Goal: Communication & Community: Answer question/provide support

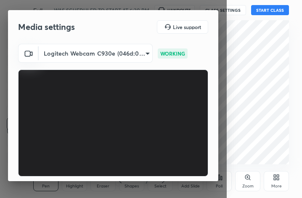
scroll to position [78, 0]
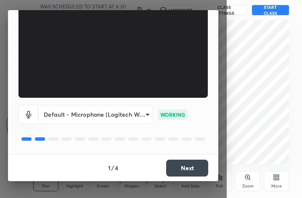
click at [181, 174] on button "Next" at bounding box center [187, 168] width 42 height 17
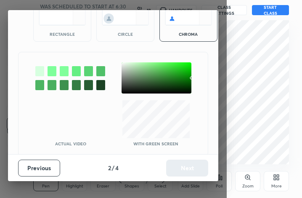
scroll to position [54, 0]
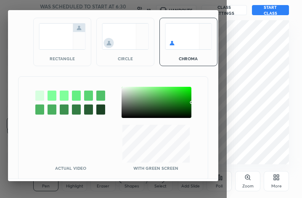
click at [60, 31] on img at bounding box center [62, 36] width 47 height 27
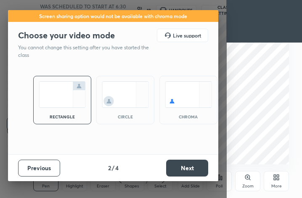
scroll to position [0, 0]
click at [182, 163] on button "Next" at bounding box center [187, 168] width 42 height 17
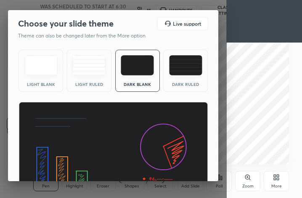
scroll to position [55, 0]
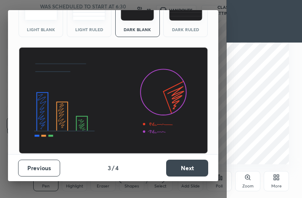
click at [189, 168] on button "Next" at bounding box center [187, 168] width 42 height 17
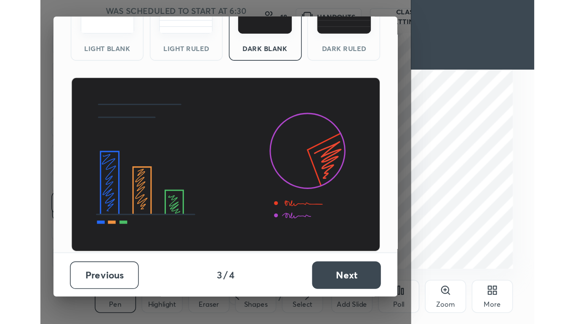
scroll to position [0, 0]
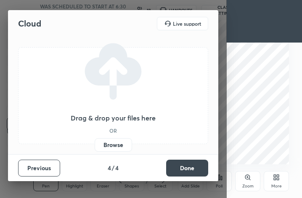
click at [189, 168] on button "Done" at bounding box center [187, 168] width 42 height 17
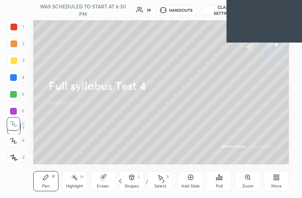
click at [276, 174] on div "More" at bounding box center [276, 181] width 25 height 20
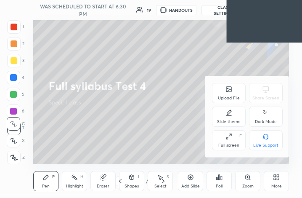
click at [241, 138] on div "F" at bounding box center [241, 136] width 3 height 4
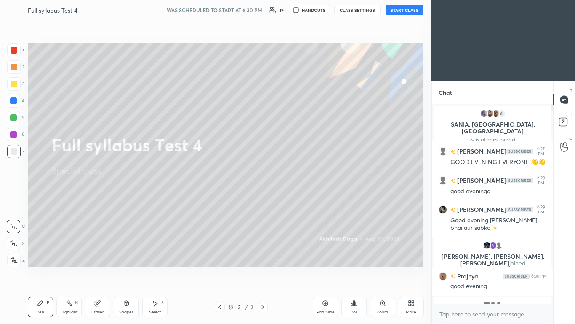
scroll to position [41853, 41725]
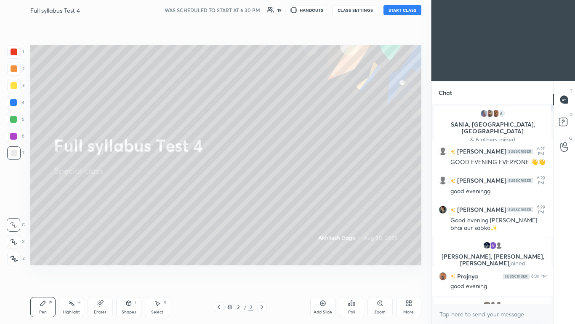
click at [302, 12] on button "START CLASS" at bounding box center [403, 10] width 38 height 10
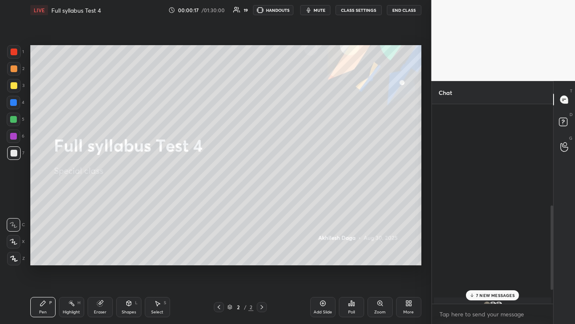
scroll to position [272, 0]
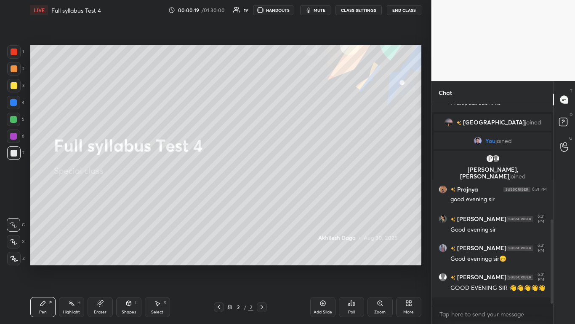
click at [302, 198] on div "More" at bounding box center [409, 312] width 11 height 4
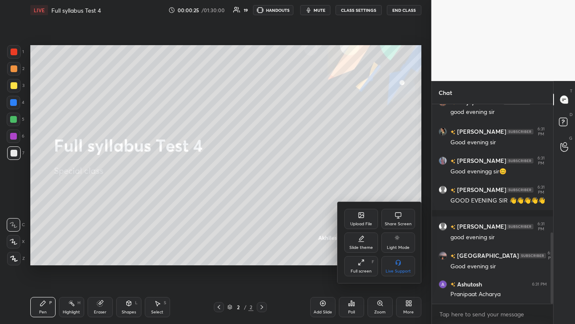
scroll to position [379, 0]
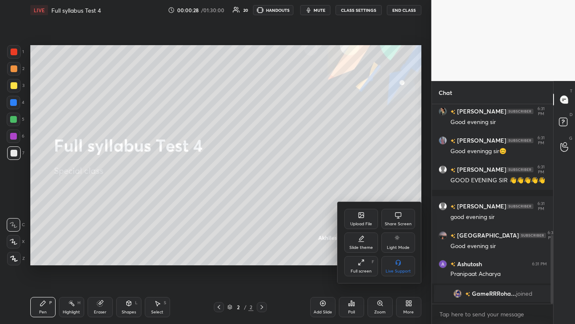
click at [302, 158] on div at bounding box center [287, 162] width 575 height 324
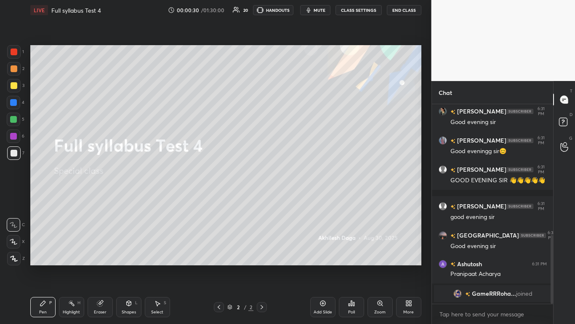
click at [302, 198] on icon at bounding box center [409, 302] width 7 height 7
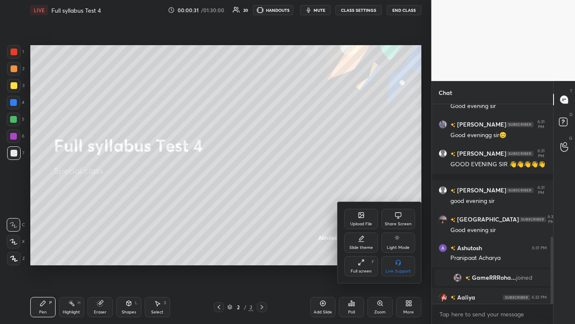
scroll to position [392, 0]
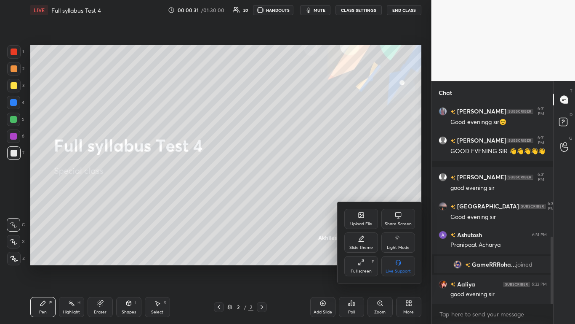
click at [302, 198] on div "Upload File" at bounding box center [361, 224] width 22 height 4
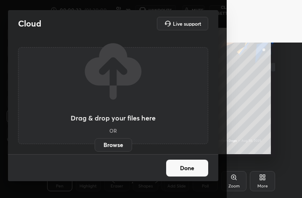
scroll to position [0, 0]
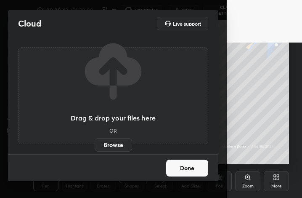
click at [280, 185] on div "More" at bounding box center [277, 186] width 11 height 4
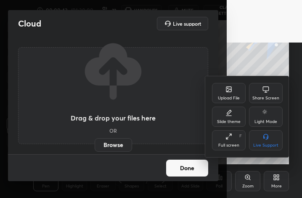
click at [232, 136] on icon at bounding box center [229, 136] width 7 height 7
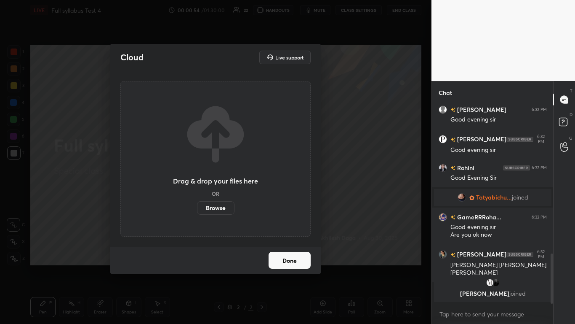
click at [218, 198] on label "Browse" at bounding box center [215, 207] width 37 height 13
click at [197, 198] on input "Browse" at bounding box center [197, 207] width 0 height 13
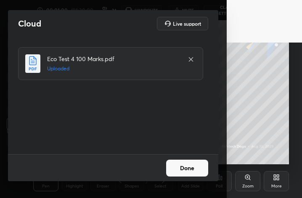
click at [189, 156] on div "Done" at bounding box center [113, 167] width 211 height 27
click at [190, 164] on button "Done" at bounding box center [187, 168] width 42 height 17
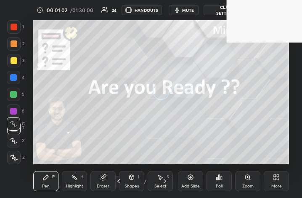
click at [277, 179] on icon at bounding box center [276, 177] width 7 height 7
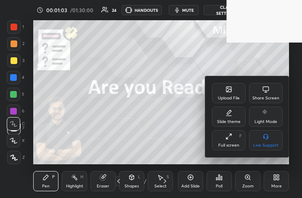
click at [238, 137] on div "Full screen F" at bounding box center [229, 140] width 34 height 20
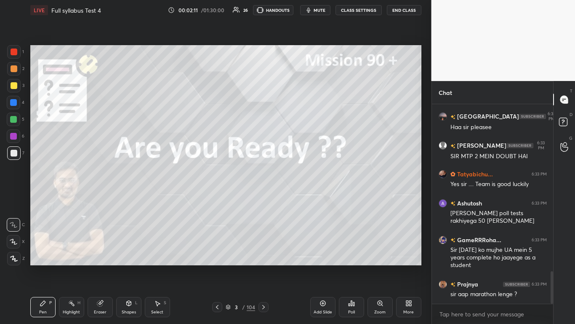
scroll to position [1017, 0]
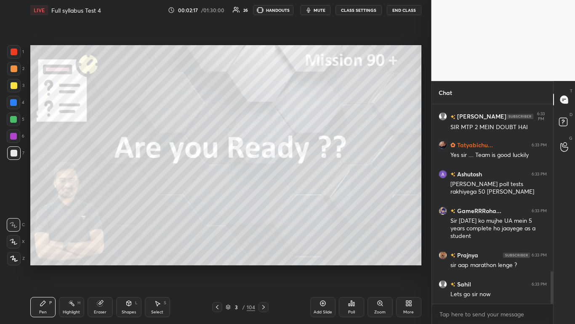
click at [13, 198] on icon at bounding box center [14, 258] width 8 height 6
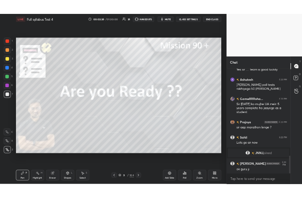
scroll to position [973, 0]
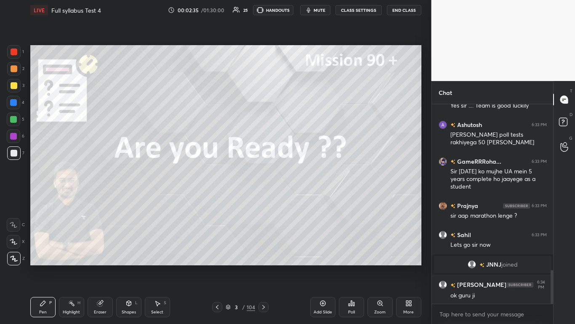
click at [302, 198] on div "More" at bounding box center [409, 312] width 11 height 4
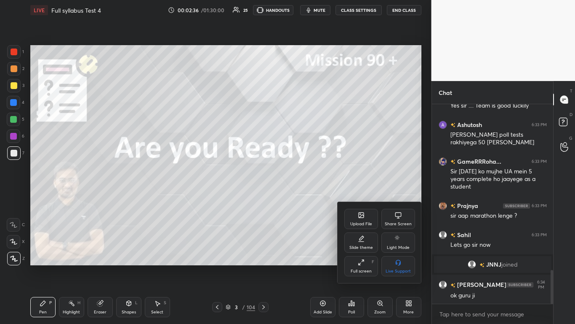
click at [302, 198] on div "Full screen F" at bounding box center [362, 266] width 34 height 20
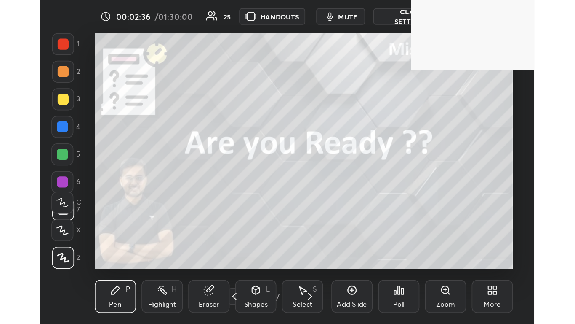
scroll to position [144, 268]
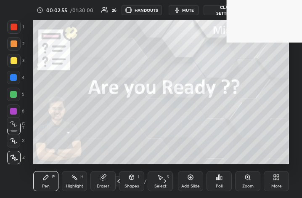
click at [268, 171] on div "More" at bounding box center [276, 181] width 25 height 20
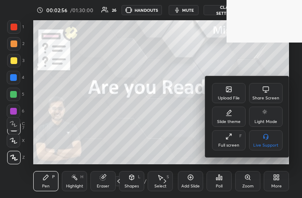
click at [241, 148] on div "Full screen F" at bounding box center [229, 140] width 34 height 20
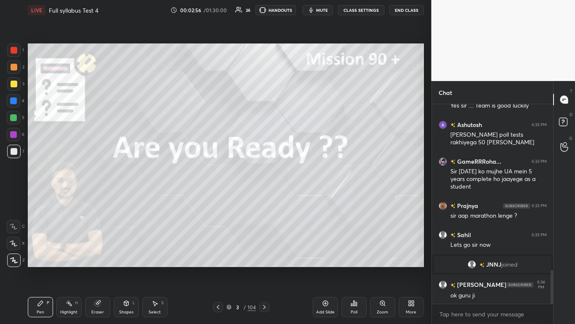
scroll to position [270, 398]
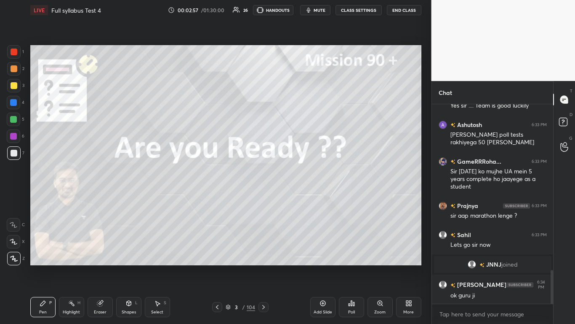
click at [302, 198] on body "1 2 3 4 5 6 7 C X Z C X Z E E Erase all H H LIVE Full syllabus Test 4 00:02:57 …" at bounding box center [287, 162] width 575 height 324
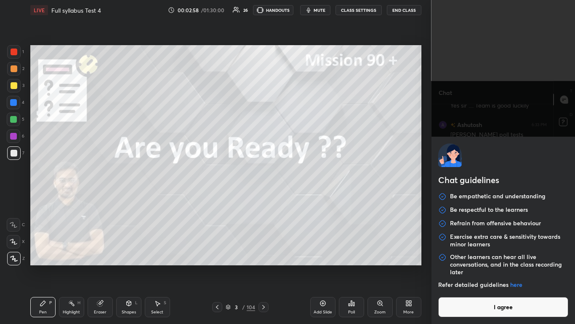
click at [302, 198] on button "I agree" at bounding box center [503, 307] width 131 height 20
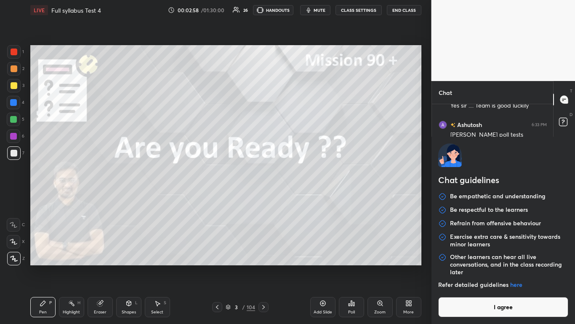
type textarea "x"
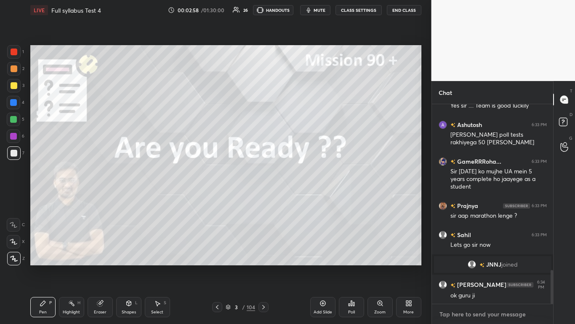
paste textarea "[URL][DOMAIN_NAME]"
type textarea "[URL][DOMAIN_NAME]"
type textarea "x"
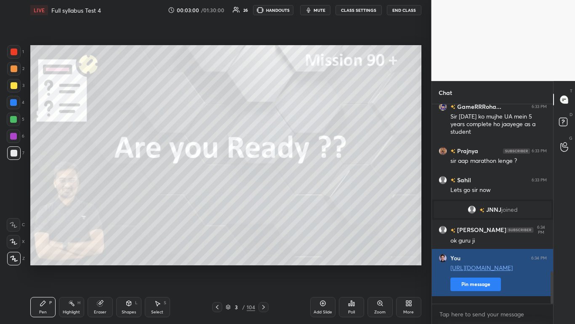
click at [302, 198] on button "Pin message" at bounding box center [476, 283] width 51 height 13
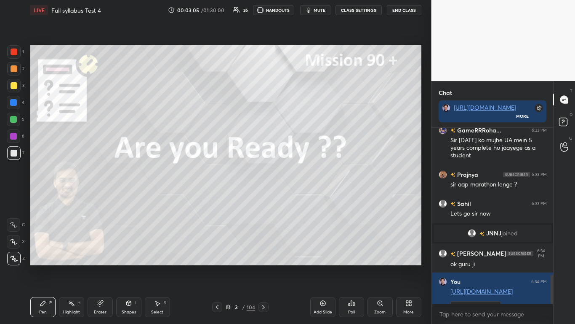
click at [101, 198] on div "Eraser" at bounding box center [100, 307] width 25 height 20
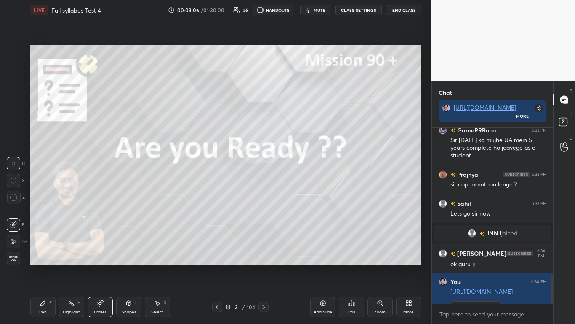
click at [17, 198] on span "Erase all" at bounding box center [13, 258] width 13 height 6
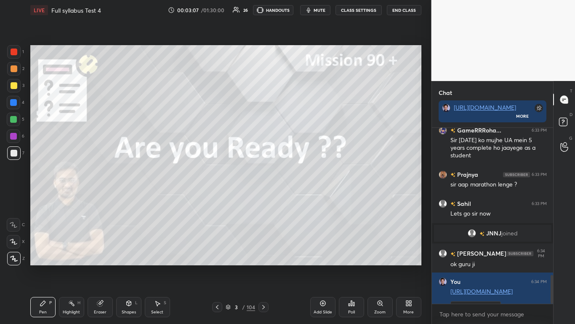
click at [39, 198] on div "Pen P" at bounding box center [42, 307] width 25 height 20
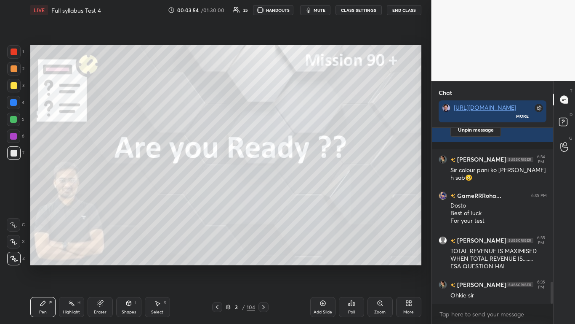
scroll to position [1242, 0]
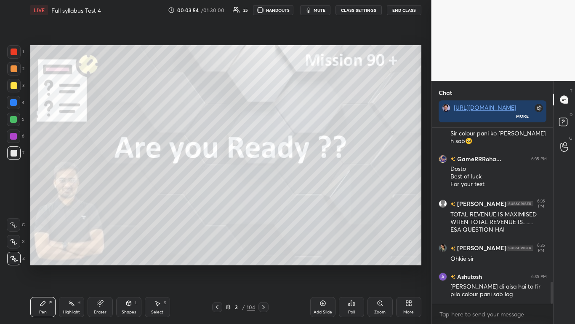
click at [263, 198] on icon at bounding box center [263, 307] width 3 height 4
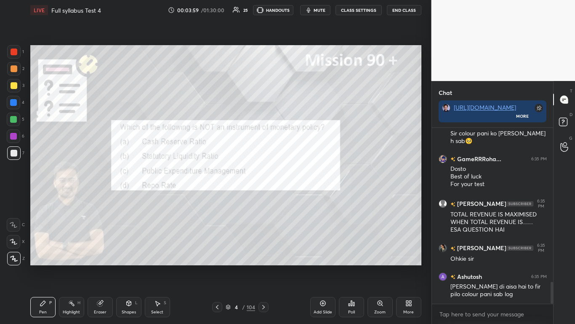
click at [11, 54] on div at bounding box center [14, 51] width 7 height 7
click at [302, 198] on div "Poll" at bounding box center [351, 307] width 25 height 20
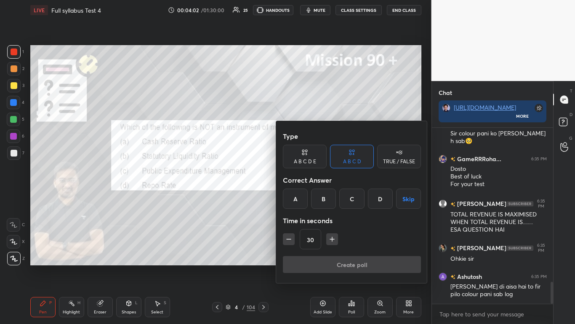
click at [302, 198] on div "C" at bounding box center [352, 198] width 25 height 20
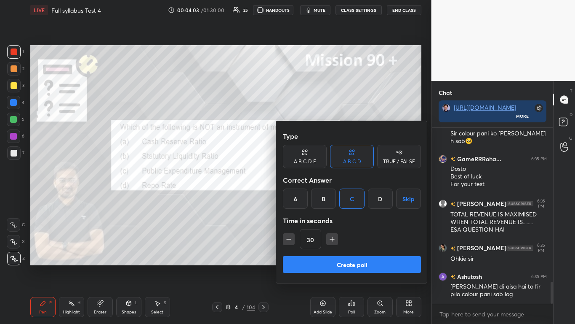
click at [302, 198] on button "Create poll" at bounding box center [352, 264] width 138 height 17
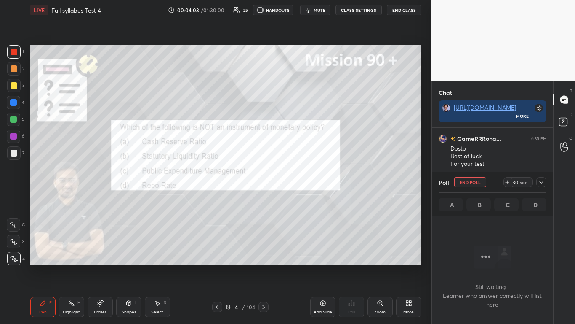
scroll to position [150, 119]
click at [302, 184] on icon at bounding box center [541, 182] width 7 height 7
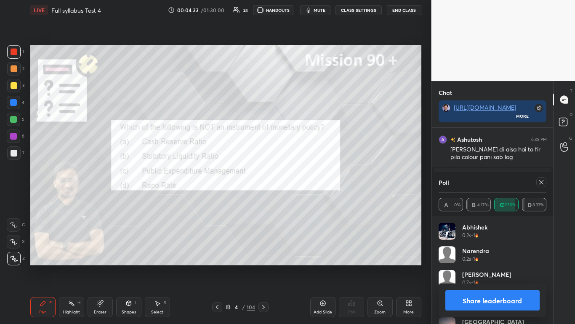
scroll to position [1398, 0]
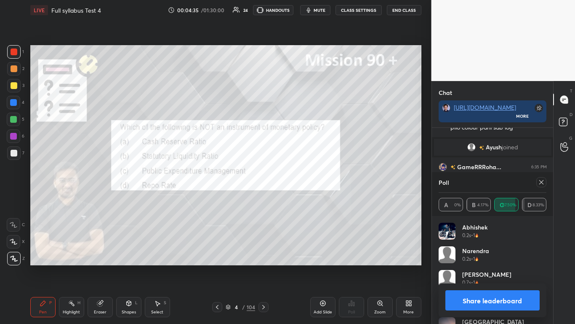
click at [302, 198] on button "Share leaderboard" at bounding box center [493, 300] width 95 height 20
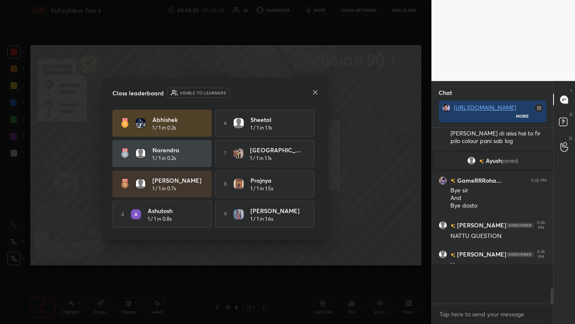
scroll to position [169, 119]
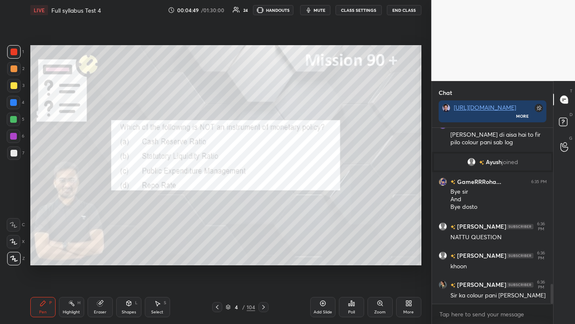
click at [262, 198] on icon at bounding box center [263, 306] width 7 height 7
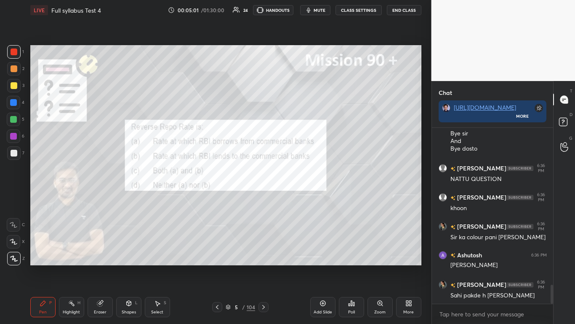
click at [302, 198] on icon at bounding box center [351, 302] width 7 height 7
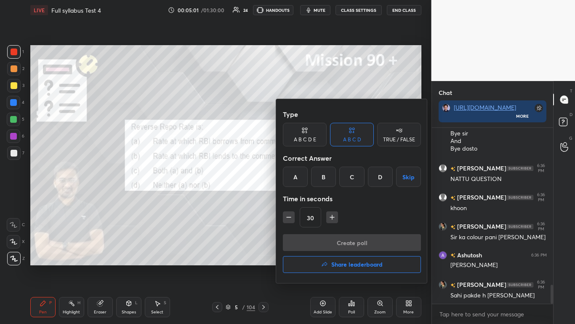
click at [294, 176] on div "A" at bounding box center [295, 176] width 25 height 20
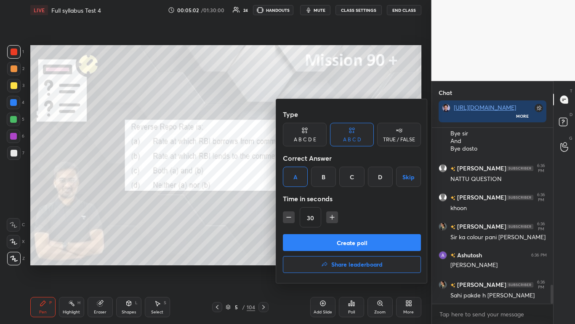
click at [302, 198] on button "Create poll" at bounding box center [352, 242] width 138 height 17
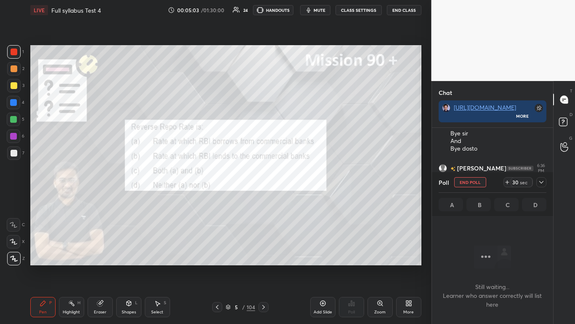
click at [302, 181] on icon at bounding box center [541, 182] width 7 height 7
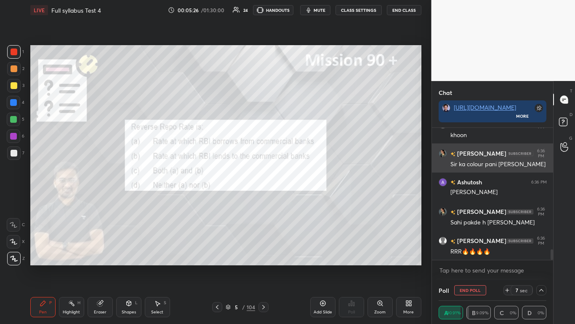
scroll to position [1544, 0]
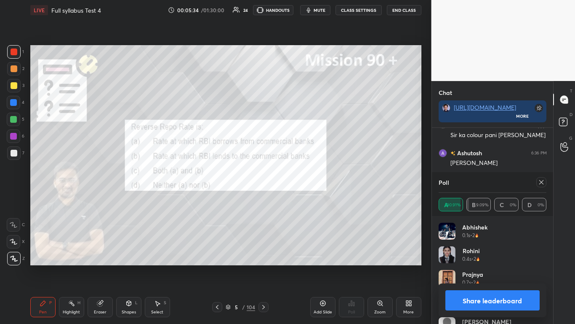
drag, startPoint x: 519, startPoint y: 297, endPoint x: 521, endPoint y: 302, distance: 5.5
click at [302, 198] on button "Share leaderboard" at bounding box center [493, 300] width 95 height 20
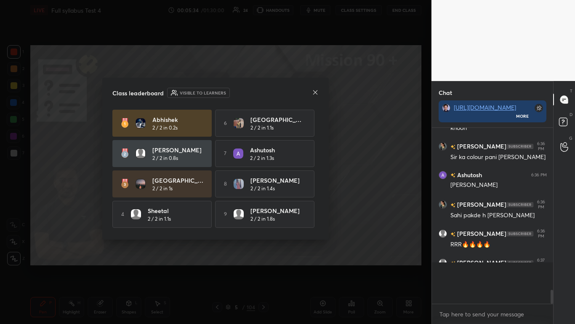
scroll to position [172, 119]
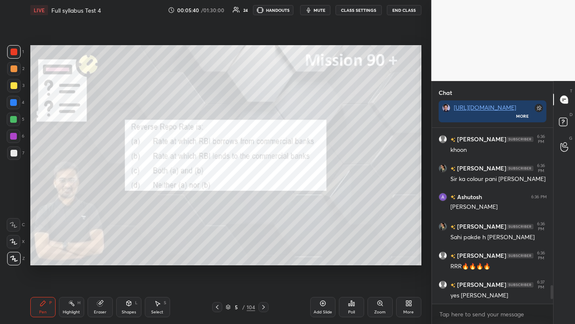
click at [262, 198] on div at bounding box center [264, 307] width 10 height 10
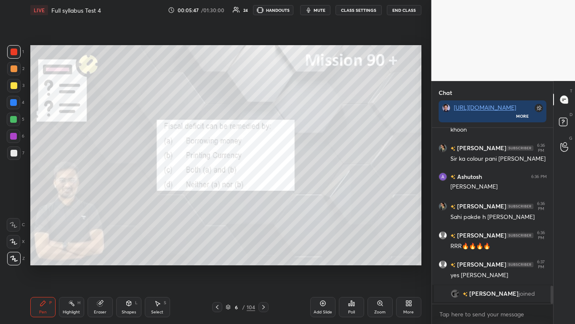
click at [302, 198] on div "Poll" at bounding box center [351, 307] width 25 height 20
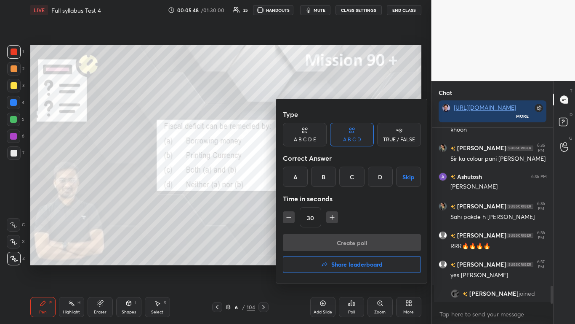
click at [302, 174] on div "C" at bounding box center [352, 176] width 25 height 20
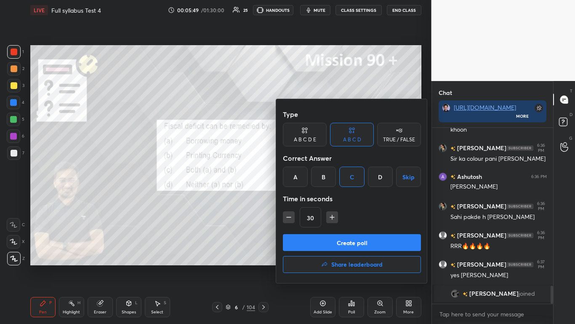
click at [302, 198] on button "Create poll" at bounding box center [352, 242] width 138 height 17
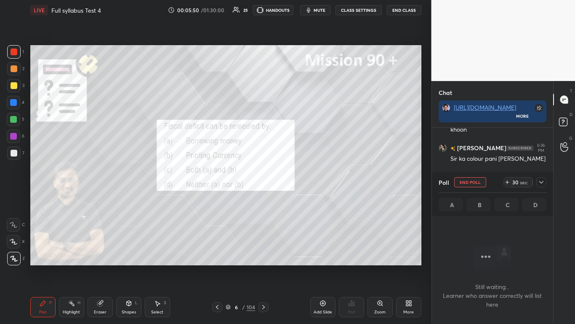
click at [302, 182] on icon at bounding box center [541, 182] width 7 height 7
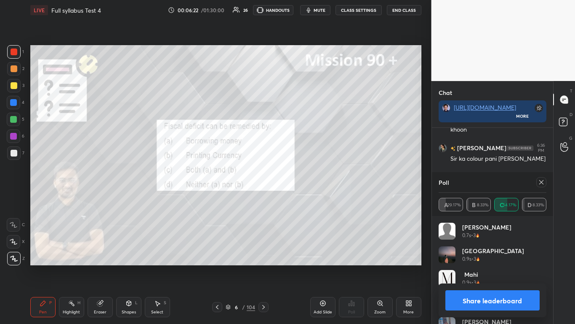
click at [302, 198] on button "Share leaderboard" at bounding box center [493, 300] width 95 height 20
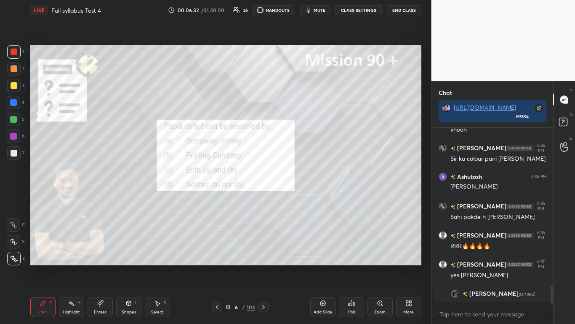
click at [264, 198] on icon at bounding box center [263, 306] width 7 height 7
click at [302, 198] on icon at bounding box center [351, 302] width 1 height 5
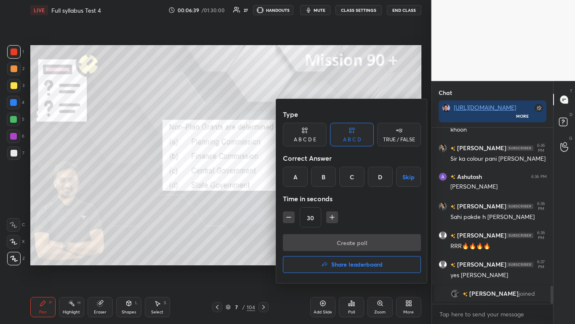
drag, startPoint x: 350, startPoint y: 170, endPoint x: 344, endPoint y: 190, distance: 20.9
click at [302, 170] on div "C" at bounding box center [352, 176] width 25 height 20
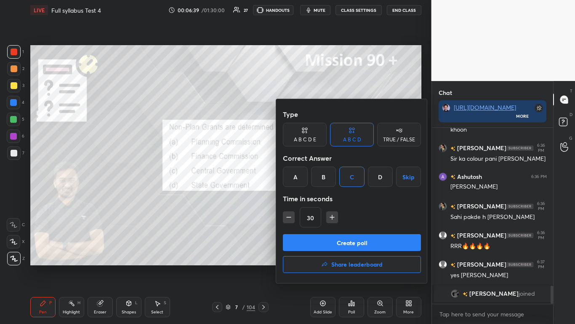
click at [302, 198] on button "Create poll" at bounding box center [352, 242] width 138 height 17
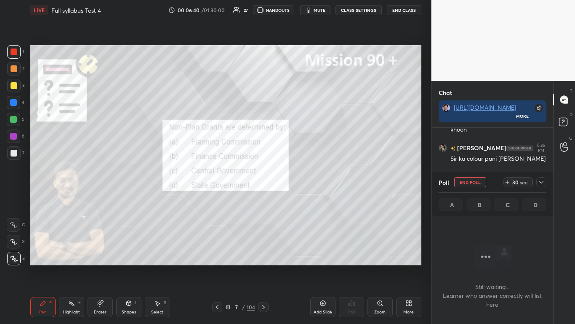
scroll to position [150, 119]
click at [302, 182] on icon at bounding box center [541, 182] width 7 height 7
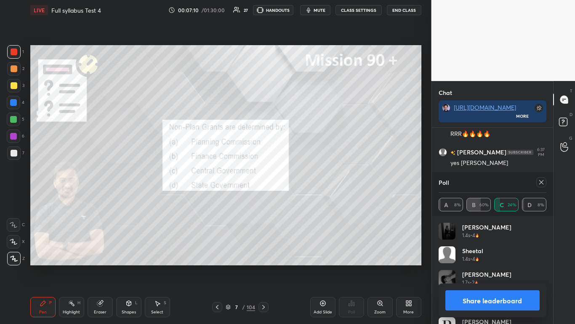
scroll to position [99, 105]
click at [302, 198] on button "Share leaderboard" at bounding box center [493, 300] width 95 height 20
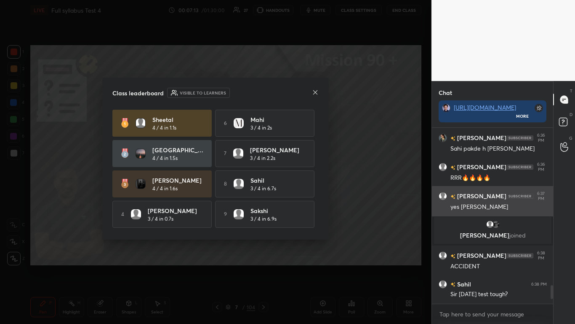
click at [302, 198] on div "GameRRRoha... 6:35 PM Dosto Best of luck For your test [PERSON_NAME] 6:35 PM TO…" at bounding box center [493, 216] width 122 height 176
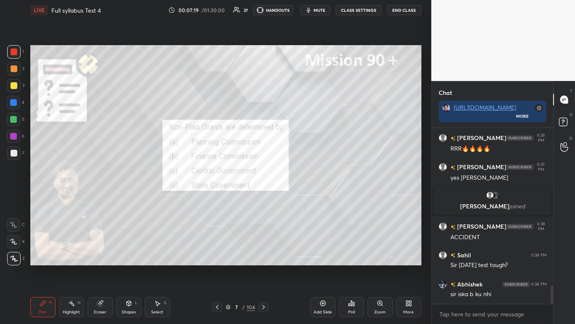
click at [265, 198] on div at bounding box center [264, 307] width 10 height 10
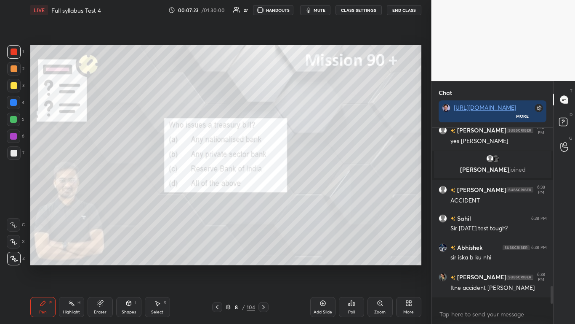
click at [221, 198] on div at bounding box center [217, 307] width 10 height 10
click at [265, 198] on icon at bounding box center [263, 306] width 7 height 7
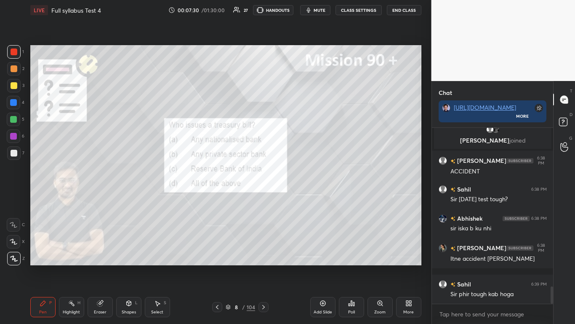
click at [302, 198] on div "Poll" at bounding box center [351, 307] width 25 height 20
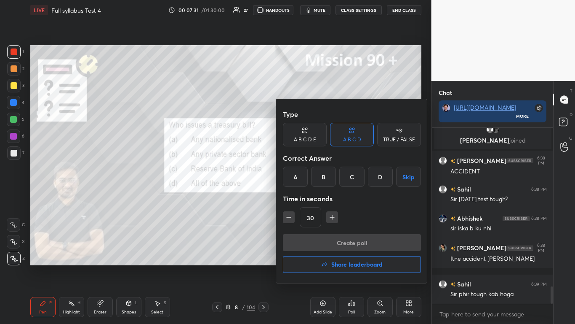
drag, startPoint x: 353, startPoint y: 179, endPoint x: 350, endPoint y: 183, distance: 4.9
click at [302, 179] on div "C" at bounding box center [352, 176] width 25 height 20
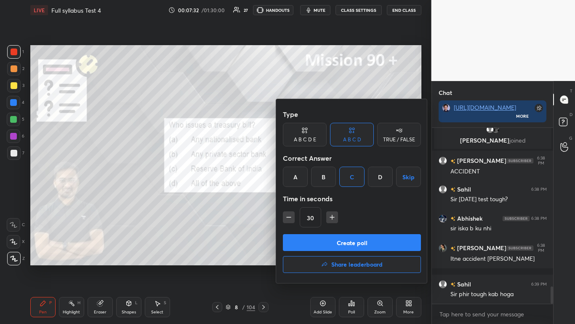
click at [302, 198] on button "Create poll" at bounding box center [352, 242] width 138 height 17
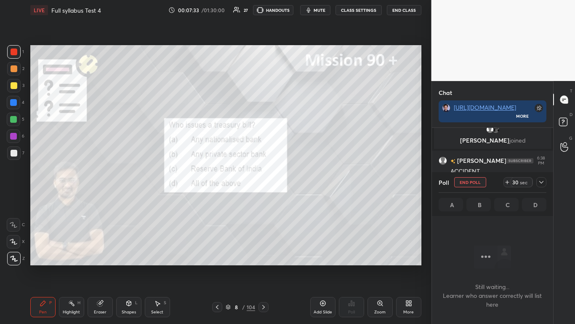
scroll to position [160, 119]
click at [302, 183] on icon at bounding box center [541, 182] width 7 height 7
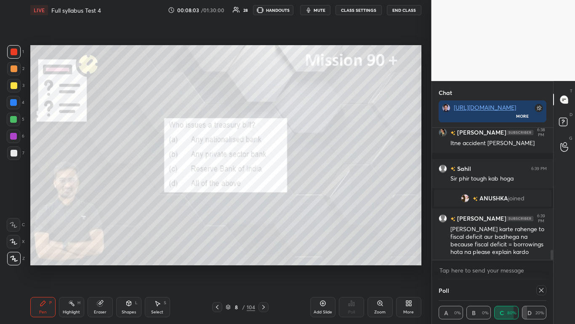
scroll to position [0, 0]
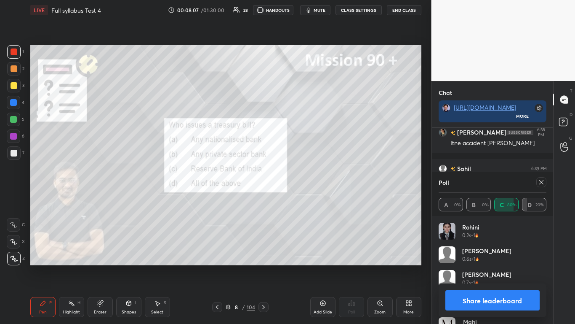
click at [302, 198] on button "Share leaderboard" at bounding box center [493, 300] width 95 height 20
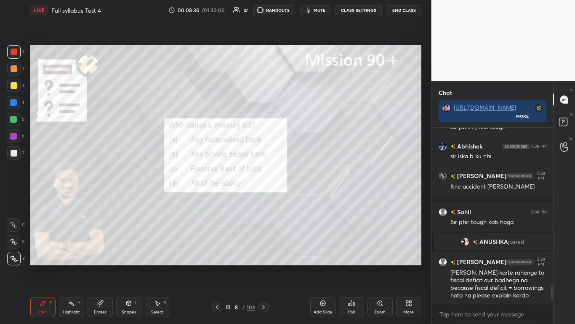
click at [264, 198] on icon at bounding box center [263, 306] width 7 height 7
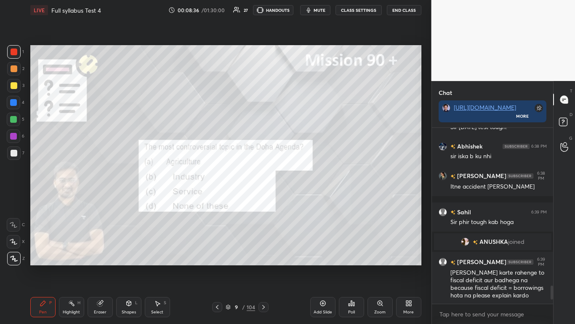
click at [302, 198] on div "Poll" at bounding box center [351, 307] width 25 height 20
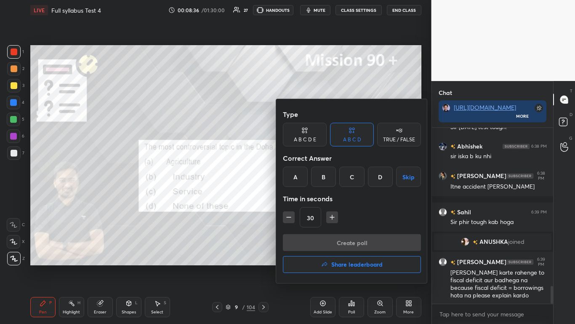
scroll to position [1556, 0]
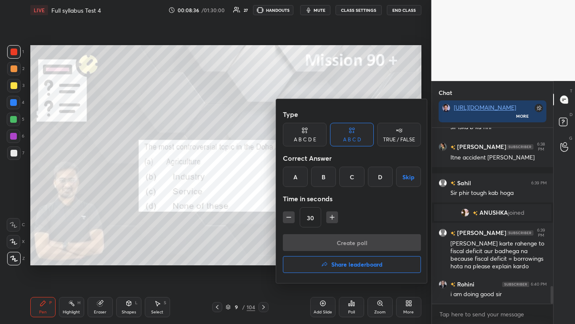
click at [293, 173] on div "A" at bounding box center [295, 176] width 25 height 20
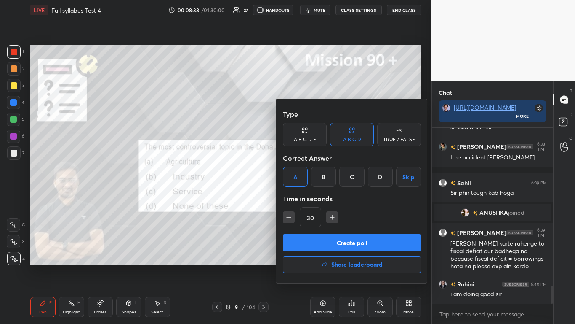
click at [302, 198] on button "Create poll" at bounding box center [352, 242] width 138 height 17
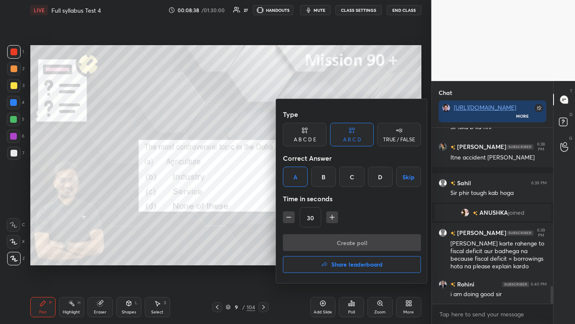
scroll to position [176, 119]
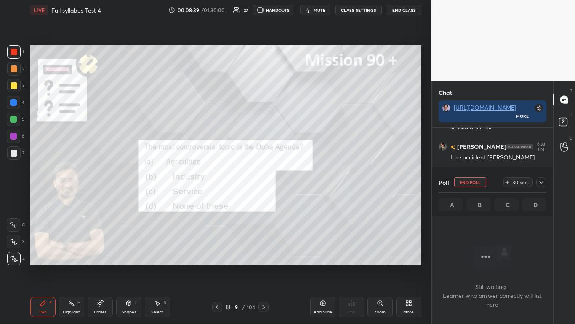
click at [302, 183] on icon at bounding box center [542, 182] width 4 height 3
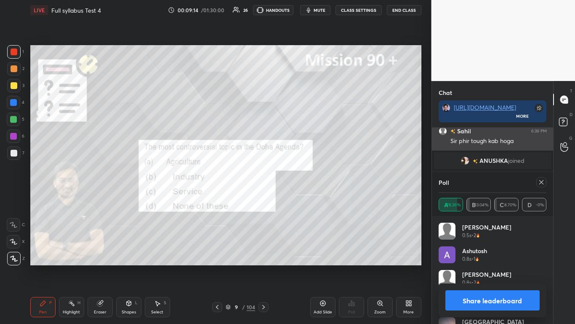
scroll to position [1624, 0]
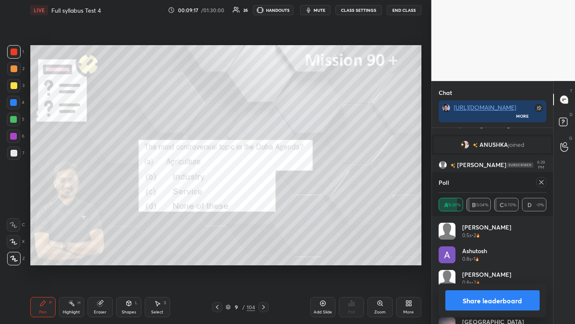
click at [302, 198] on button "Share leaderboard" at bounding box center [493, 300] width 95 height 20
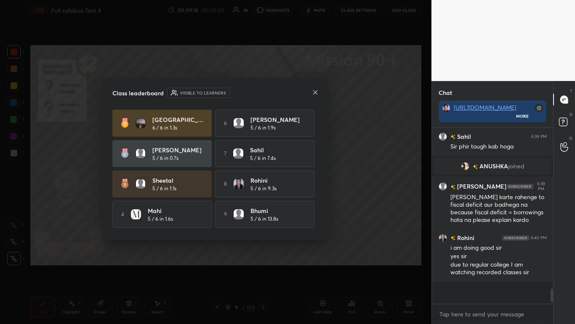
scroll to position [1583, 0]
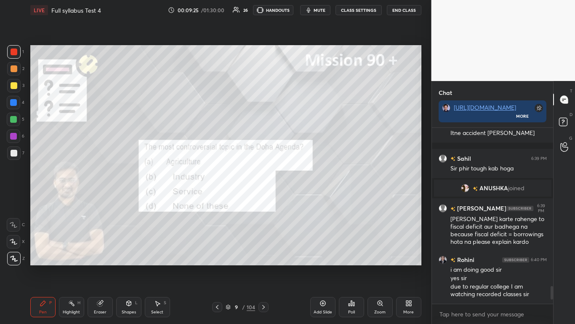
drag, startPoint x: 264, startPoint y: 303, endPoint x: 266, endPoint y: 289, distance: 14.9
click at [264, 198] on icon at bounding box center [263, 306] width 7 height 7
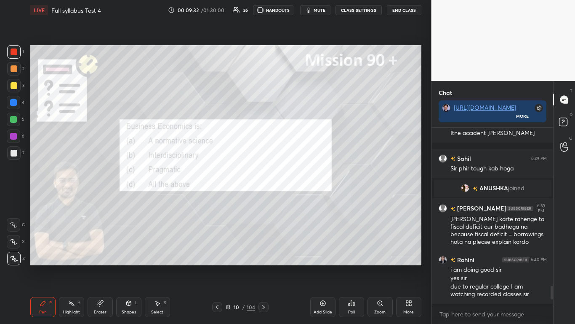
click at [302, 198] on div "Poll" at bounding box center [351, 307] width 25 height 20
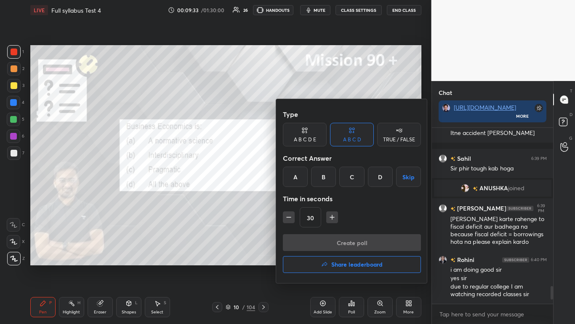
click at [302, 174] on div "D" at bounding box center [380, 176] width 25 height 20
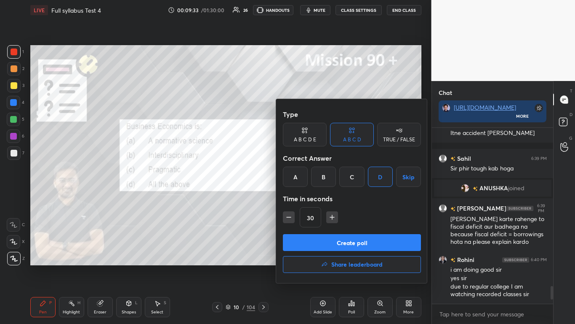
click at [302, 198] on button "Create poll" at bounding box center [352, 242] width 138 height 17
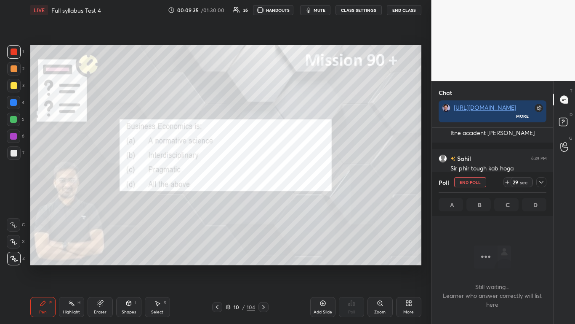
drag, startPoint x: 541, startPoint y: 180, endPoint x: 539, endPoint y: 187, distance: 6.9
click at [302, 182] on icon at bounding box center [541, 182] width 7 height 7
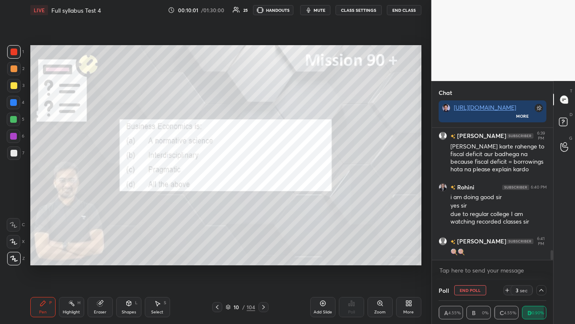
scroll to position [1673, 0]
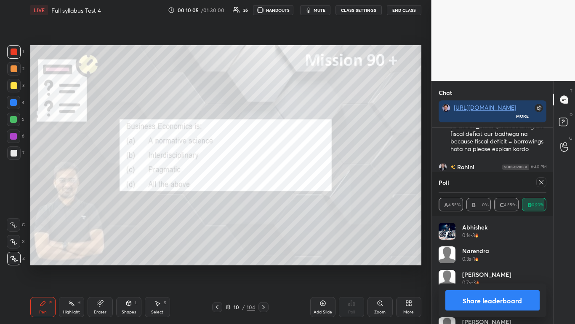
drag, startPoint x: 510, startPoint y: 297, endPoint x: 503, endPoint y: 291, distance: 9.0
click at [302, 198] on button "Share leaderboard" at bounding box center [493, 300] width 95 height 20
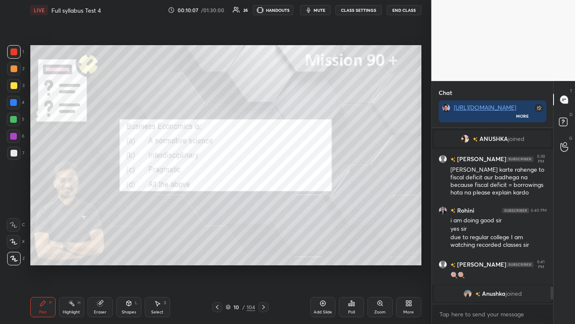
click at [264, 198] on icon at bounding box center [263, 306] width 7 height 7
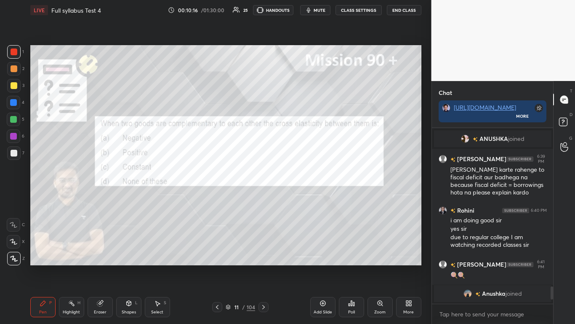
click at [302, 198] on div "Poll" at bounding box center [351, 307] width 25 height 20
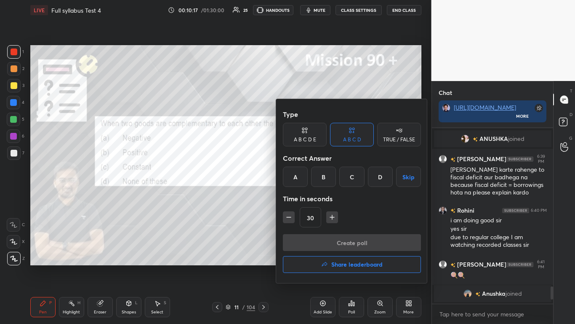
drag, startPoint x: 294, startPoint y: 172, endPoint x: 301, endPoint y: 184, distance: 13.4
click at [294, 173] on div "A" at bounding box center [295, 176] width 25 height 20
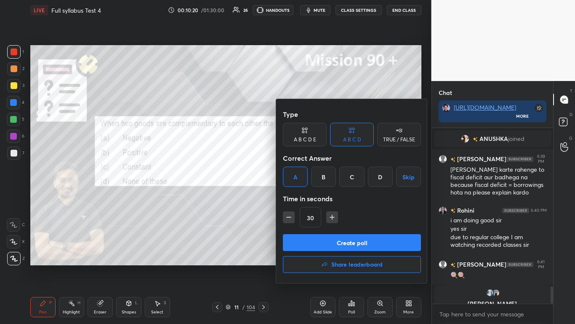
scroll to position [1640, 0]
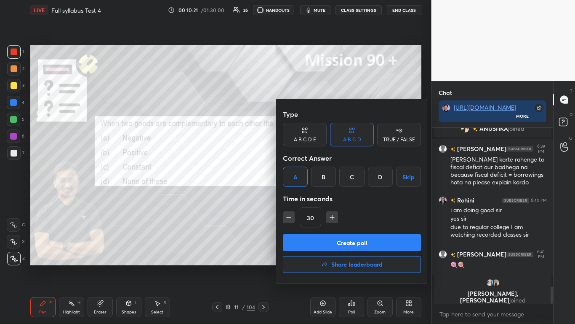
click at [302, 198] on button "Create poll" at bounding box center [352, 242] width 138 height 17
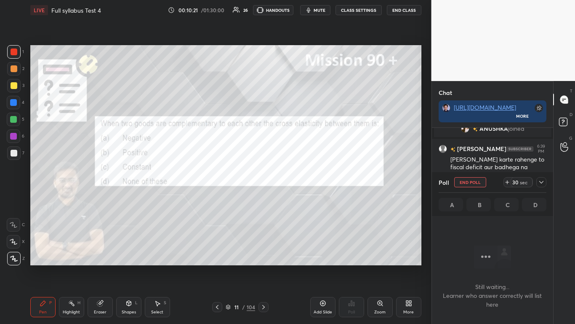
scroll to position [155, 119]
click at [302, 182] on icon at bounding box center [542, 182] width 4 height 3
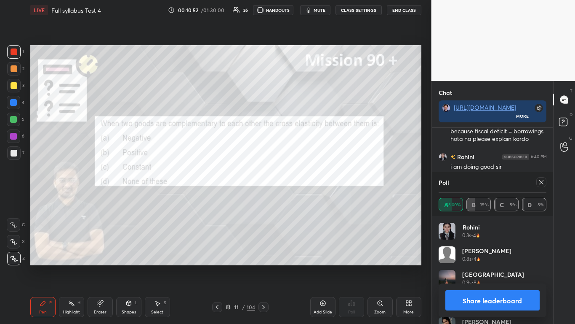
click at [302, 198] on button "Share leaderboard" at bounding box center [493, 300] width 95 height 20
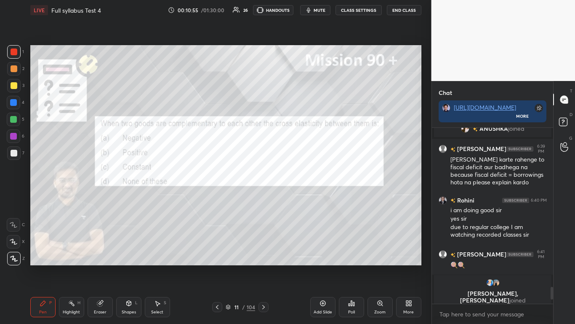
click at [302, 198] on div "Poll" at bounding box center [351, 307] width 25 height 20
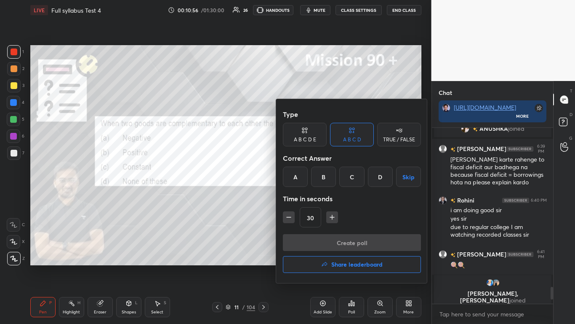
click at [302, 198] on h4 "Share leaderboard" at bounding box center [357, 264] width 51 height 6
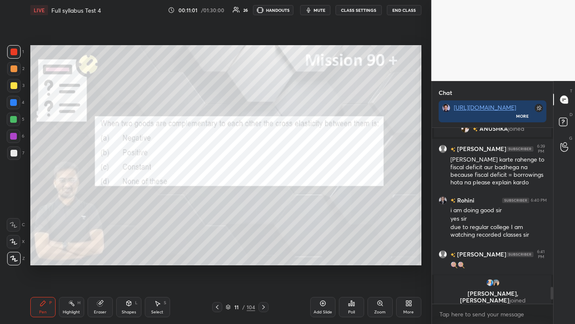
click at [266, 198] on div at bounding box center [264, 307] width 10 height 10
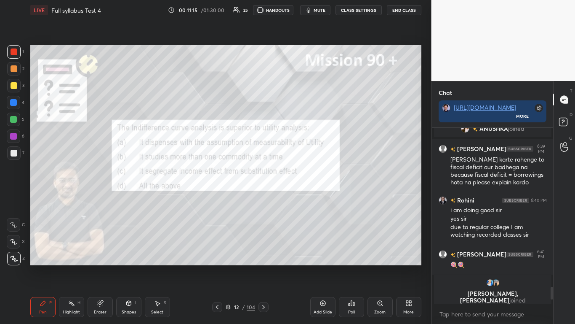
click at [302, 198] on div "Poll" at bounding box center [351, 307] width 25 height 20
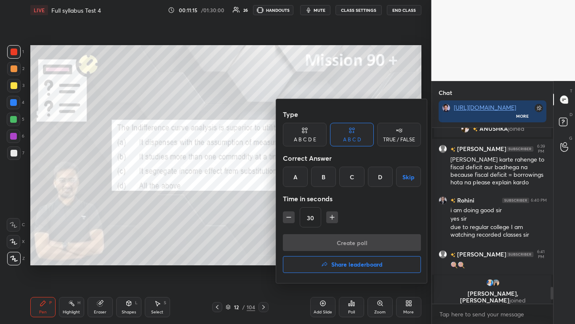
click at [302, 179] on div "D" at bounding box center [380, 176] width 25 height 20
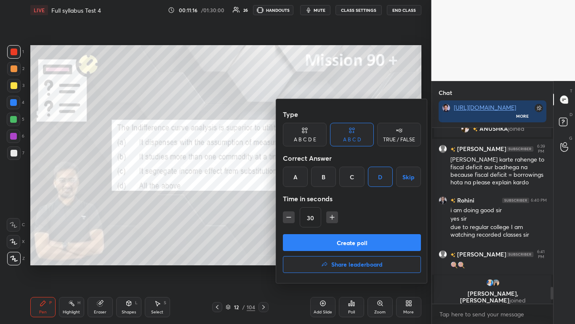
click at [302, 198] on button "Create poll" at bounding box center [352, 242] width 138 height 17
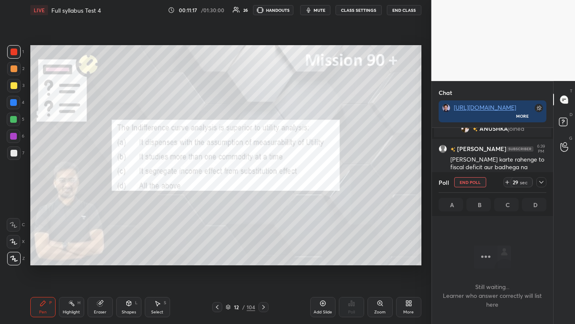
click at [302, 180] on icon at bounding box center [541, 182] width 7 height 7
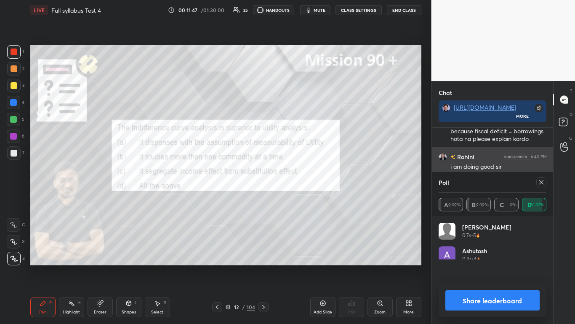
scroll to position [3, 3]
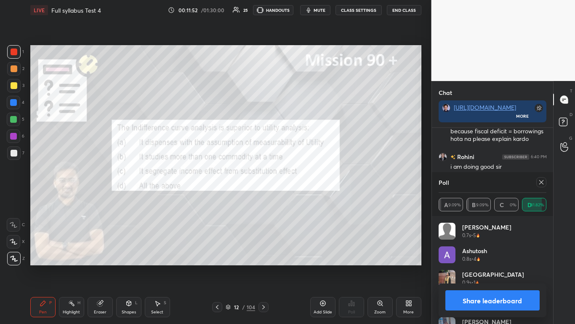
click at [302, 198] on button "Share leaderboard" at bounding box center [493, 300] width 95 height 20
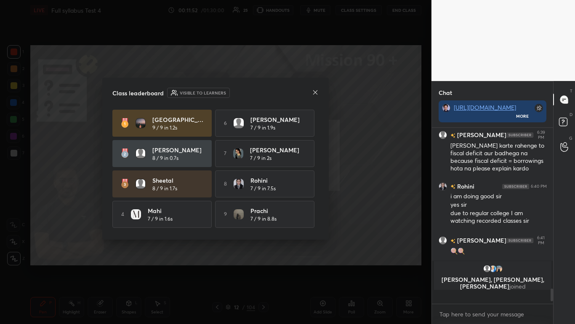
scroll to position [1644, 0]
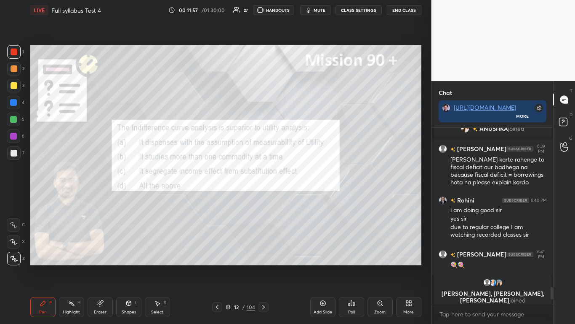
click at [265, 198] on icon at bounding box center [263, 306] width 7 height 7
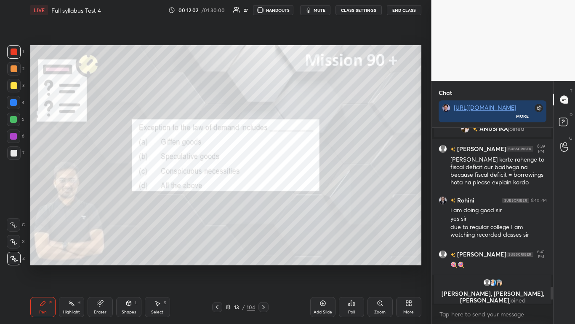
click at [302, 198] on div "Poll" at bounding box center [351, 307] width 25 height 20
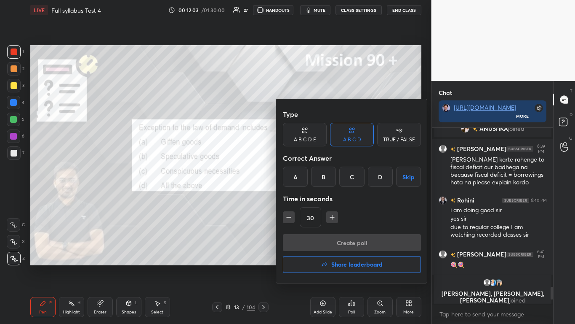
click at [302, 179] on div "D" at bounding box center [380, 176] width 25 height 20
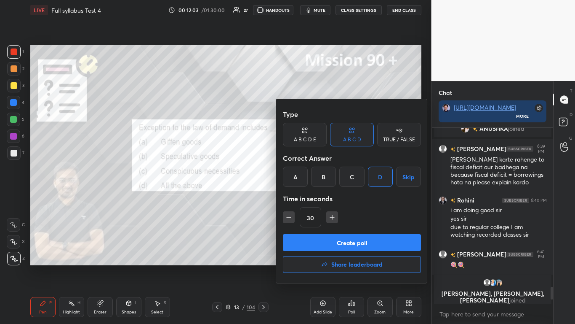
click at [302, 198] on button "Create poll" at bounding box center [352, 242] width 138 height 17
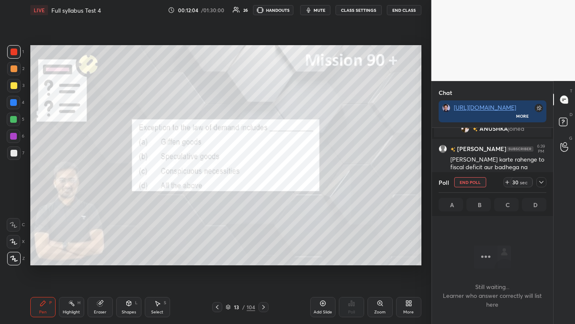
scroll to position [129, 119]
click at [302, 181] on icon at bounding box center [541, 182] width 7 height 7
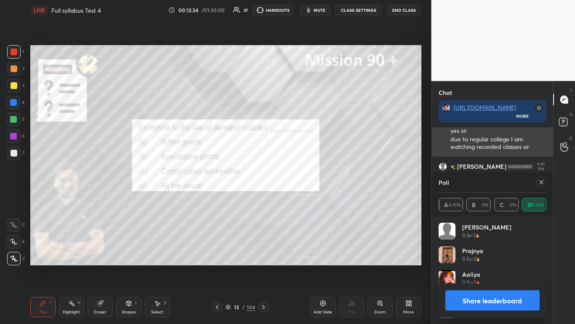
scroll to position [99, 105]
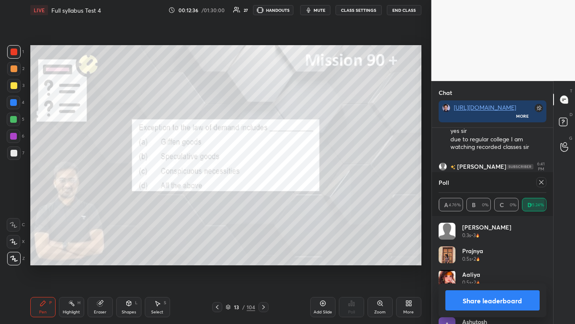
click at [302, 198] on button "Share leaderboard" at bounding box center [493, 300] width 95 height 20
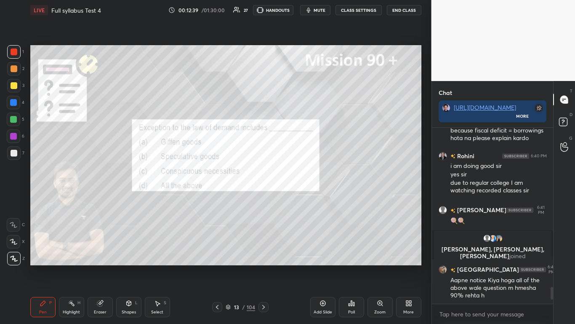
click at [262, 198] on icon at bounding box center [263, 306] width 7 height 7
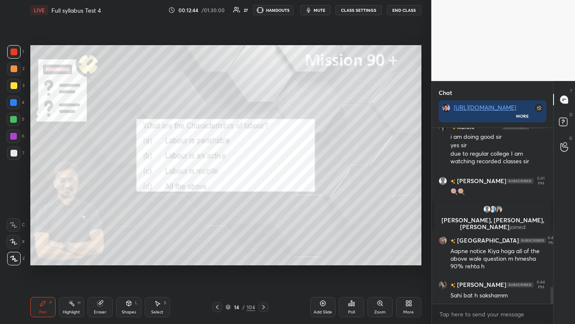
click at [302, 198] on icon at bounding box center [351, 302] width 7 height 7
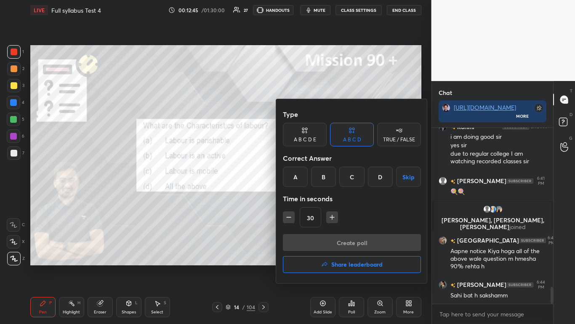
click at [302, 176] on div "D" at bounding box center [380, 176] width 25 height 20
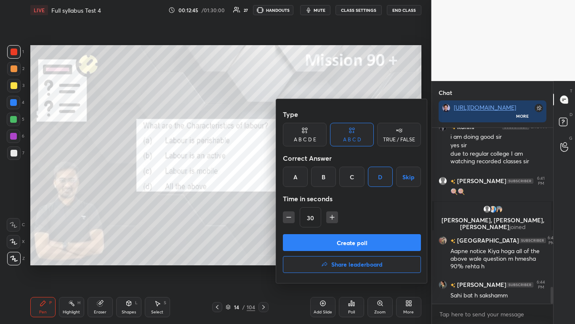
click at [302, 198] on button "Create poll" at bounding box center [352, 242] width 138 height 17
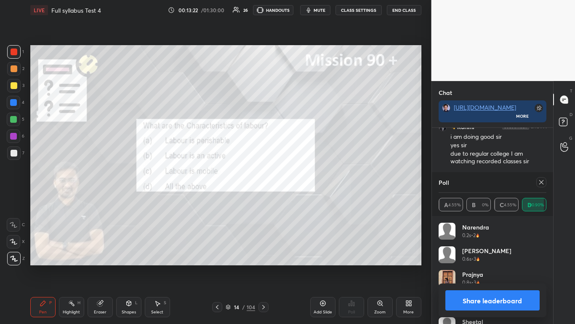
click at [302, 198] on button "Share leaderboard" at bounding box center [493, 300] width 95 height 20
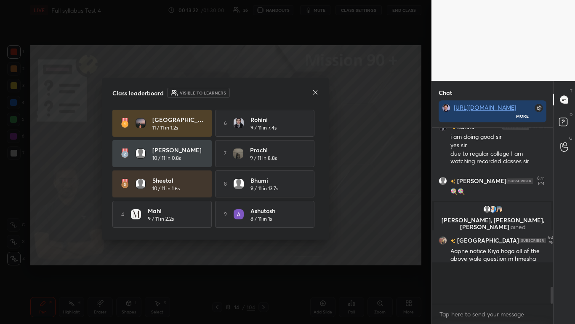
scroll to position [3, 3]
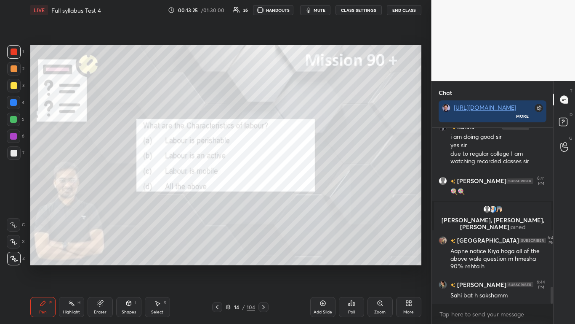
click at [262, 198] on icon at bounding box center [263, 306] width 7 height 7
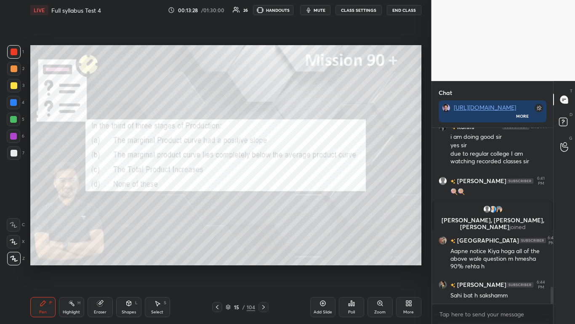
click at [302, 198] on icon at bounding box center [351, 302] width 7 height 7
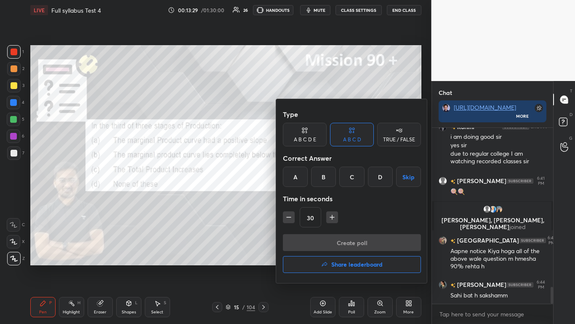
click at [302, 177] on div "B" at bounding box center [323, 176] width 25 height 20
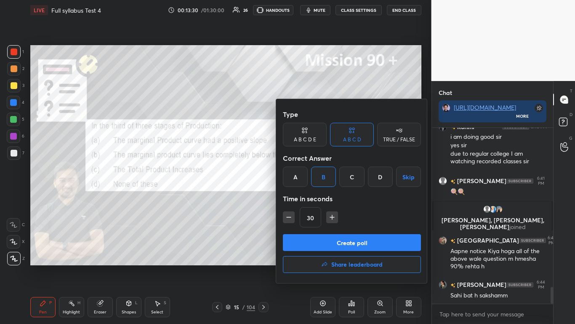
click at [302, 198] on button "Create poll" at bounding box center [352, 242] width 138 height 17
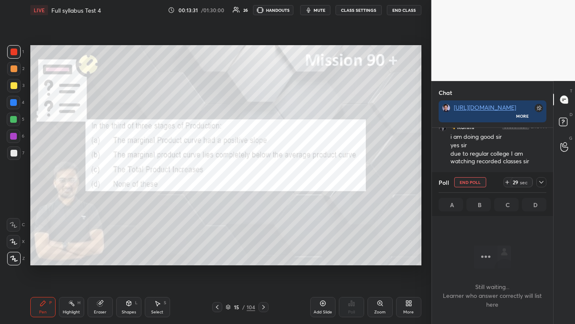
click at [302, 179] on div at bounding box center [542, 182] width 10 height 10
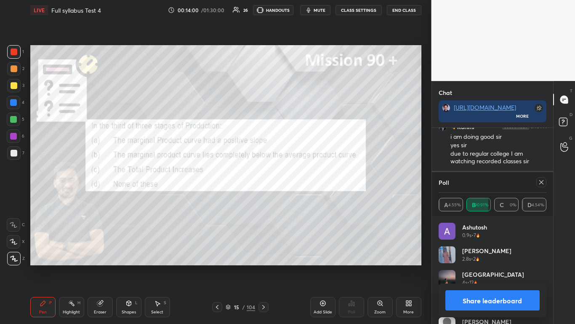
scroll to position [99, 105]
click at [302, 198] on button "Share leaderboard" at bounding box center [493, 300] width 95 height 20
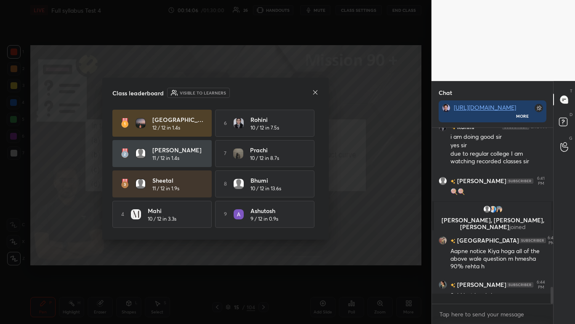
scroll to position [3, 3]
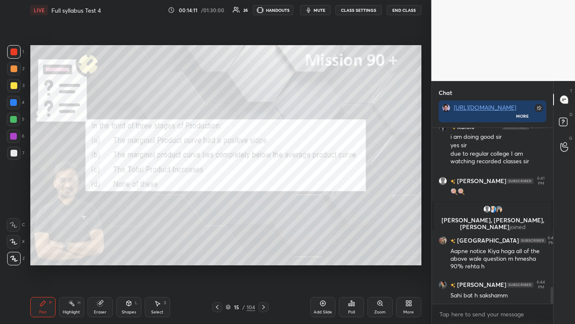
click at [265, 198] on icon at bounding box center [263, 306] width 7 height 7
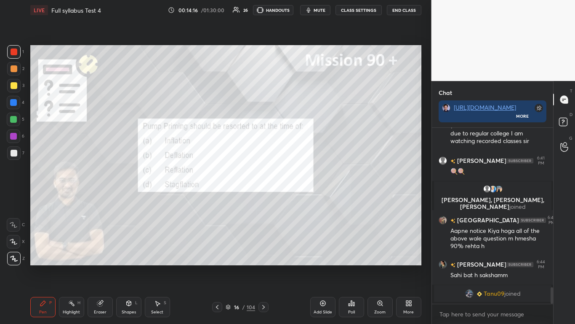
click at [302, 198] on div "Poll" at bounding box center [351, 312] width 7 height 4
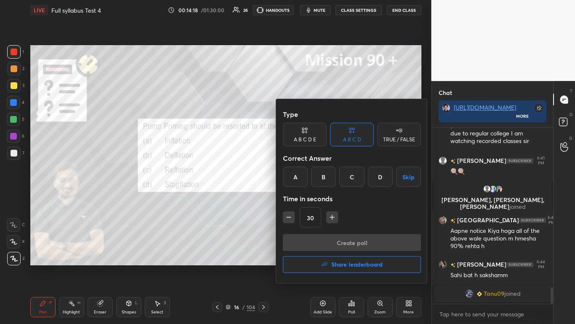
click at [302, 172] on div "B" at bounding box center [323, 176] width 25 height 20
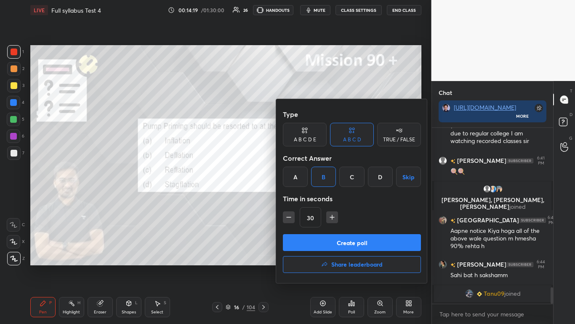
click at [302, 198] on button "Create poll" at bounding box center [352, 242] width 138 height 17
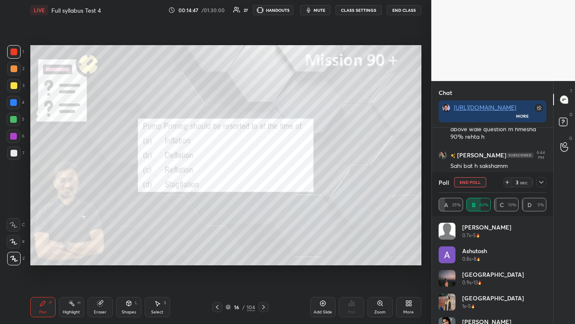
scroll to position [1800, 0]
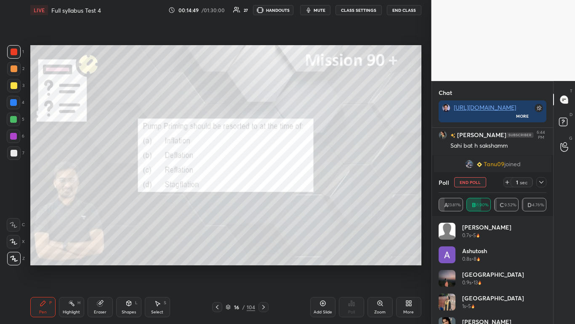
drag, startPoint x: 543, startPoint y: 183, endPoint x: 544, endPoint y: 193, distance: 9.8
click at [302, 183] on icon at bounding box center [541, 182] width 7 height 7
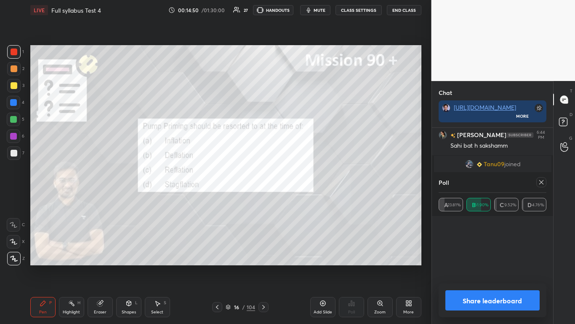
scroll to position [3, 3]
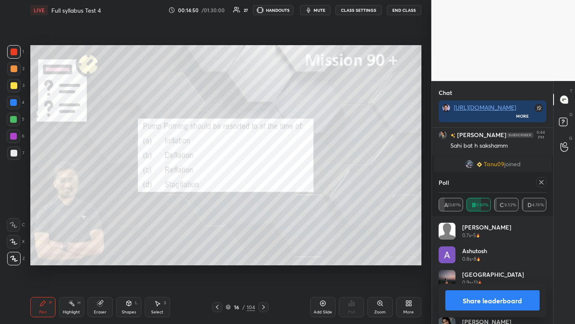
click at [302, 198] on button "Share leaderboard" at bounding box center [493, 300] width 95 height 20
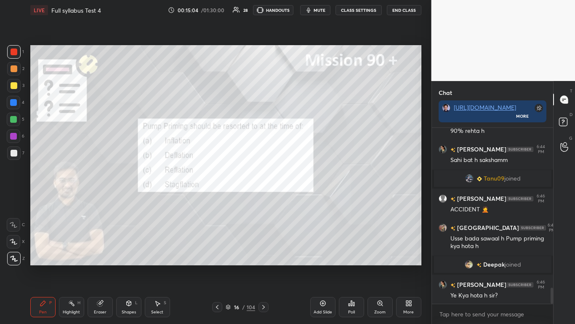
click at [264, 198] on icon at bounding box center [263, 307] width 3 height 4
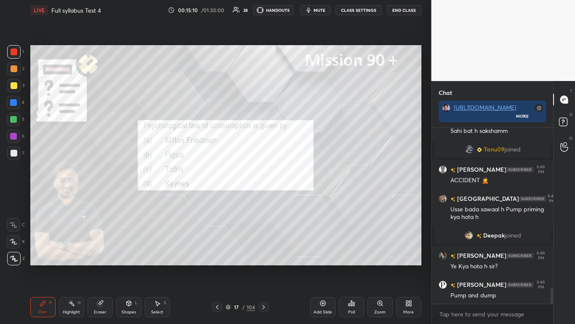
scroll to position [1810, 0]
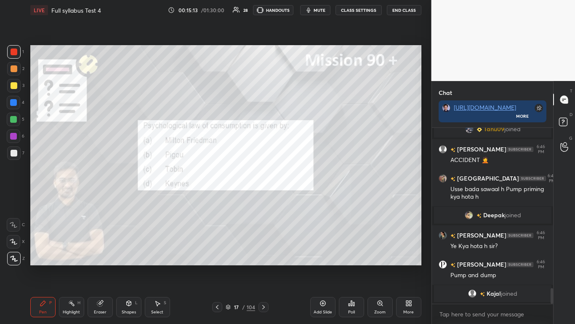
click at [302, 198] on icon at bounding box center [351, 302] width 7 height 7
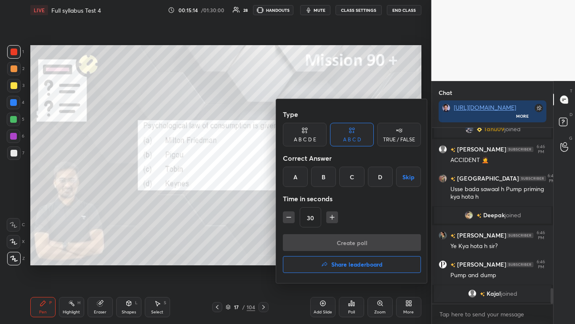
click at [302, 176] on div "D" at bounding box center [380, 176] width 25 height 20
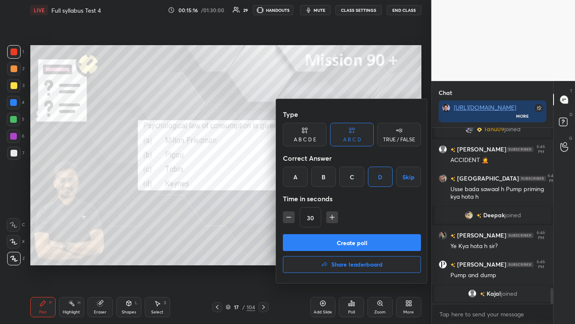
click at [302, 198] on button "Create poll" at bounding box center [352, 242] width 138 height 17
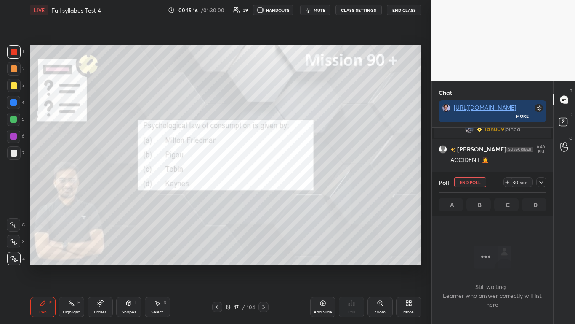
scroll to position [176, 119]
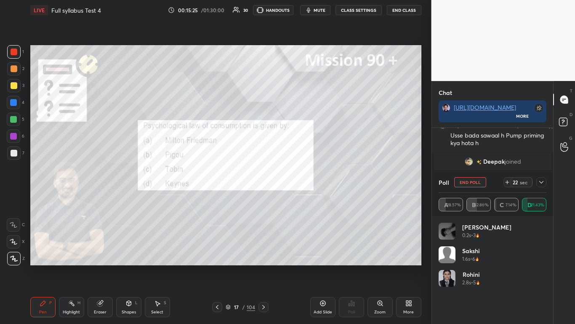
click at [302, 181] on icon at bounding box center [541, 182] width 7 height 7
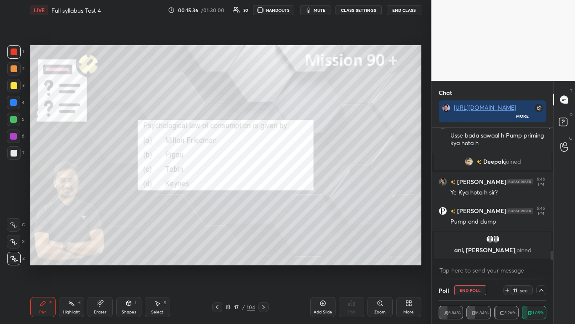
click at [302, 198] on icon at bounding box center [541, 289] width 7 height 7
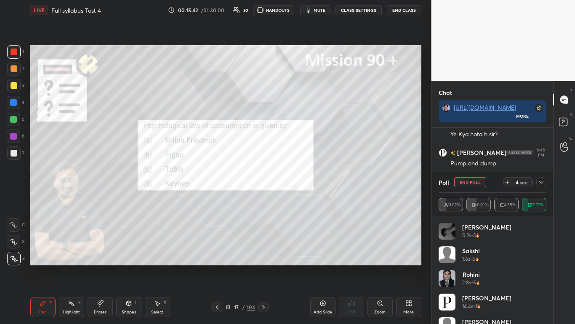
drag, startPoint x: 542, startPoint y: 184, endPoint x: 540, endPoint y: 188, distance: 5.1
click at [302, 184] on icon at bounding box center [541, 182] width 7 height 7
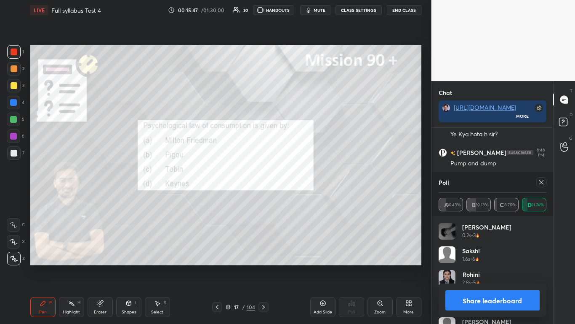
click at [302, 198] on button "Share leaderboard" at bounding box center [493, 300] width 95 height 20
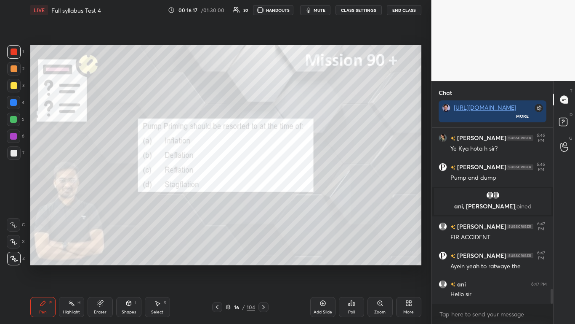
click at [266, 198] on icon at bounding box center [263, 306] width 7 height 7
click at [264, 198] on icon at bounding box center [263, 306] width 7 height 7
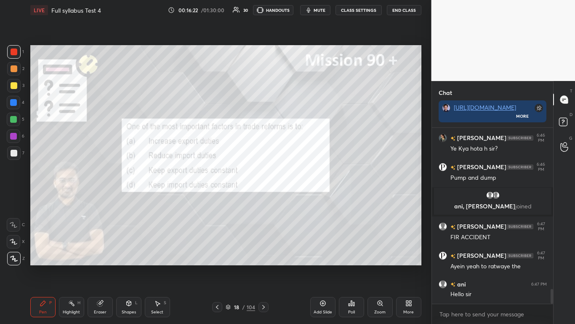
click at [302, 198] on div "Poll" at bounding box center [351, 312] width 7 height 4
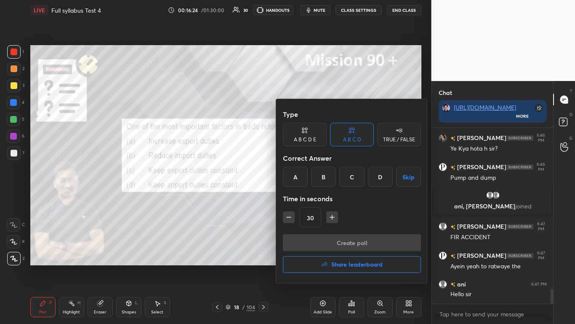
click at [302, 171] on div "B" at bounding box center [323, 176] width 25 height 20
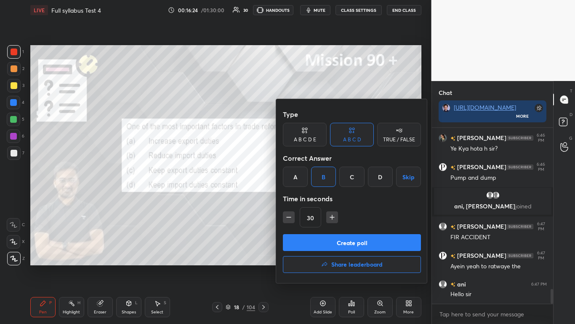
click at [302, 198] on button "Create poll" at bounding box center [352, 242] width 138 height 17
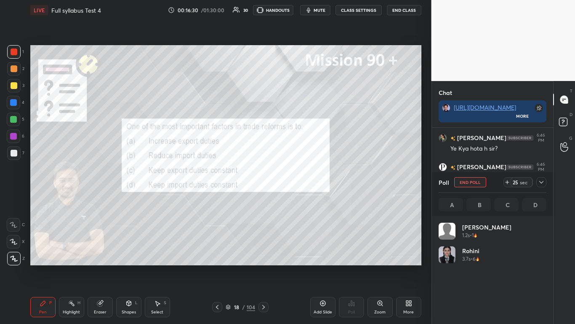
click at [302, 181] on icon at bounding box center [541, 182] width 7 height 7
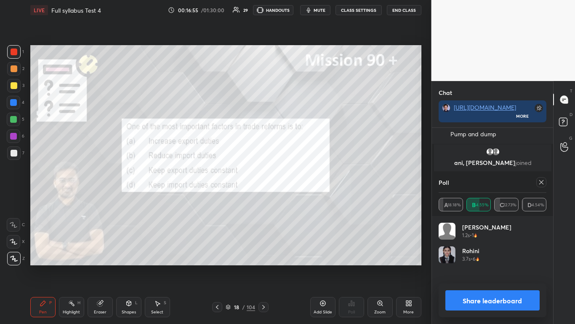
scroll to position [99, 105]
click at [302, 198] on button "Share leaderboard" at bounding box center [493, 300] width 95 height 20
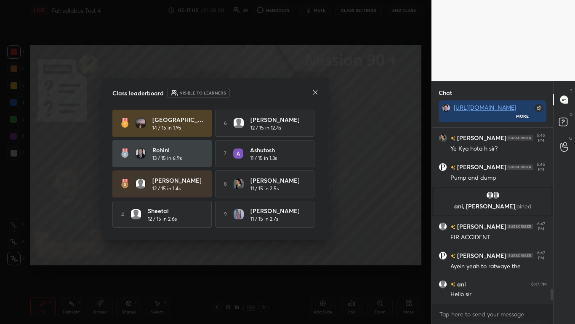
scroll to position [31, 0]
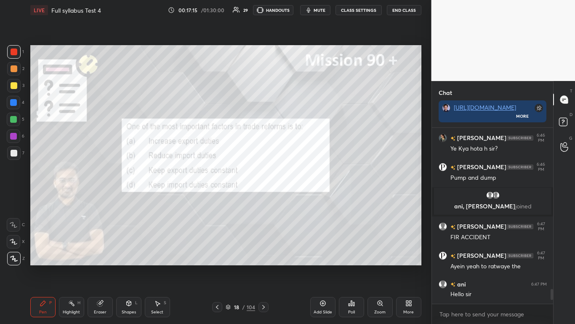
click at [264, 198] on icon at bounding box center [263, 307] width 3 height 4
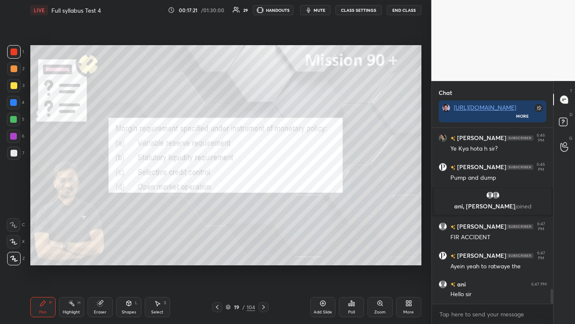
scroll to position [1936, 0]
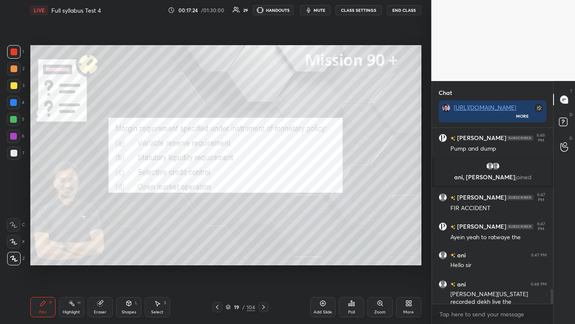
click at [302, 198] on div "Poll" at bounding box center [351, 307] width 25 height 20
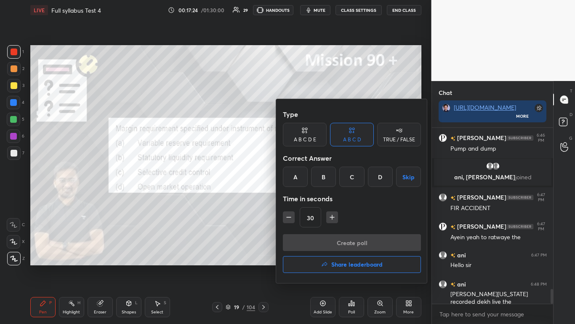
click at [302, 178] on div "C" at bounding box center [352, 176] width 25 height 20
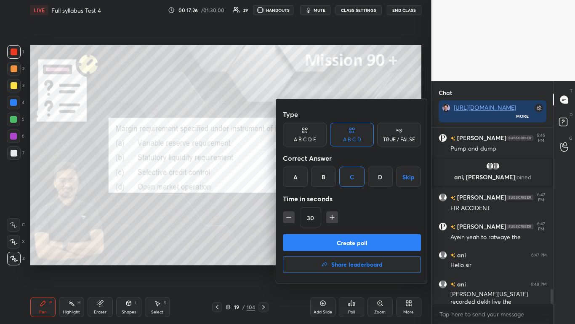
click at [302, 198] on button "Create poll" at bounding box center [352, 242] width 138 height 17
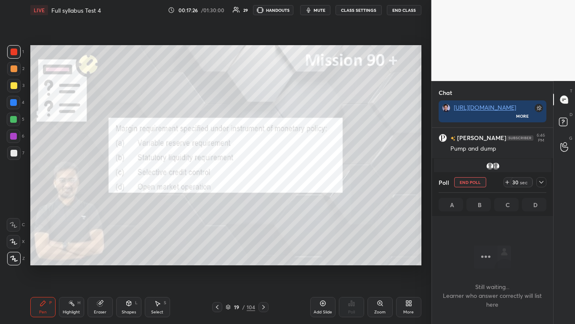
scroll to position [150, 119]
click at [302, 12] on span "mute" at bounding box center [320, 10] width 12 height 6
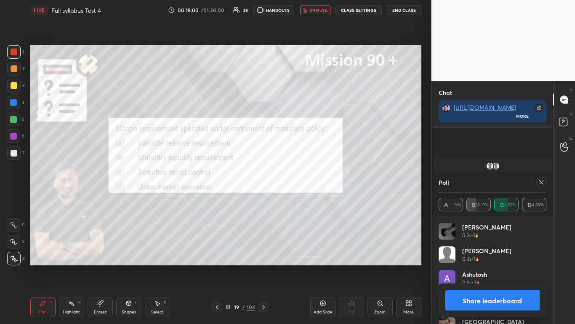
scroll to position [2009, 0]
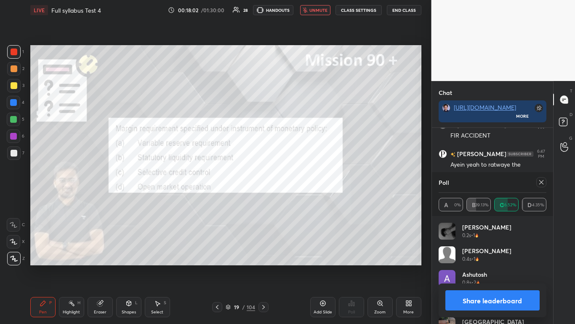
click at [302, 198] on button "Share leaderboard" at bounding box center [493, 300] width 95 height 20
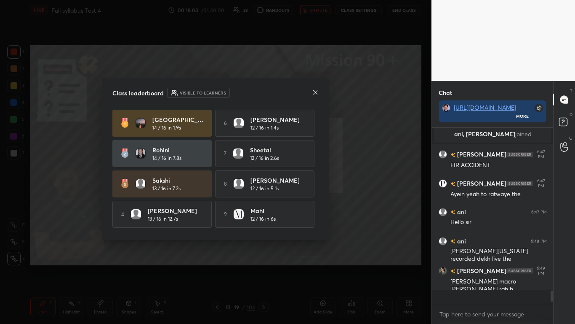
scroll to position [1970, 0]
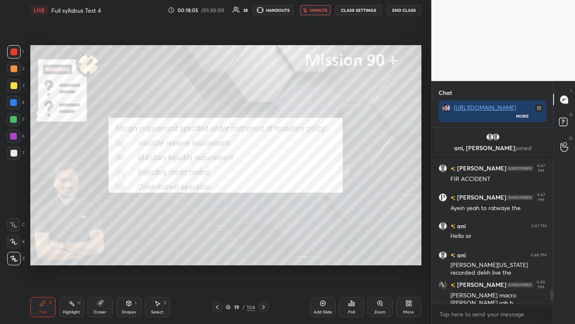
click at [302, 11] on span "unmute" at bounding box center [319, 10] width 18 height 6
click at [264, 198] on icon at bounding box center [263, 306] width 7 height 7
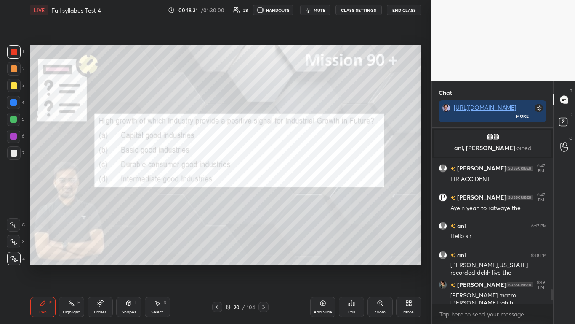
click at [302, 198] on icon at bounding box center [351, 302] width 1 height 5
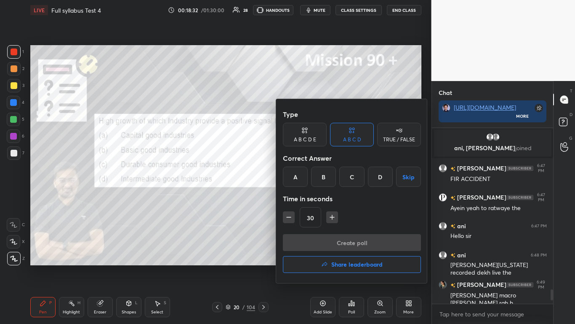
click at [294, 172] on div "A" at bounding box center [295, 176] width 25 height 20
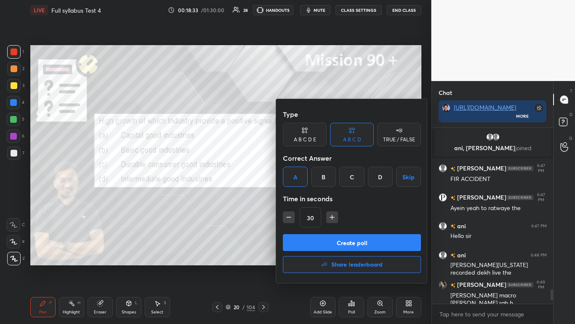
click at [302, 198] on button "Create poll" at bounding box center [352, 242] width 138 height 17
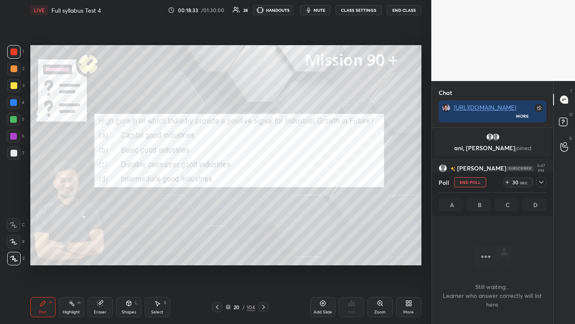
scroll to position [150, 119]
click at [302, 183] on icon at bounding box center [541, 182] width 7 height 7
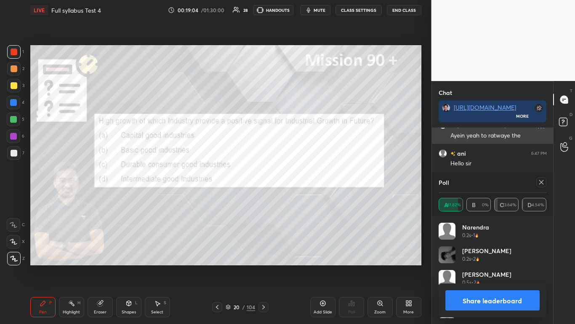
scroll to position [99, 105]
click at [302, 198] on button "Share leaderboard" at bounding box center [493, 300] width 95 height 20
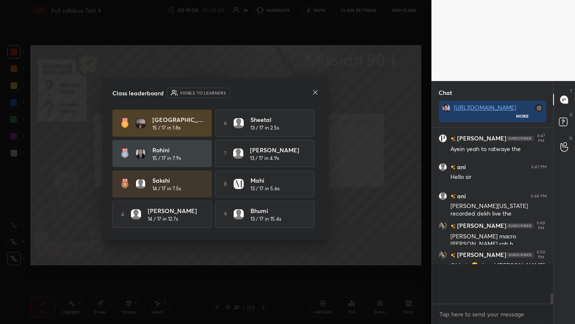
scroll to position [1999, 0]
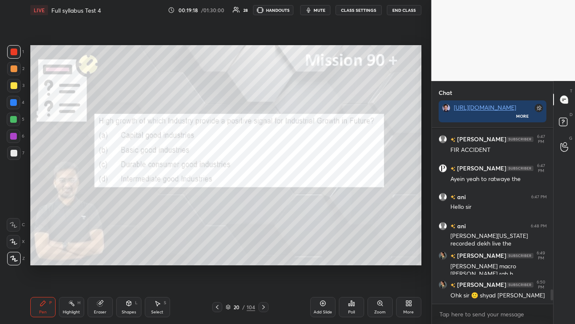
click at [264, 198] on icon at bounding box center [263, 306] width 7 height 7
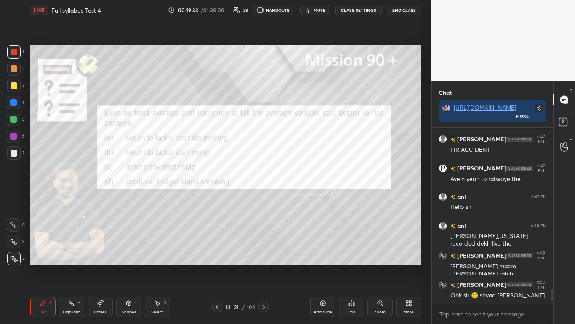
click at [302, 198] on icon at bounding box center [351, 302] width 1 height 5
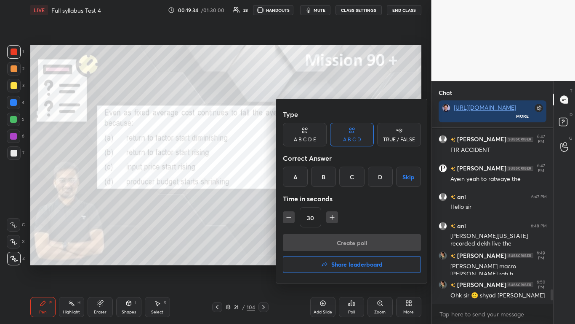
click at [296, 172] on div "A" at bounding box center [295, 176] width 25 height 20
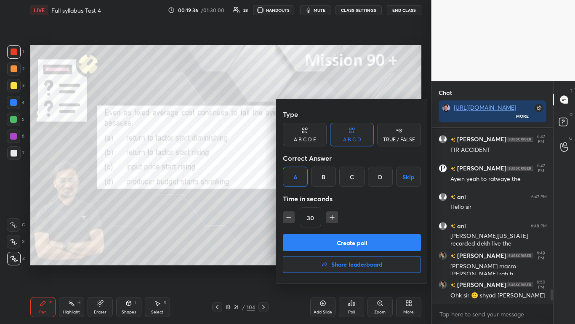
click at [302, 198] on button "Create poll" at bounding box center [352, 242] width 138 height 17
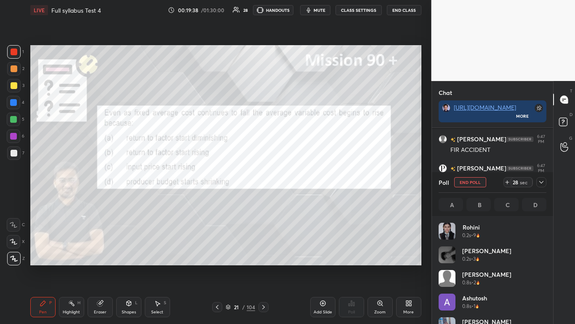
scroll to position [99, 105]
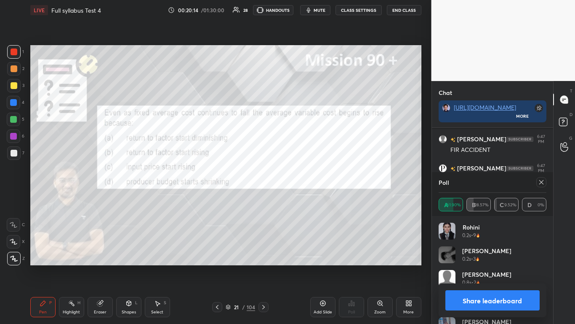
click at [302, 198] on button "Share leaderboard" at bounding box center [493, 300] width 95 height 20
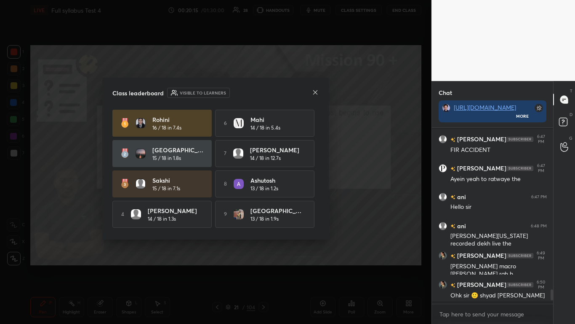
scroll to position [193, 119]
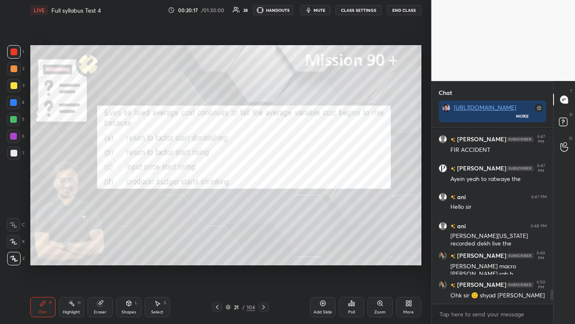
click at [264, 198] on icon at bounding box center [263, 306] width 7 height 7
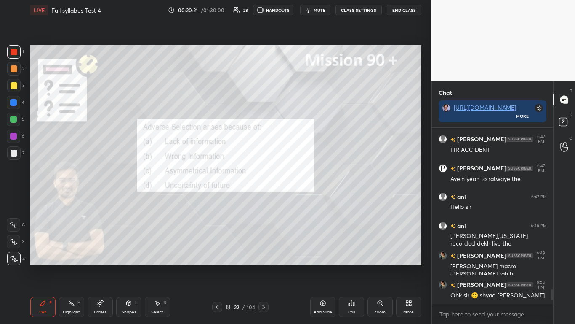
click at [302, 198] on icon at bounding box center [351, 302] width 7 height 7
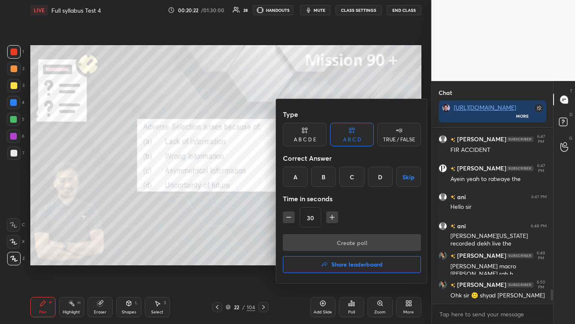
click at [302, 180] on div "C" at bounding box center [352, 176] width 25 height 20
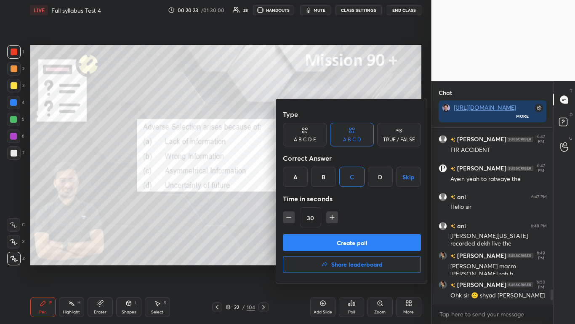
click at [302, 198] on button "Create poll" at bounding box center [352, 242] width 138 height 17
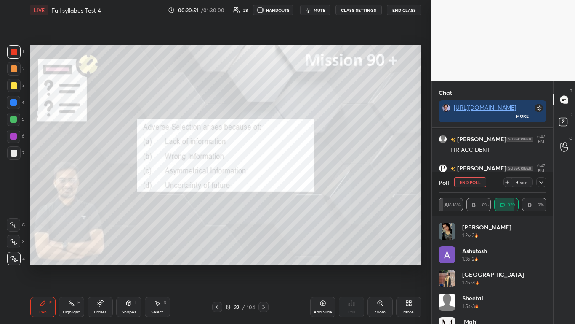
scroll to position [2058, 0]
click at [302, 182] on icon at bounding box center [541, 182] width 7 height 7
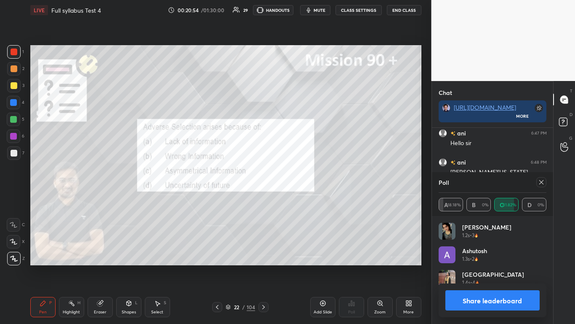
scroll to position [3, 3]
click at [302, 198] on button "Share leaderboard" at bounding box center [493, 300] width 95 height 20
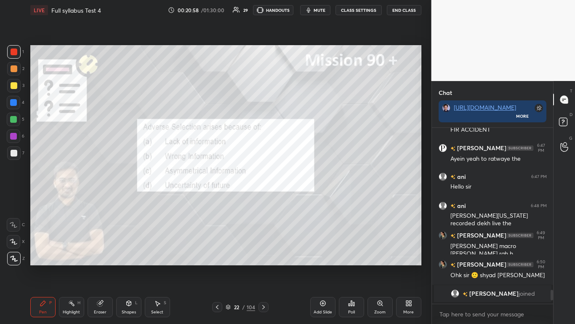
click at [259, 198] on div at bounding box center [264, 307] width 10 height 10
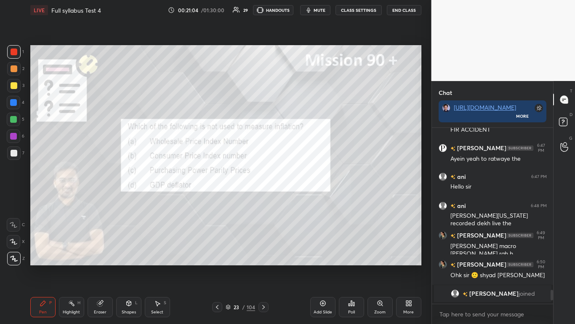
click at [302, 198] on div "Poll" at bounding box center [351, 307] width 25 height 20
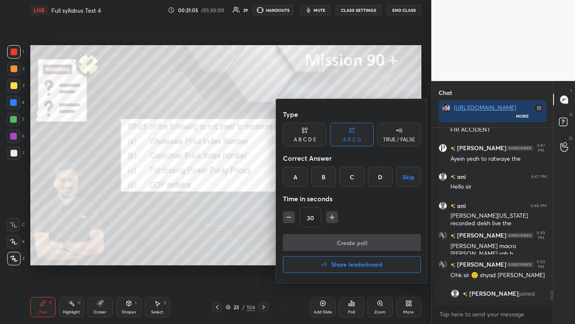
drag, startPoint x: 350, startPoint y: 169, endPoint x: 351, endPoint y: 187, distance: 17.7
click at [302, 170] on div "C" at bounding box center [352, 176] width 25 height 20
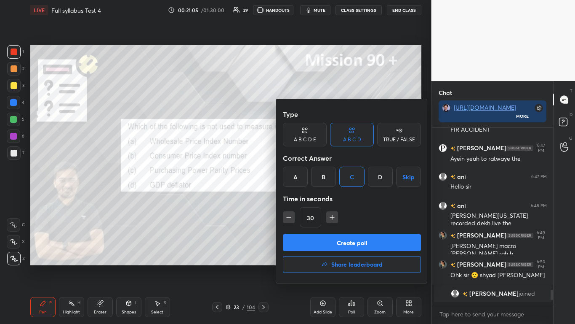
click at [302, 198] on button "Create poll" at bounding box center [352, 242] width 138 height 17
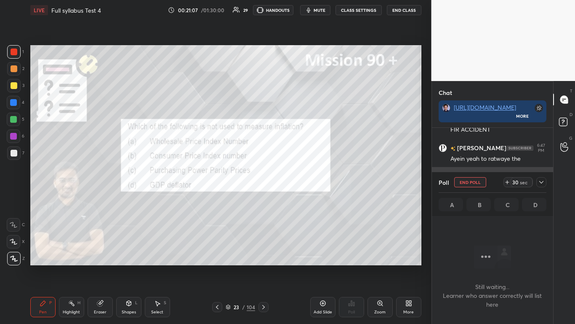
drag, startPoint x: 539, startPoint y: 181, endPoint x: 541, endPoint y: 187, distance: 6.8
click at [302, 182] on icon at bounding box center [541, 182] width 7 height 7
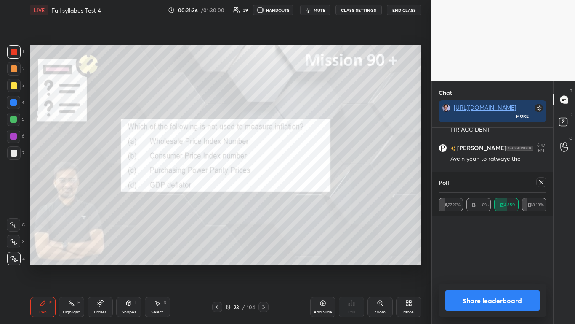
scroll to position [55, 105]
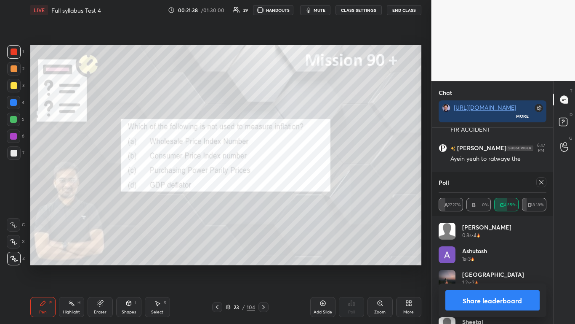
click at [302, 198] on button "Share leaderboard" at bounding box center [493, 300] width 95 height 20
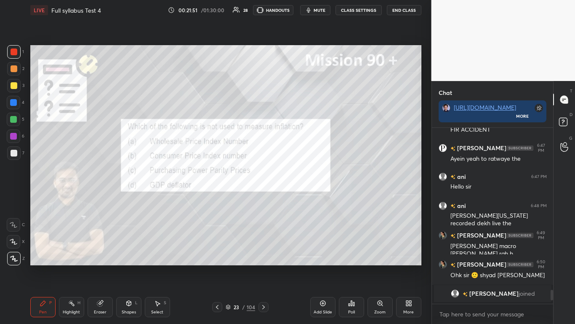
click at [265, 198] on icon at bounding box center [263, 306] width 7 height 7
click at [302, 198] on div "Poll" at bounding box center [351, 307] width 25 height 20
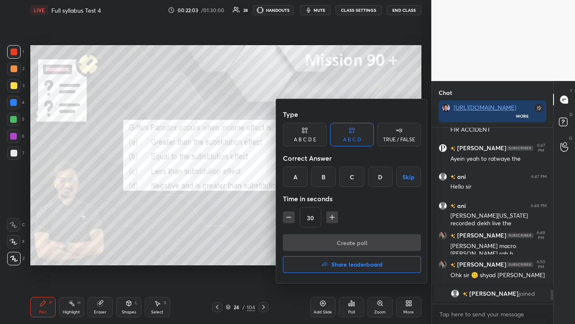
click at [302, 174] on div "D" at bounding box center [380, 176] width 25 height 20
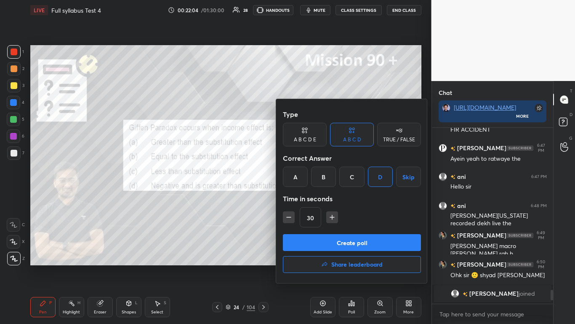
click at [302, 198] on button "Create poll" at bounding box center [352, 242] width 138 height 17
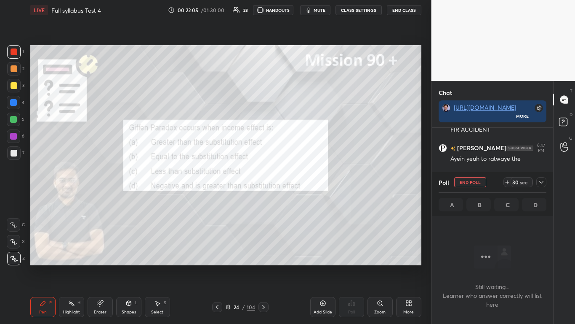
scroll to position [150, 119]
click at [302, 182] on icon at bounding box center [541, 182] width 7 height 7
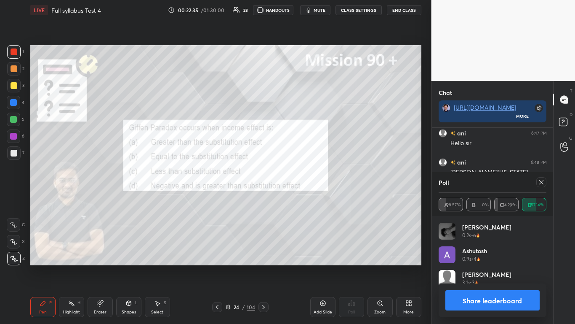
scroll to position [96, 105]
click at [302, 198] on button "Share leaderboard" at bounding box center [493, 300] width 95 height 20
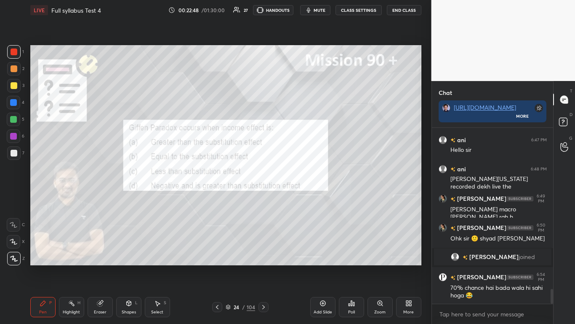
scroll to position [1941, 0]
click at [265, 198] on icon at bounding box center [263, 306] width 7 height 7
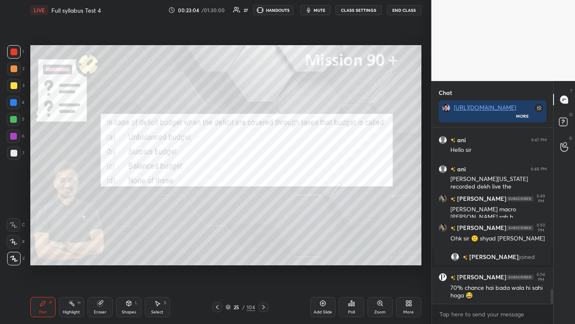
click at [302, 198] on icon at bounding box center [351, 302] width 7 height 7
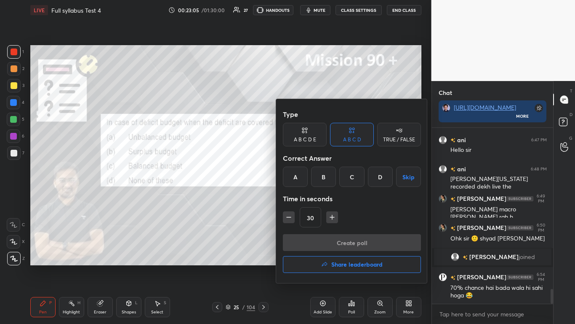
drag, startPoint x: 355, startPoint y: 178, endPoint x: 351, endPoint y: 181, distance: 4.5
click at [302, 177] on div "C" at bounding box center [352, 176] width 25 height 20
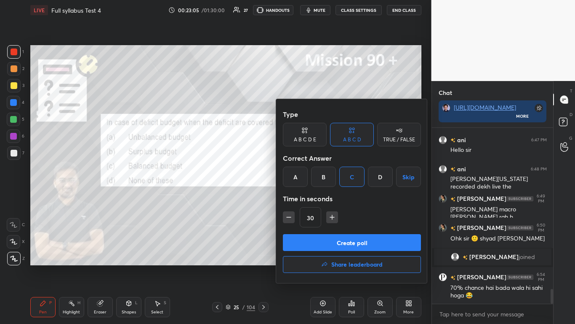
click at [302, 198] on button "Create poll" at bounding box center [352, 242] width 138 height 17
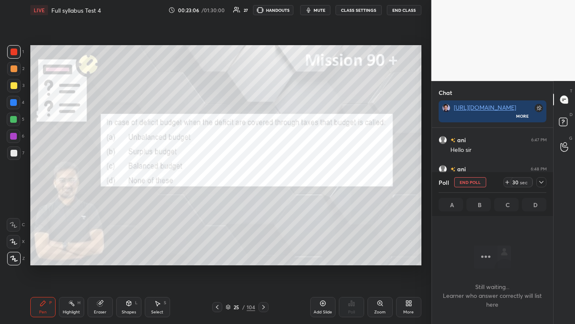
scroll to position [150, 119]
click at [302, 183] on icon at bounding box center [541, 182] width 7 height 7
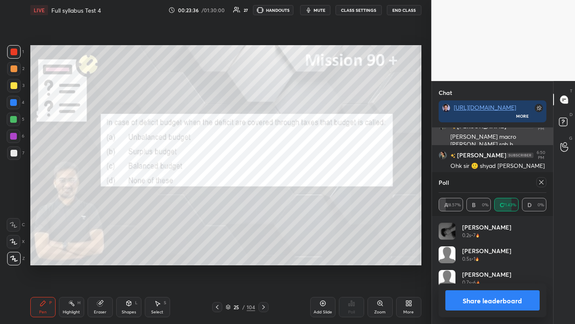
scroll to position [99, 105]
click at [302, 198] on button "Share leaderboard" at bounding box center [493, 300] width 95 height 20
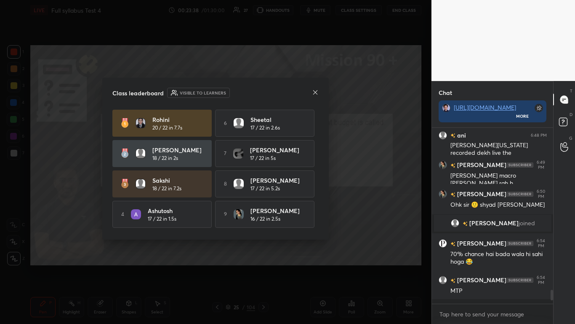
scroll to position [3, 3]
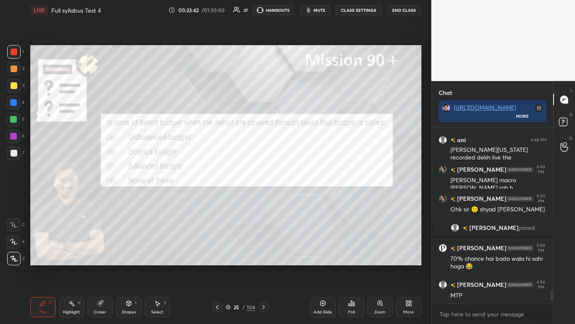
click at [262, 198] on icon at bounding box center [263, 306] width 7 height 7
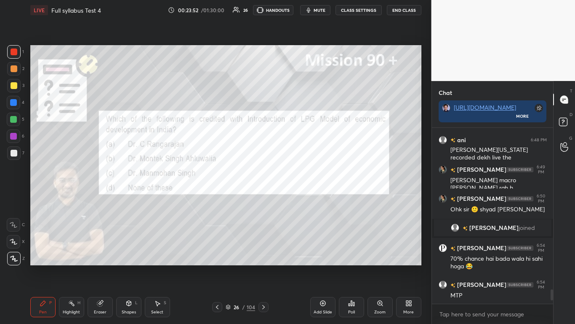
click at [302, 198] on div "Poll" at bounding box center [351, 312] width 7 height 4
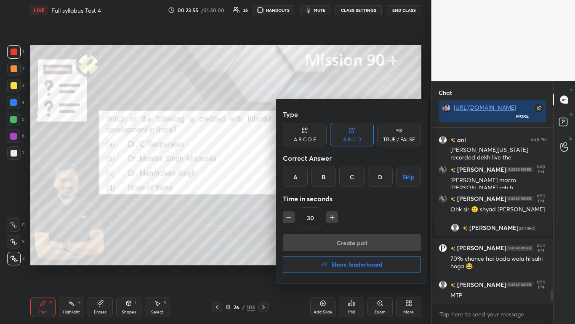
click at [302, 171] on div "C" at bounding box center [352, 176] width 25 height 20
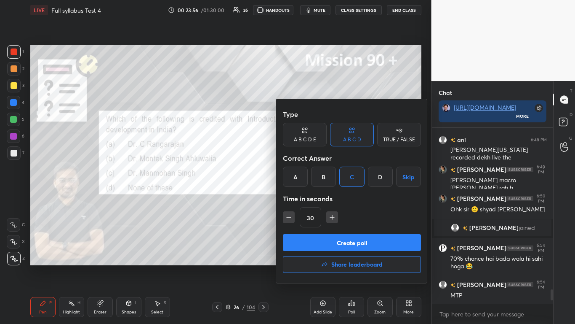
click at [302, 198] on button "Create poll" at bounding box center [352, 242] width 138 height 17
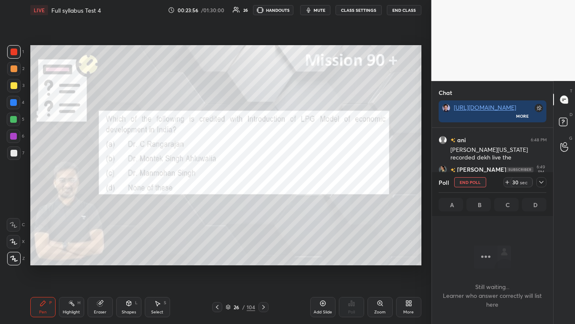
scroll to position [150, 119]
click at [302, 185] on icon at bounding box center [541, 182] width 7 height 7
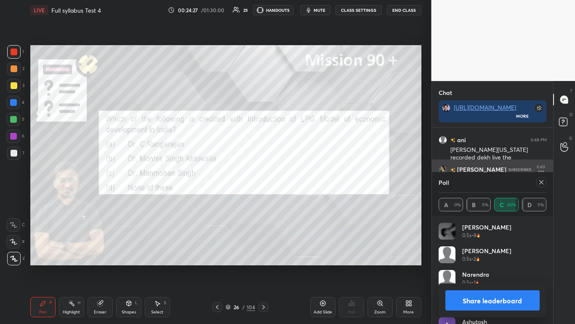
scroll to position [2051, 0]
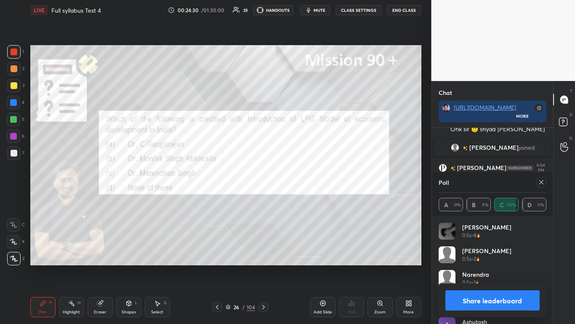
click at [302, 198] on button "Share leaderboard" at bounding box center [493, 300] width 95 height 20
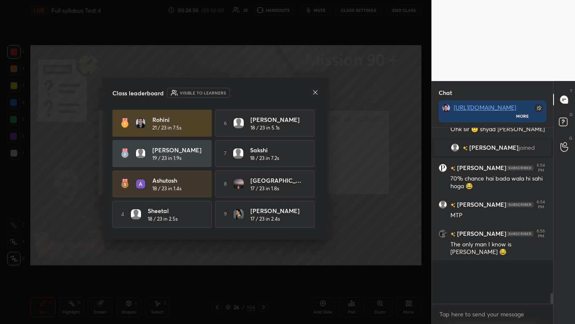
scroll to position [3, 3]
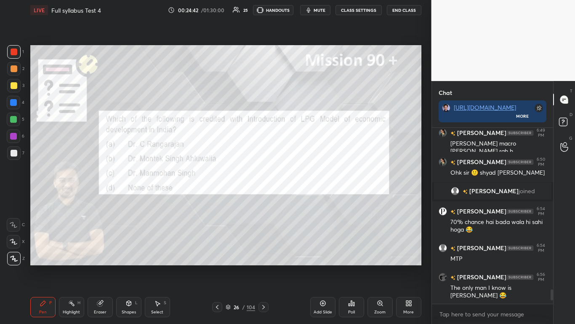
click at [264, 198] on icon at bounding box center [263, 307] width 3 height 4
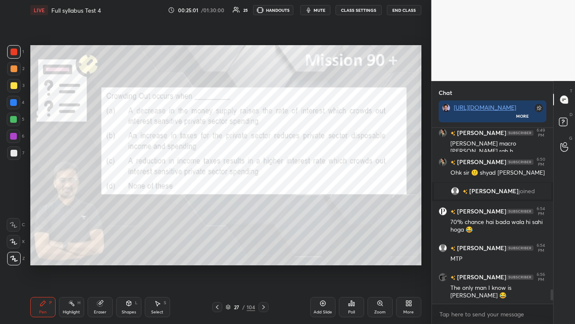
click at [302, 198] on div "Poll" at bounding box center [351, 307] width 25 height 20
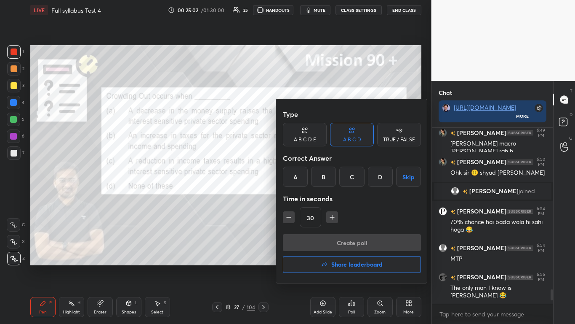
click at [297, 175] on div "A" at bounding box center [295, 176] width 25 height 20
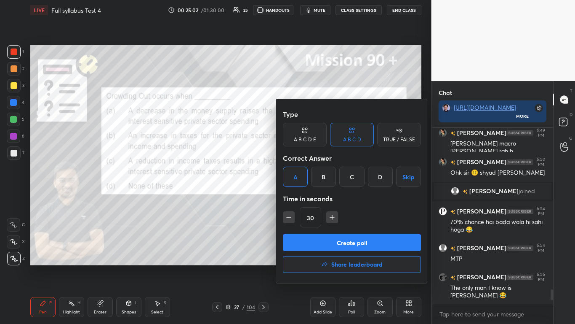
click at [302, 198] on button "Create poll" at bounding box center [352, 242] width 138 height 17
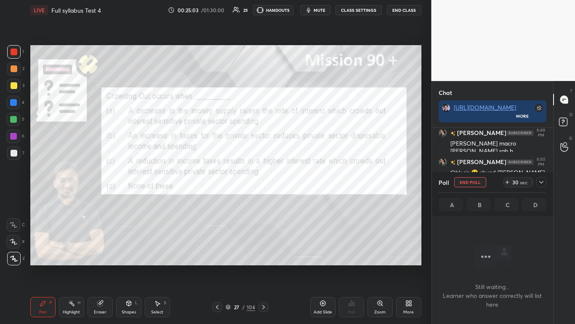
scroll to position [150, 119]
click at [302, 181] on icon at bounding box center [541, 182] width 7 height 7
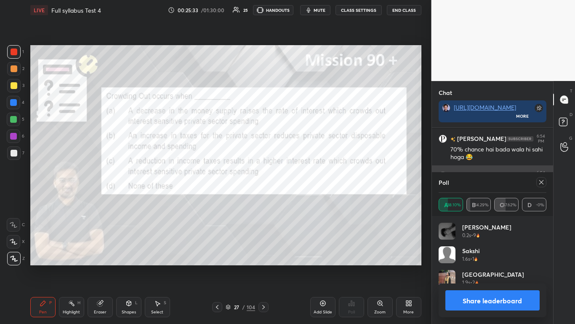
scroll to position [2109, 0]
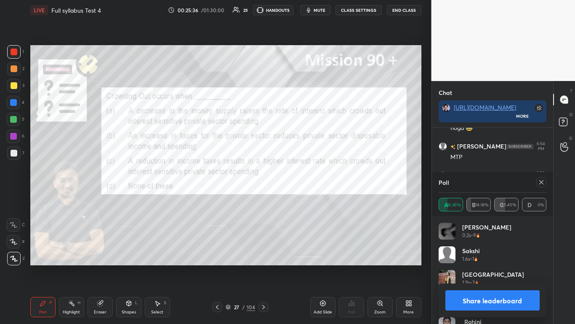
click at [302, 198] on button "Share leaderboard" at bounding box center [493, 300] width 95 height 20
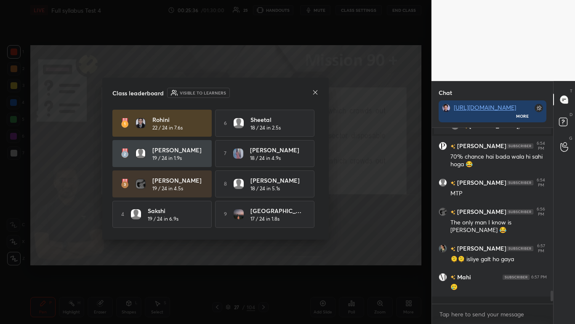
scroll to position [2065, 0]
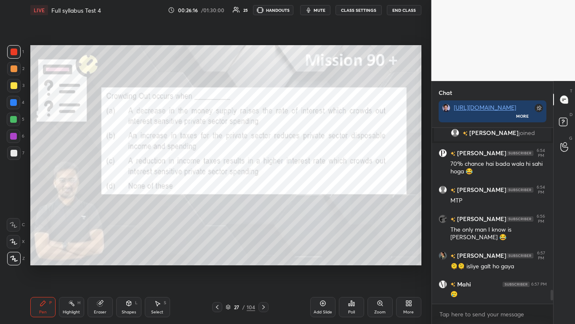
click at [302, 198] on div "Poll" at bounding box center [351, 307] width 25 height 20
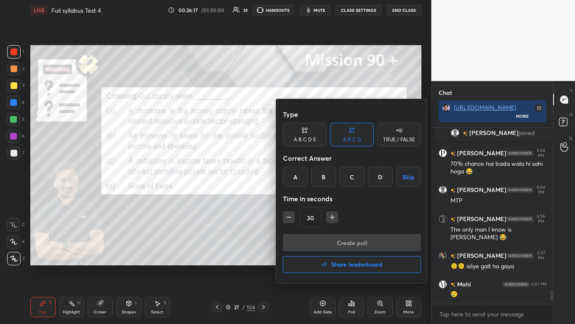
click at [302, 198] on h4 "Share leaderboard" at bounding box center [357, 264] width 51 height 6
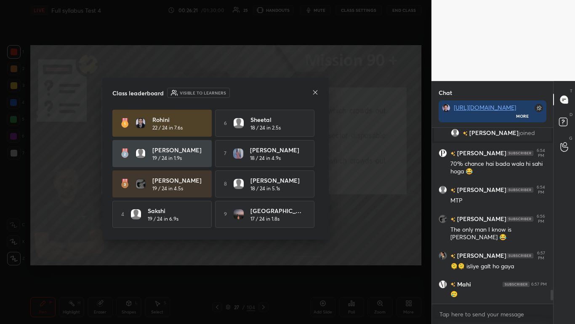
scroll to position [2074, 0]
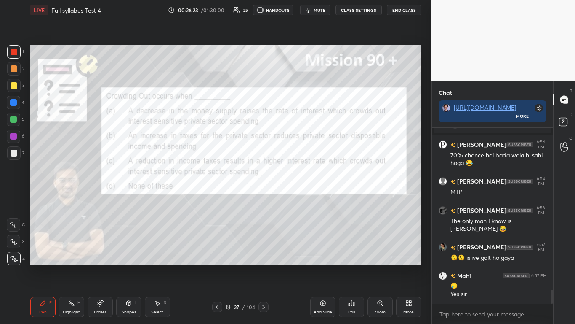
click at [264, 198] on icon at bounding box center [263, 306] width 7 height 7
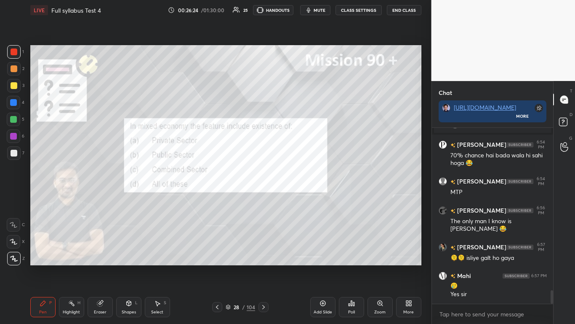
scroll to position [2103, 0]
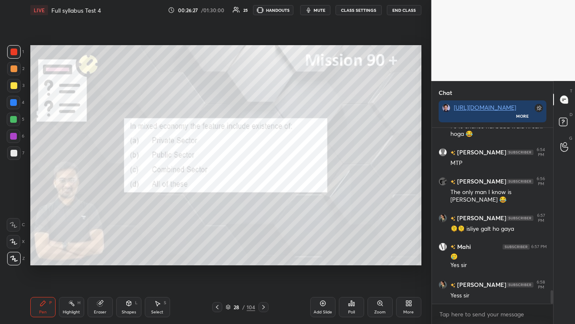
click at [302, 198] on div "Poll" at bounding box center [351, 312] width 7 height 4
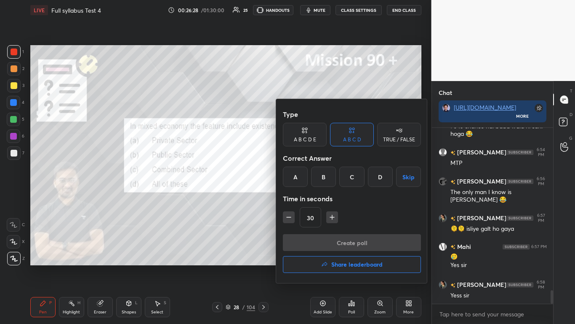
click at [302, 176] on div "C" at bounding box center [352, 176] width 25 height 20
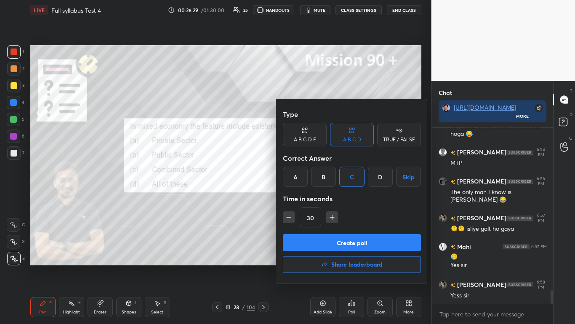
click at [302, 198] on button "Create poll" at bounding box center [352, 242] width 138 height 17
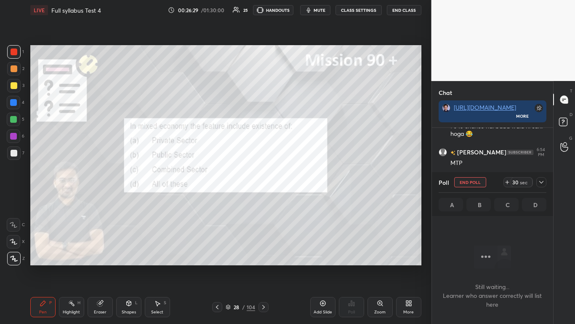
scroll to position [150, 119]
click at [302, 181] on icon at bounding box center [541, 182] width 7 height 7
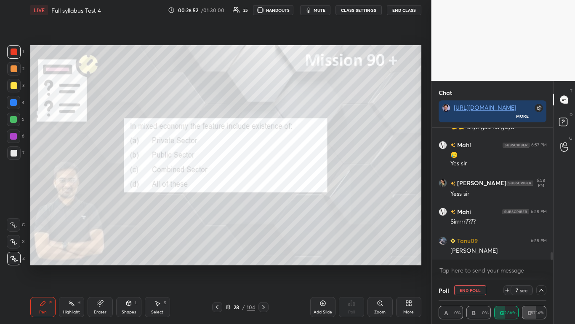
scroll to position [2233, 0]
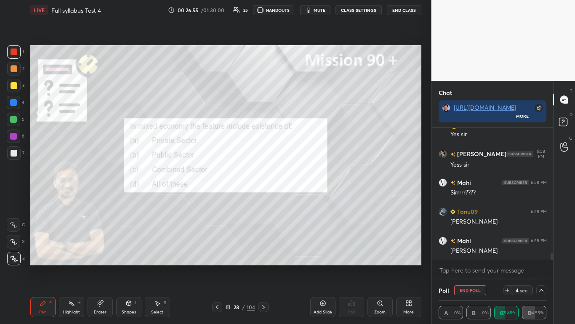
click at [302, 198] on icon at bounding box center [541, 289] width 7 height 7
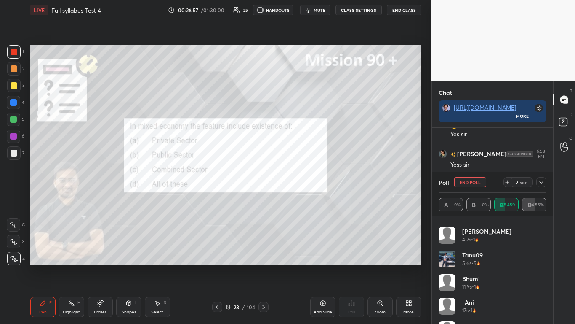
scroll to position [135, 0]
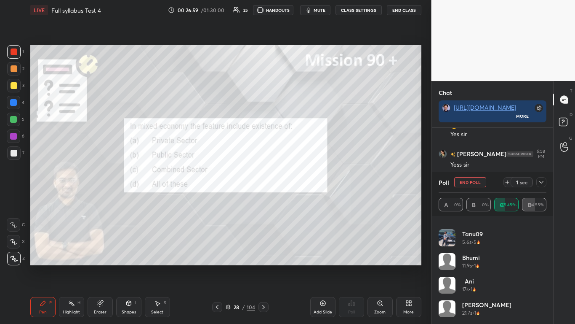
click at [302, 179] on div "Poll End Poll 1 sec" at bounding box center [493, 182] width 108 height 20
click at [302, 181] on icon at bounding box center [541, 182] width 7 height 7
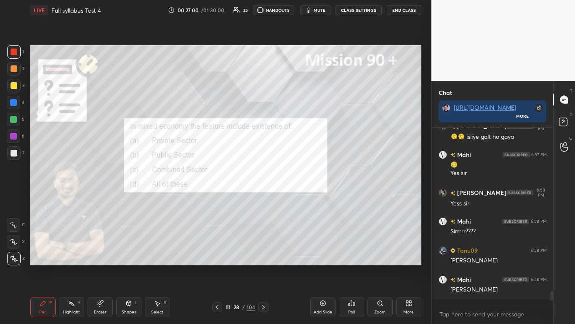
scroll to position [3, 3]
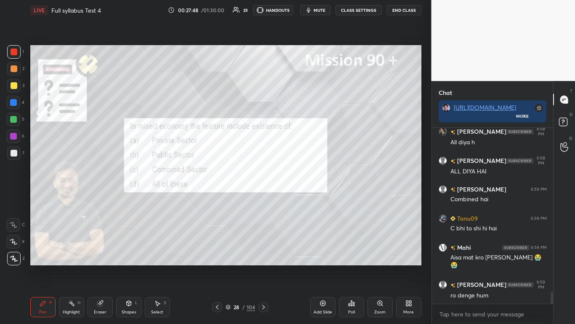
click at [262, 198] on icon at bounding box center [263, 306] width 7 height 7
click at [302, 198] on icon at bounding box center [351, 302] width 7 height 7
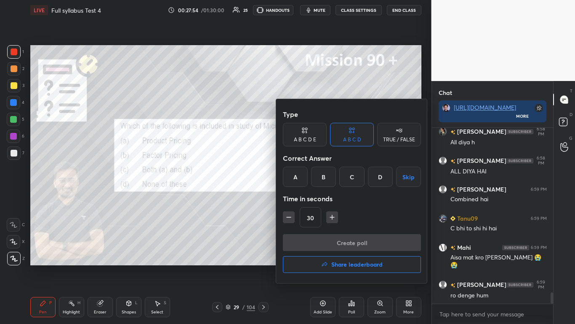
click at [302, 178] on div "C" at bounding box center [352, 176] width 25 height 20
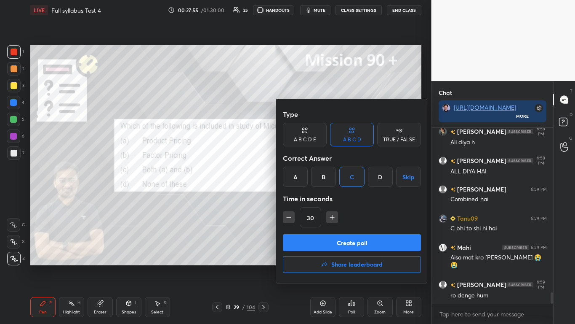
drag, startPoint x: 359, startPoint y: 239, endPoint x: 356, endPoint y: 233, distance: 6.2
click at [302, 198] on button "Create poll" at bounding box center [352, 242] width 138 height 17
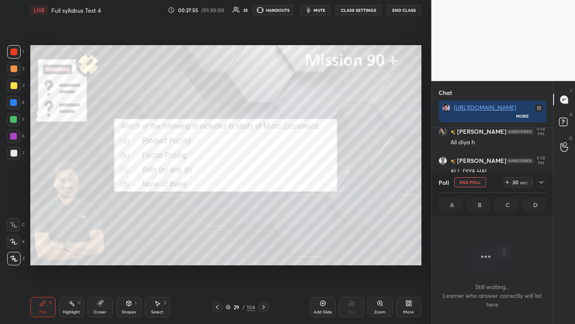
scroll to position [150, 119]
click at [302, 181] on icon at bounding box center [541, 182] width 7 height 7
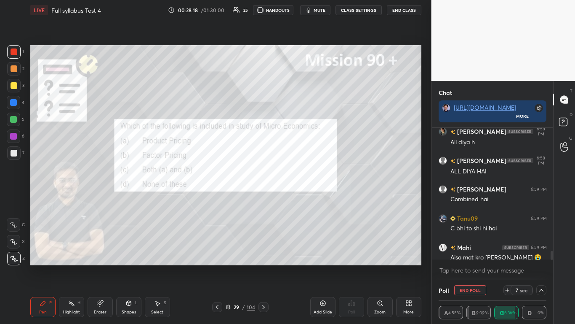
scroll to position [2569, 0]
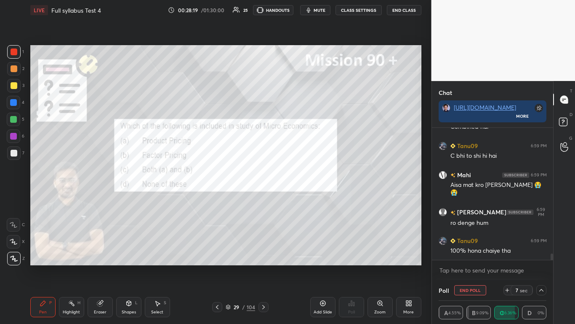
click at [302, 198] on button "End Poll" at bounding box center [471, 290] width 32 height 10
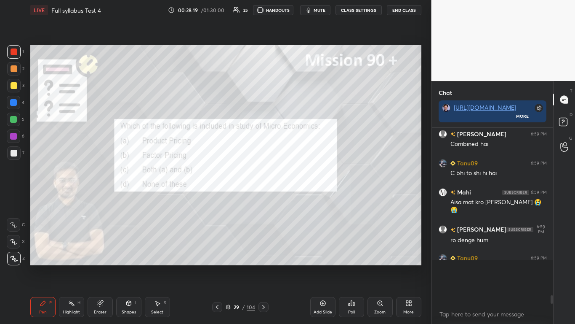
scroll to position [3, 3]
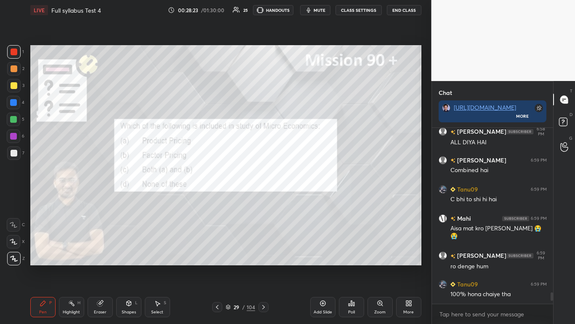
click at [264, 198] on icon at bounding box center [263, 306] width 7 height 7
click at [302, 198] on icon at bounding box center [351, 302] width 7 height 7
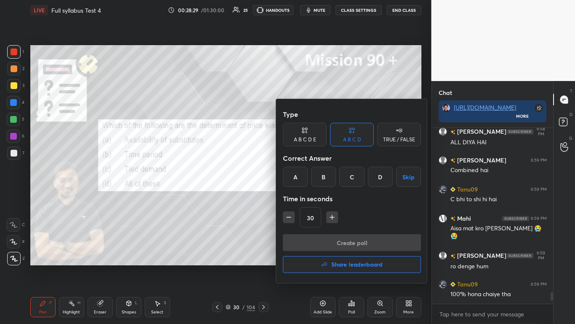
click at [302, 176] on div "D" at bounding box center [380, 176] width 25 height 20
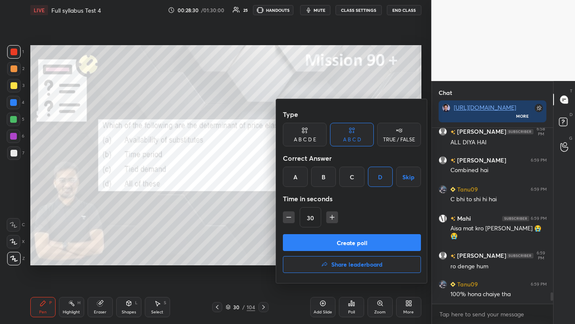
click at [302, 198] on button "Create poll" at bounding box center [352, 242] width 138 height 17
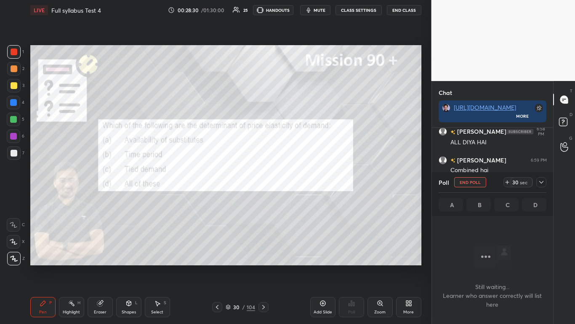
scroll to position [150, 119]
click at [302, 183] on icon at bounding box center [541, 182] width 7 height 7
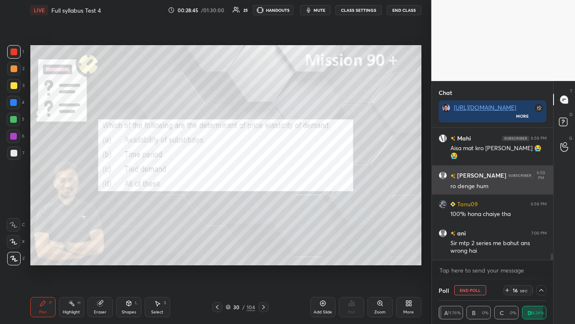
scroll to position [2614, 0]
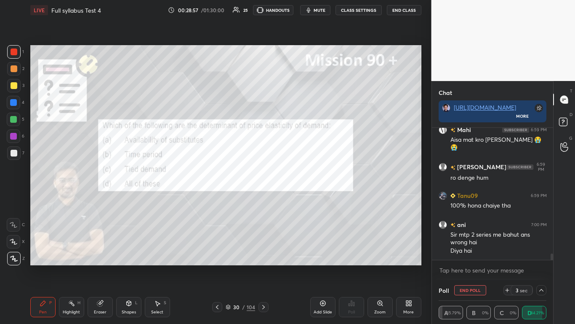
click at [302, 198] on button "End Poll" at bounding box center [471, 290] width 32 height 10
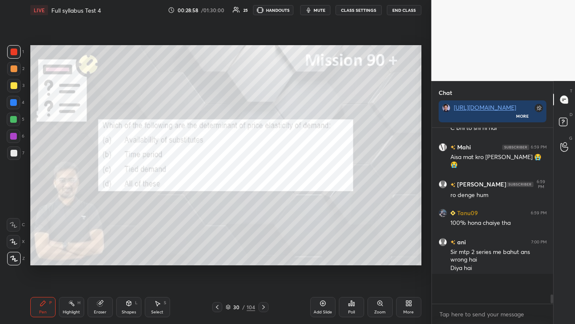
scroll to position [193, 119]
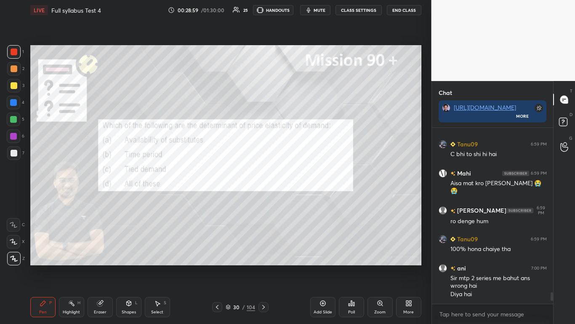
click at [302, 198] on div "Poll" at bounding box center [351, 307] width 25 height 20
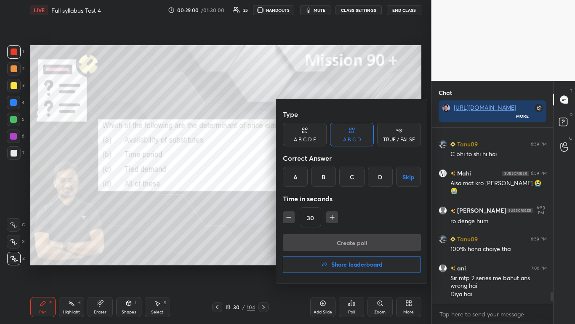
click at [302, 198] on h4 "Share leaderboard" at bounding box center [357, 264] width 51 height 6
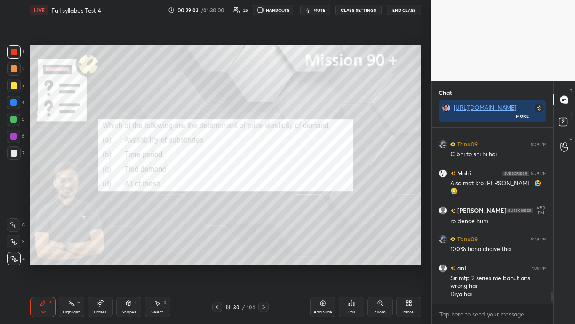
click at [263, 198] on icon at bounding box center [263, 306] width 7 height 7
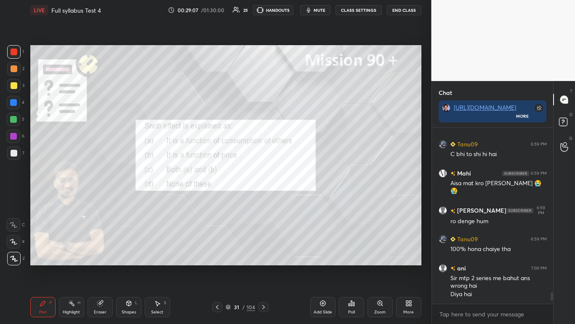
click at [302, 198] on div "Poll" at bounding box center [351, 307] width 25 height 20
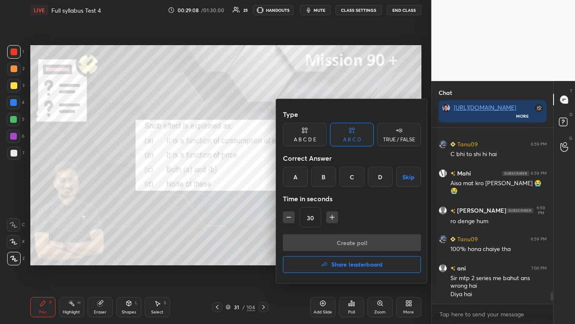
click at [294, 172] on div "A" at bounding box center [295, 176] width 25 height 20
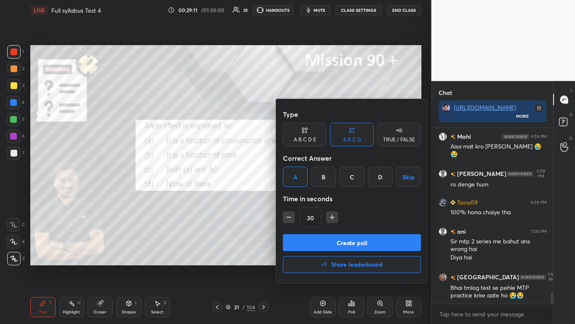
click at [302, 198] on button "Create poll" at bounding box center [352, 242] width 138 height 17
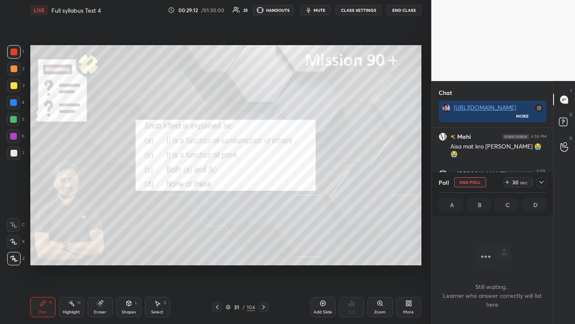
click at [302, 182] on icon at bounding box center [541, 182] width 7 height 7
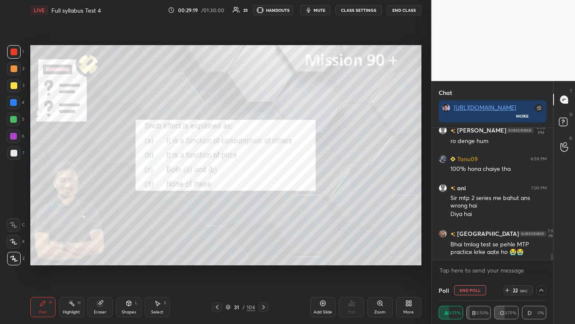
click at [302, 198] on icon at bounding box center [542, 290] width 4 height 3
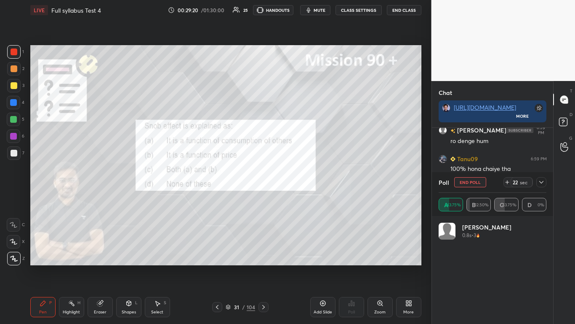
scroll to position [96, 105]
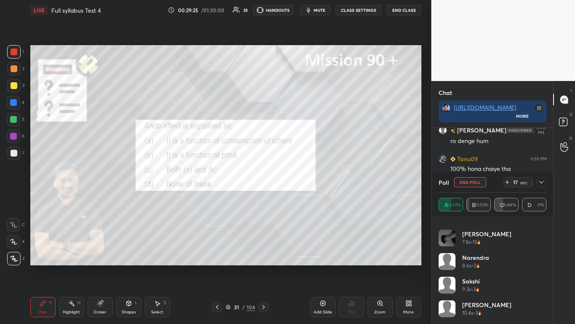
click at [302, 182] on div at bounding box center [542, 182] width 10 height 10
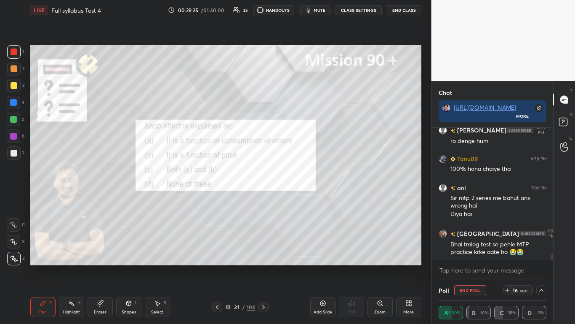
click at [302, 183] on div "ani 7:00 PM Sir mtp 2 series me bahut ans wrong hai Diya hai" at bounding box center [493, 200] width 122 height 45
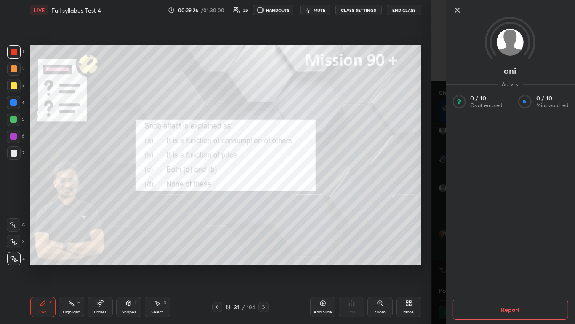
drag, startPoint x: 450, startPoint y: 237, endPoint x: 444, endPoint y: 238, distance: 5.7
click at [302, 198] on div "ani Activity 0 / 10 Qs attempted 0 / 10 Mins watched Report" at bounding box center [510, 162] width 129 height 324
click at [302, 198] on div "ani Activity 0 / 10 Qs attempted 0 / 10 Mins watched Report" at bounding box center [504, 162] width 144 height 324
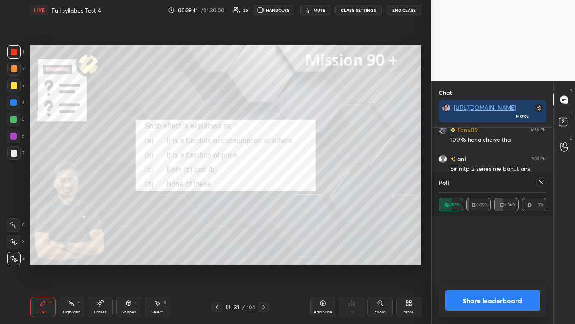
scroll to position [3, 3]
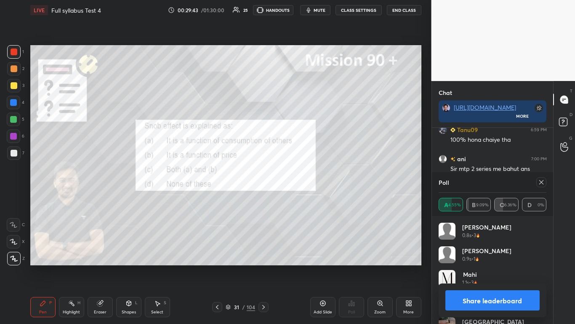
drag, startPoint x: 528, startPoint y: 296, endPoint x: 526, endPoint y: 291, distance: 5.1
click at [302, 198] on button "Share leaderboard" at bounding box center [493, 300] width 95 height 20
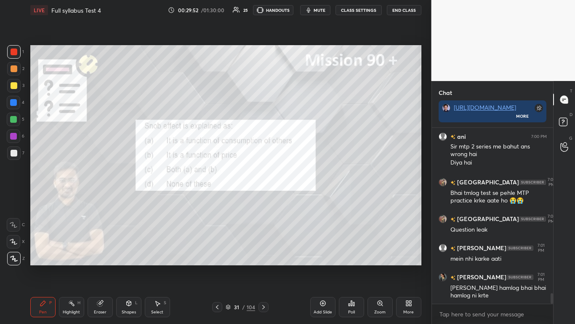
click at [264, 198] on icon at bounding box center [263, 306] width 7 height 7
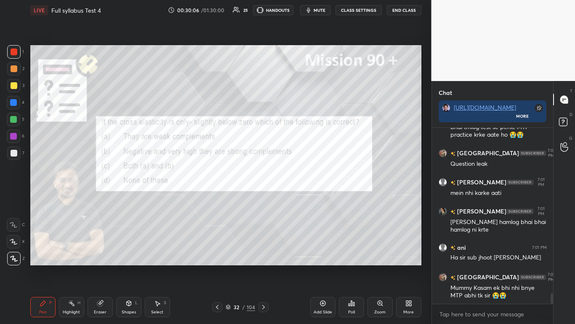
click at [302, 198] on div "Poll" at bounding box center [351, 307] width 25 height 20
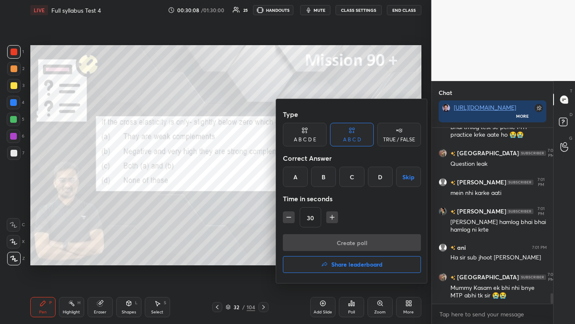
click at [293, 171] on div "A" at bounding box center [295, 176] width 25 height 20
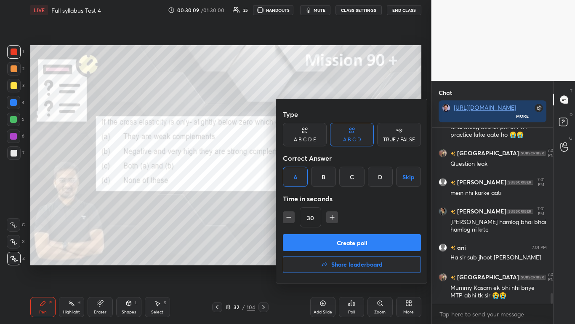
click at [302, 198] on button "Create poll" at bounding box center [352, 242] width 138 height 17
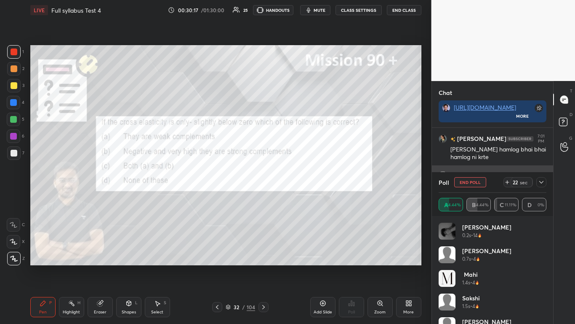
click at [302, 182] on icon at bounding box center [541, 182] width 7 height 7
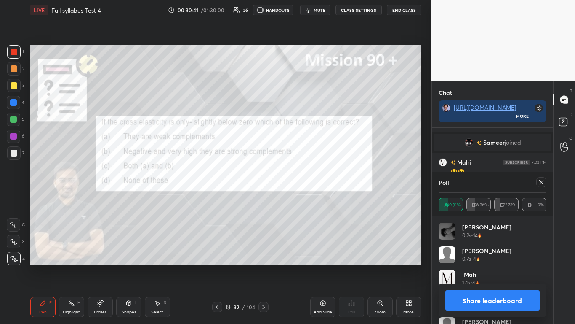
drag, startPoint x: 530, startPoint y: 293, endPoint x: 527, endPoint y: 296, distance: 4.5
click at [302, 198] on button "Share leaderboard" at bounding box center [493, 300] width 95 height 20
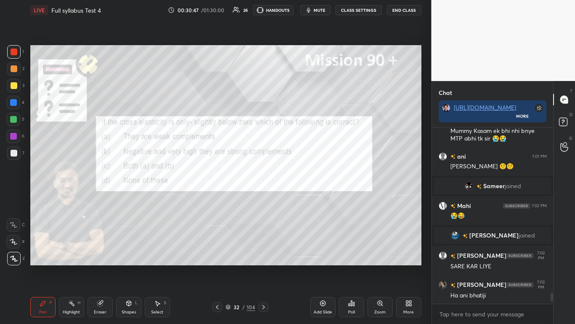
click at [264, 198] on icon at bounding box center [263, 306] width 7 height 7
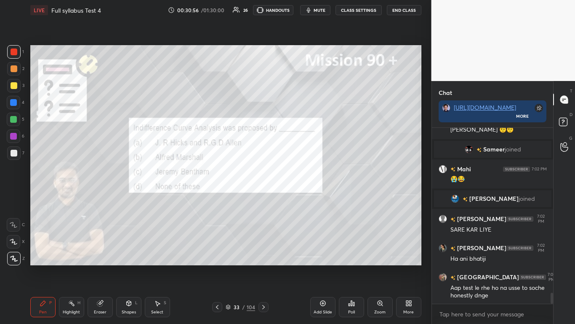
click at [302, 198] on icon at bounding box center [351, 302] width 7 height 7
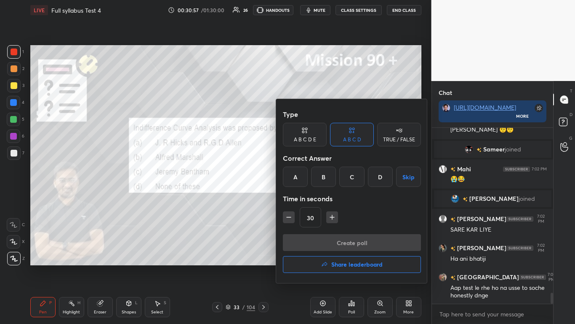
click at [293, 172] on div "A" at bounding box center [295, 176] width 25 height 20
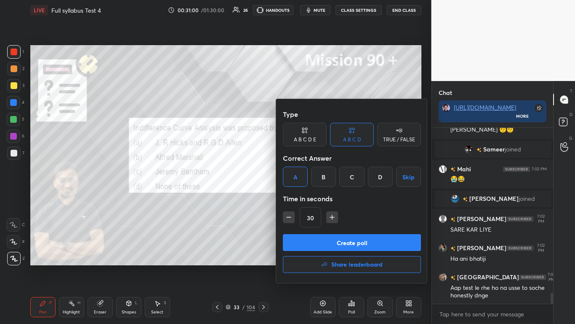
click at [302, 198] on button "Create poll" at bounding box center [352, 242] width 138 height 17
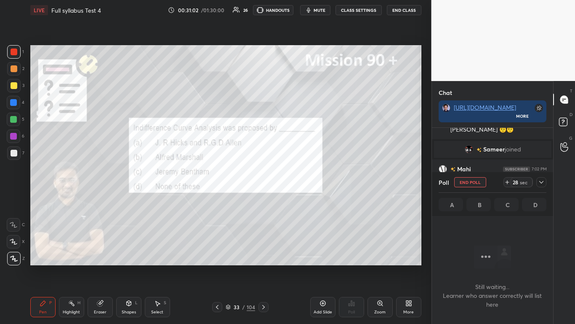
click at [302, 183] on icon at bounding box center [541, 182] width 7 height 7
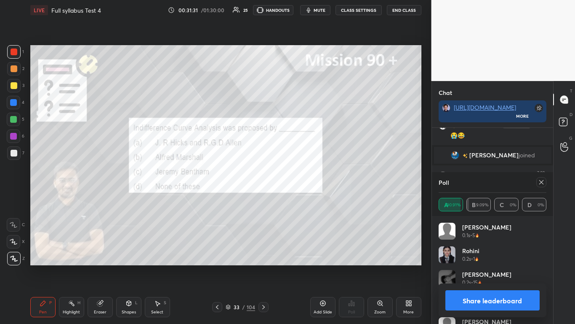
click at [302, 198] on button "Share leaderboard" at bounding box center [493, 300] width 95 height 20
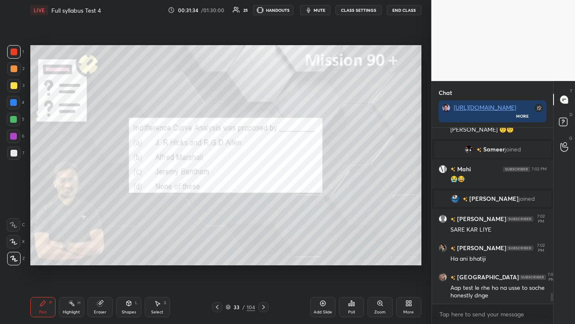
click at [263, 198] on div at bounding box center [264, 307] width 10 height 10
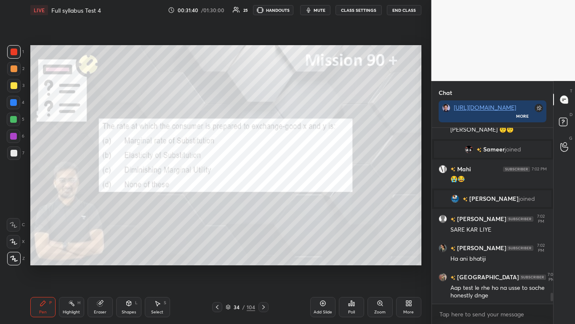
click at [302, 198] on icon at bounding box center [349, 304] width 1 height 2
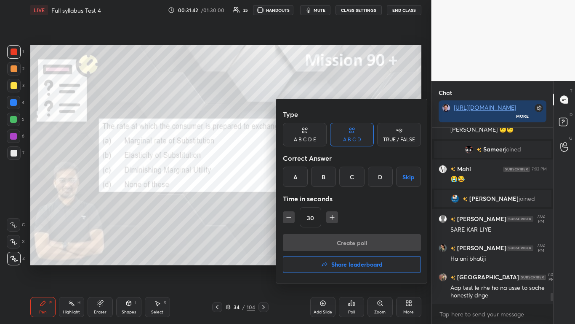
click at [295, 171] on div "A" at bounding box center [295, 176] width 25 height 20
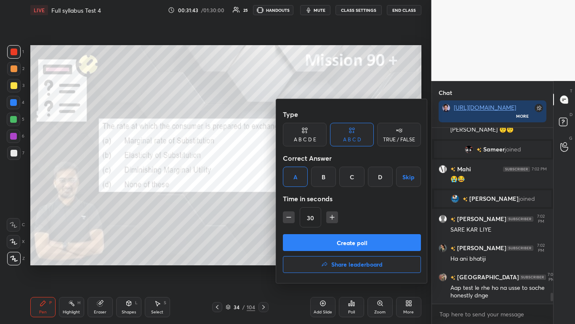
click at [302, 198] on button "Create poll" at bounding box center [352, 242] width 138 height 17
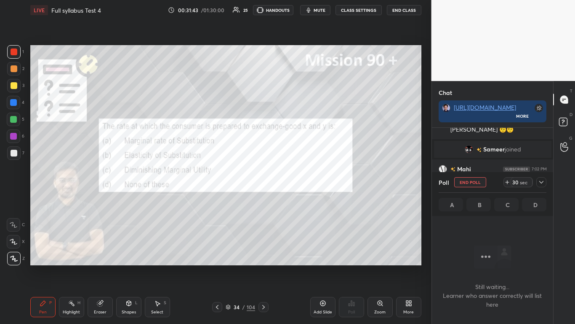
scroll to position [132, 119]
click at [302, 181] on icon at bounding box center [541, 182] width 7 height 7
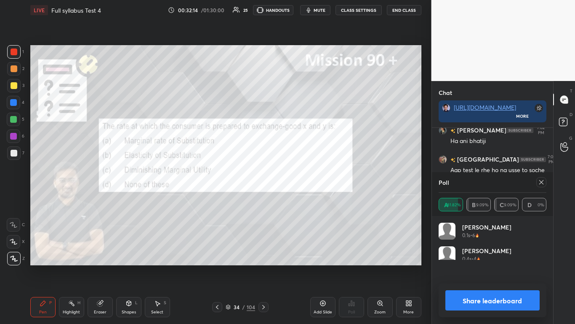
scroll to position [3, 3]
click at [302, 198] on button "Share leaderboard" at bounding box center [493, 300] width 95 height 20
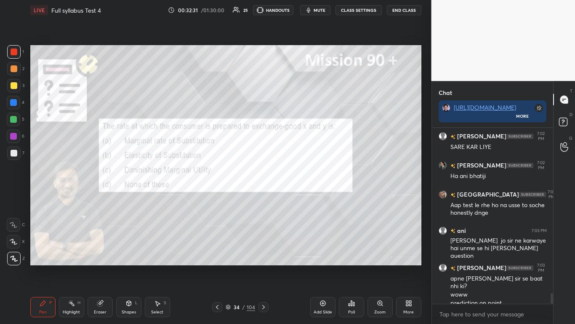
drag, startPoint x: 265, startPoint y: 305, endPoint x: 270, endPoint y: 303, distance: 5.7
click at [264, 198] on icon at bounding box center [263, 306] width 7 height 7
click at [302, 198] on div "Poll" at bounding box center [351, 307] width 25 height 20
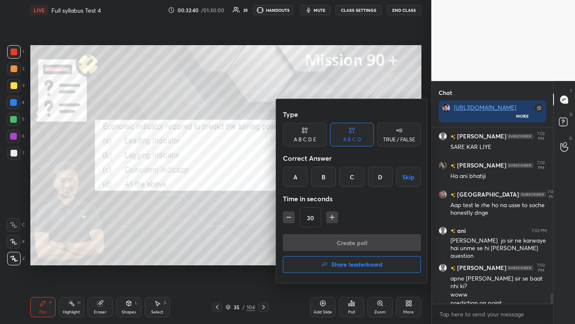
click at [302, 174] on div "D" at bounding box center [380, 176] width 25 height 20
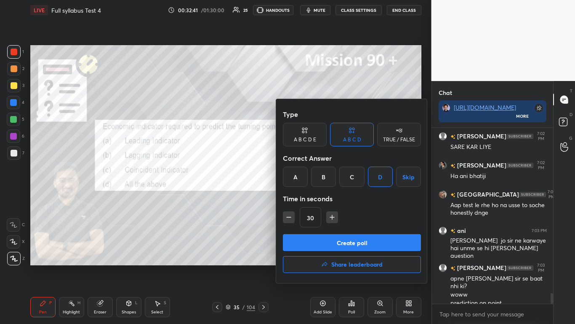
click at [302, 198] on button "Create poll" at bounding box center [352, 242] width 138 height 17
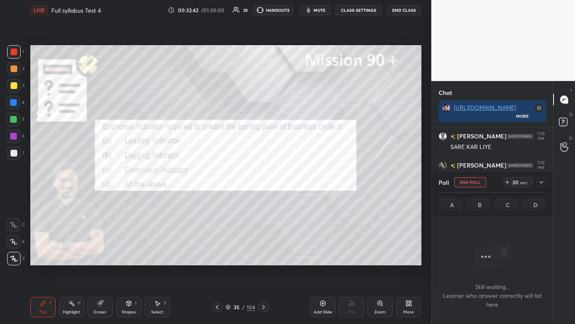
scroll to position [129, 119]
click at [302, 180] on icon at bounding box center [541, 182] width 7 height 7
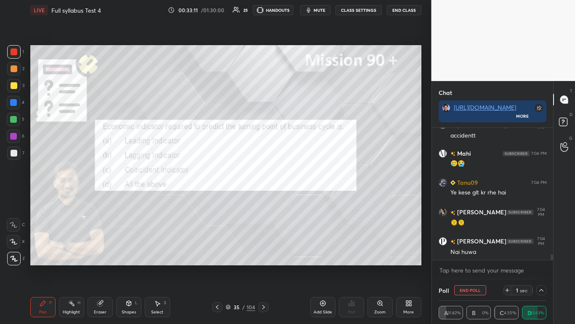
scroll to position [3019, 0]
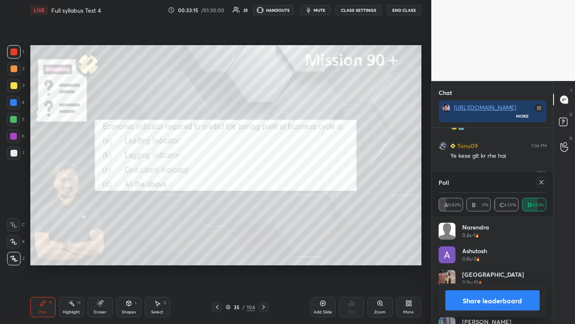
click at [302, 198] on button "Share leaderboard" at bounding box center [493, 300] width 95 height 20
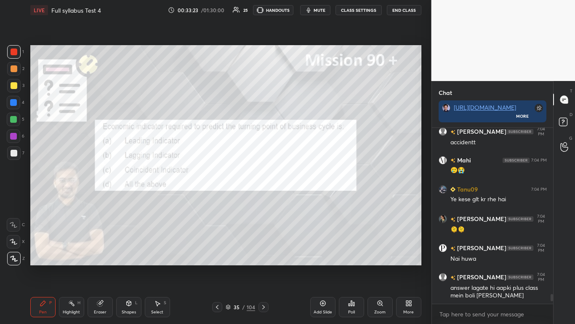
click at [302, 198] on icon at bounding box center [351, 302] width 1 height 5
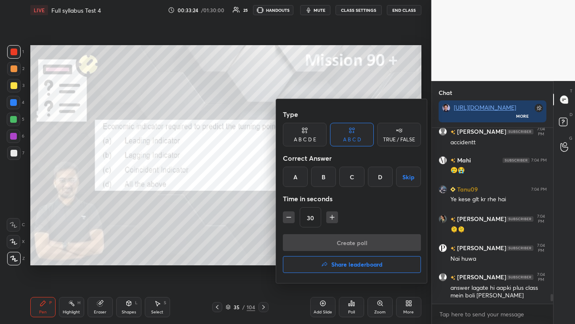
click at [302, 198] on h4 "Share leaderboard" at bounding box center [357, 264] width 51 height 6
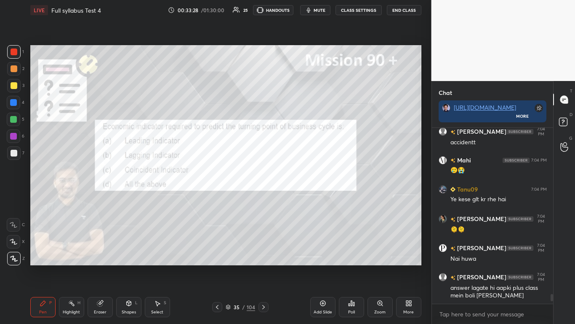
click at [263, 198] on icon at bounding box center [263, 306] width 7 height 7
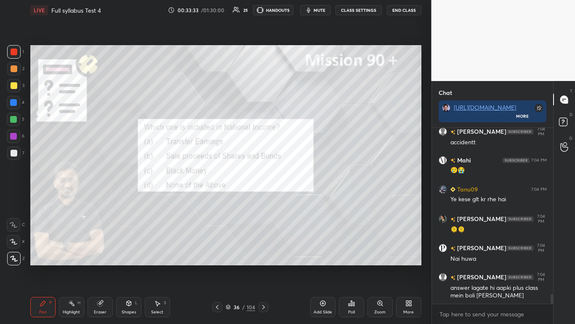
scroll to position [3005, 0]
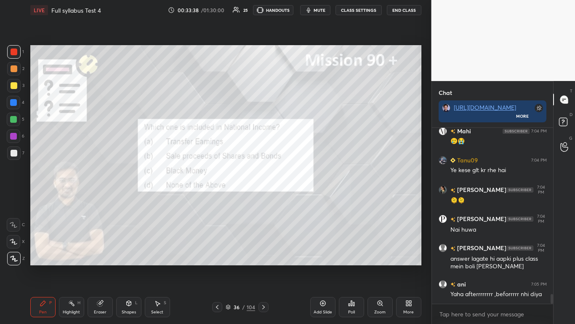
click at [302, 198] on div "Poll" at bounding box center [351, 307] width 25 height 20
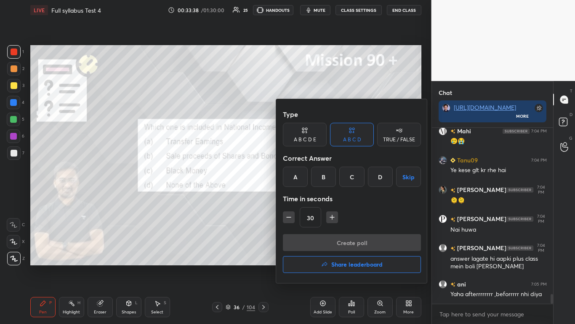
click at [302, 176] on div "D" at bounding box center [380, 176] width 25 height 20
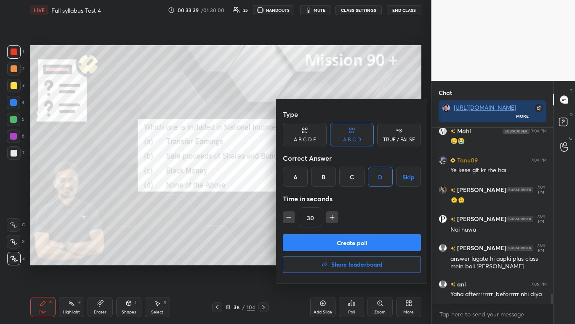
click at [302, 198] on button "Create poll" at bounding box center [352, 242] width 138 height 17
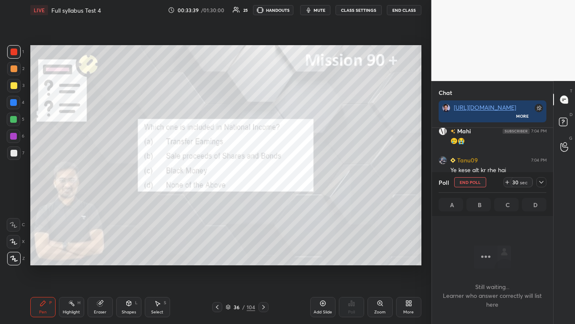
scroll to position [175, 119]
click at [302, 183] on icon at bounding box center [541, 182] width 7 height 7
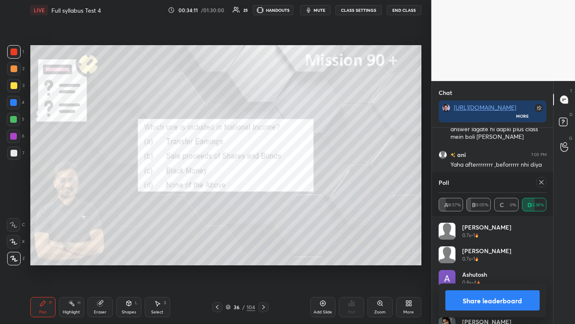
scroll to position [3005, 0]
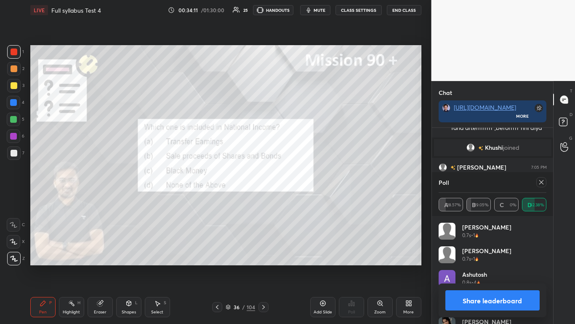
click at [302, 198] on div "Chat [URL][DOMAIN_NAME] More [PERSON_NAME] 7:04 PM answer lagate hi aapki plus …" at bounding box center [504, 202] width 144 height 243
click at [302, 198] on button "Share leaderboard" at bounding box center [493, 300] width 95 height 20
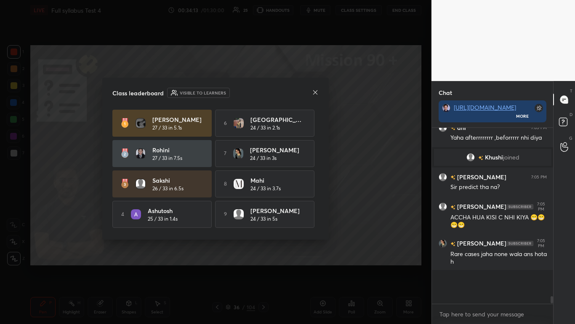
scroll to position [3, 3]
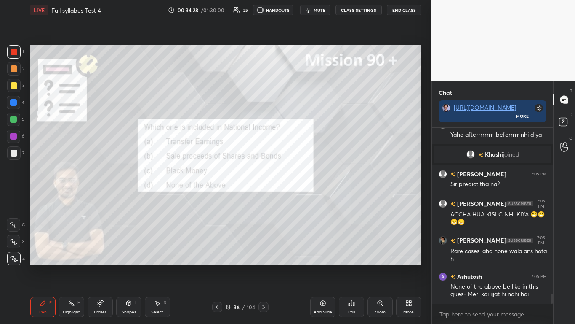
drag, startPoint x: 264, startPoint y: 305, endPoint x: 267, endPoint y: 297, distance: 8.9
click at [264, 198] on icon at bounding box center [263, 306] width 7 height 7
click at [302, 198] on div "Poll" at bounding box center [351, 307] width 25 height 20
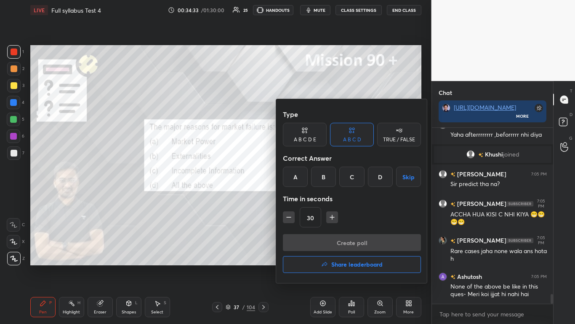
click at [302, 169] on div "D" at bounding box center [380, 176] width 25 height 20
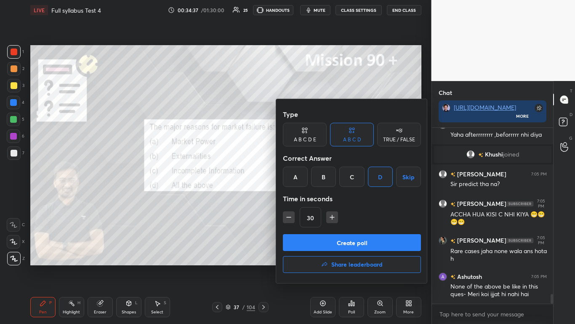
click at [302, 198] on button "Create poll" at bounding box center [352, 242] width 138 height 17
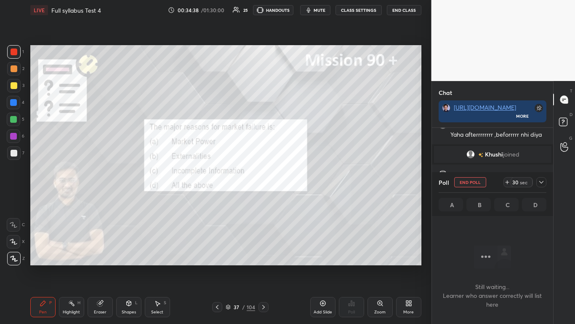
click at [302, 181] on icon at bounding box center [541, 182] width 7 height 7
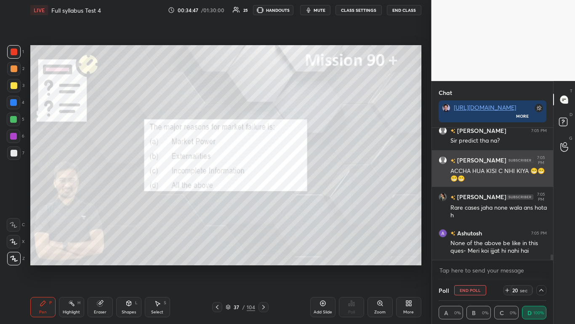
scroll to position [3070, 0]
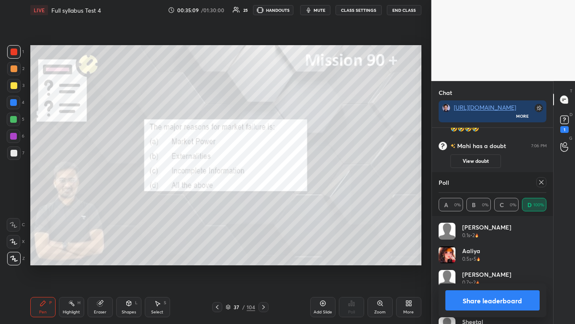
click at [302, 198] on button "Share leaderboard" at bounding box center [493, 300] width 95 height 20
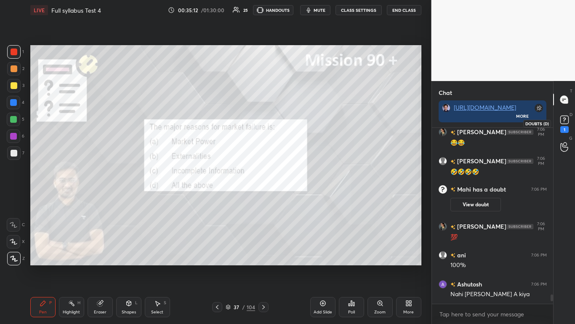
click at [302, 123] on rect at bounding box center [565, 120] width 8 height 8
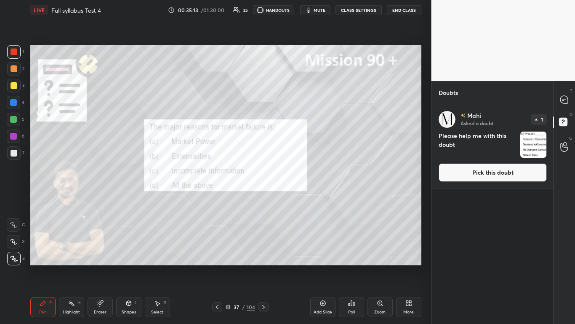
click at [302, 176] on button "Pick this doubt" at bounding box center [493, 172] width 108 height 19
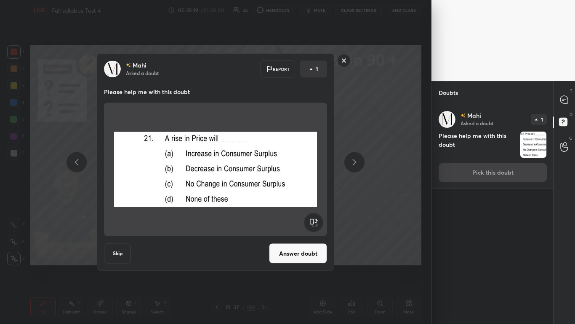
click at [302, 168] on div "[PERSON_NAME] Asked a doubt Report 1 Please help me with this doubt Skip Answer…" at bounding box center [216, 162] width 432 height 324
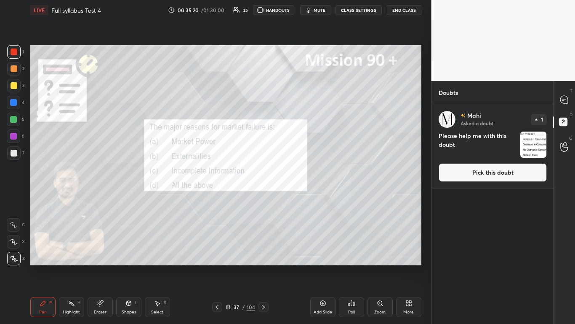
click at [263, 198] on icon at bounding box center [263, 307] width 3 height 4
click at [302, 102] on icon at bounding box center [565, 100] width 8 height 8
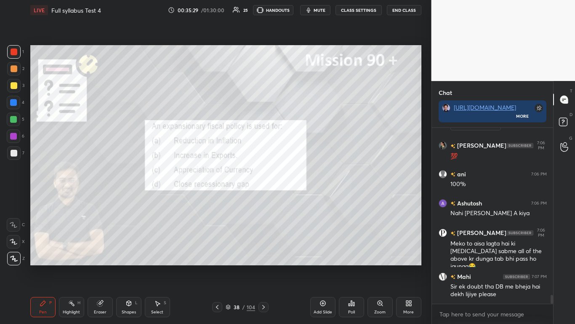
click at [302, 198] on icon at bounding box center [351, 302] width 7 height 7
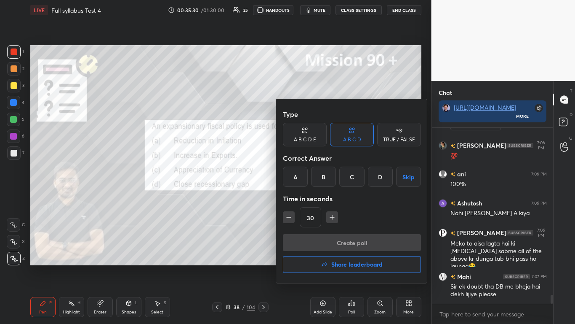
click at [302, 173] on div "D" at bounding box center [380, 176] width 25 height 20
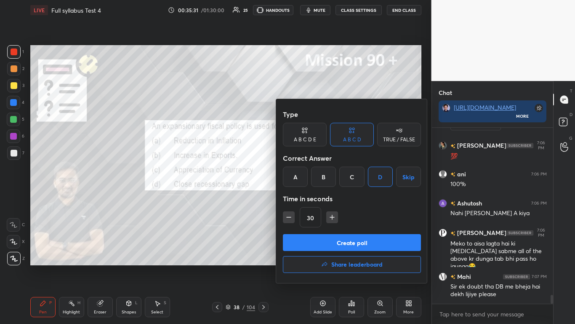
click at [302, 198] on button "Create poll" at bounding box center [352, 242] width 138 height 17
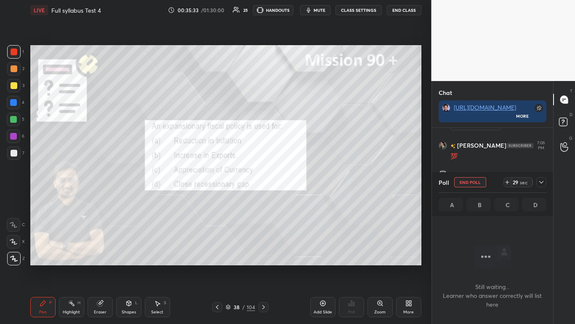
click at [302, 185] on icon at bounding box center [541, 182] width 7 height 7
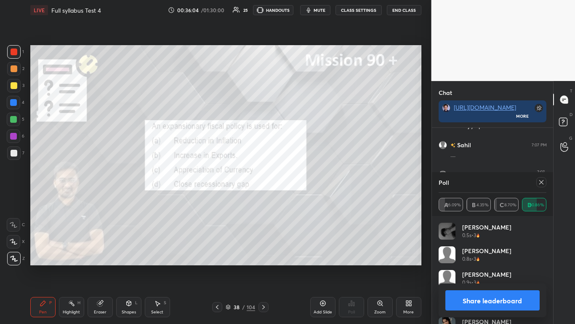
click at [302, 198] on button "Share leaderboard" at bounding box center [493, 300] width 95 height 20
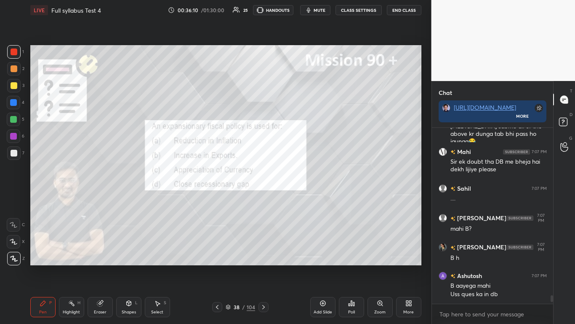
click at [264, 198] on icon at bounding box center [263, 306] width 7 height 7
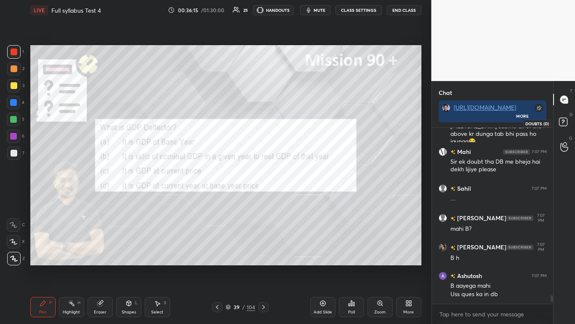
click at [302, 122] on rect at bounding box center [563, 122] width 8 height 8
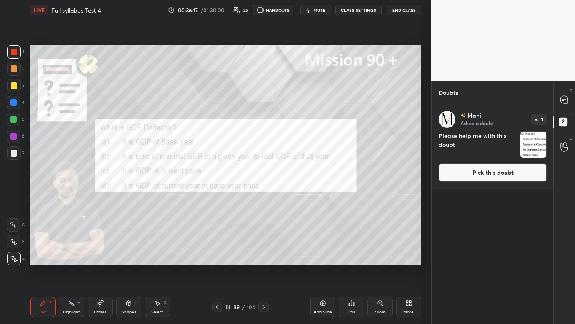
click at [302, 172] on button "Pick this doubt" at bounding box center [493, 172] width 108 height 19
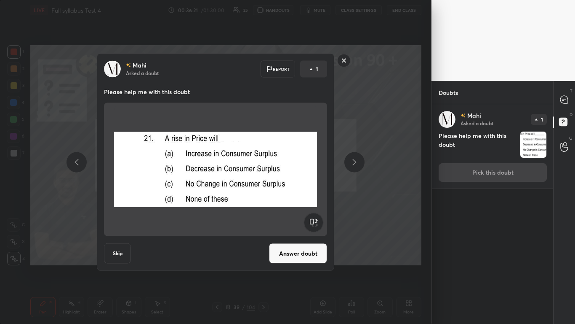
click at [302, 61] on rect at bounding box center [344, 60] width 13 height 13
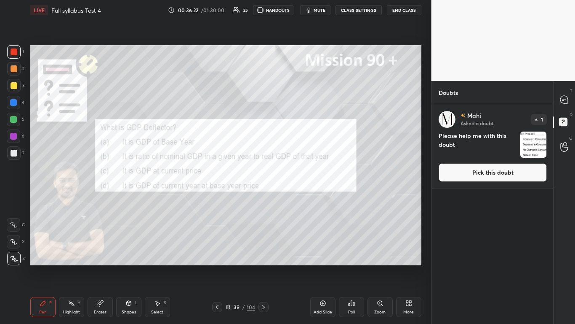
click at [302, 100] on icon at bounding box center [565, 100] width 8 height 8
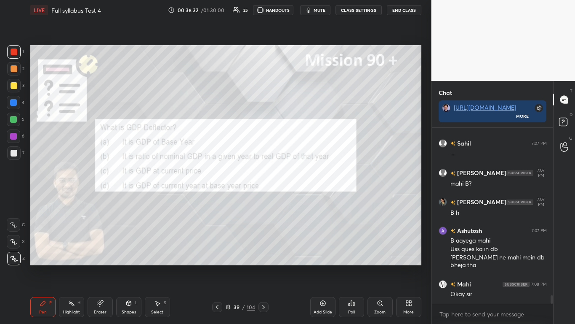
click at [302, 198] on div "Poll" at bounding box center [351, 307] width 25 height 20
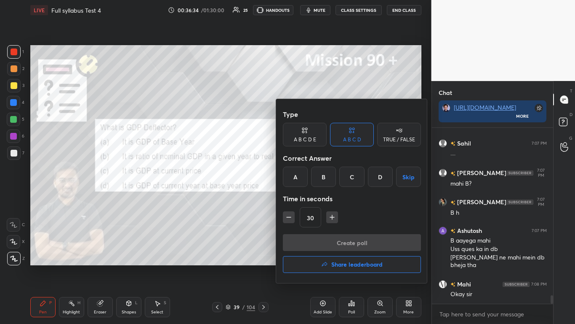
click at [244, 198] on div at bounding box center [287, 162] width 575 height 324
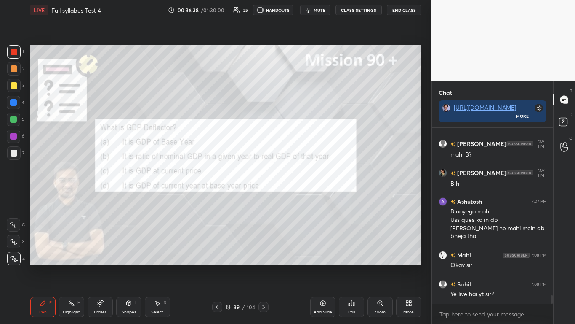
click at [302, 198] on div "Poll" at bounding box center [351, 307] width 25 height 20
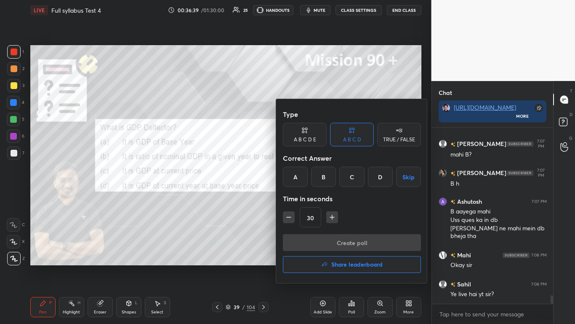
click at [302, 171] on div "B" at bounding box center [323, 176] width 25 height 20
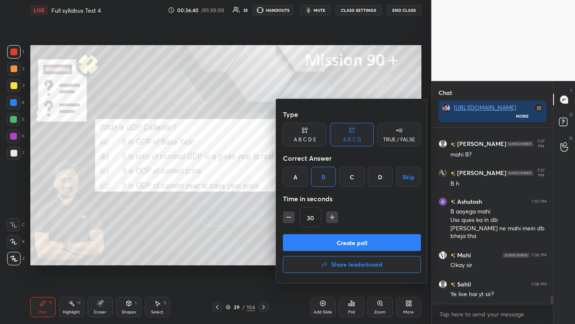
click at [302, 198] on button "Create poll" at bounding box center [352, 242] width 138 height 17
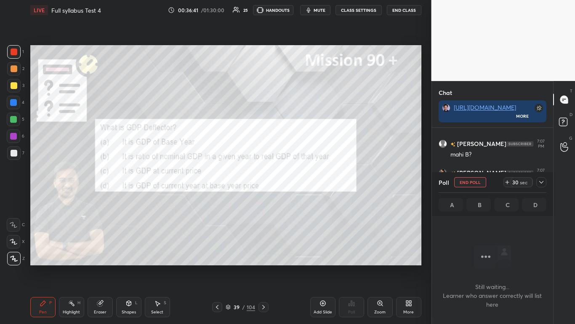
click at [302, 183] on icon at bounding box center [541, 182] width 7 height 7
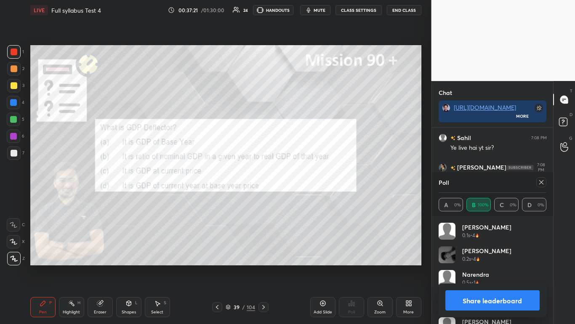
scroll to position [3433, 0]
click at [302, 198] on button "Share leaderboard" at bounding box center [493, 300] width 95 height 20
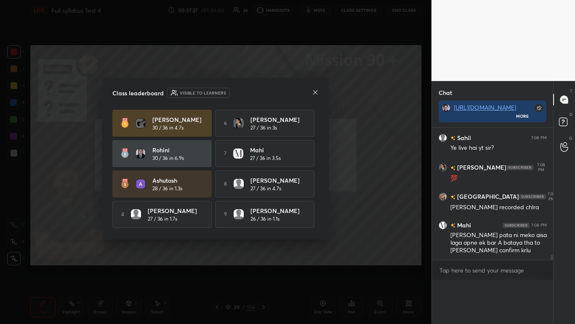
scroll to position [163, 119]
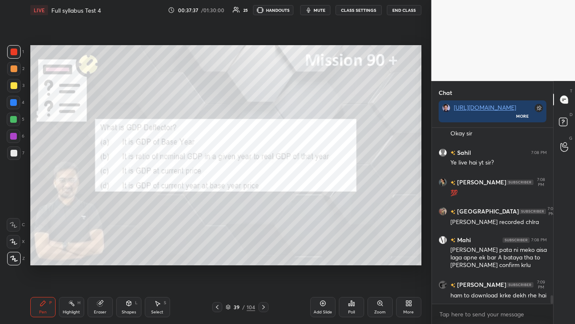
click at [264, 198] on icon at bounding box center [263, 306] width 7 height 7
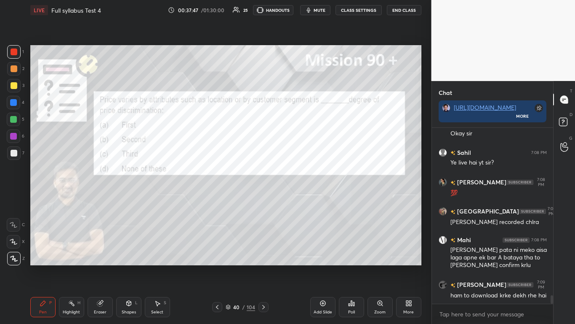
click at [302, 198] on div "Poll" at bounding box center [351, 307] width 25 height 20
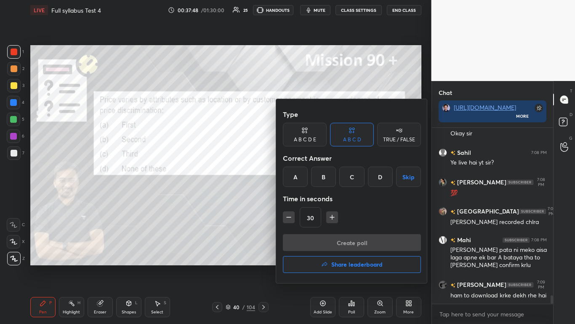
click at [302, 179] on div "C" at bounding box center [352, 176] width 25 height 20
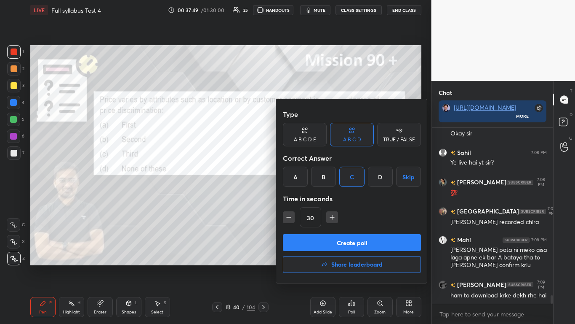
click at [302, 198] on button "Create poll" at bounding box center [352, 242] width 138 height 17
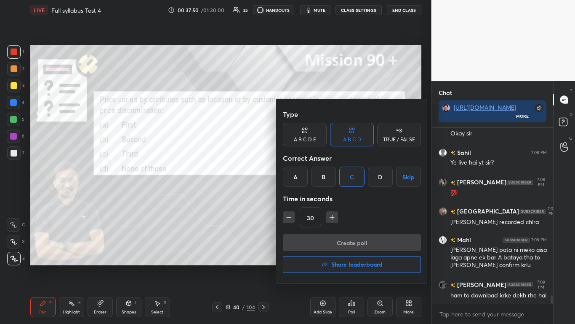
scroll to position [175, 119]
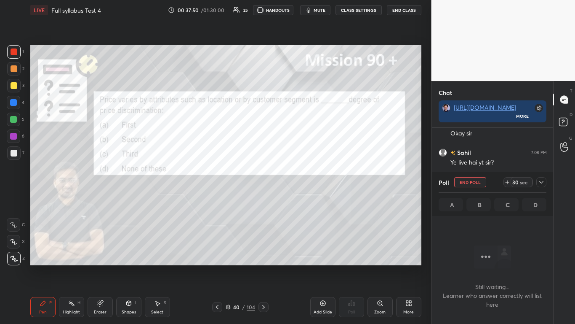
click at [302, 182] on icon at bounding box center [541, 182] width 7 height 7
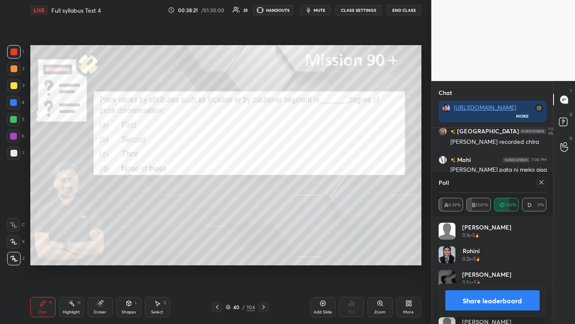
scroll to position [3535, 0]
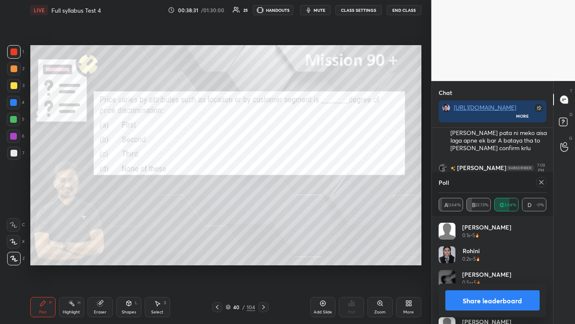
click at [302, 198] on button "Share leaderboard" at bounding box center [493, 300] width 95 height 20
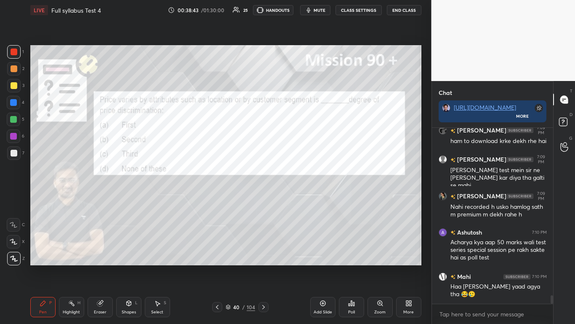
scroll to position [3609, 0]
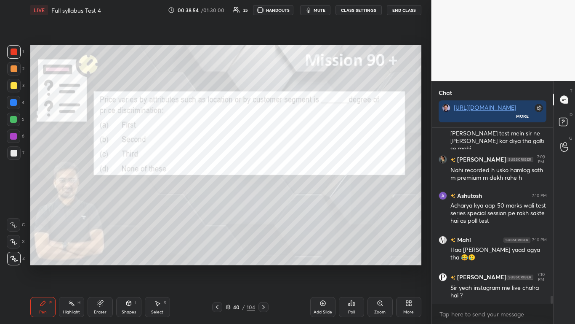
click at [264, 198] on div at bounding box center [264, 307] width 10 height 10
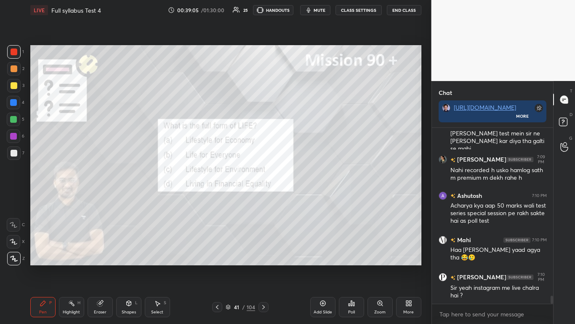
click at [302, 198] on div "Poll" at bounding box center [351, 312] width 7 height 4
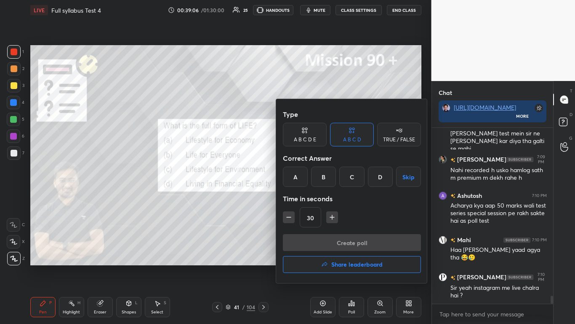
click at [302, 171] on div "C" at bounding box center [352, 176] width 25 height 20
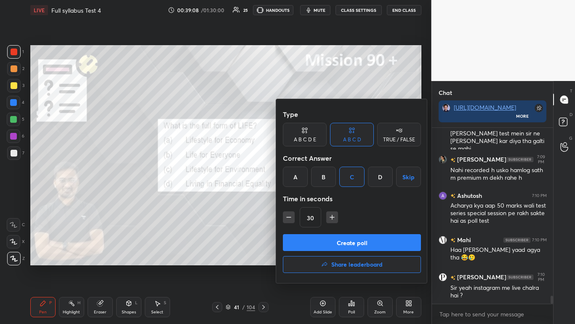
click at [302, 198] on button "Create poll" at bounding box center [352, 242] width 138 height 17
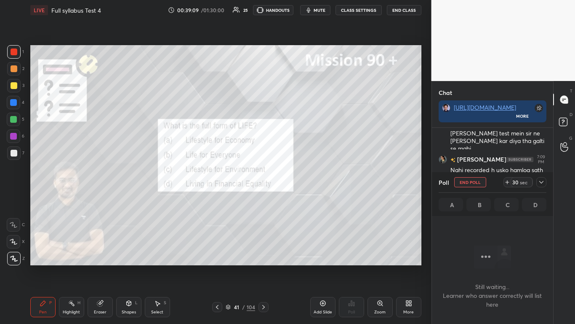
scroll to position [150, 119]
click at [302, 182] on icon at bounding box center [542, 182] width 4 height 3
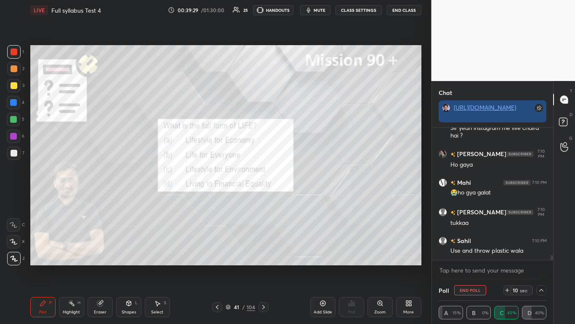
scroll to position [127, 119]
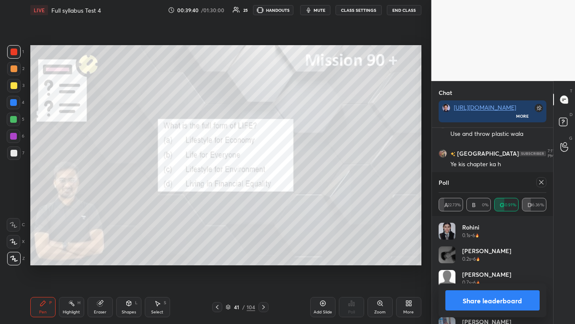
click at [302, 198] on button "Share leaderboard" at bounding box center [493, 300] width 95 height 20
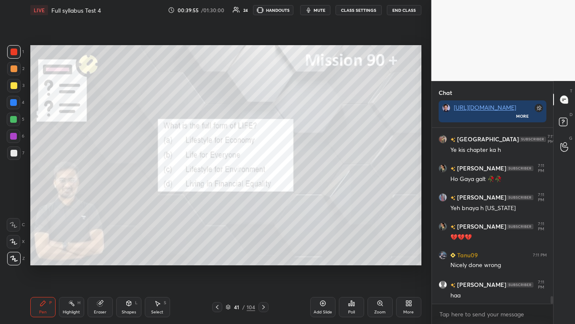
click at [302, 198] on icon at bounding box center [351, 302] width 7 height 7
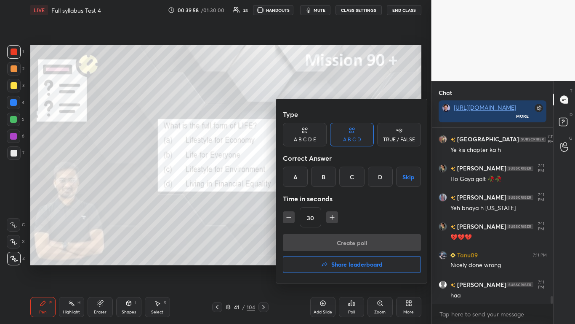
click at [302, 198] on button "Share leaderboard" at bounding box center [352, 264] width 138 height 17
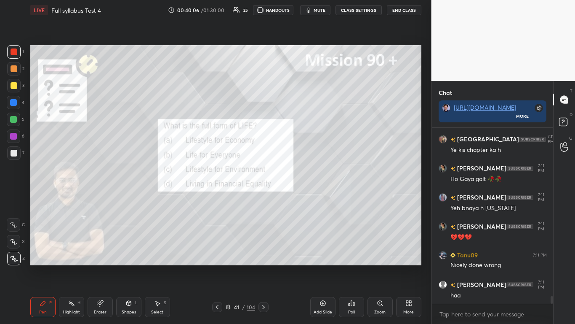
click at [265, 198] on icon at bounding box center [263, 306] width 7 height 7
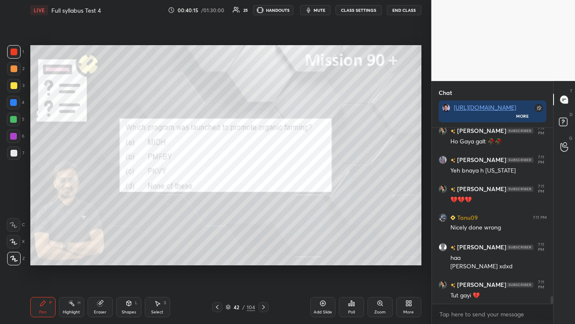
click at [302, 198] on div "Poll" at bounding box center [351, 307] width 25 height 20
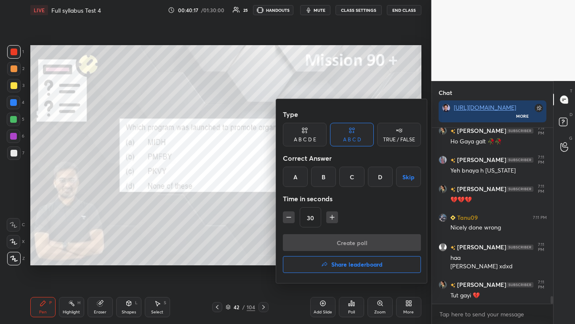
click at [302, 172] on div "C" at bounding box center [352, 176] width 25 height 20
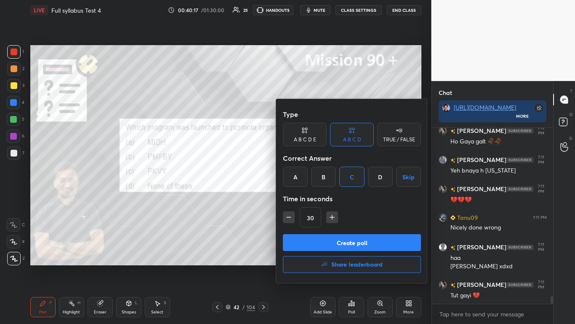
click at [302, 198] on button "Create poll" at bounding box center [352, 242] width 138 height 17
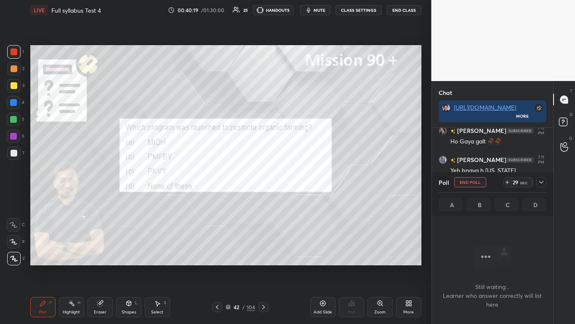
click at [302, 182] on icon at bounding box center [541, 182] width 7 height 7
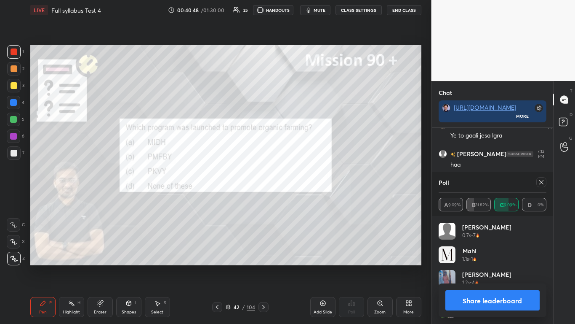
scroll to position [99, 105]
click at [302, 198] on button "Share leaderboard" at bounding box center [493, 300] width 95 height 20
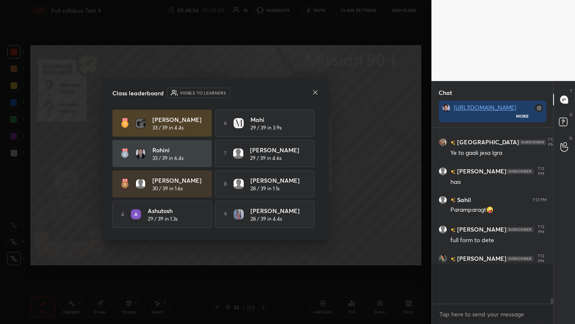
scroll to position [191, 119]
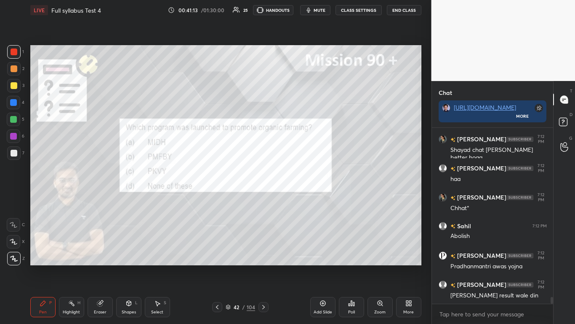
click at [264, 198] on div at bounding box center [264, 307] width 10 height 10
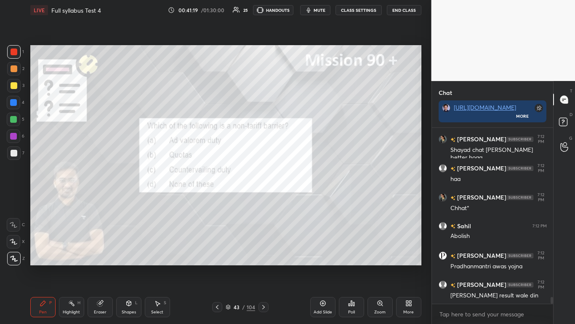
click at [302, 198] on icon at bounding box center [351, 302] width 1 height 5
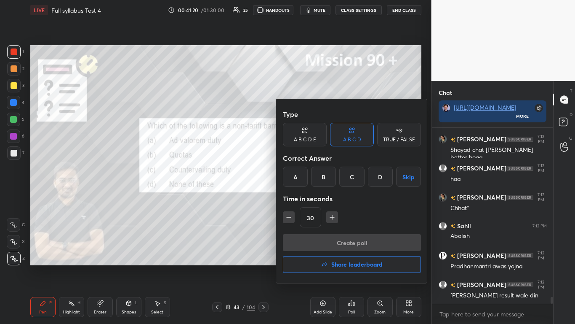
click at [302, 170] on div "B" at bounding box center [323, 176] width 25 height 20
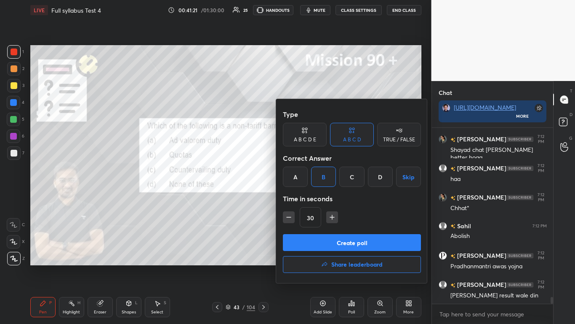
drag, startPoint x: 348, startPoint y: 239, endPoint x: 345, endPoint y: 231, distance: 8.9
click at [302, 198] on button "Create poll" at bounding box center [352, 242] width 138 height 17
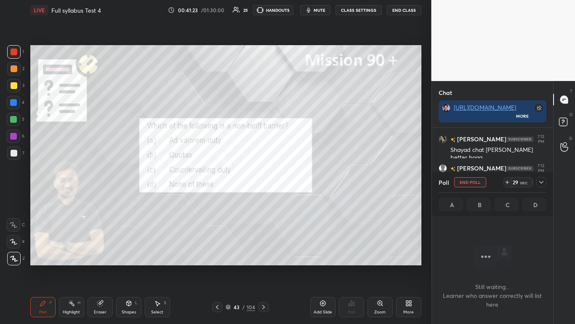
click at [302, 184] on icon at bounding box center [541, 182] width 7 height 7
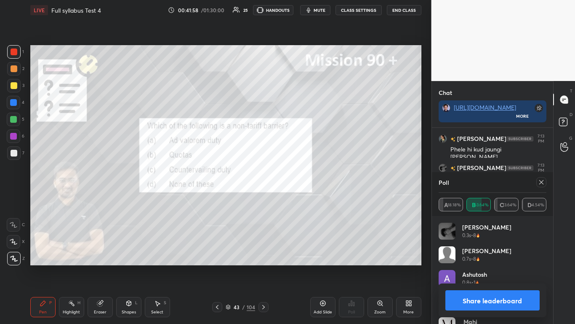
click at [302, 198] on button "Share leaderboard" at bounding box center [493, 300] width 95 height 20
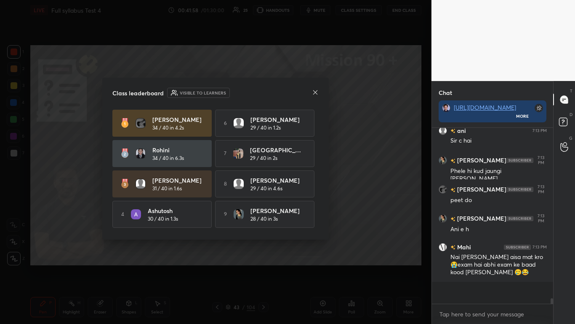
scroll to position [4485, 0]
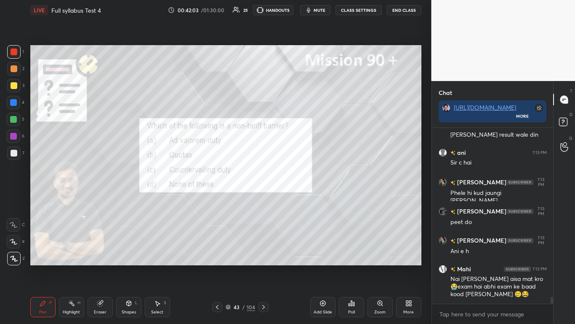
click at [265, 198] on icon at bounding box center [263, 306] width 7 height 7
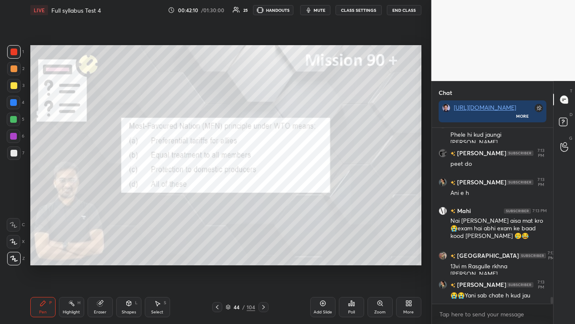
click at [302, 198] on icon at bounding box center [351, 302] width 7 height 7
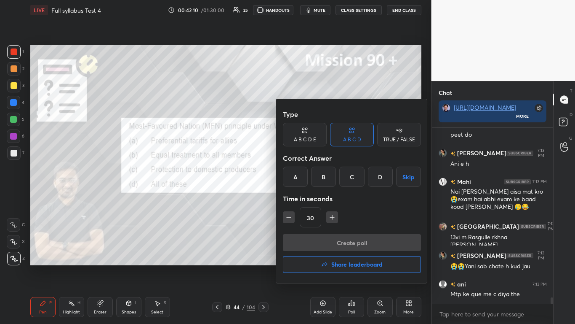
click at [302, 176] on div "B" at bounding box center [323, 176] width 25 height 20
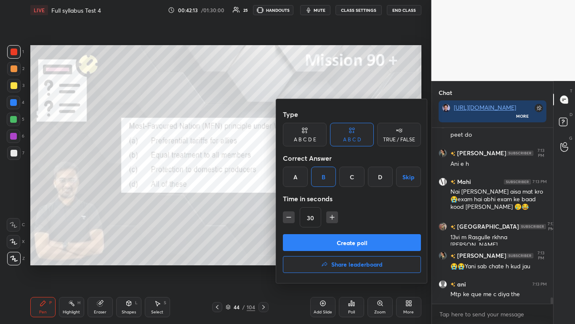
click at [302, 198] on button "Create poll" at bounding box center [352, 242] width 138 height 17
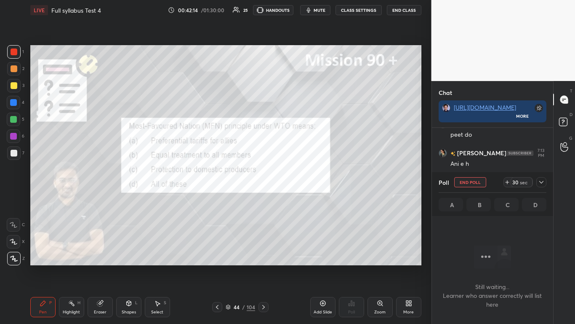
click at [302, 179] on icon at bounding box center [541, 182] width 7 height 7
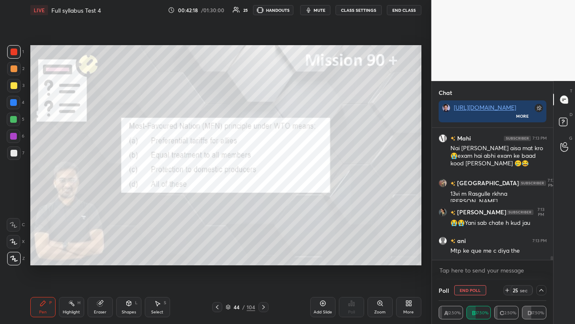
click at [219, 198] on icon at bounding box center [217, 306] width 7 height 7
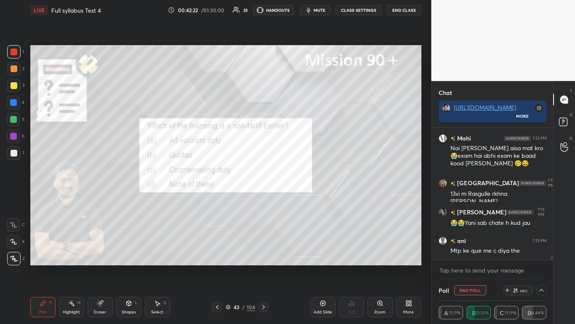
click at [264, 198] on icon at bounding box center [263, 306] width 7 height 7
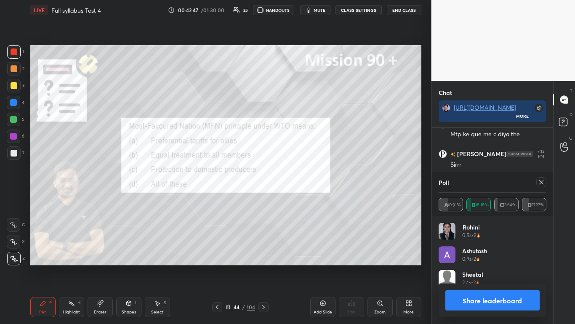
click at [302, 198] on button "Share leaderboard" at bounding box center [493, 300] width 95 height 20
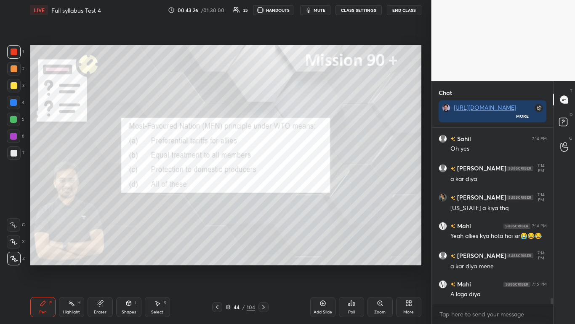
scroll to position [4890, 0]
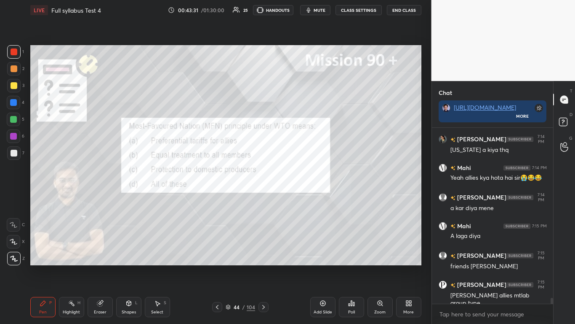
click at [264, 198] on icon at bounding box center [263, 306] width 7 height 7
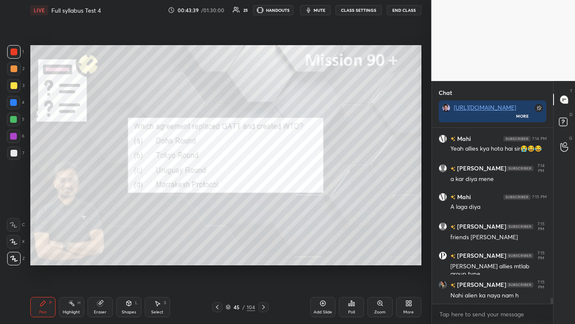
click at [302, 198] on div "Poll" at bounding box center [351, 307] width 25 height 20
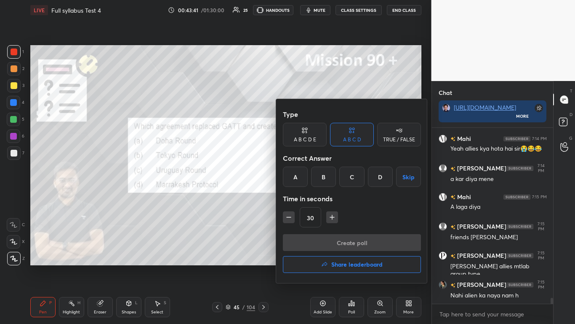
click at [302, 170] on div "C" at bounding box center [352, 176] width 25 height 20
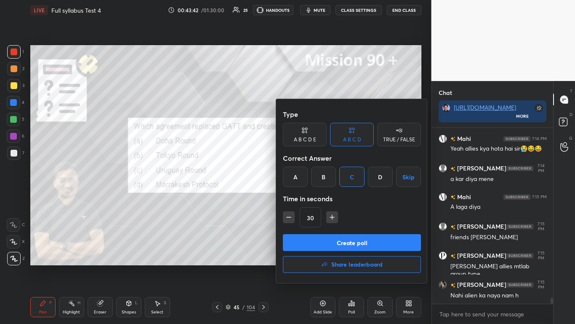
click at [302, 198] on button "Create poll" at bounding box center [352, 242] width 138 height 17
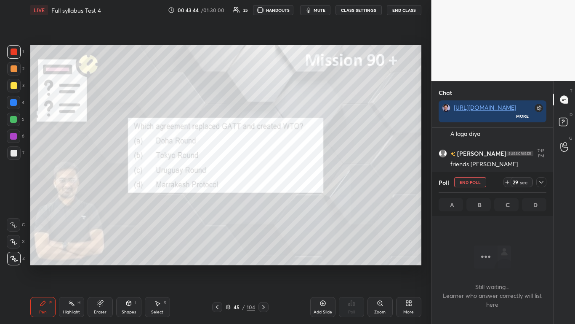
click at [302, 183] on icon at bounding box center [541, 182] width 7 height 7
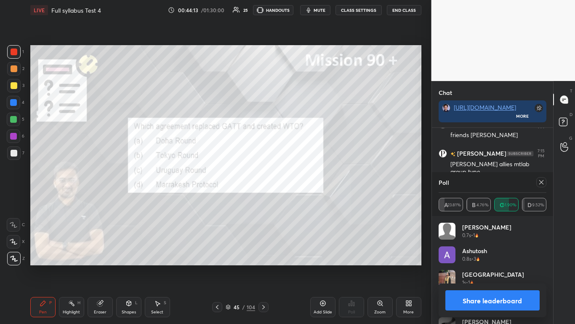
scroll to position [99, 105]
click at [302, 198] on button "Share leaderboard" at bounding box center [493, 300] width 95 height 20
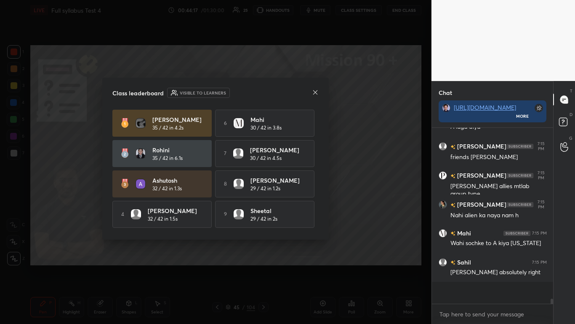
scroll to position [5016, 0]
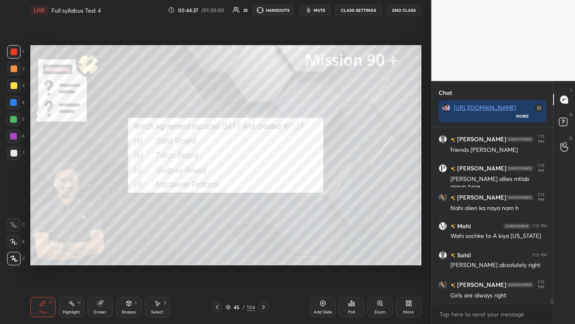
click at [262, 198] on icon at bounding box center [263, 306] width 7 height 7
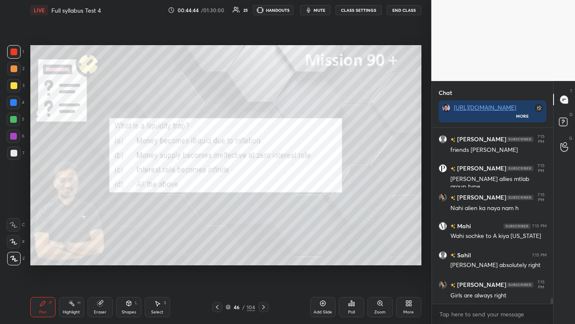
click at [302, 198] on div "Poll" at bounding box center [351, 307] width 25 height 20
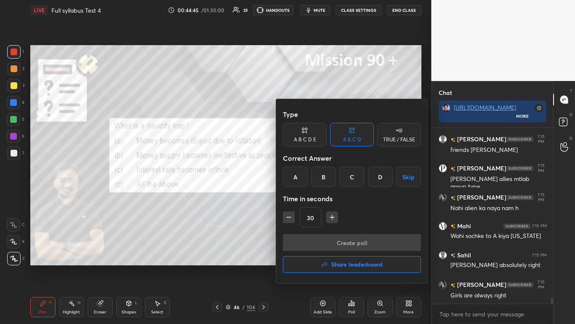
click at [302, 172] on div "B" at bounding box center [323, 176] width 25 height 20
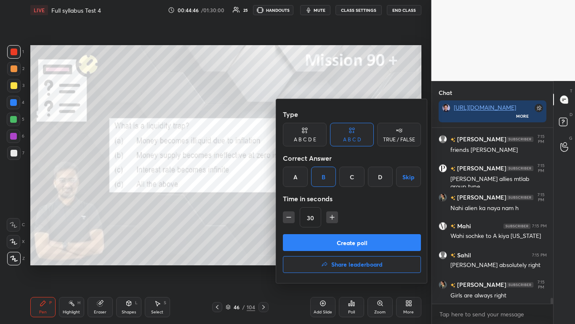
click at [302, 198] on button "Create poll" at bounding box center [352, 242] width 138 height 17
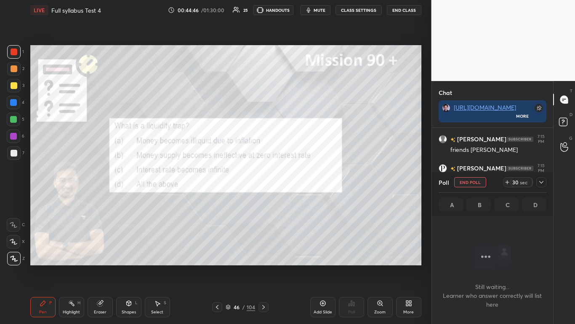
scroll to position [150, 119]
click at [302, 187] on div at bounding box center [542, 182] width 10 height 10
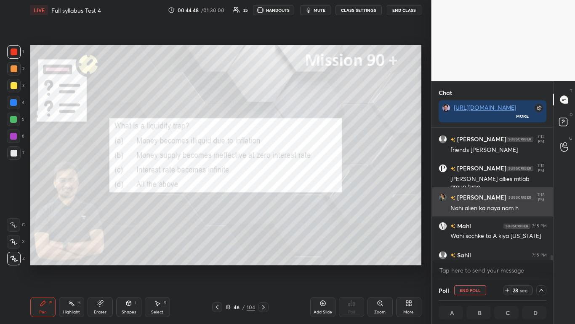
scroll to position [0, 0]
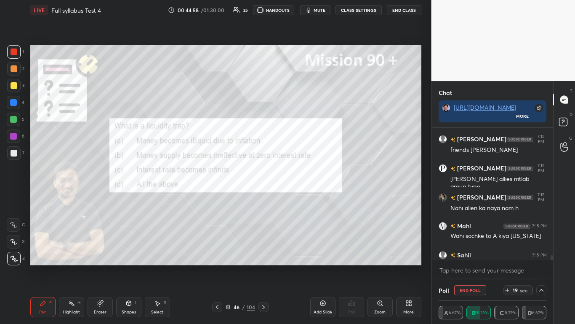
click at [302, 198] on icon at bounding box center [541, 289] width 7 height 7
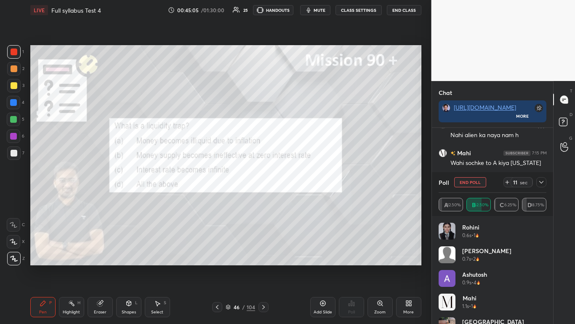
drag, startPoint x: 540, startPoint y: 181, endPoint x: 539, endPoint y: 186, distance: 5.3
click at [302, 182] on icon at bounding box center [541, 182] width 7 height 7
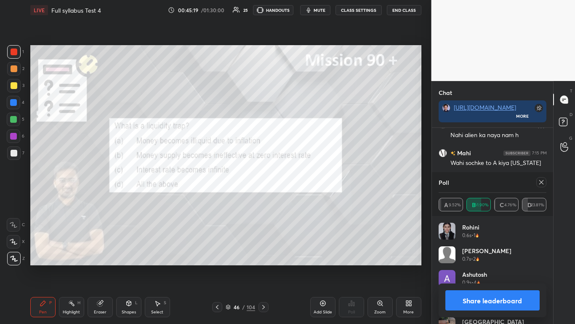
scroll to position [5137, 0]
click at [302, 198] on button "Share leaderboard" at bounding box center [493, 300] width 95 height 20
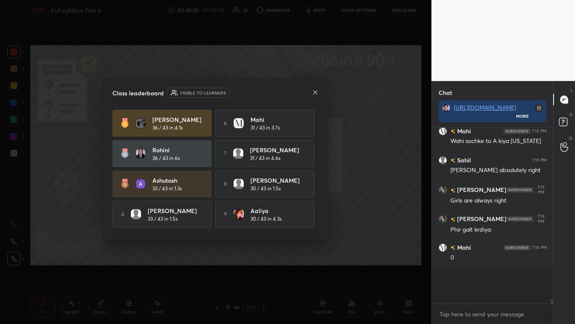
scroll to position [3, 3]
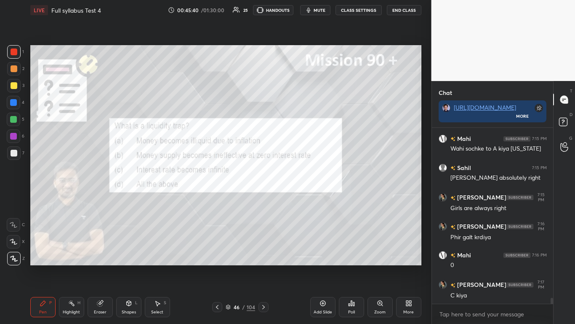
drag, startPoint x: 97, startPoint y: 307, endPoint x: 97, endPoint y: 302, distance: 4.6
click at [96, 198] on div "Eraser" at bounding box center [100, 307] width 25 height 20
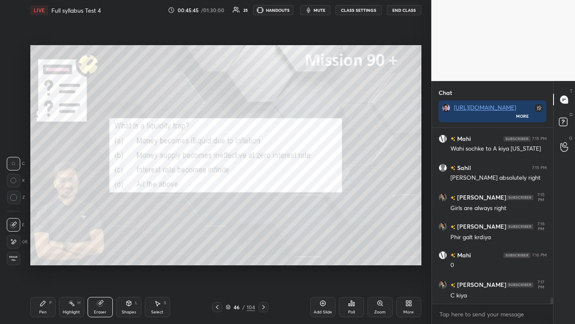
click at [43, 198] on icon at bounding box center [43, 302] width 7 height 7
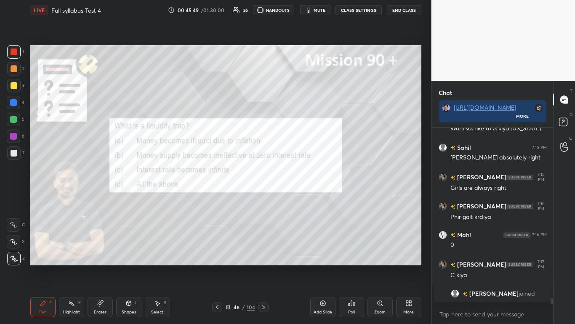
click at [264, 198] on icon at bounding box center [263, 306] width 7 height 7
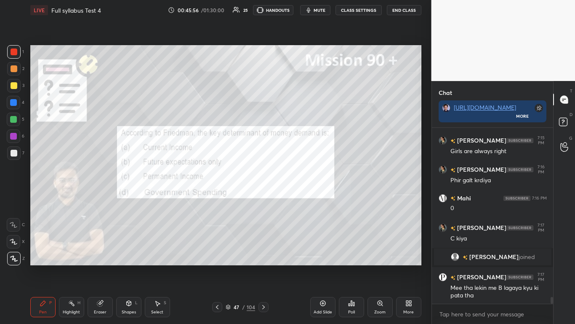
click at [302, 198] on icon at bounding box center [353, 304] width 1 height 4
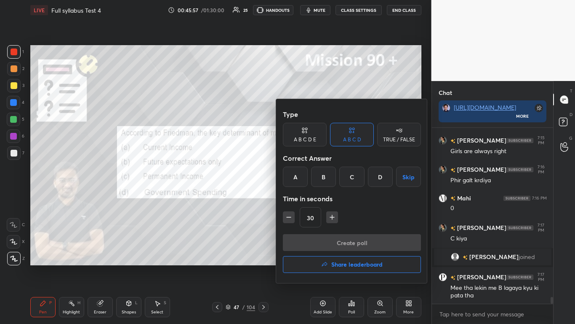
click at [302, 174] on div "C" at bounding box center [352, 176] width 25 height 20
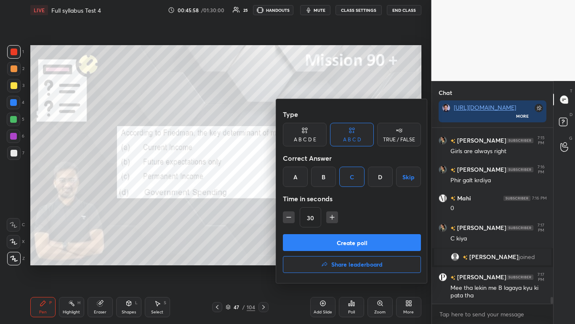
click at [302, 198] on button "Create poll" at bounding box center [352, 242] width 138 height 17
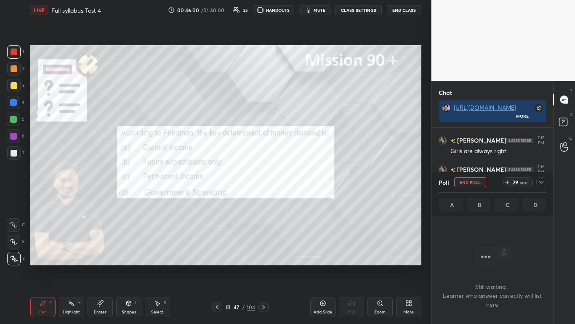
click at [302, 181] on icon at bounding box center [541, 182] width 7 height 7
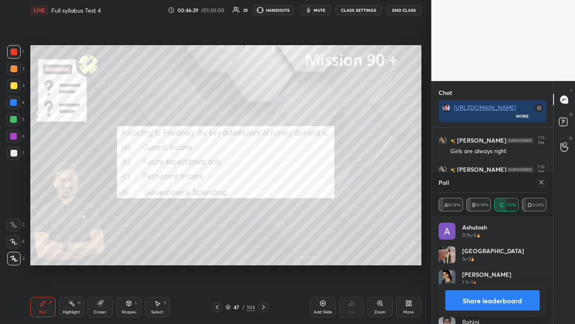
scroll to position [99, 105]
drag, startPoint x: 528, startPoint y: 294, endPoint x: 532, endPoint y: 297, distance: 4.9
click at [302, 198] on button "Share leaderboard" at bounding box center [493, 300] width 95 height 20
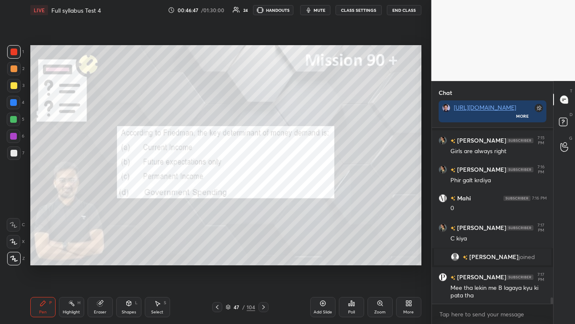
scroll to position [4590, 0]
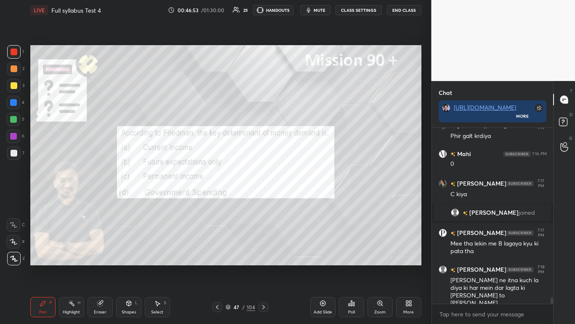
click at [265, 198] on icon at bounding box center [263, 306] width 7 height 7
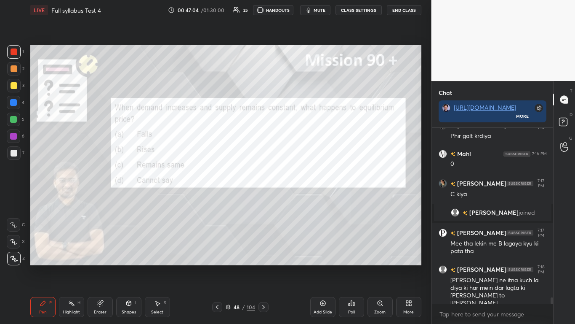
click at [302, 198] on div "Poll" at bounding box center [351, 307] width 25 height 20
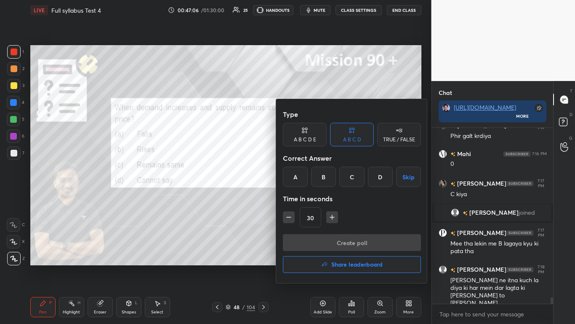
drag, startPoint x: 323, startPoint y: 171, endPoint x: 324, endPoint y: 178, distance: 7.3
click at [302, 172] on div "B" at bounding box center [323, 176] width 25 height 20
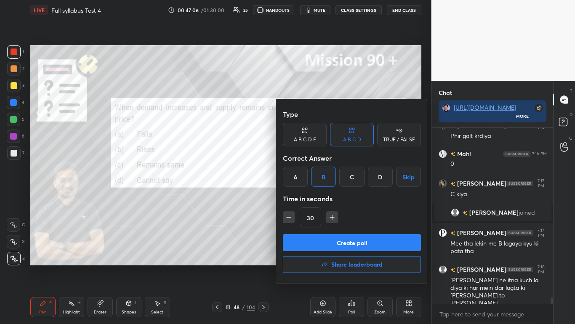
click at [302, 198] on button "Create poll" at bounding box center [352, 242] width 138 height 17
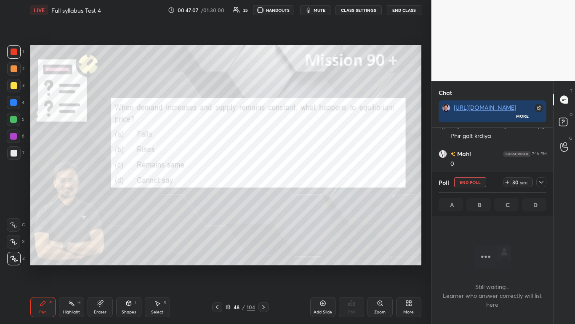
scroll to position [150, 119]
click at [302, 183] on icon at bounding box center [541, 182] width 7 height 7
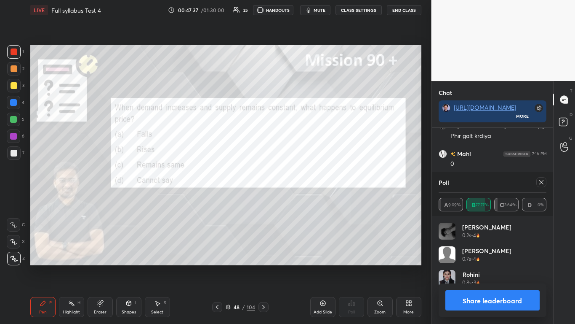
scroll to position [99, 105]
click at [302, 198] on button "Share leaderboard" at bounding box center [493, 300] width 95 height 20
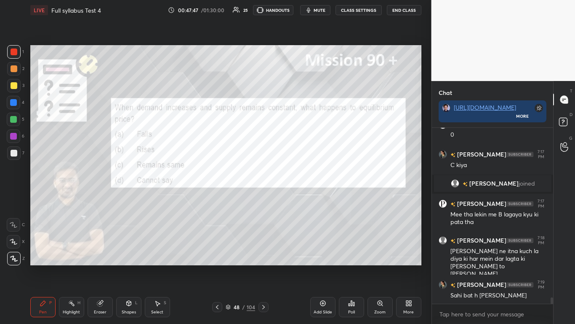
scroll to position [4648, 0]
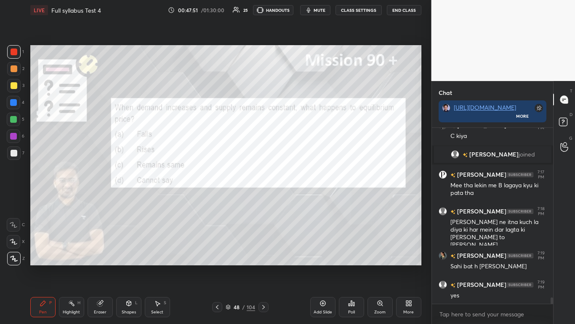
click at [17, 103] on div at bounding box center [13, 102] width 13 height 13
click at [266, 198] on icon at bounding box center [263, 306] width 7 height 7
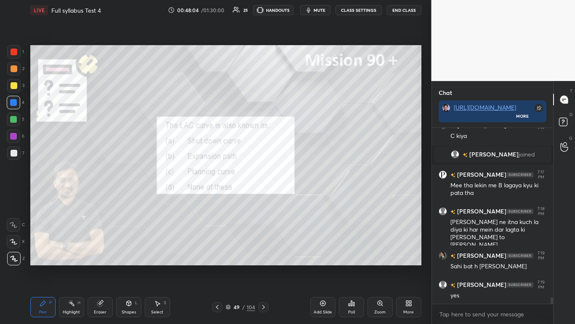
click at [302, 198] on div "Poll" at bounding box center [351, 307] width 25 height 20
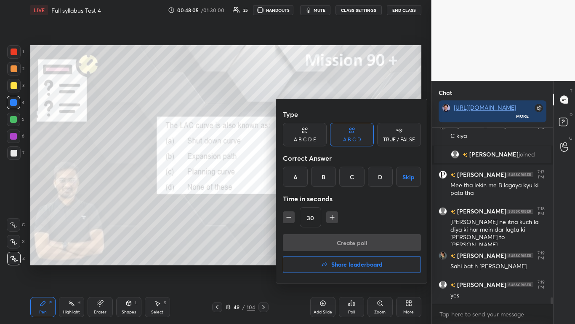
click at [302, 177] on div "C" at bounding box center [352, 176] width 25 height 20
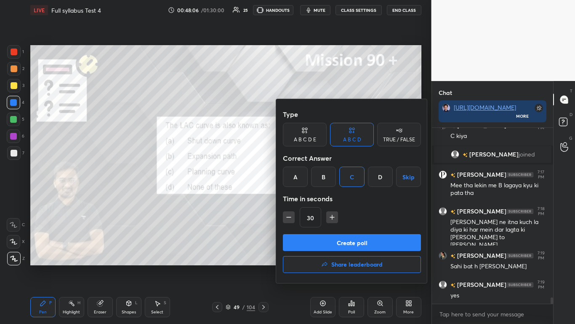
click at [302, 198] on button "Create poll" at bounding box center [352, 242] width 138 height 17
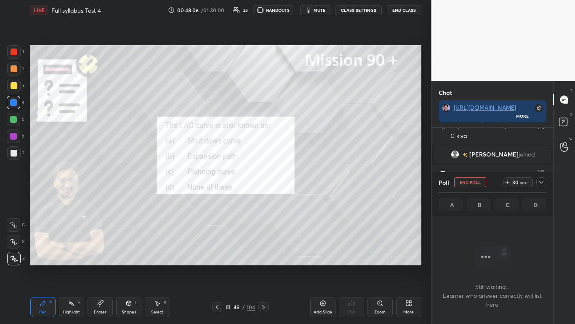
scroll to position [150, 119]
click at [302, 184] on icon at bounding box center [541, 182] width 7 height 7
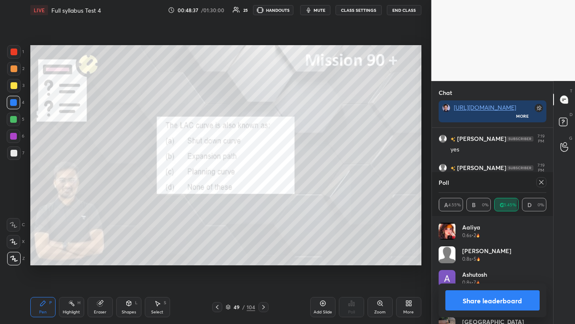
scroll to position [99, 105]
click at [302, 198] on button "Share leaderboard" at bounding box center [493, 300] width 95 height 20
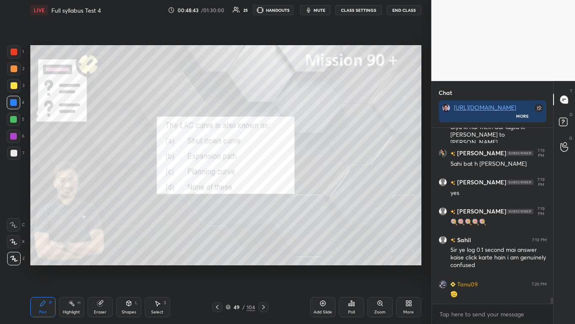
scroll to position [4787, 0]
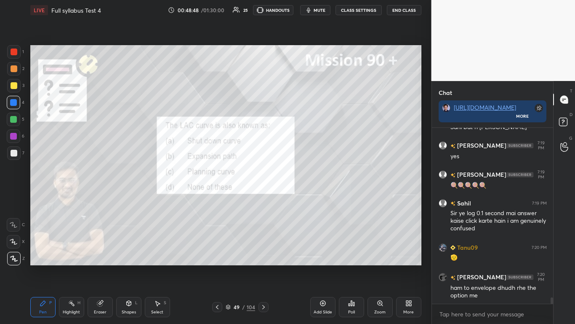
click at [265, 198] on icon at bounding box center [263, 306] width 7 height 7
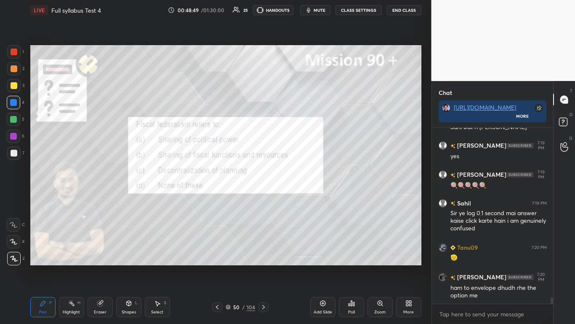
scroll to position [4823, 0]
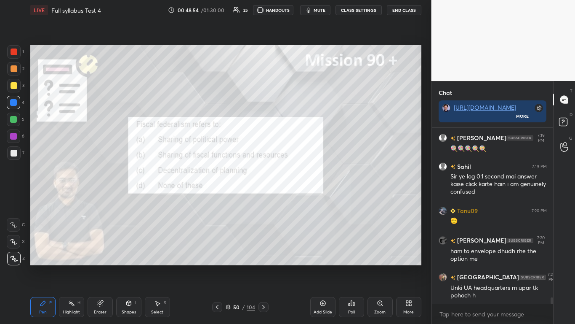
click at [302, 198] on icon at bounding box center [351, 302] width 1 height 5
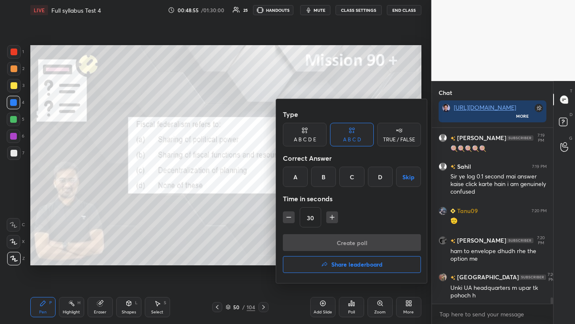
click at [302, 174] on div "B" at bounding box center [323, 176] width 25 height 20
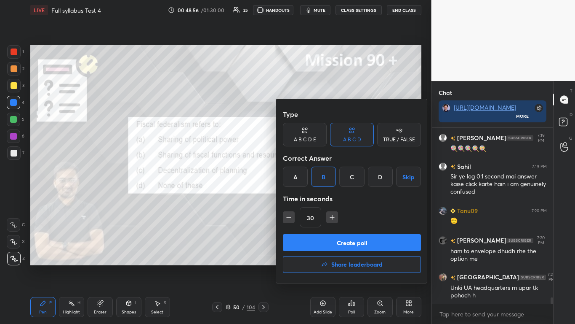
click at [302, 198] on button "Create poll" at bounding box center [352, 242] width 138 height 17
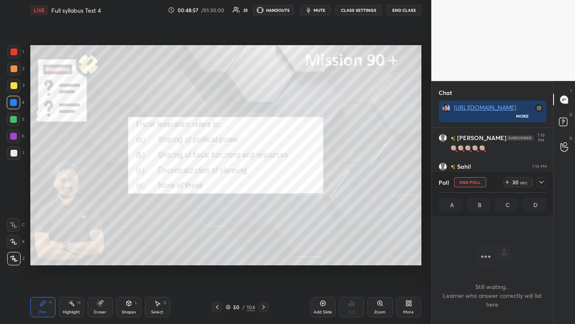
scroll to position [171, 119]
click at [302, 184] on icon at bounding box center [541, 182] width 7 height 7
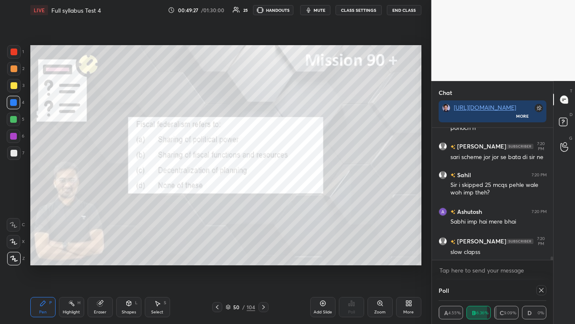
scroll to position [55, 105]
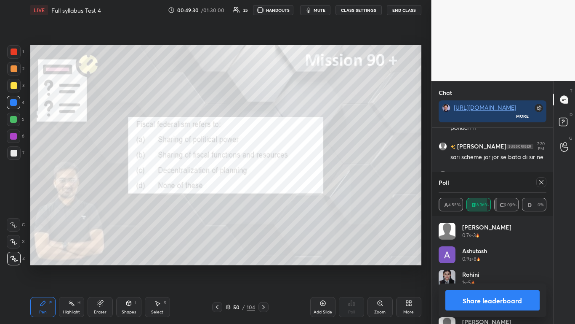
click at [302, 198] on button "Share leaderboard" at bounding box center [493, 300] width 95 height 20
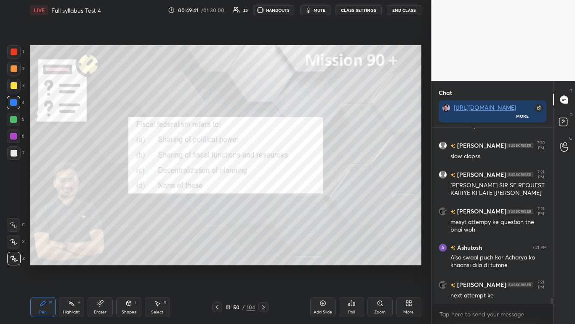
click at [302, 198] on div "Poll" at bounding box center [351, 312] width 7 height 4
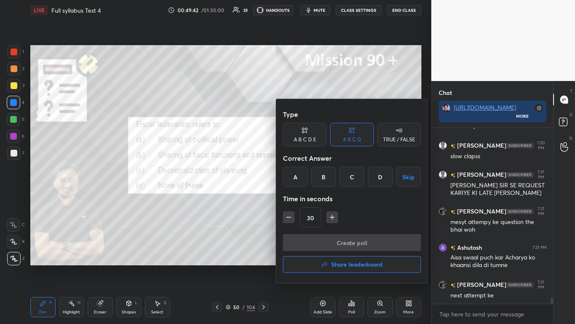
click at [302, 198] on button "Share leaderboard" at bounding box center [352, 264] width 138 height 17
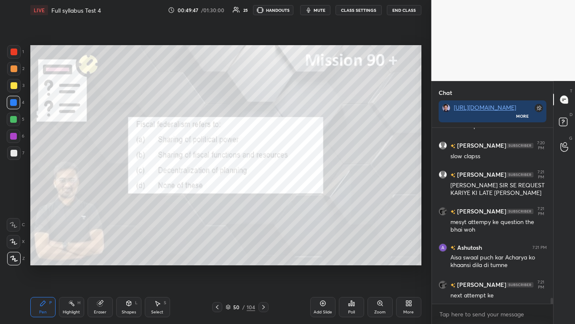
click at [265, 198] on icon at bounding box center [263, 306] width 7 height 7
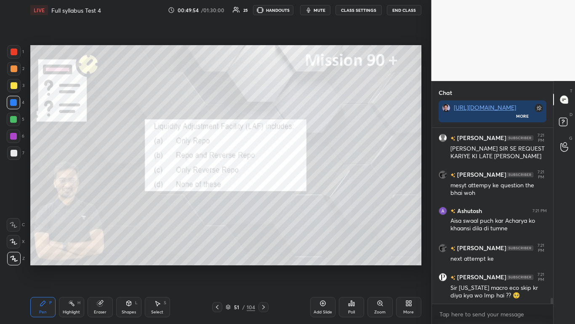
click at [302, 198] on div "Poll" at bounding box center [351, 307] width 25 height 20
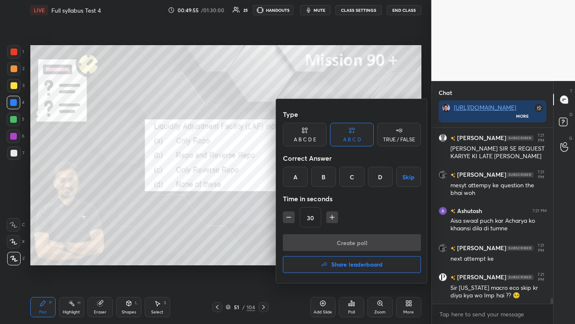
drag, startPoint x: 326, startPoint y: 174, endPoint x: 330, endPoint y: 191, distance: 17.2
click at [302, 175] on div "B" at bounding box center [323, 176] width 25 height 20
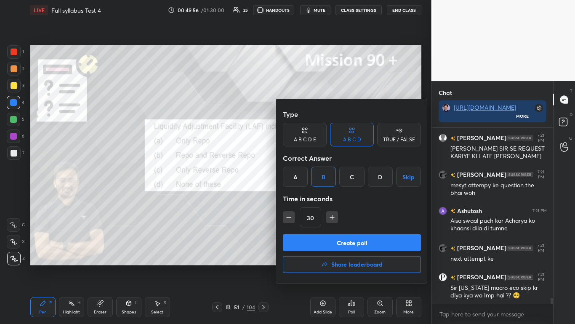
click at [302, 198] on button "Create poll" at bounding box center [352, 242] width 138 height 17
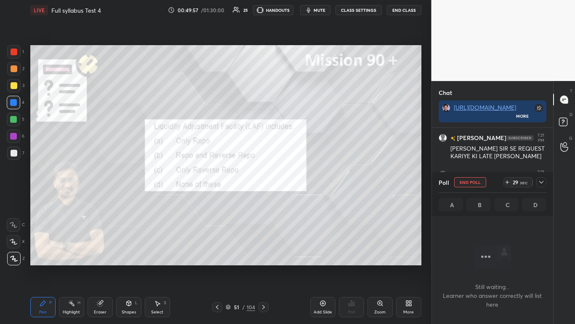
click at [302, 184] on icon at bounding box center [541, 182] width 7 height 7
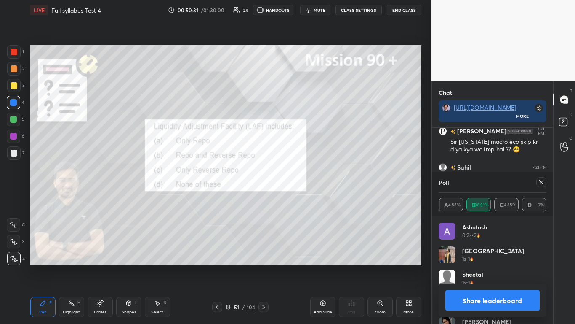
scroll to position [5298, 0]
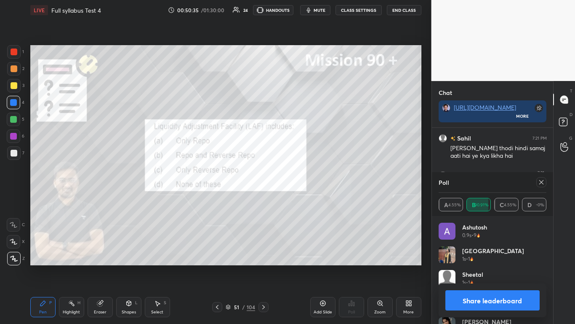
click at [302, 198] on button "Share leaderboard" at bounding box center [493, 300] width 95 height 20
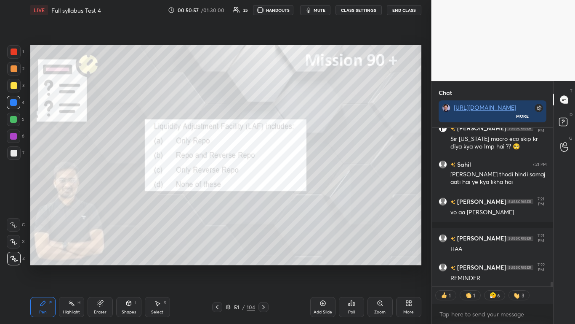
scroll to position [5254, 0]
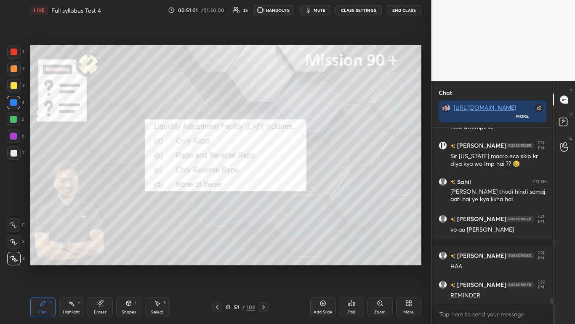
click at [265, 198] on icon at bounding box center [263, 306] width 7 height 7
click at [302, 198] on div "Poll" at bounding box center [351, 307] width 25 height 20
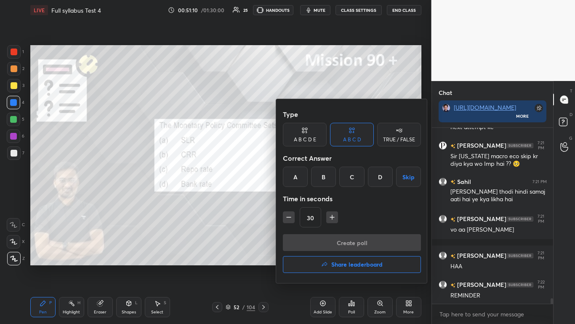
click at [302, 174] on div "C" at bounding box center [352, 176] width 25 height 20
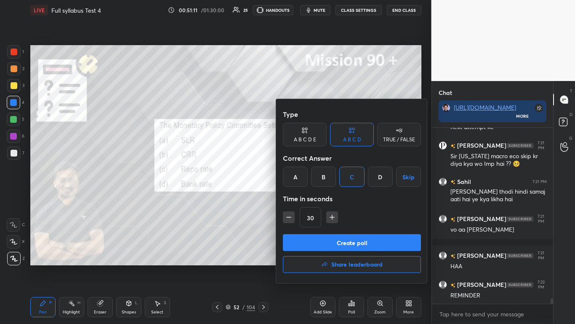
click at [302, 198] on button "Create poll" at bounding box center [352, 242] width 138 height 17
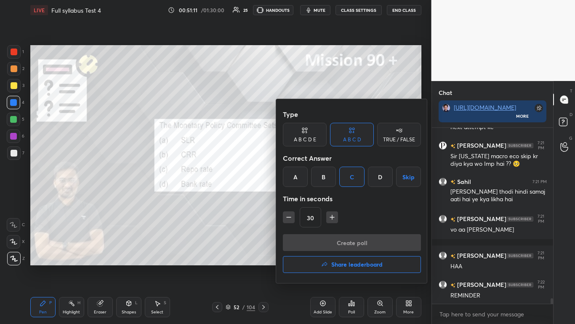
scroll to position [176, 119]
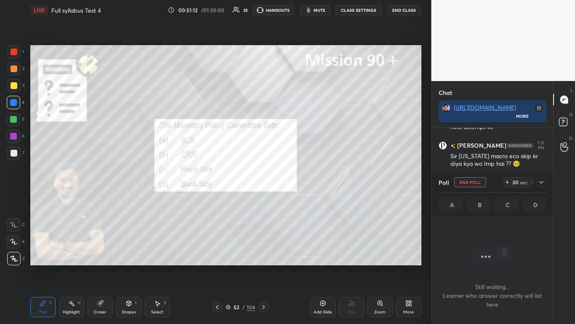
click at [302, 184] on icon at bounding box center [541, 182] width 7 height 7
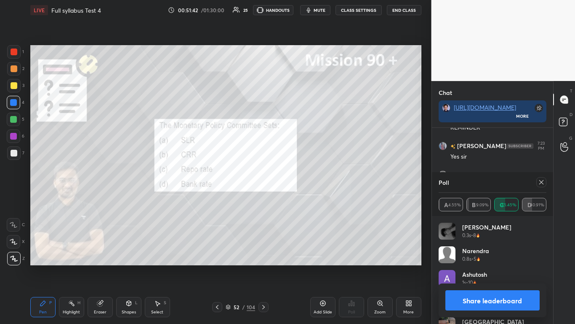
scroll to position [99, 105]
click at [302, 198] on button "Share leaderboard" at bounding box center [493, 300] width 95 height 20
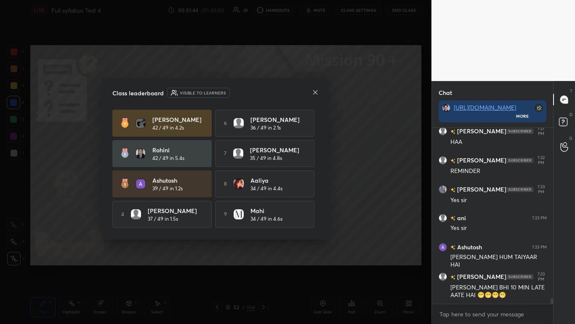
scroll to position [193, 119]
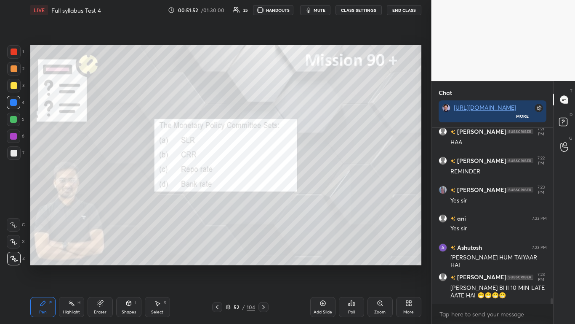
click at [264, 198] on icon at bounding box center [263, 306] width 7 height 7
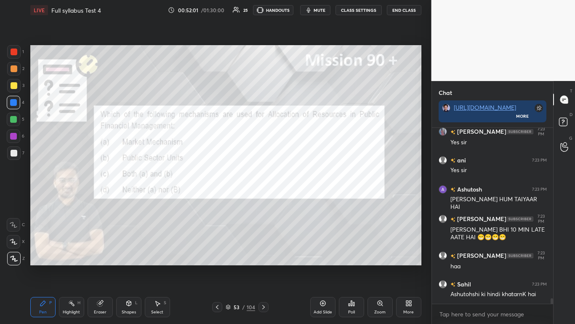
scroll to position [5465, 0]
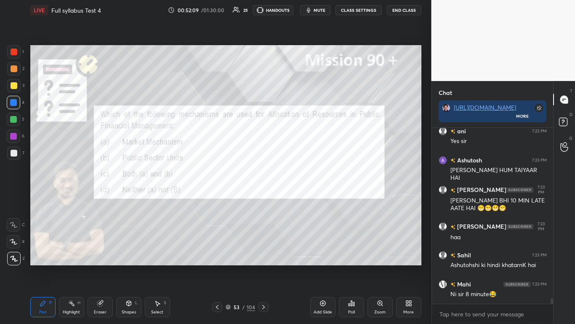
click at [302, 198] on div "Poll" at bounding box center [351, 307] width 25 height 20
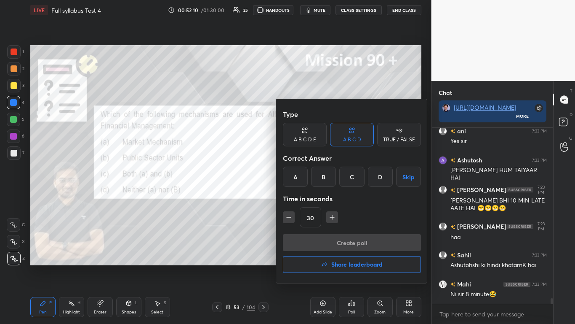
click at [302, 172] on div "C" at bounding box center [352, 176] width 25 height 20
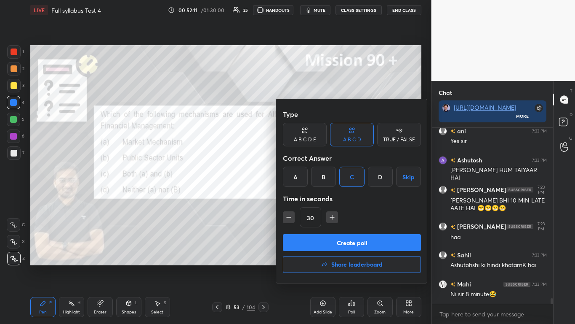
click at [302, 198] on button "Create poll" at bounding box center [352, 242] width 138 height 17
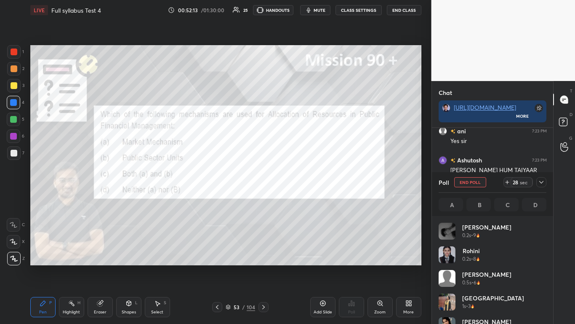
scroll to position [3, 3]
click at [302, 182] on icon at bounding box center [542, 182] width 4 height 3
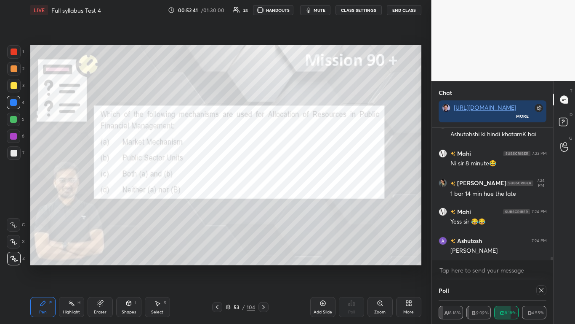
scroll to position [64, 105]
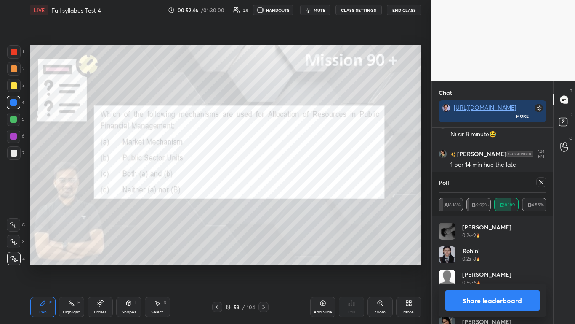
click at [302, 198] on button "Share leaderboard" at bounding box center [493, 300] width 95 height 20
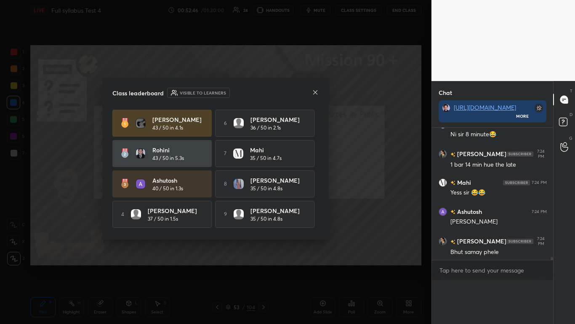
scroll to position [5608, 0]
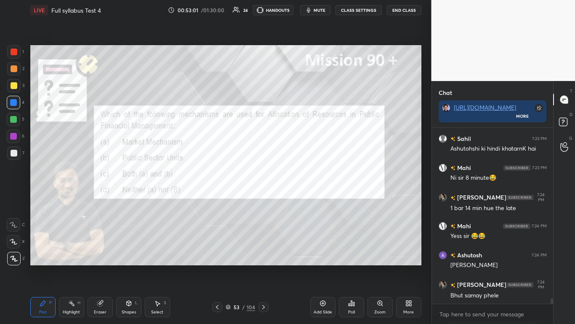
click at [263, 198] on icon at bounding box center [263, 306] width 7 height 7
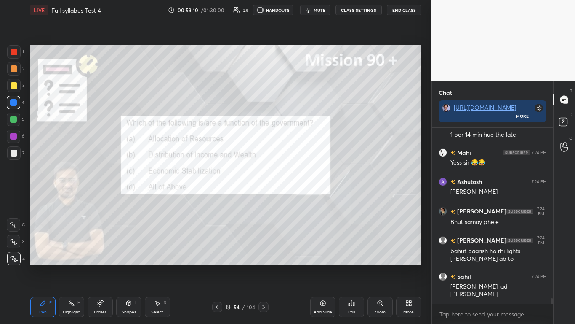
click at [302, 198] on div "Poll" at bounding box center [351, 307] width 25 height 20
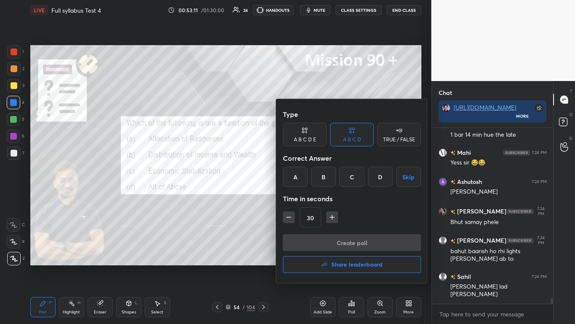
click at [302, 171] on div "D" at bounding box center [380, 176] width 25 height 20
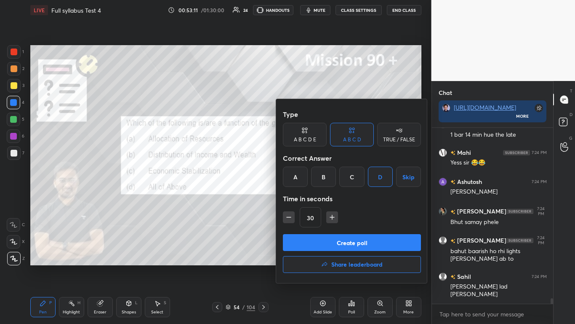
click at [302, 198] on button "Create poll" at bounding box center [352, 242] width 138 height 17
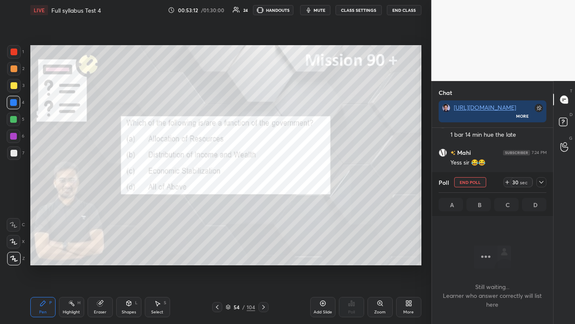
click at [302, 182] on icon at bounding box center [541, 182] width 7 height 7
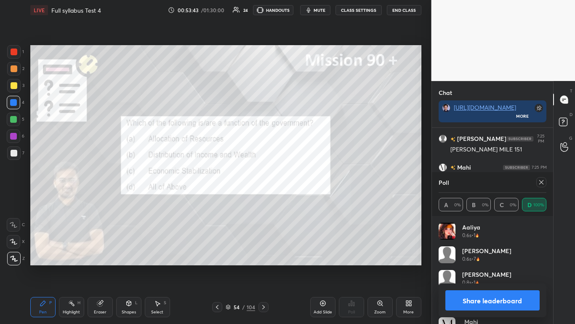
click at [302, 198] on button "Share leaderboard" at bounding box center [493, 300] width 95 height 20
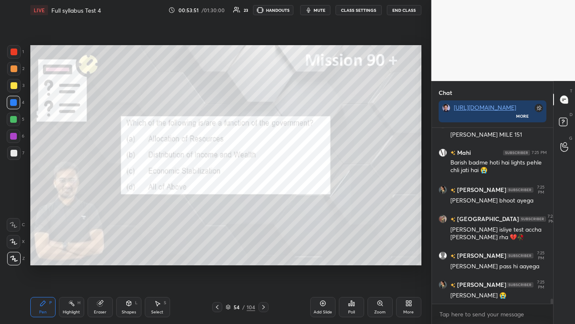
click at [264, 198] on icon at bounding box center [263, 307] width 3 height 4
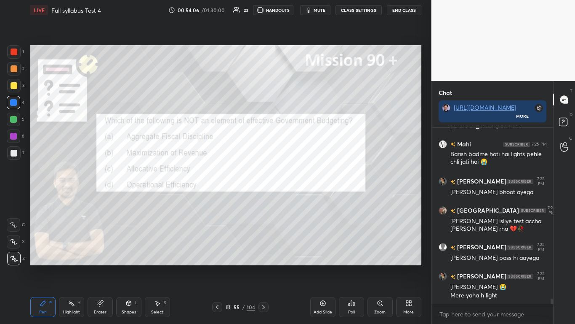
click at [302, 198] on icon at bounding box center [351, 302] width 7 height 7
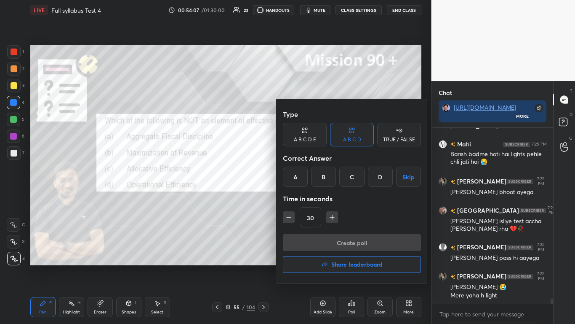
click at [302, 171] on div "B" at bounding box center [323, 176] width 25 height 20
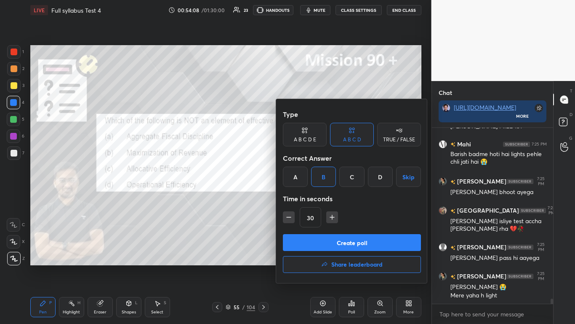
click at [302, 198] on button "Create poll" at bounding box center [352, 242] width 138 height 17
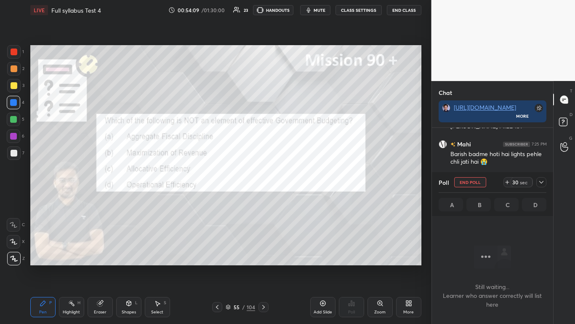
click at [302, 184] on icon at bounding box center [541, 182] width 7 height 7
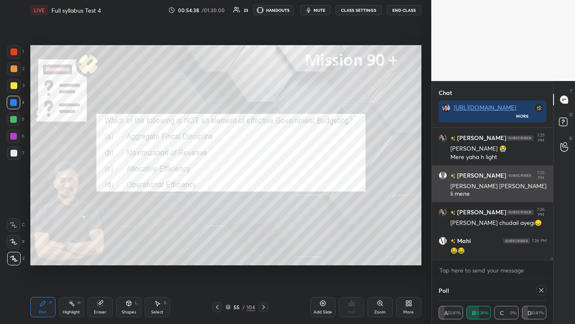
scroll to position [3, 3]
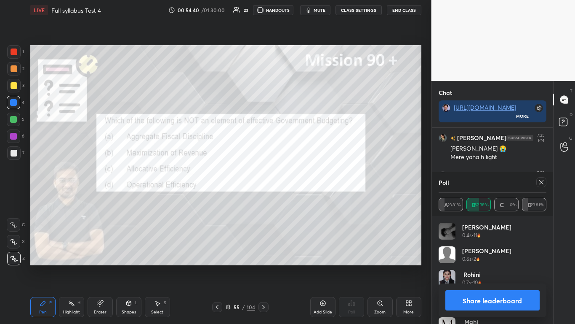
click at [302, 198] on button "Share leaderboard" at bounding box center [493, 300] width 95 height 20
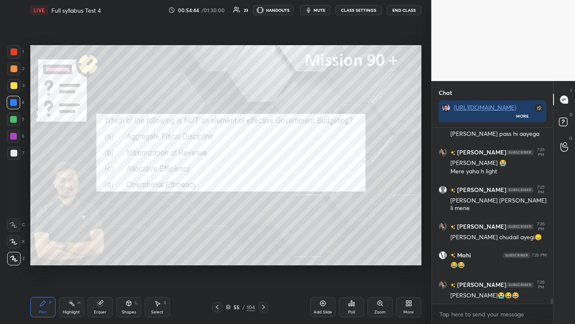
scroll to position [6006, 0]
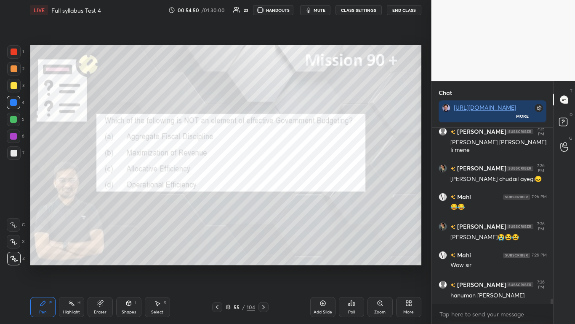
click at [261, 198] on icon at bounding box center [263, 306] width 7 height 7
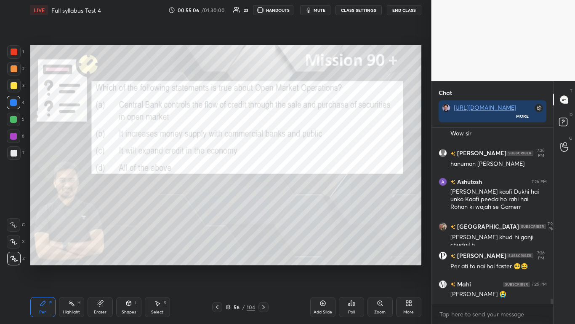
click at [302, 198] on icon at bounding box center [351, 302] width 1 height 5
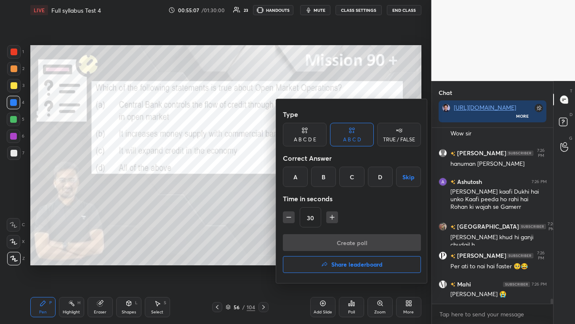
click at [302, 175] on div "D" at bounding box center [380, 176] width 25 height 20
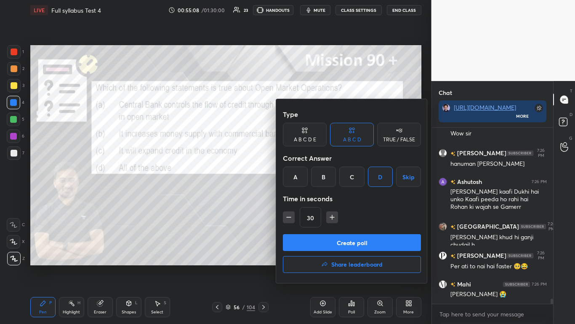
click at [302, 172] on div "D" at bounding box center [380, 176] width 25 height 20
click at [302, 198] on button "Create poll" at bounding box center [352, 242] width 138 height 17
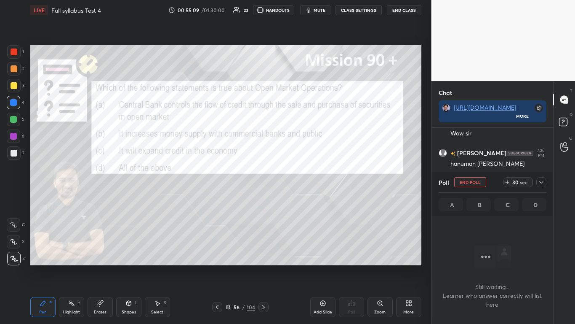
scroll to position [131, 119]
click at [302, 182] on icon at bounding box center [541, 182] width 7 height 7
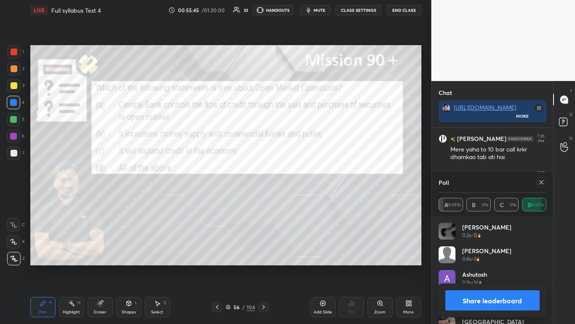
scroll to position [6399, 0]
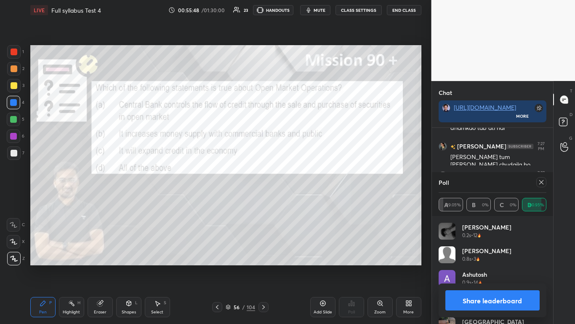
click at [302, 198] on button "Share leaderboard" at bounding box center [493, 300] width 95 height 20
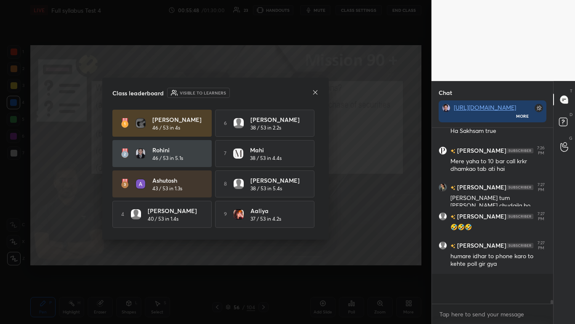
scroll to position [193, 119]
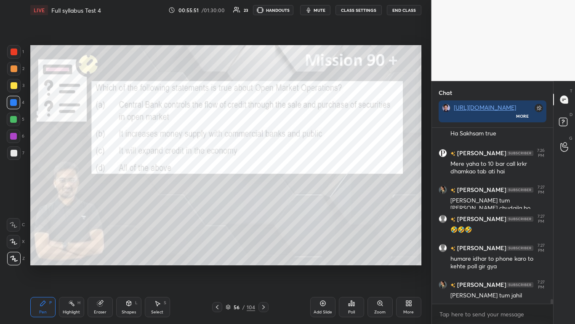
click at [264, 198] on icon at bounding box center [263, 307] width 3 height 4
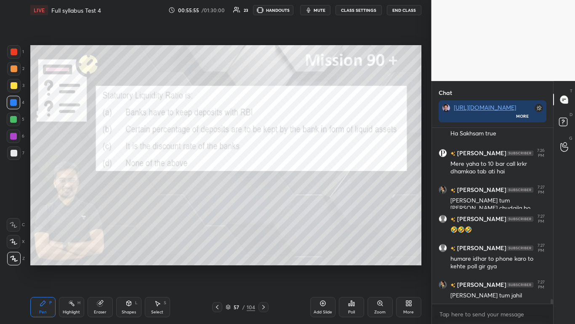
click at [99, 198] on div "Eraser" at bounding box center [100, 312] width 13 height 4
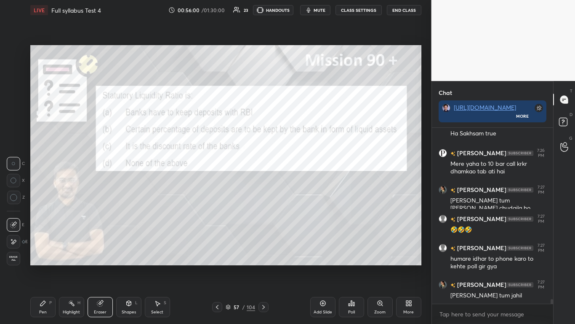
scroll to position [6385, 0]
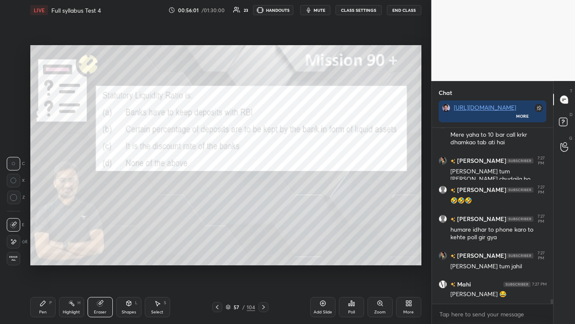
click at [43, 198] on div "Pen P" at bounding box center [42, 307] width 25 height 20
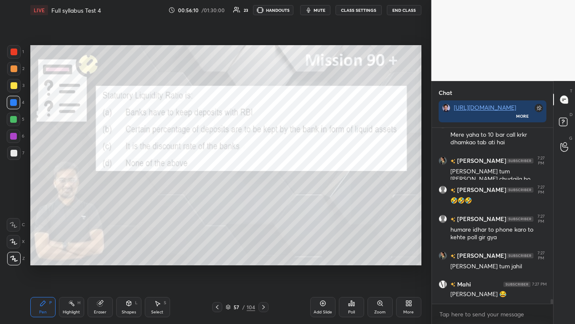
click at [302, 198] on icon at bounding box center [351, 302] width 7 height 7
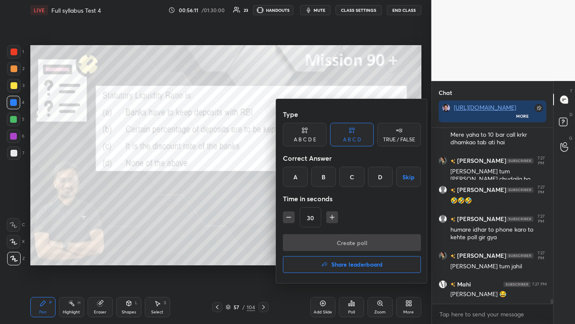
click at [302, 182] on div "B" at bounding box center [323, 176] width 25 height 20
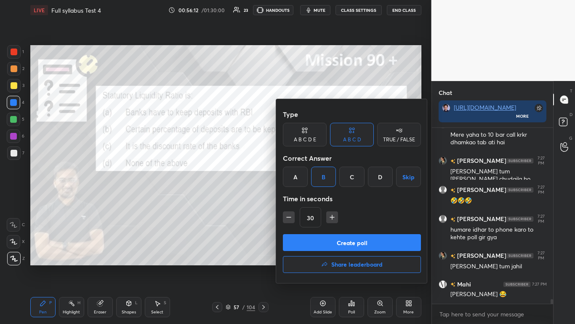
scroll to position [6422, 0]
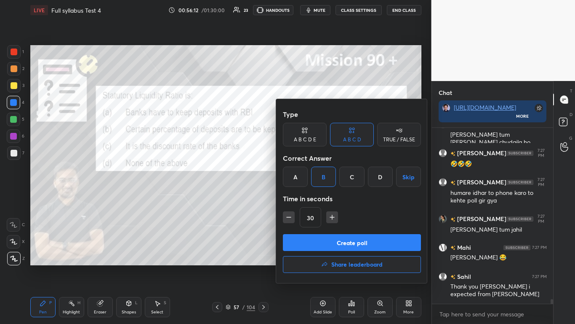
click at [302, 198] on button "Create poll" at bounding box center [352, 242] width 138 height 17
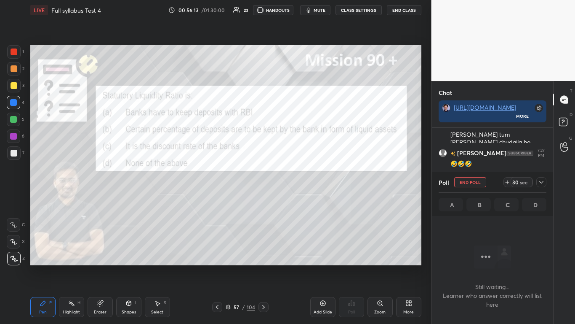
scroll to position [150, 119]
click at [302, 183] on icon at bounding box center [541, 182] width 7 height 7
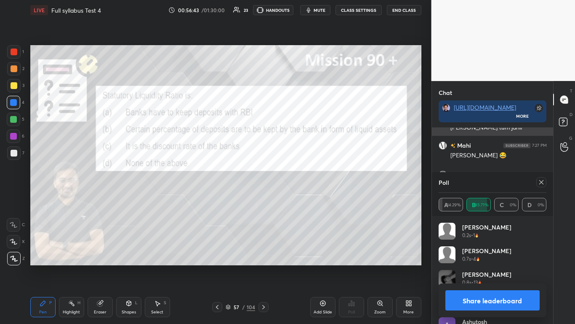
scroll to position [99, 105]
click at [302, 198] on button "Share leaderboard" at bounding box center [493, 300] width 95 height 20
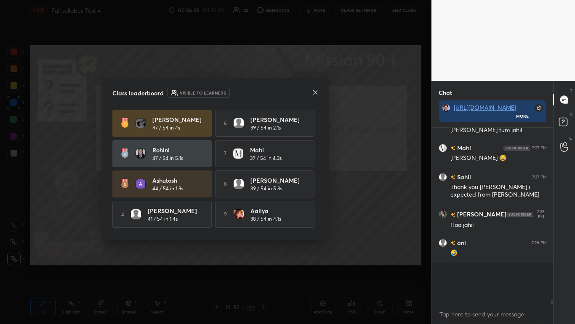
scroll to position [163, 119]
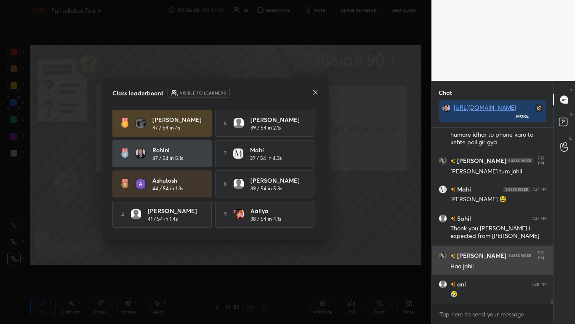
drag, startPoint x: 520, startPoint y: 270, endPoint x: 536, endPoint y: 265, distance: 17.2
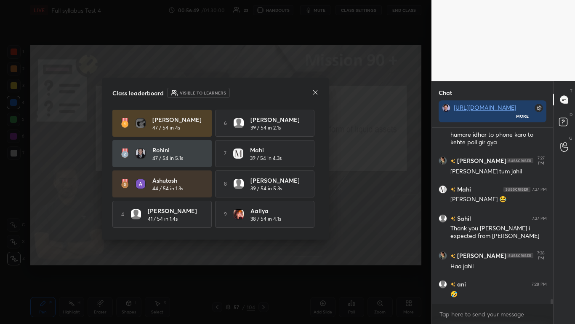
drag, startPoint x: 536, startPoint y: 265, endPoint x: 575, endPoint y: 230, distance: 52.8
click at [302, 198] on div "T Messages (T) D Doubts (D) G Raise Hand (G)" at bounding box center [564, 202] width 22 height 243
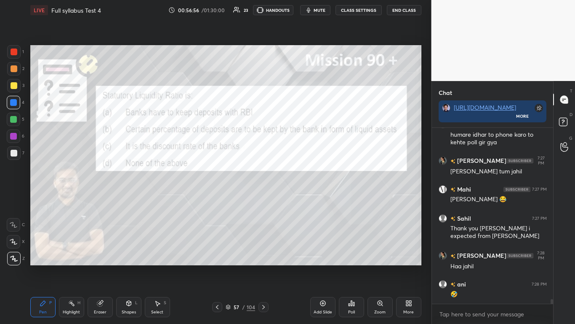
click at [268, 198] on div at bounding box center [264, 307] width 10 height 10
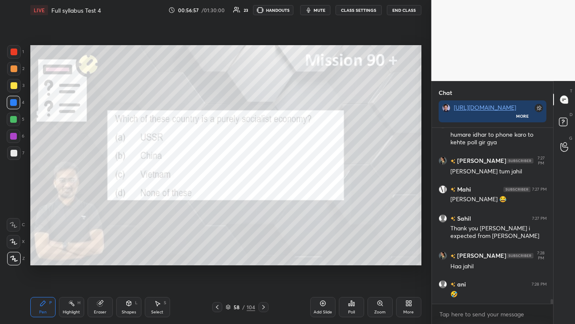
scroll to position [6516, 0]
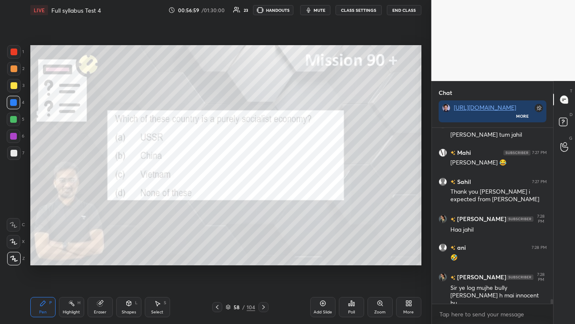
click at [302, 198] on div "Poll" at bounding box center [351, 312] width 7 height 4
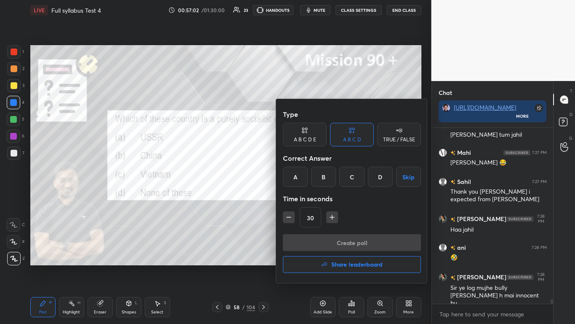
click at [302, 177] on div "D" at bounding box center [380, 176] width 25 height 20
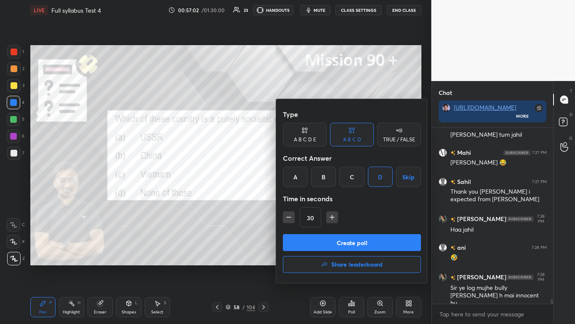
click at [302, 198] on button "Create poll" at bounding box center [352, 242] width 138 height 17
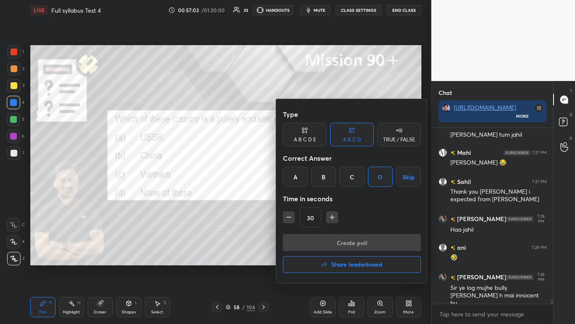
scroll to position [176, 119]
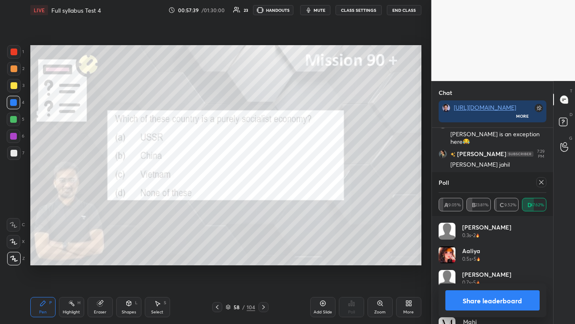
click at [302, 198] on button "Share leaderboard" at bounding box center [493, 300] width 95 height 20
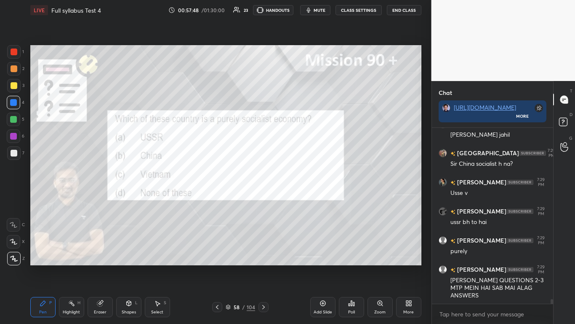
scroll to position [6764, 0]
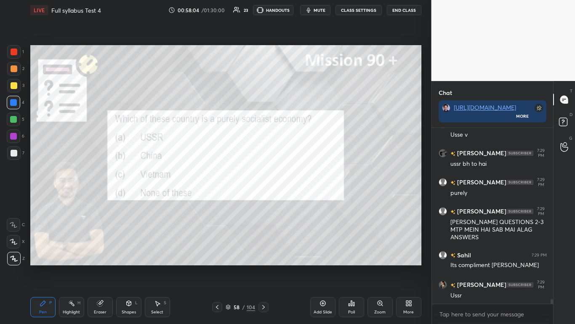
click at [262, 198] on icon at bounding box center [263, 306] width 7 height 7
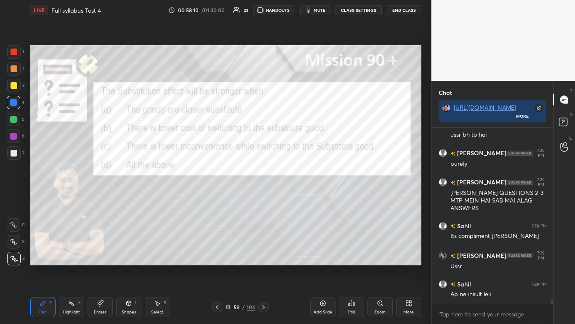
scroll to position [6851, 0]
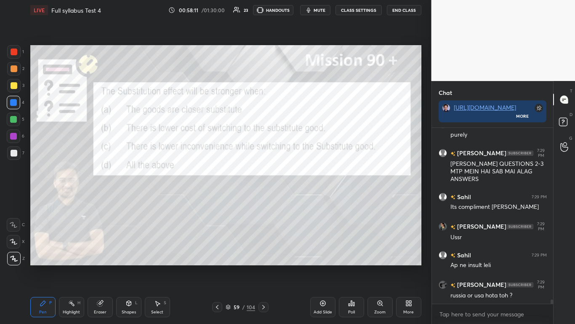
click at [302, 198] on div "Poll" at bounding box center [351, 307] width 25 height 20
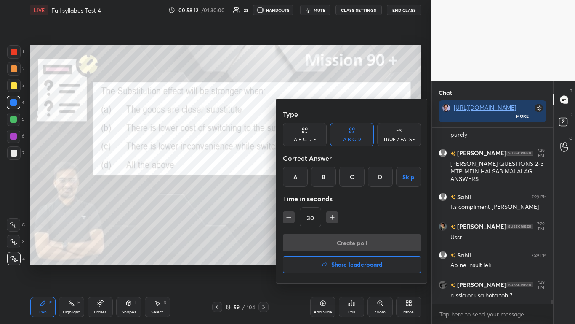
click at [302, 176] on div "D" at bounding box center [380, 176] width 25 height 20
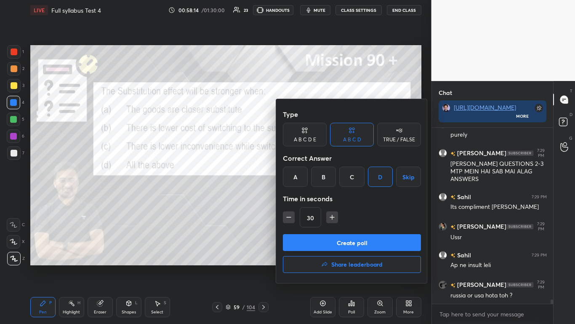
click at [302, 198] on button "Create poll" at bounding box center [352, 242] width 138 height 17
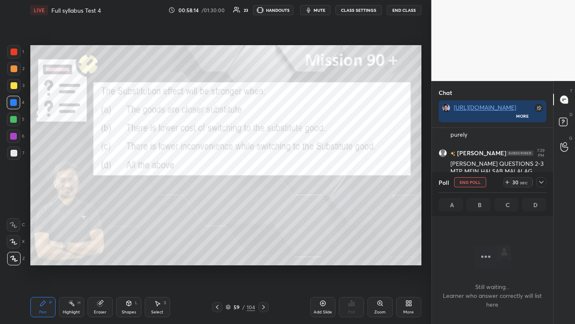
scroll to position [150, 119]
click at [302, 182] on icon at bounding box center [542, 182] width 4 height 3
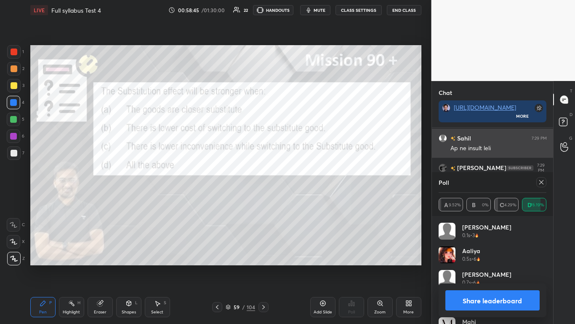
scroll to position [6997, 0]
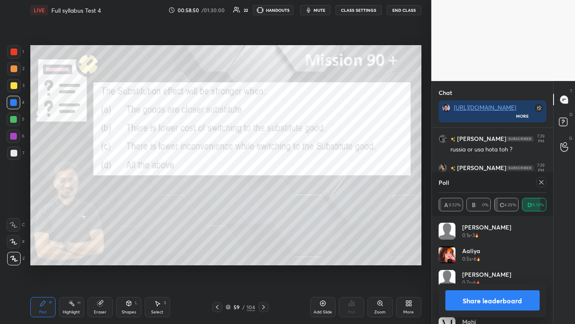
click at [302, 198] on button "Share leaderboard" at bounding box center [493, 300] width 95 height 20
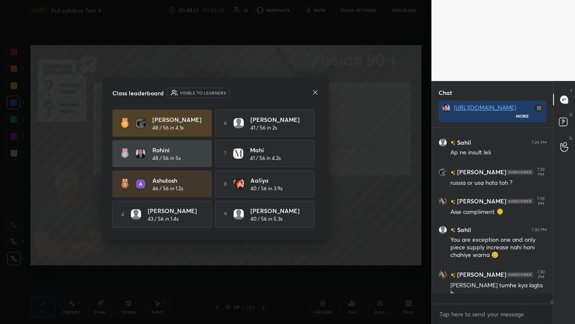
scroll to position [6954, 0]
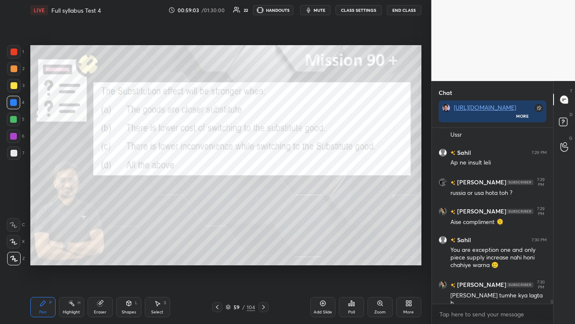
click at [265, 198] on icon at bounding box center [263, 306] width 7 height 7
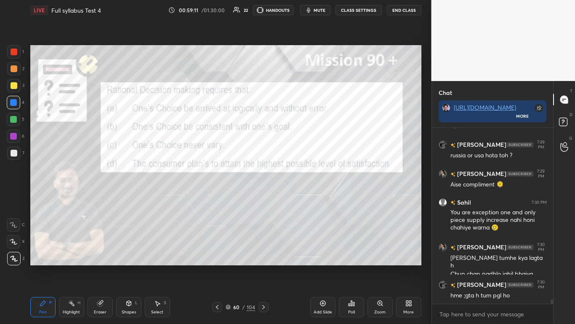
scroll to position [7011, 0]
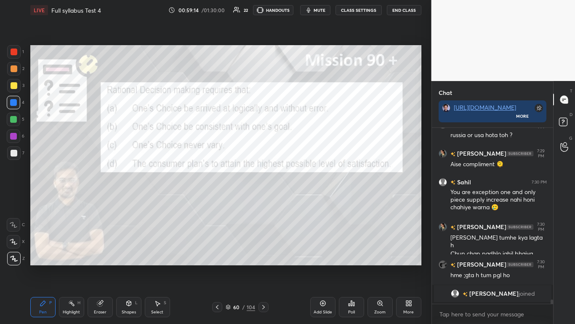
click at [302, 198] on div "Poll" at bounding box center [351, 307] width 25 height 20
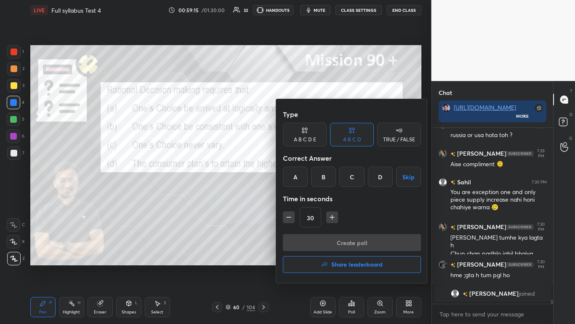
click at [302, 179] on div "D" at bounding box center [380, 176] width 25 height 20
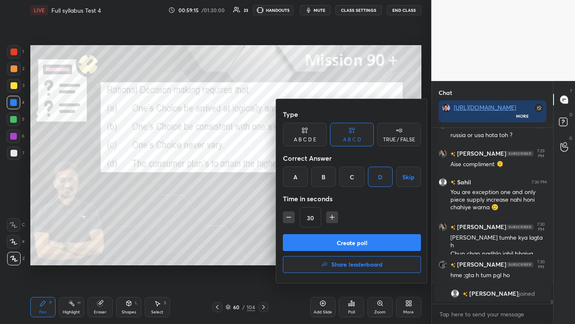
click at [302, 198] on button "Create poll" at bounding box center [352, 242] width 138 height 17
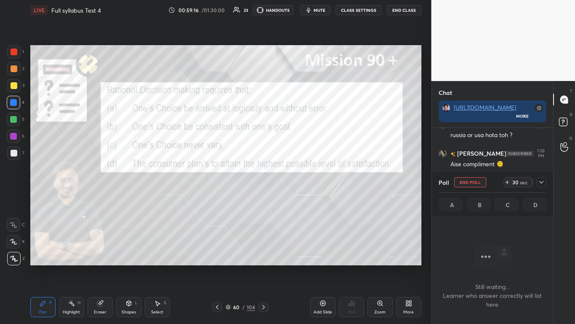
scroll to position [150, 119]
click at [302, 180] on icon at bounding box center [541, 182] width 7 height 7
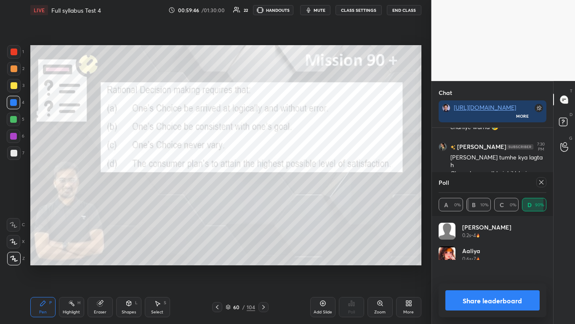
scroll to position [99, 105]
click at [302, 198] on button "Share leaderboard" at bounding box center [493, 300] width 95 height 20
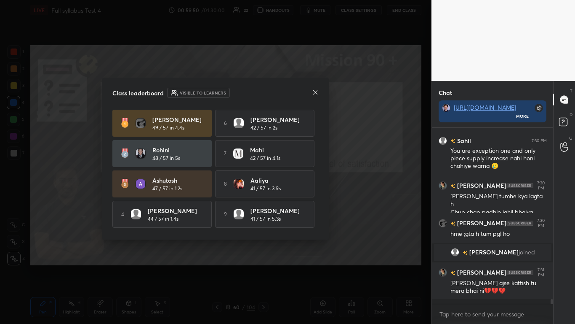
scroll to position [3, 3]
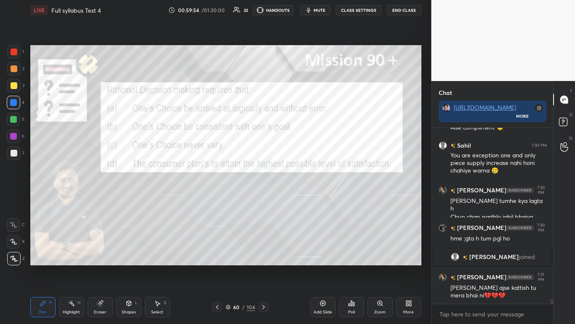
click at [263, 198] on icon at bounding box center [263, 307] width 3 height 4
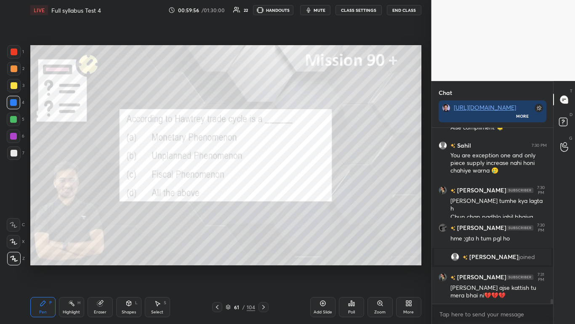
click at [302, 198] on div "Poll" at bounding box center [351, 312] width 7 height 4
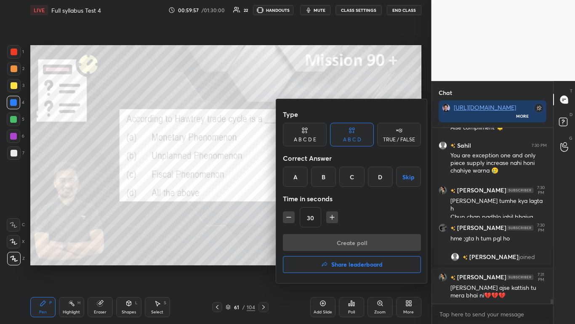
click at [294, 168] on div "A" at bounding box center [295, 176] width 25 height 20
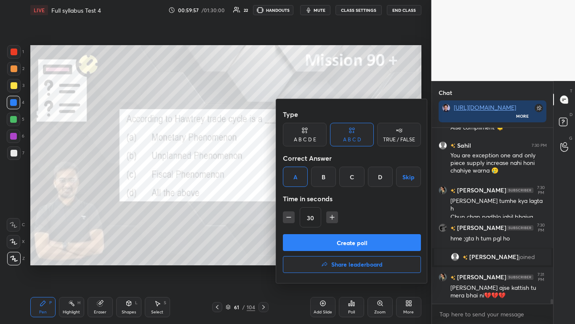
click at [302, 198] on button "Create poll" at bounding box center [352, 242] width 138 height 17
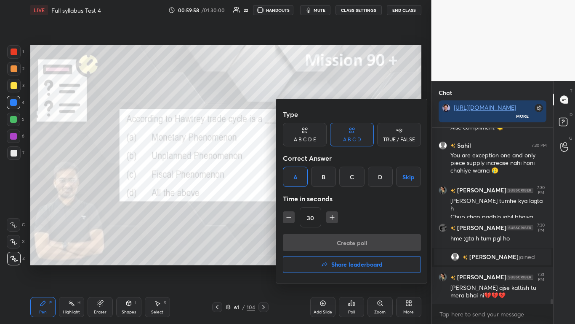
scroll to position [155, 119]
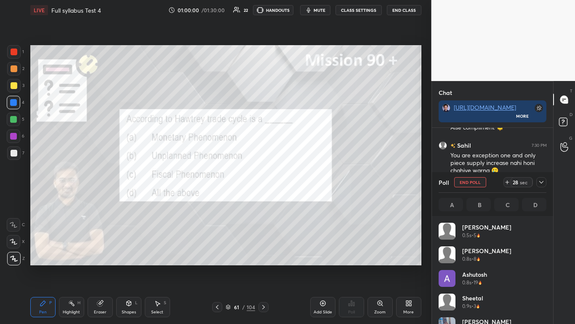
click at [302, 181] on icon at bounding box center [541, 182] width 7 height 7
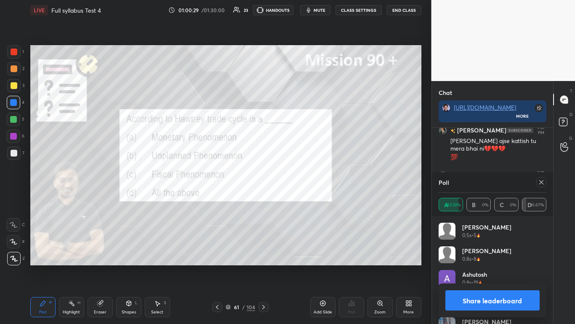
click at [302, 198] on button "Share leaderboard" at bounding box center [493, 300] width 95 height 20
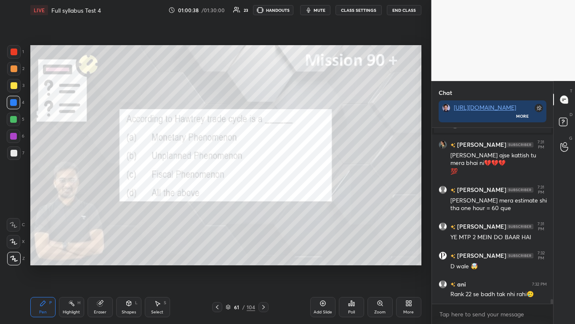
click at [261, 198] on icon at bounding box center [263, 306] width 7 height 7
click at [302, 198] on icon at bounding box center [351, 302] width 7 height 7
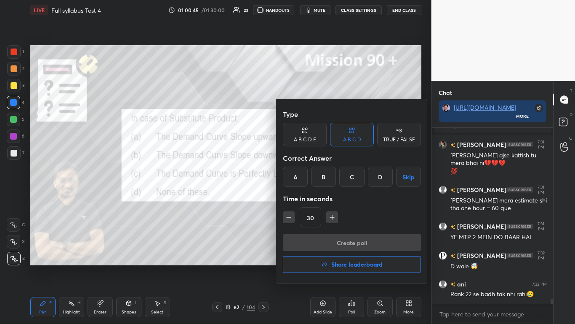
drag, startPoint x: 295, startPoint y: 176, endPoint x: 313, endPoint y: 219, distance: 45.7
click at [295, 177] on div "A" at bounding box center [295, 176] width 25 height 20
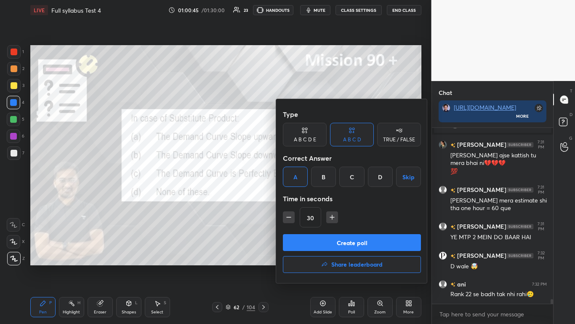
click at [302, 198] on button "Create poll" at bounding box center [352, 242] width 138 height 17
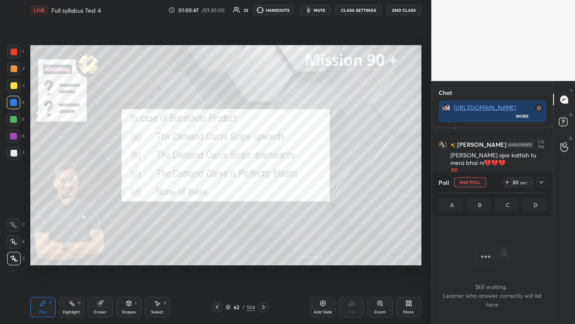
click at [302, 9] on span "mute" at bounding box center [320, 10] width 12 height 6
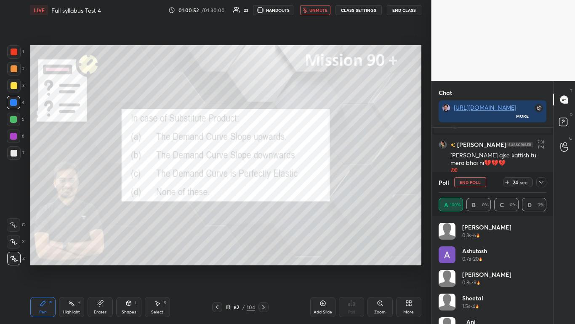
click at [302, 183] on icon at bounding box center [542, 182] width 4 height 3
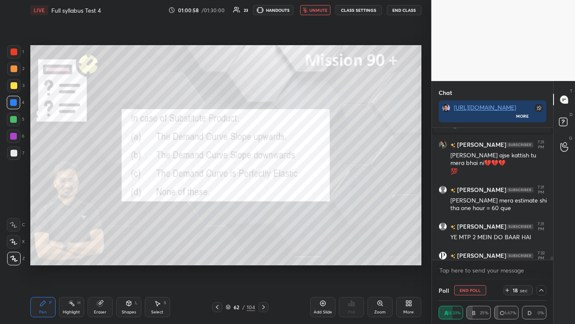
click at [302, 15] on div "LIVE Full syllabus Test 4 01:00:58 / 01:30:00 23 HANDOUTS unmute CLASS SETTINGS…" at bounding box center [225, 10] width 391 height 20
click at [302, 10] on span "unmute" at bounding box center [319, 10] width 18 height 6
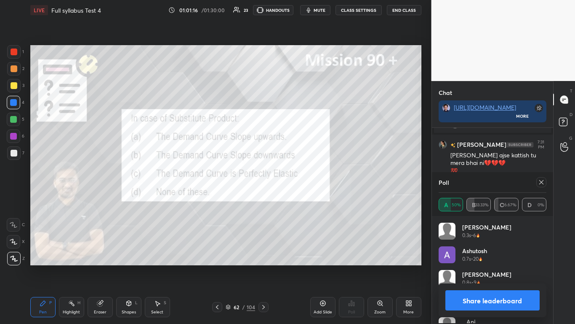
drag, startPoint x: 323, startPoint y: 8, endPoint x: 327, endPoint y: 19, distance: 11.0
click at [302, 9] on span "mute" at bounding box center [320, 10] width 12 height 6
click at [302, 198] on button "Share leaderboard" at bounding box center [493, 300] width 95 height 20
type textarea "x"
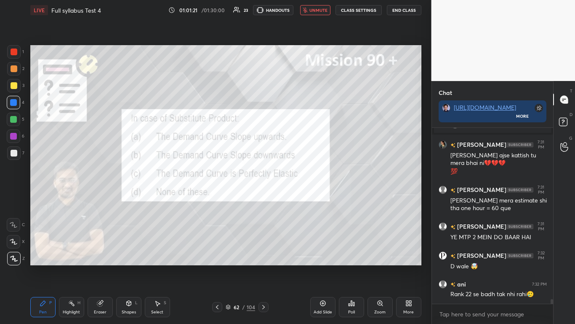
click at [302, 198] on div "Poll" at bounding box center [351, 307] width 25 height 20
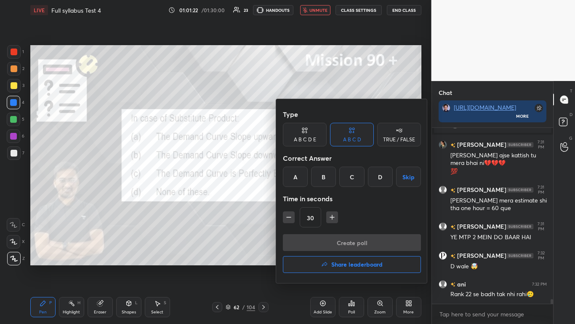
click at [302, 198] on button "Share leaderboard" at bounding box center [352, 264] width 138 height 17
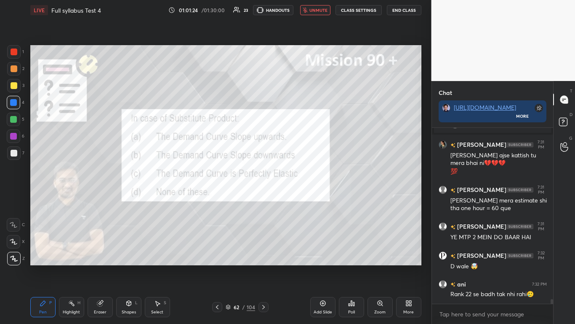
click at [264, 198] on icon at bounding box center [263, 306] width 7 height 7
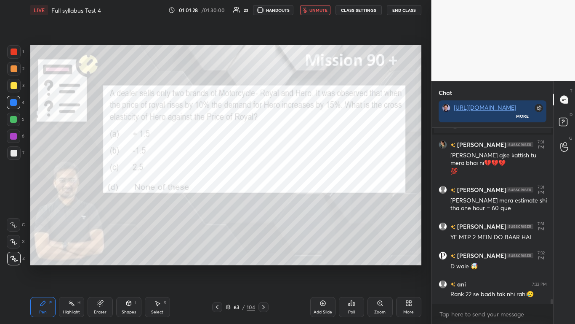
click at [302, 198] on div "Poll" at bounding box center [351, 312] width 7 height 4
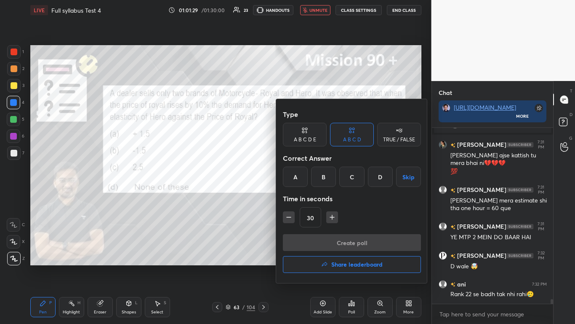
click at [297, 177] on div "A" at bounding box center [295, 176] width 25 height 20
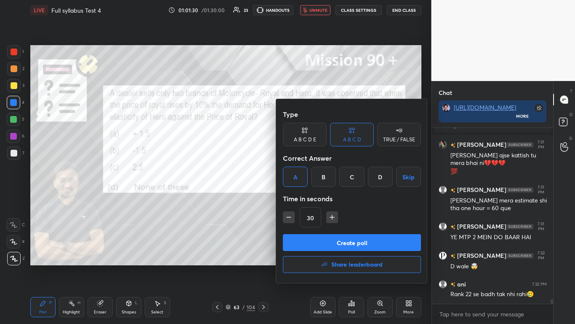
click at [289, 198] on icon "button" at bounding box center [289, 217] width 8 height 8
type input "15"
click at [302, 198] on button "Create poll" at bounding box center [352, 242] width 138 height 17
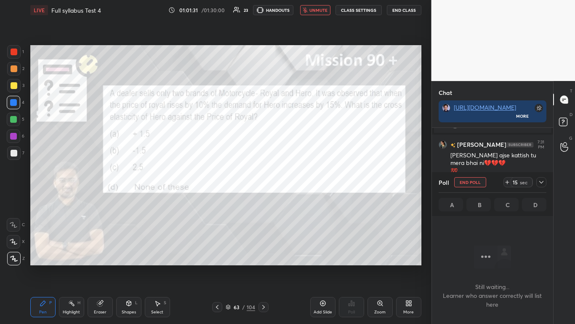
scroll to position [176, 119]
click at [302, 184] on icon at bounding box center [541, 182] width 7 height 7
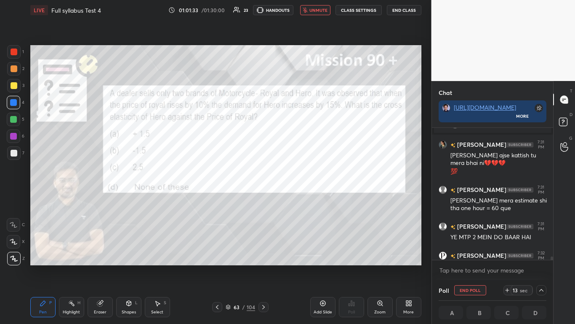
click at [302, 11] on span "unmute" at bounding box center [319, 10] width 18 height 6
click at [302, 198] on icon at bounding box center [541, 289] width 7 height 7
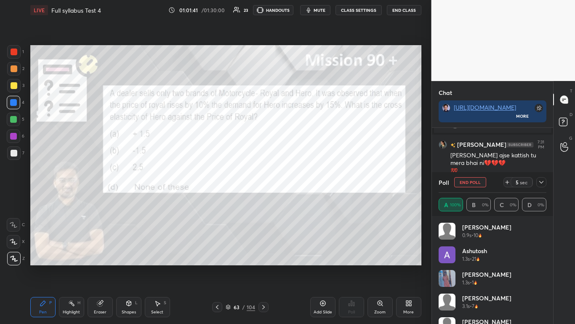
click at [302, 182] on icon at bounding box center [541, 182] width 7 height 7
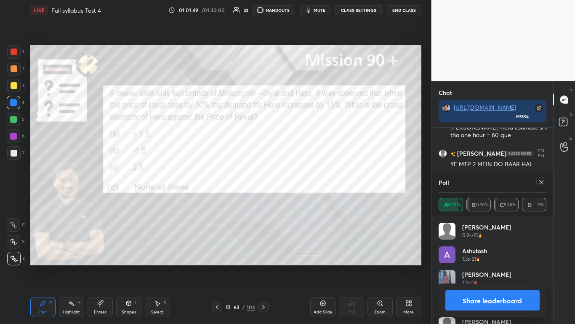
click at [302, 198] on button "Share leaderboard" at bounding box center [493, 300] width 95 height 20
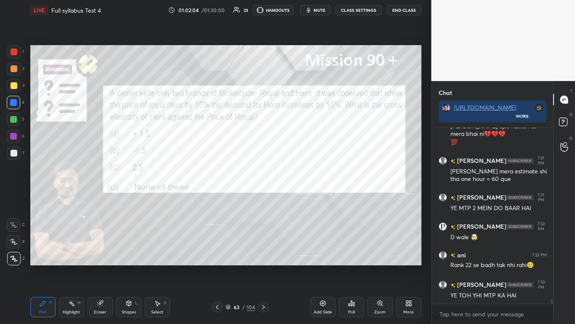
click at [263, 198] on icon at bounding box center [263, 306] width 7 height 7
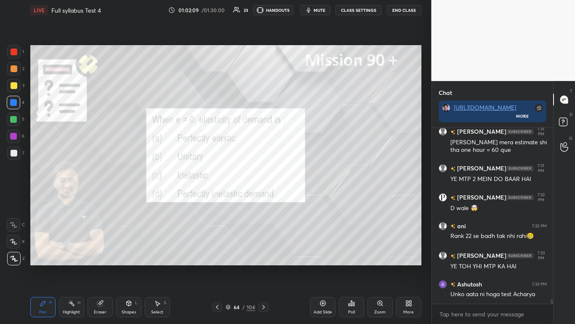
click at [302, 198] on icon at bounding box center [351, 302] width 7 height 7
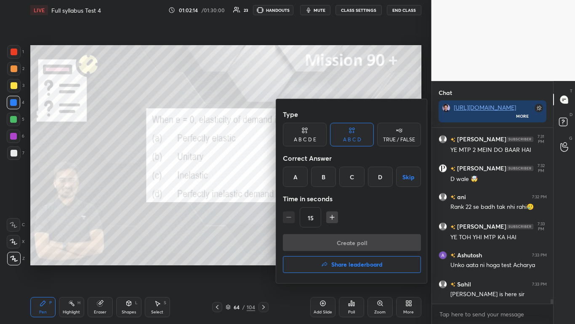
click at [302, 176] on div "D" at bounding box center [380, 176] width 25 height 20
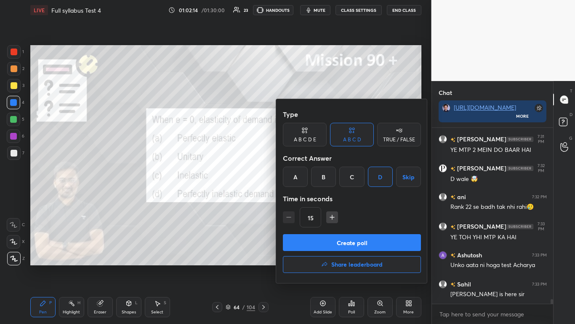
click at [302, 198] on button "Create poll" at bounding box center [352, 242] width 138 height 17
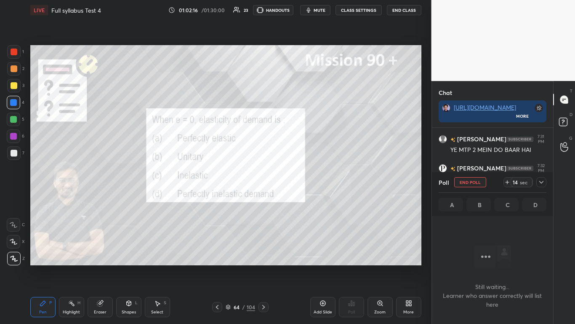
click at [302, 185] on div at bounding box center [542, 182] width 10 height 10
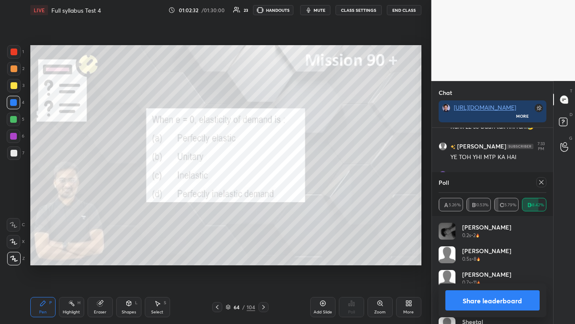
drag, startPoint x: 534, startPoint y: 307, endPoint x: 537, endPoint y: 302, distance: 5.9
click at [302, 198] on button "Share leaderboard" at bounding box center [493, 300] width 95 height 20
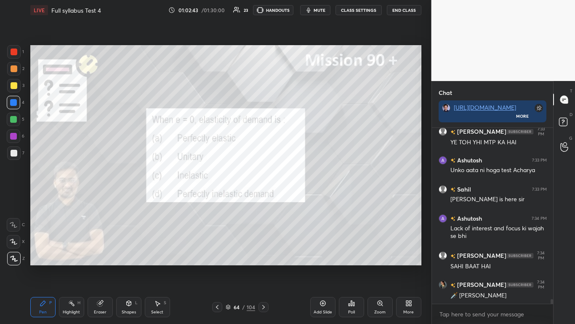
click at [265, 198] on icon at bounding box center [263, 306] width 7 height 7
click at [302, 198] on icon at bounding box center [353, 304] width 1 height 4
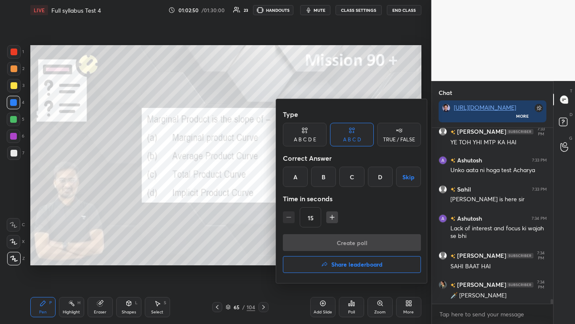
click at [302, 175] on div "C" at bounding box center [352, 176] width 25 height 20
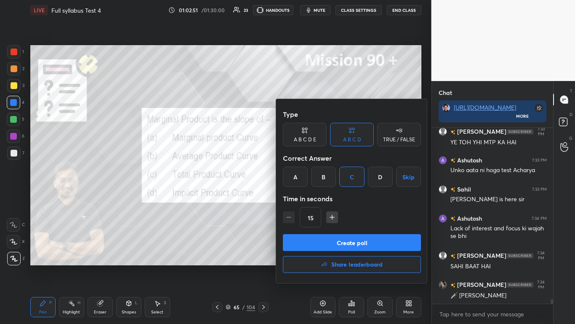
click at [302, 198] on button "Create poll" at bounding box center [352, 242] width 138 height 17
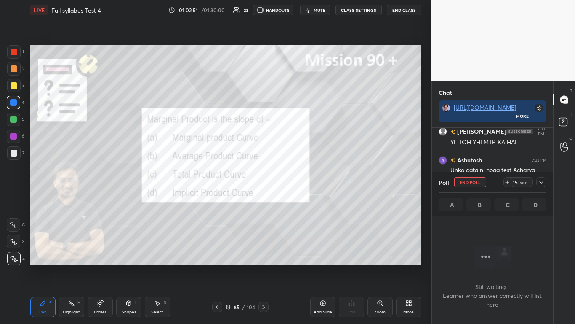
scroll to position [132, 119]
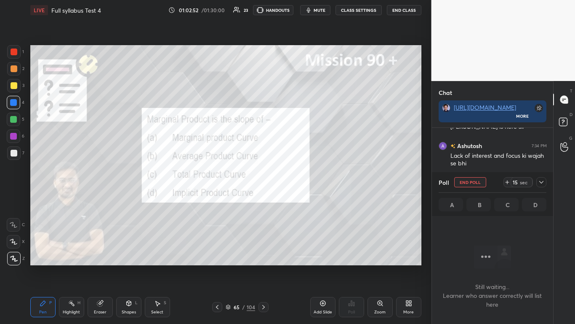
click at [302, 182] on icon at bounding box center [541, 182] width 7 height 7
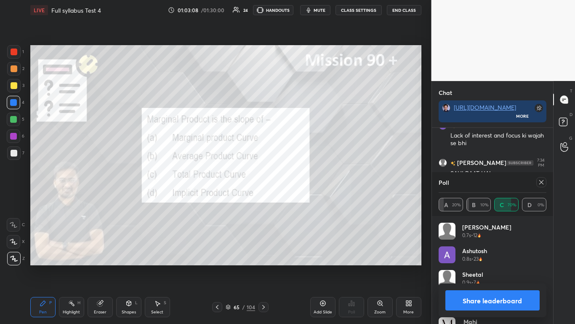
click at [302, 198] on button "Share leaderboard" at bounding box center [493, 300] width 95 height 20
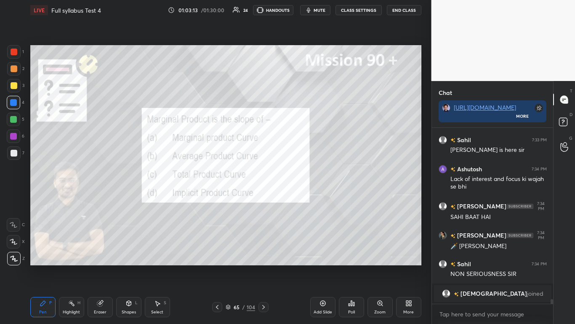
click at [265, 198] on icon at bounding box center [263, 306] width 7 height 7
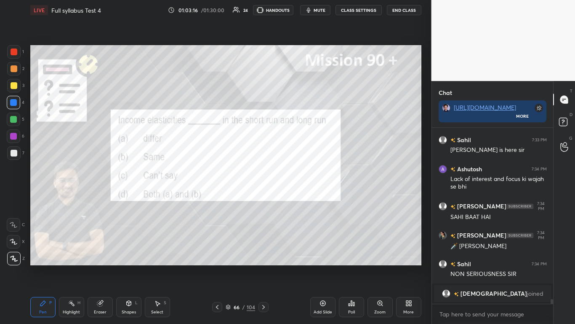
click at [302, 198] on div "Poll" at bounding box center [351, 307] width 25 height 20
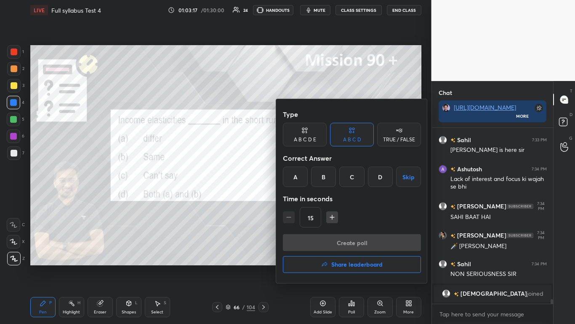
click at [302, 173] on div "A" at bounding box center [295, 176] width 25 height 20
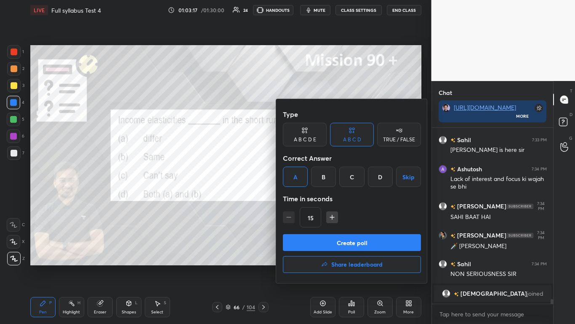
click at [302, 198] on button "Create poll" at bounding box center [352, 242] width 138 height 17
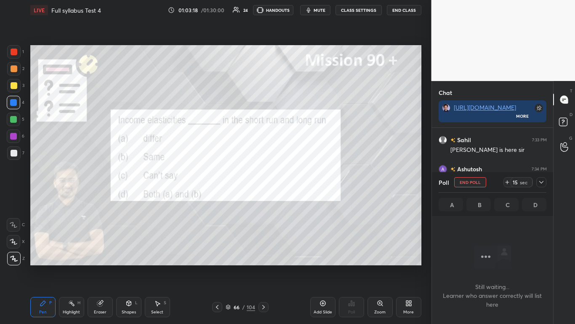
click at [302, 183] on icon at bounding box center [541, 182] width 7 height 7
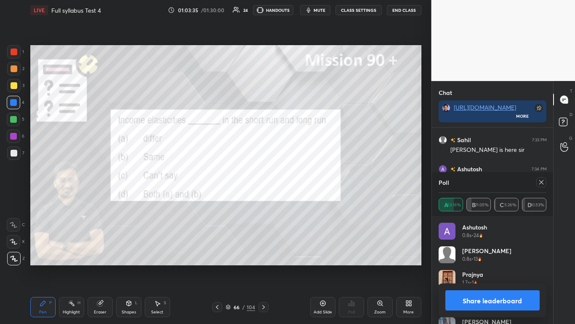
click at [302, 198] on button "Share leaderboard" at bounding box center [493, 300] width 95 height 20
type textarea "x"
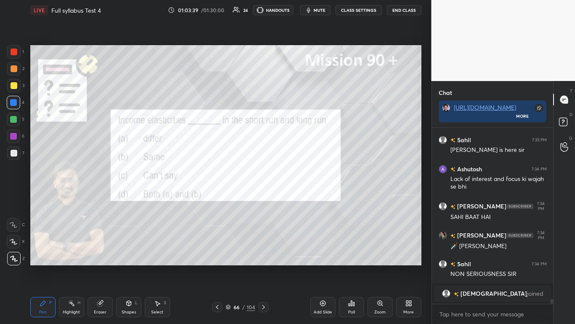
click at [264, 198] on div at bounding box center [264, 307] width 10 height 10
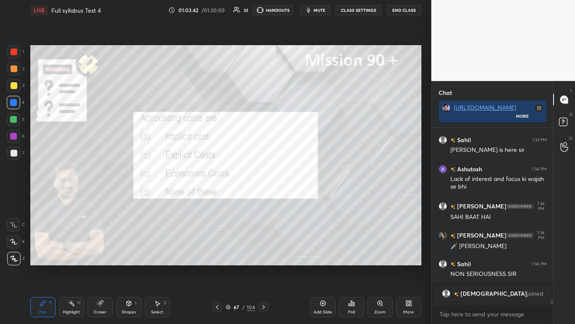
click at [302, 198] on div "Poll" at bounding box center [351, 312] width 7 height 4
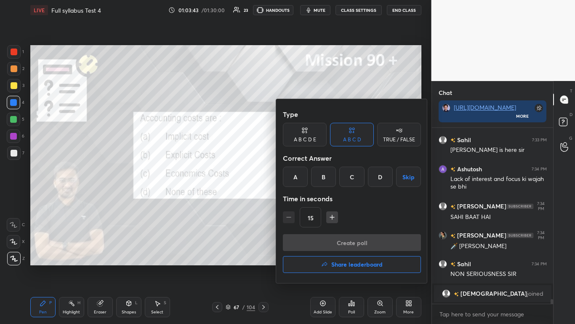
click at [302, 177] on div "B" at bounding box center [323, 176] width 25 height 20
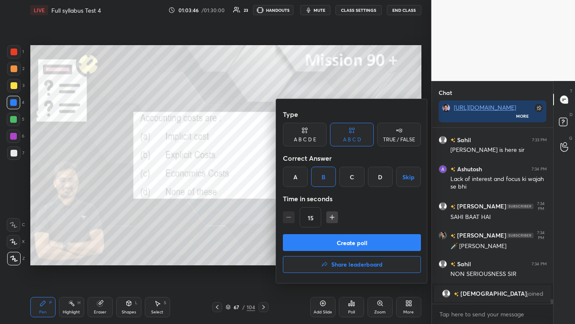
click at [302, 198] on icon "button" at bounding box center [332, 217] width 4 height 0
type input "30"
click at [302, 198] on button "Create poll" at bounding box center [352, 242] width 138 height 17
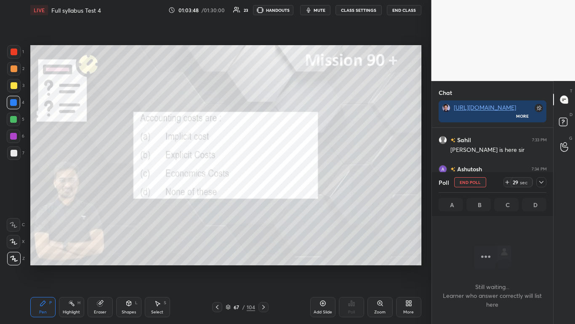
click at [302, 184] on icon at bounding box center [541, 182] width 7 height 7
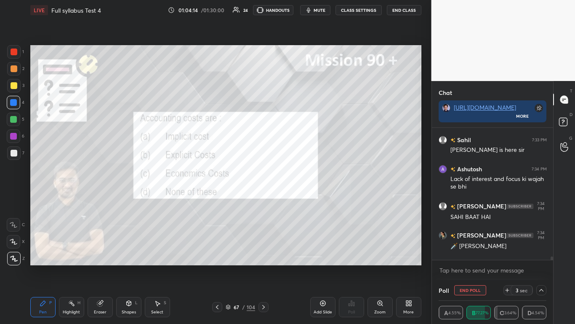
click at [302, 198] on button "End Poll" at bounding box center [471, 290] width 32 height 10
click at [302, 198] on div "1 2 3 4 5 6 7 C X Z C X Z E E Erase all H H LIVE Full syllabus Test 4 01:04:15 …" at bounding box center [216, 162] width 432 height 324
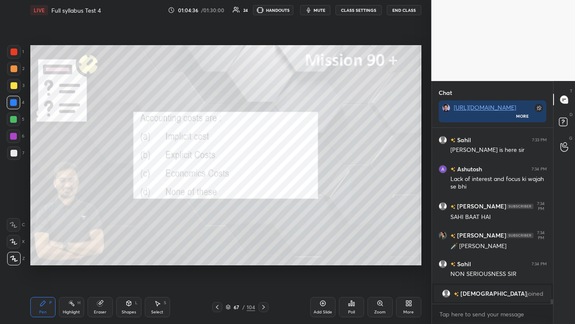
scroll to position [6492, 0]
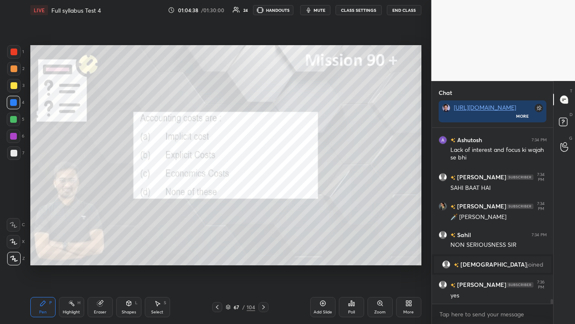
drag, startPoint x: 259, startPoint y: 310, endPoint x: 265, endPoint y: 306, distance: 6.9
click at [260, 198] on div at bounding box center [264, 307] width 10 height 10
drag, startPoint x: 265, startPoint y: 306, endPoint x: 269, endPoint y: 305, distance: 4.7
click at [265, 198] on icon at bounding box center [263, 306] width 7 height 7
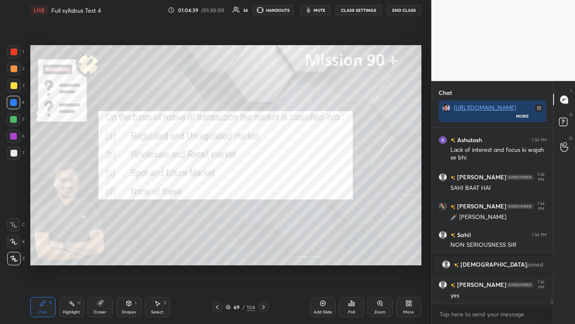
click at [212, 198] on div at bounding box center [217, 307] width 10 height 10
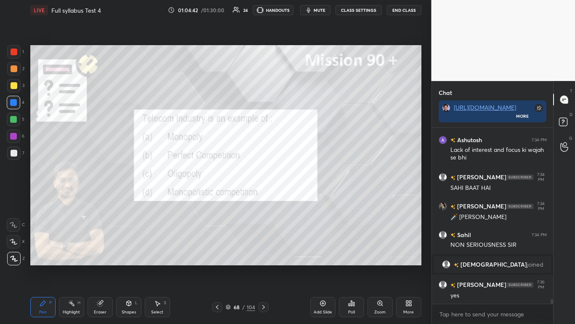
click at [302, 198] on div "Poll" at bounding box center [351, 307] width 25 height 20
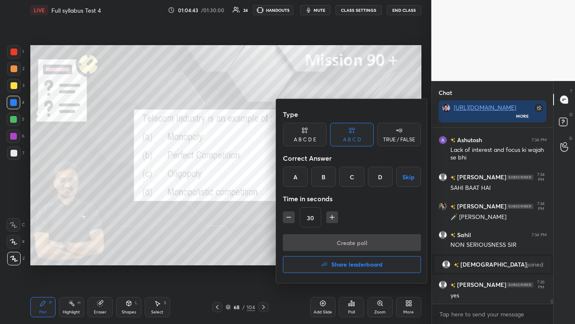
click at [302, 171] on div "C" at bounding box center [352, 176] width 25 height 20
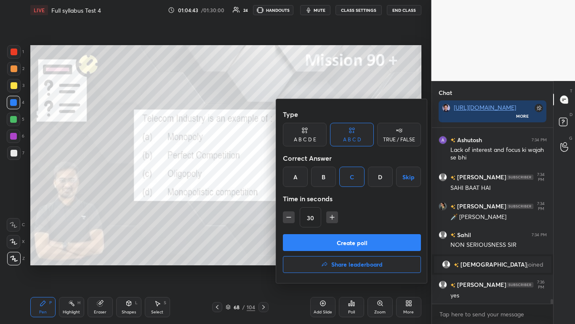
click at [302, 198] on button "Create poll" at bounding box center [352, 242] width 138 height 17
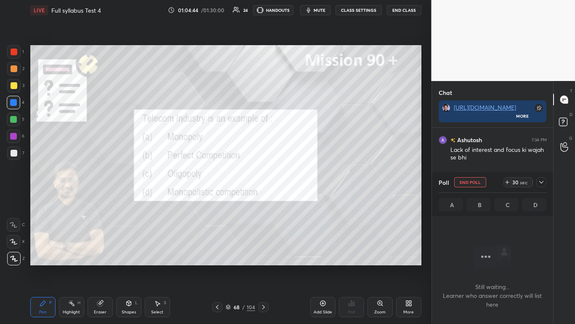
scroll to position [150, 119]
click at [302, 182] on icon at bounding box center [542, 182] width 4 height 3
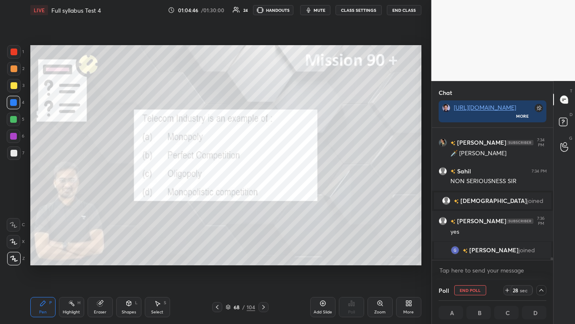
click at [217, 198] on icon at bounding box center [217, 307] width 3 height 4
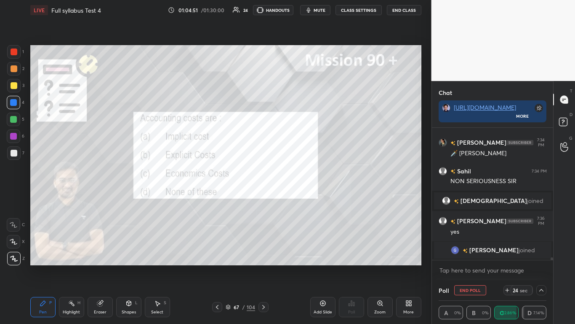
click at [262, 198] on icon at bounding box center [263, 306] width 7 height 7
click at [302, 198] on icon at bounding box center [541, 289] width 7 height 7
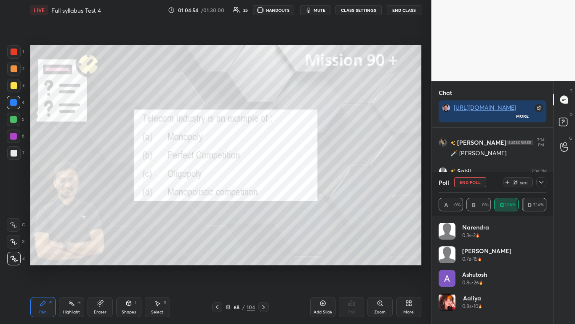
scroll to position [3, 3]
click at [302, 180] on div at bounding box center [542, 182] width 10 height 10
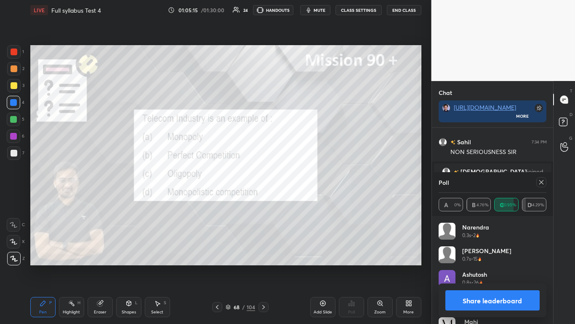
click at [302, 198] on button "Share leaderboard" at bounding box center [493, 300] width 95 height 20
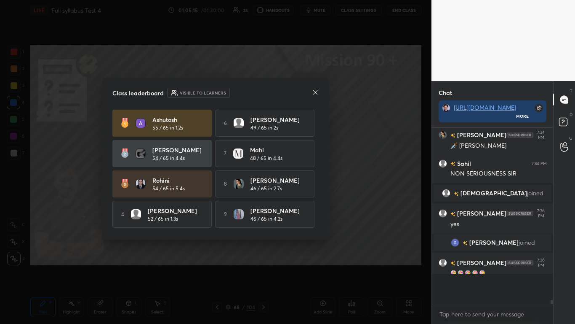
scroll to position [6502, 0]
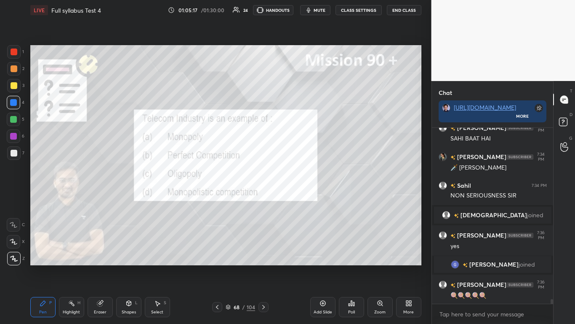
click at [264, 198] on icon at bounding box center [263, 306] width 7 height 7
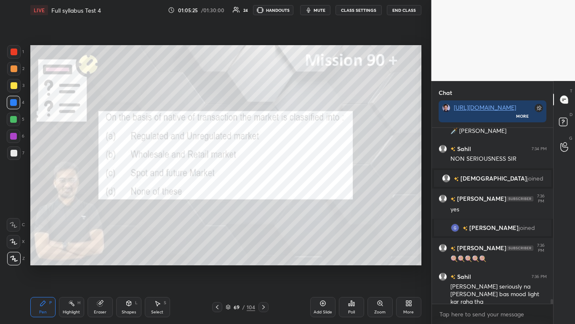
click at [302, 198] on div "Poll" at bounding box center [351, 307] width 25 height 20
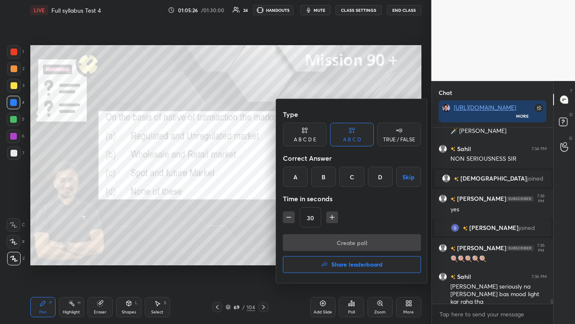
click at [302, 171] on div "C" at bounding box center [352, 176] width 25 height 20
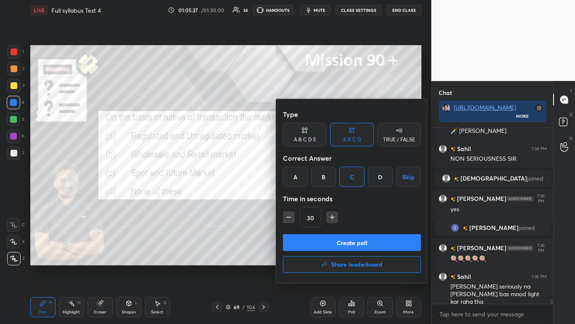
click at [302, 198] on button "Create poll" at bounding box center [352, 242] width 138 height 17
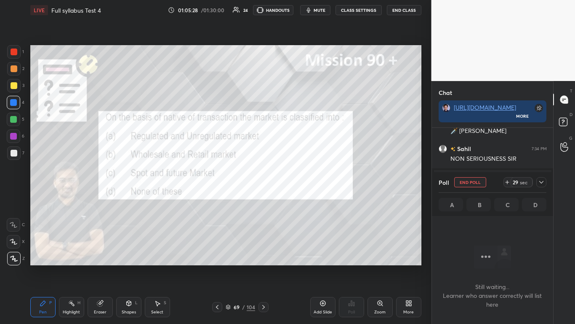
click at [302, 183] on icon at bounding box center [541, 182] width 7 height 7
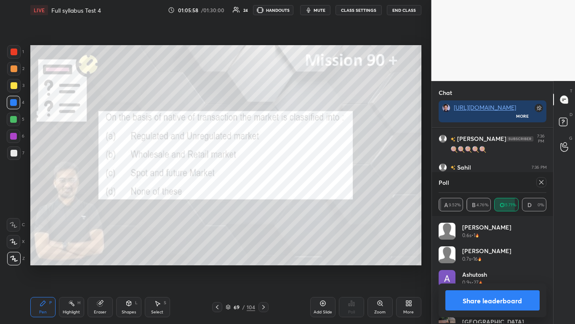
scroll to position [3, 3]
click at [302, 198] on button "Share leaderboard" at bounding box center [493, 300] width 95 height 20
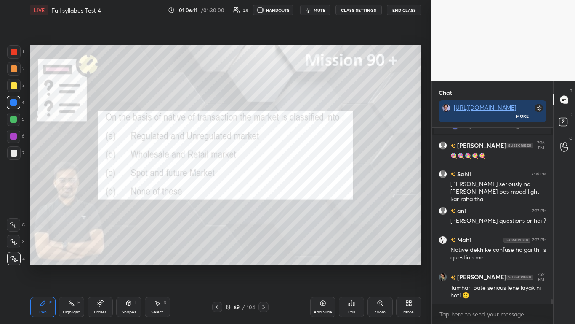
click at [263, 198] on icon at bounding box center [263, 307] width 3 height 4
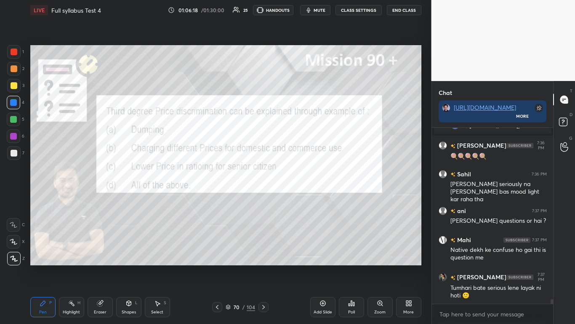
click at [302, 198] on icon at bounding box center [351, 302] width 7 height 7
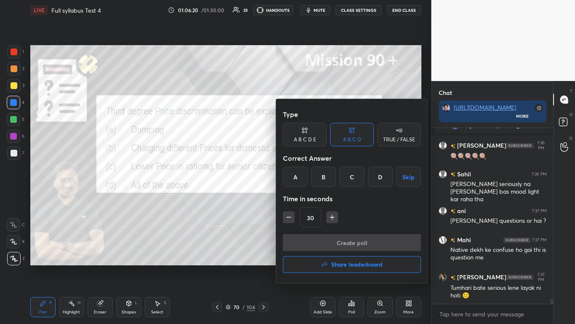
click at [302, 171] on div "D" at bounding box center [380, 176] width 25 height 20
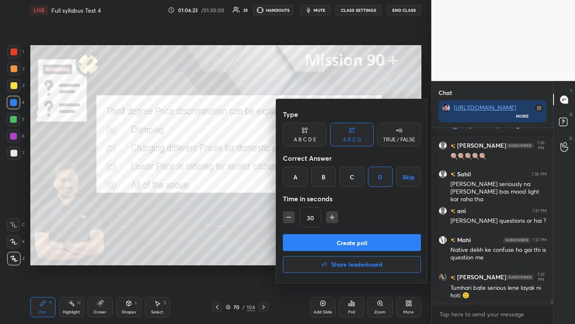
click at [302, 198] on button "Create poll" at bounding box center [352, 242] width 138 height 17
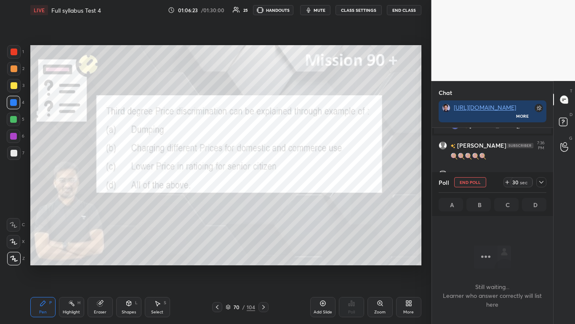
scroll to position [132, 119]
click at [302, 182] on icon at bounding box center [541, 182] width 7 height 7
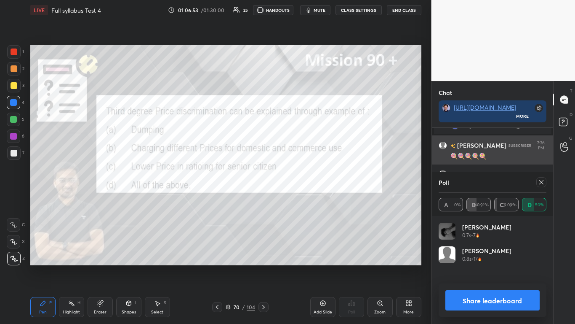
scroll to position [3, 3]
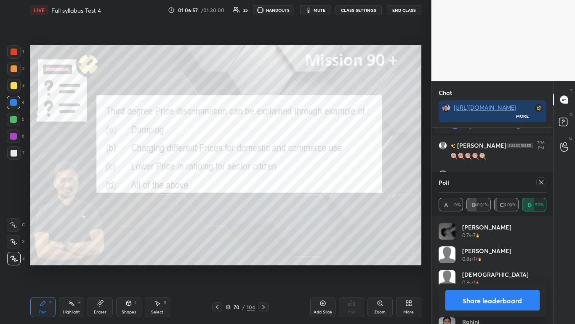
click at [302, 198] on button "Share leaderboard" at bounding box center [493, 300] width 95 height 20
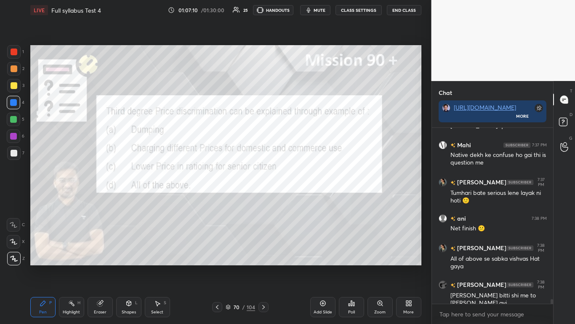
scroll to position [6773, 0]
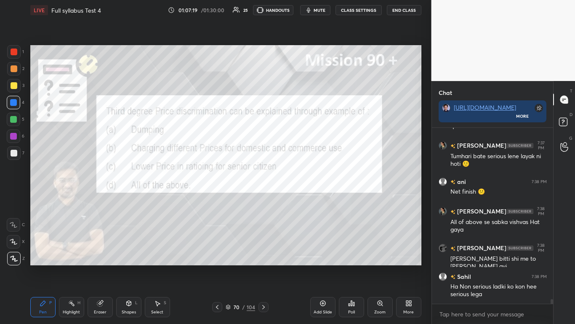
click at [263, 198] on icon at bounding box center [263, 306] width 7 height 7
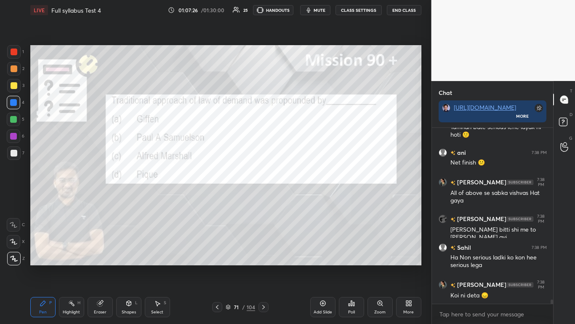
scroll to position [6838, 0]
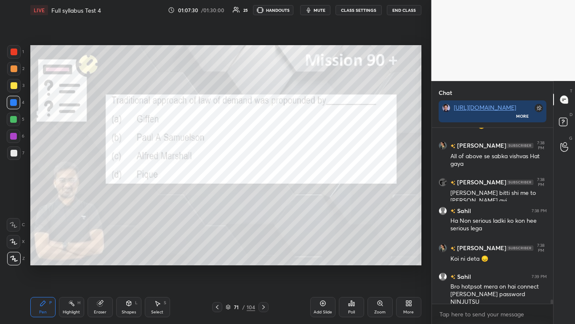
click at [302, 198] on div "Poll" at bounding box center [351, 307] width 25 height 20
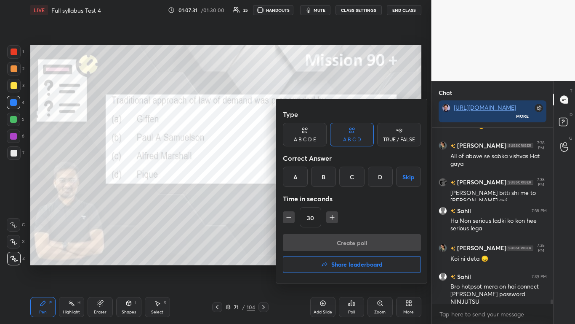
click at [302, 174] on div "C" at bounding box center [352, 176] width 25 height 20
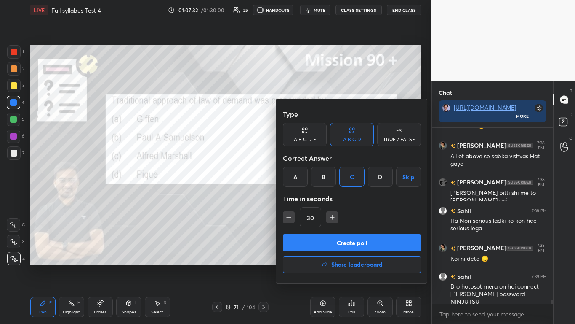
click at [302, 198] on button "Create poll" at bounding box center [352, 242] width 138 height 17
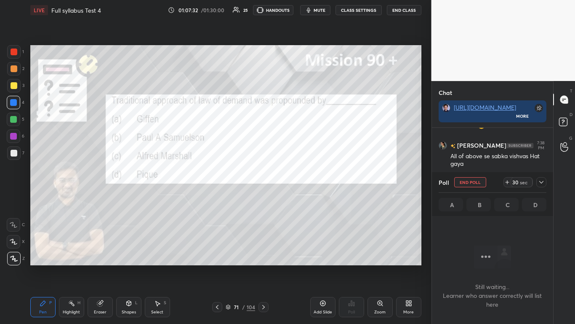
scroll to position [150, 119]
click at [302, 182] on icon at bounding box center [541, 182] width 7 height 7
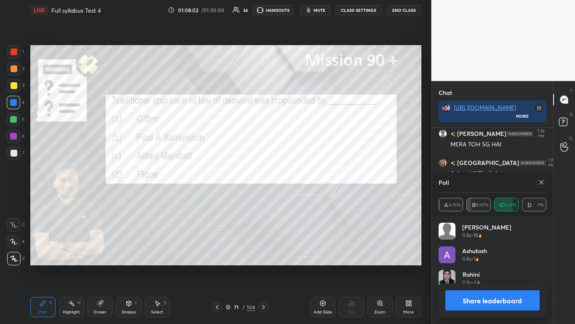
scroll to position [99, 105]
click at [302, 198] on button "Share leaderboard" at bounding box center [493, 300] width 95 height 20
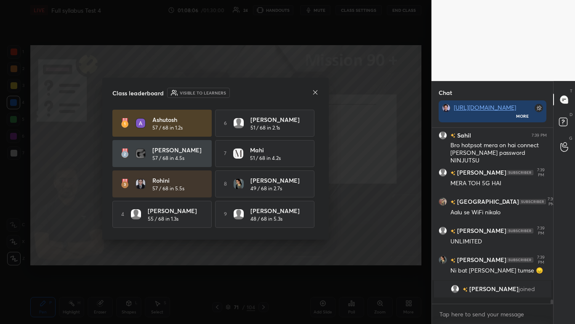
scroll to position [3, 3]
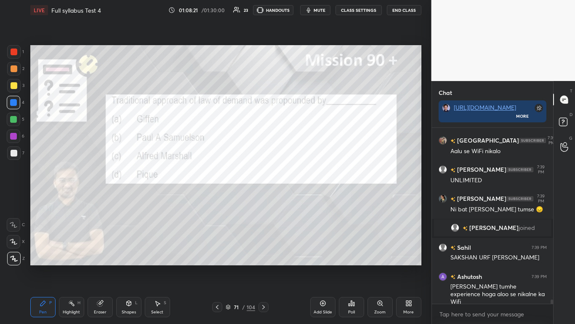
click at [263, 198] on icon at bounding box center [263, 306] width 7 height 7
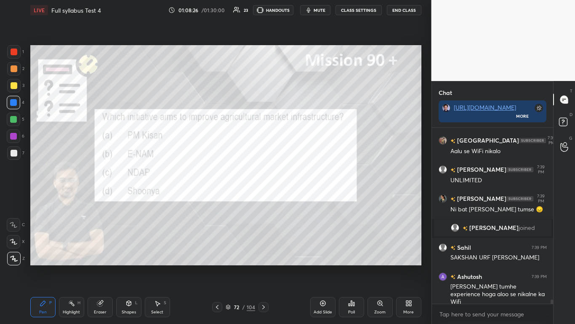
click at [302, 198] on icon at bounding box center [353, 304] width 1 height 4
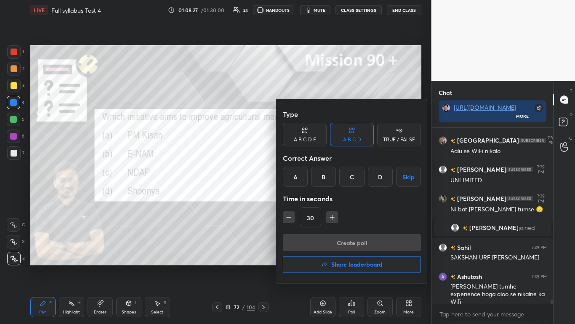
click at [302, 172] on div "B" at bounding box center [323, 176] width 25 height 20
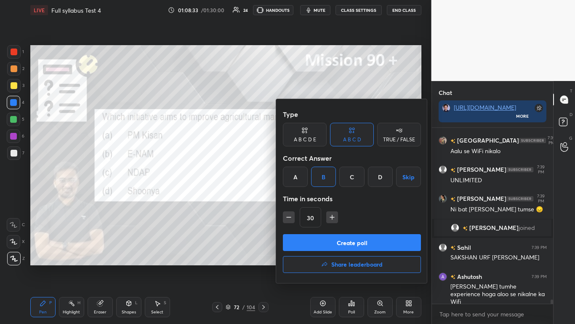
click at [302, 198] on button "Create poll" at bounding box center [352, 242] width 138 height 17
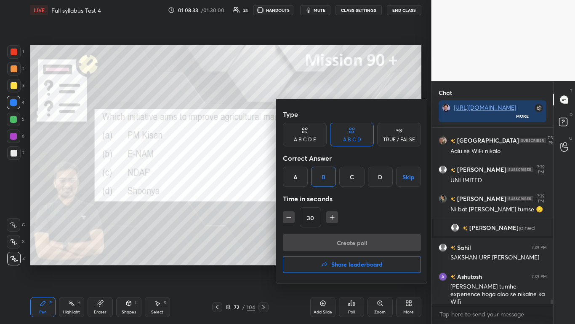
scroll to position [155, 119]
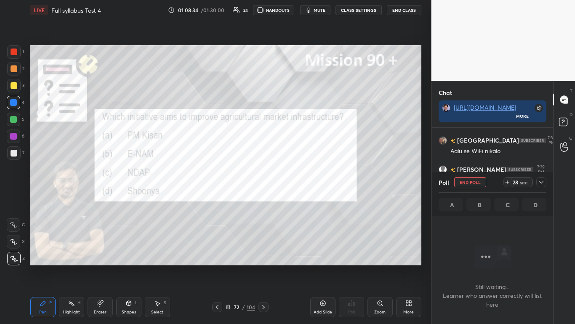
click at [302, 183] on icon at bounding box center [541, 182] width 7 height 7
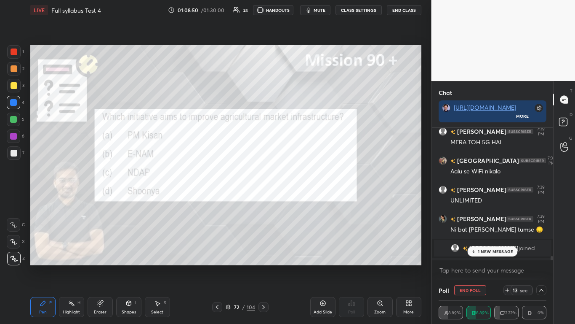
click at [302, 198] on icon at bounding box center [541, 289] width 7 height 7
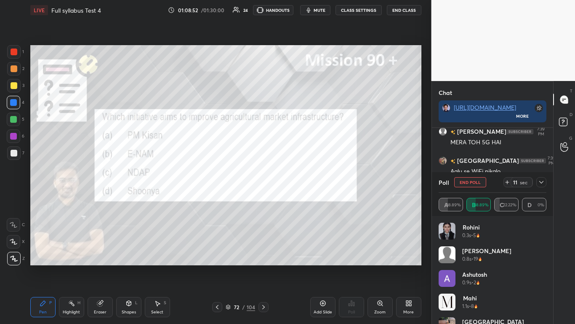
click at [302, 183] on icon at bounding box center [542, 182] width 4 height 3
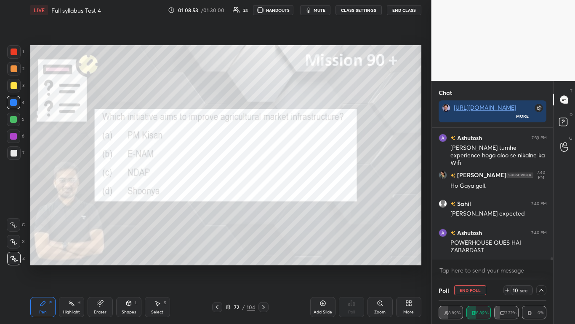
click at [302, 198] on div "Ashutosh 7:40 PM POWERHOUSE QUES HAI ZABARDAST" at bounding box center [493, 241] width 122 height 37
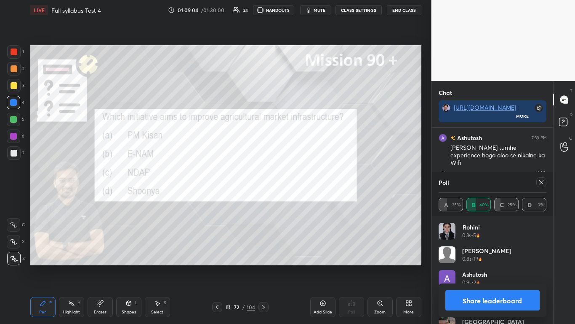
click at [302, 198] on button "Share leaderboard" at bounding box center [493, 300] width 95 height 20
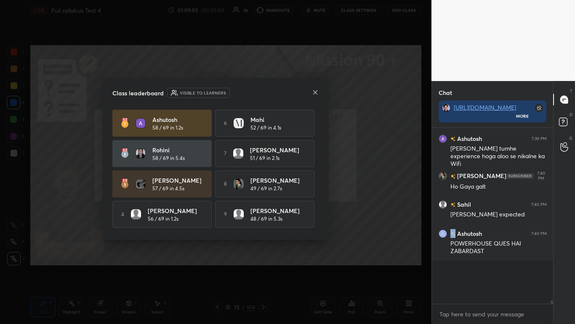
scroll to position [7001, 0]
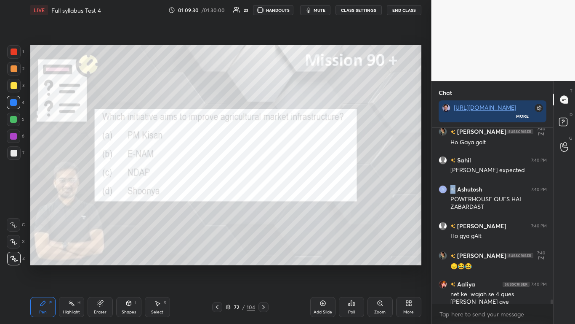
click at [262, 198] on icon at bounding box center [263, 306] width 7 height 7
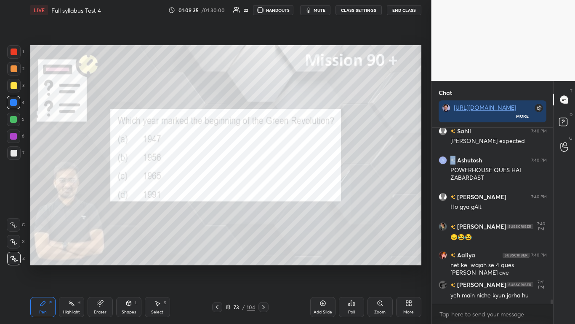
click at [302, 198] on div "Poll" at bounding box center [351, 312] width 7 height 4
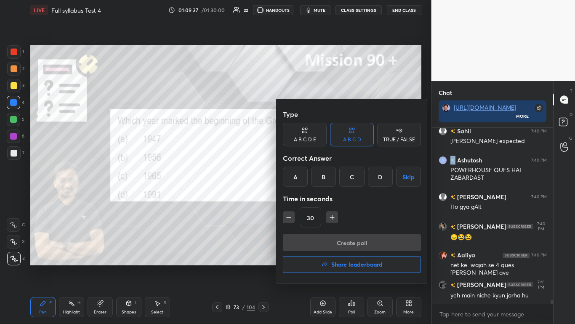
click at [302, 170] on div "C" at bounding box center [352, 176] width 25 height 20
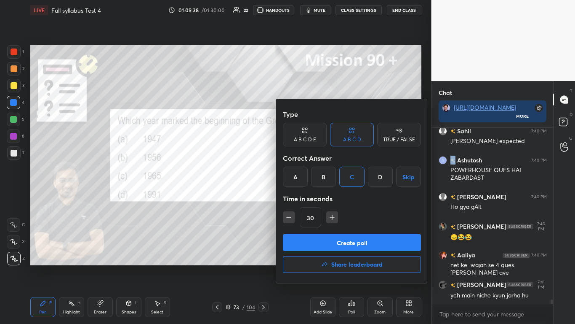
click at [302, 198] on button "Create poll" at bounding box center [352, 242] width 138 height 17
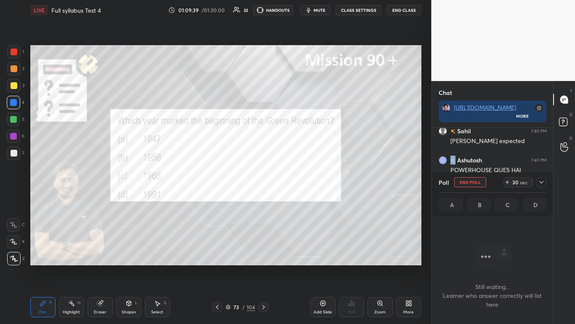
click at [302, 182] on icon at bounding box center [541, 182] width 7 height 7
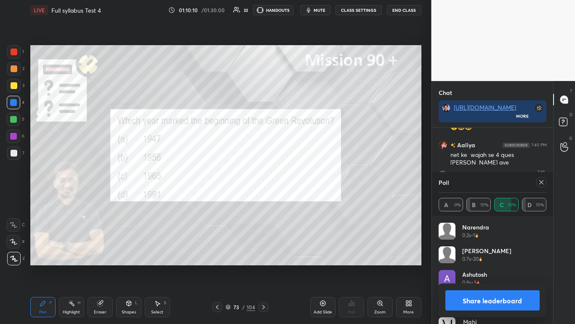
scroll to position [7249, 0]
click at [302, 198] on button "Share leaderboard" at bounding box center [493, 300] width 95 height 20
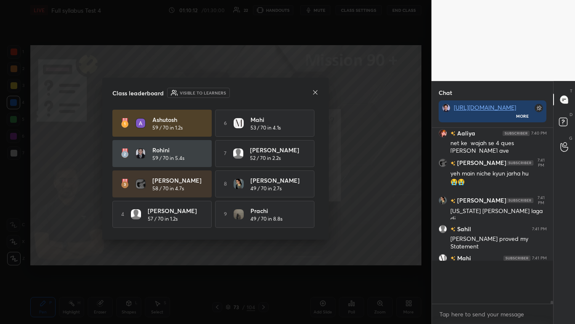
scroll to position [7208, 0]
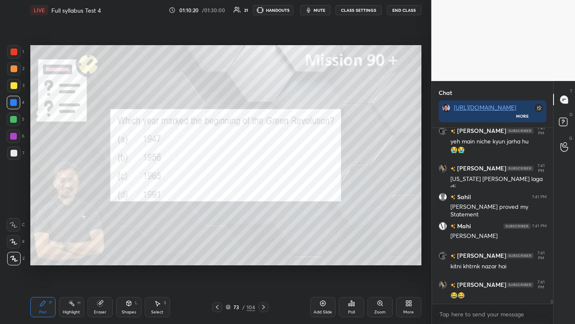
click at [263, 198] on icon at bounding box center [263, 306] width 7 height 7
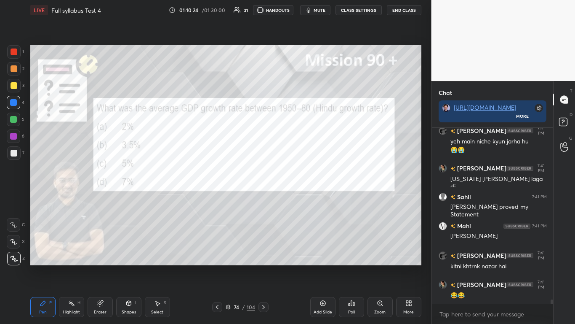
click at [302, 198] on div "Poll" at bounding box center [351, 307] width 25 height 20
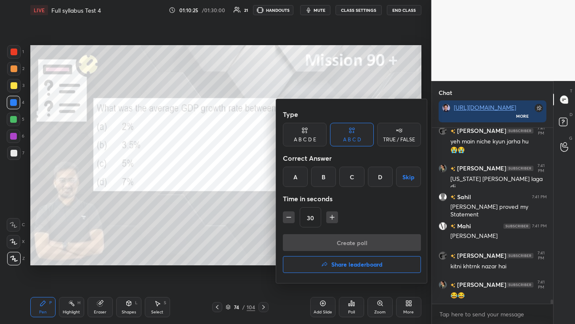
click at [302, 176] on div "B" at bounding box center [323, 176] width 25 height 20
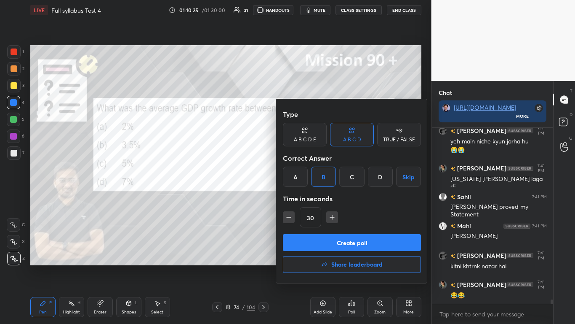
click at [302, 198] on button "Create poll" at bounding box center [352, 242] width 138 height 17
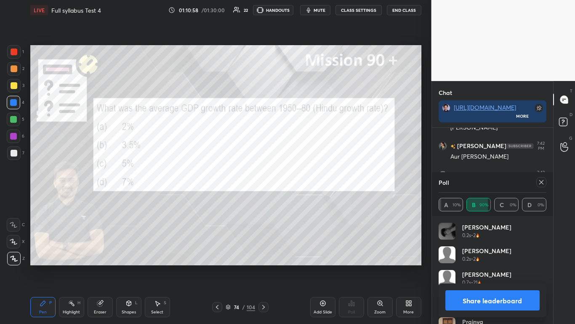
click at [302, 198] on button "Share leaderboard" at bounding box center [493, 300] width 95 height 20
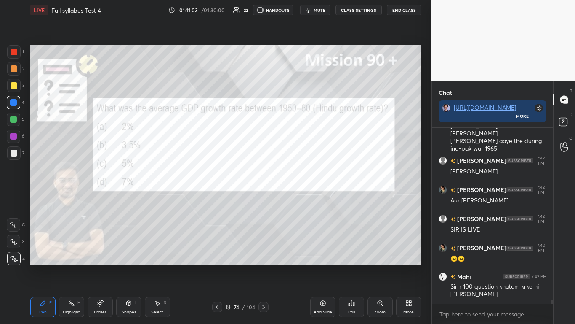
click at [265, 198] on icon at bounding box center [263, 306] width 7 height 7
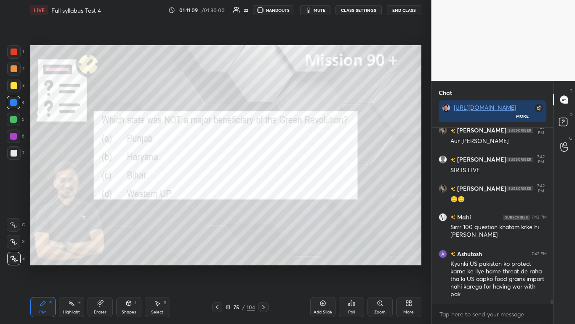
click at [302, 198] on div "Poll" at bounding box center [351, 307] width 25 height 20
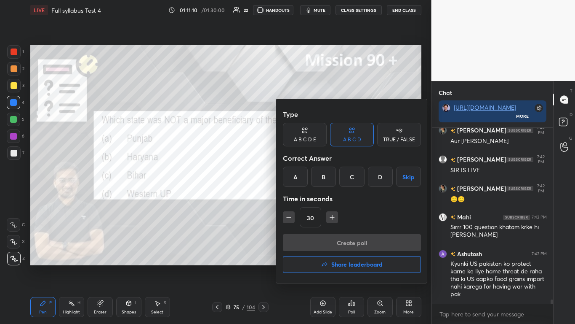
click at [302, 174] on div "C" at bounding box center [352, 176] width 25 height 20
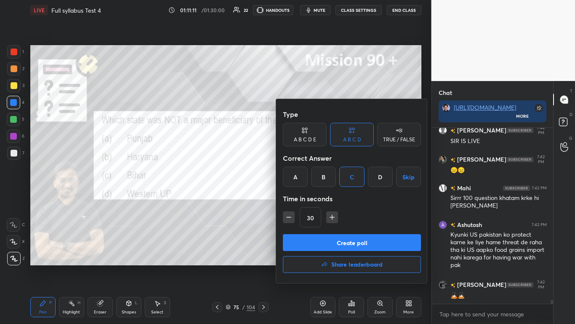
click at [302, 198] on button "Create poll" at bounding box center [352, 242] width 138 height 17
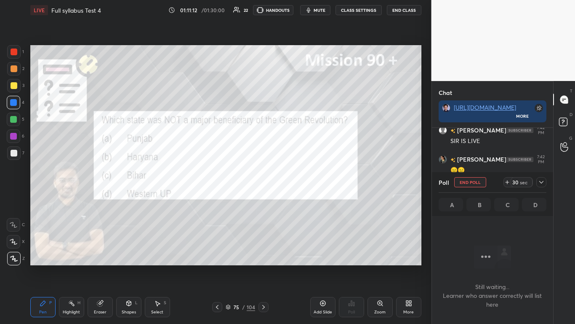
click at [302, 182] on icon at bounding box center [541, 182] width 7 height 7
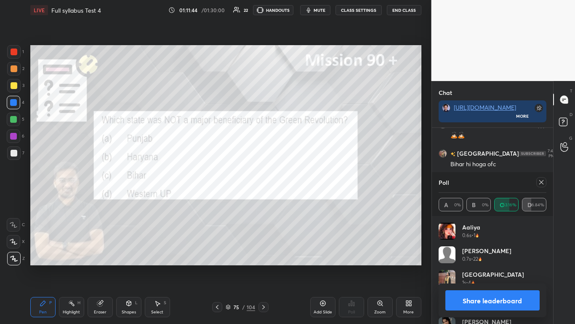
click at [302, 198] on button "Share leaderboard" at bounding box center [493, 300] width 95 height 20
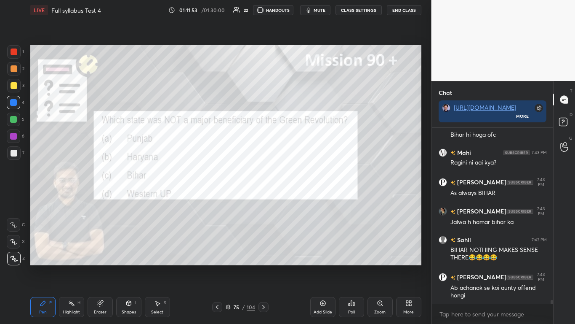
click at [265, 198] on icon at bounding box center [263, 306] width 7 height 7
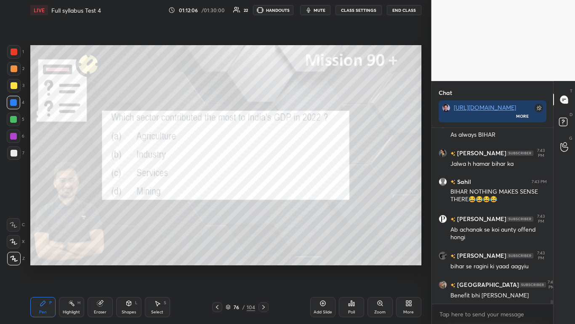
click at [302, 198] on div "Poll" at bounding box center [351, 307] width 25 height 20
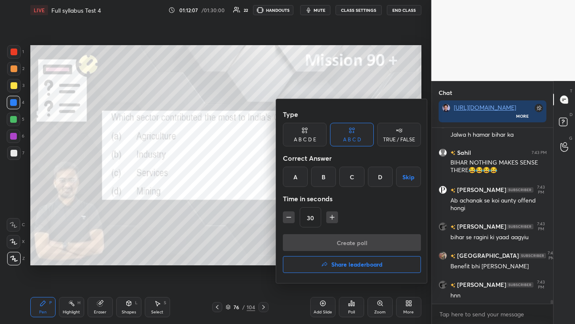
click at [302, 170] on div "C" at bounding box center [352, 176] width 25 height 20
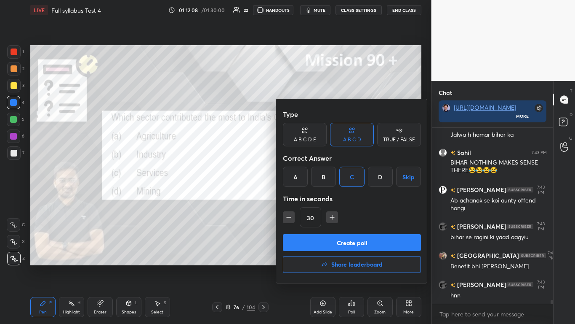
click at [302, 198] on button "Create poll" at bounding box center [352, 242] width 138 height 17
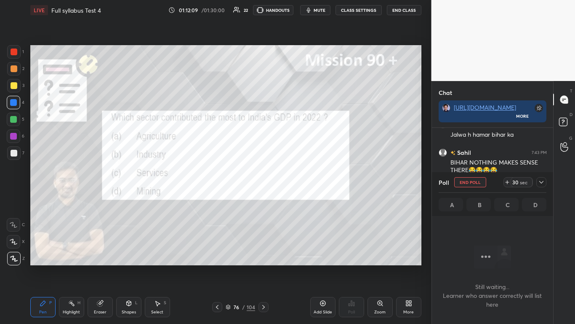
click at [302, 183] on icon at bounding box center [541, 182] width 7 height 7
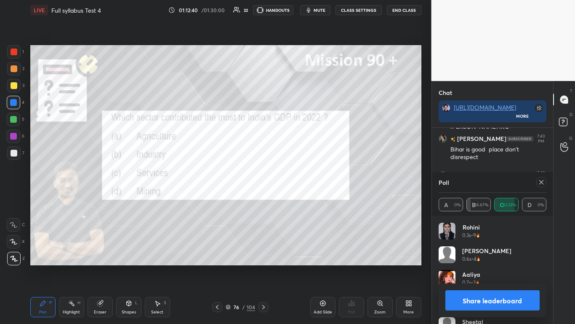
click at [302, 198] on button "Share leaderboard" at bounding box center [493, 300] width 95 height 20
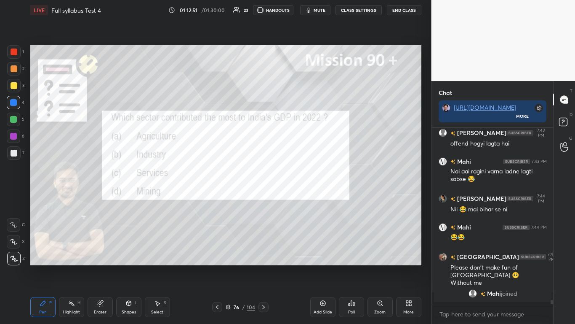
click at [265, 198] on icon at bounding box center [263, 306] width 7 height 7
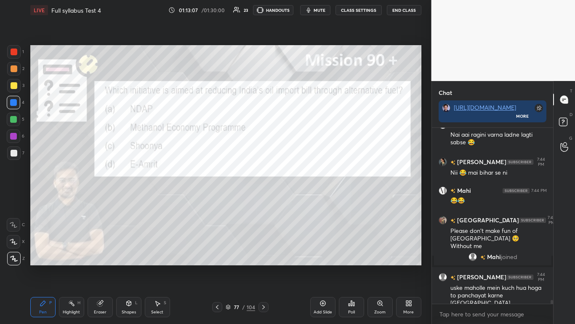
click at [302, 198] on icon at bounding box center [351, 302] width 1 height 5
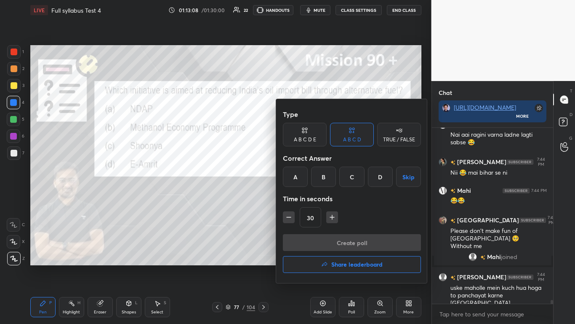
click at [302, 171] on div "B" at bounding box center [323, 176] width 25 height 20
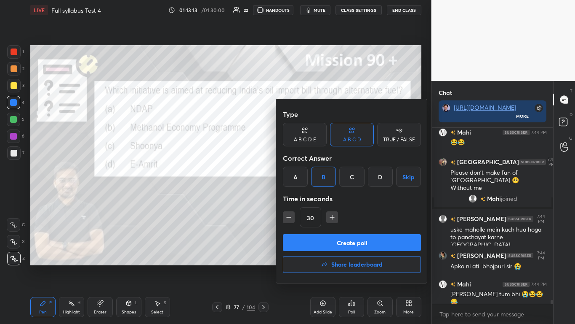
click at [302, 198] on button "Create poll" at bounding box center [352, 242] width 138 height 17
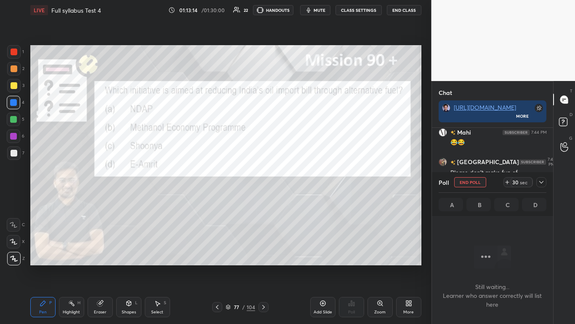
click at [302, 184] on icon at bounding box center [541, 182] width 7 height 7
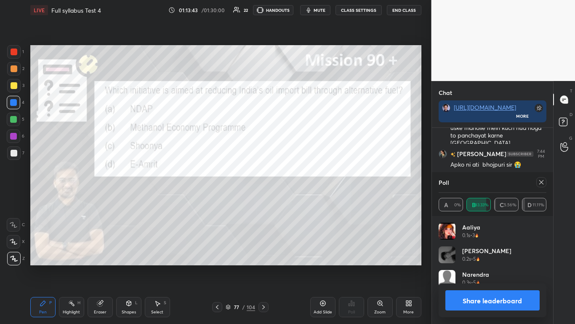
scroll to position [3, 3]
click at [302, 198] on button "Share leaderboard" at bounding box center [493, 300] width 95 height 20
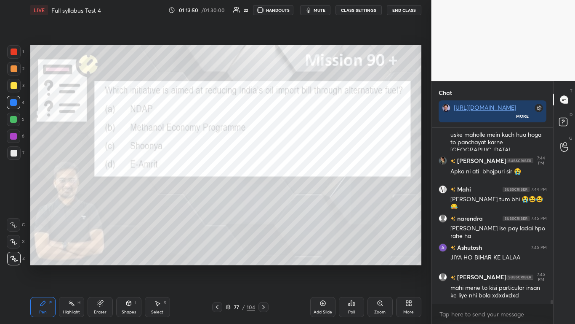
click at [302, 198] on div "Poll" at bounding box center [351, 307] width 25 height 20
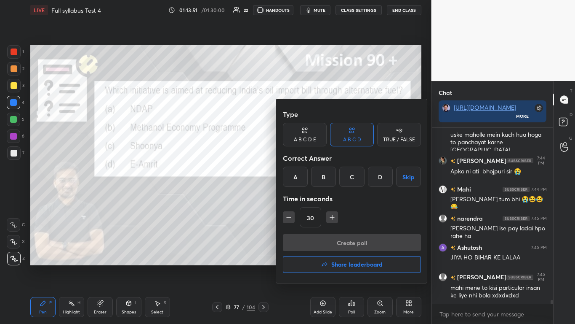
click at [302, 198] on h4 "Share leaderboard" at bounding box center [357, 264] width 51 height 6
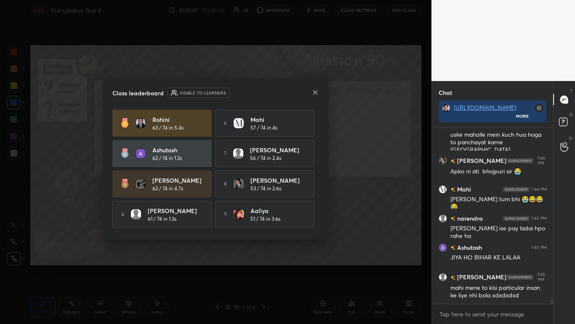
scroll to position [7882, 0]
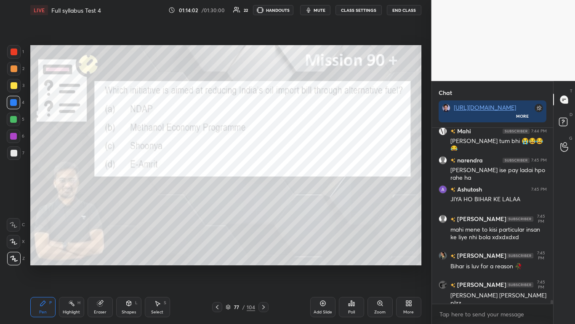
click at [263, 198] on icon at bounding box center [263, 306] width 7 height 7
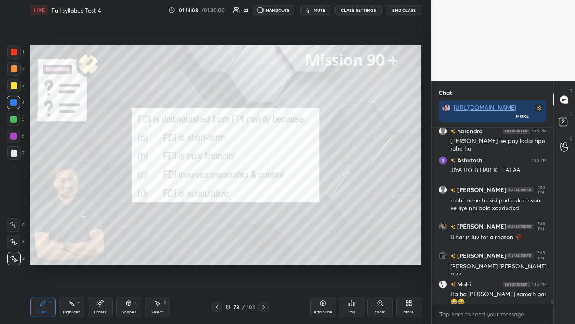
click at [302, 198] on icon at bounding box center [351, 302] width 7 height 7
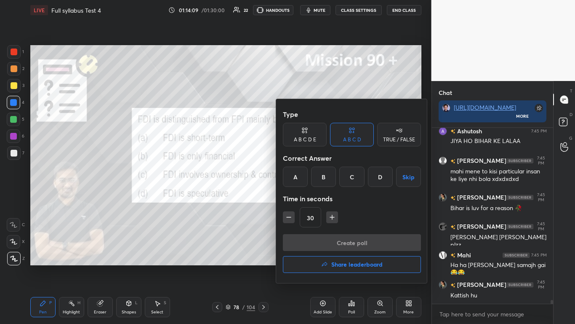
click at [302, 172] on div "C" at bounding box center [352, 176] width 25 height 20
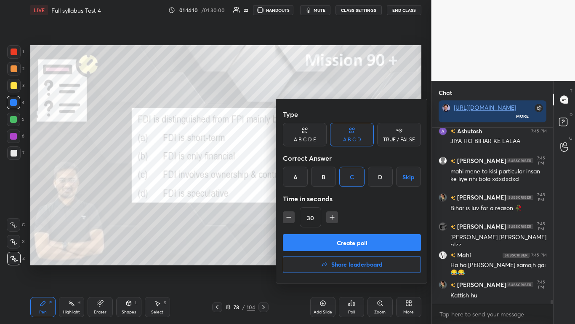
click at [302, 198] on button "Create poll" at bounding box center [352, 242] width 138 height 17
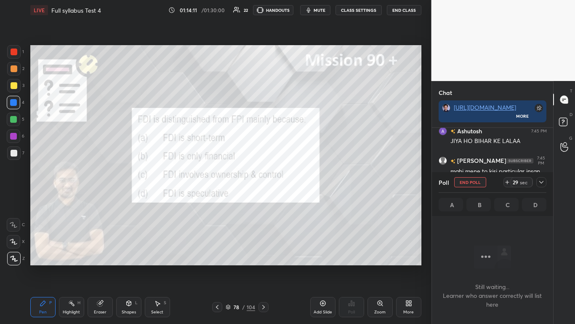
click at [302, 183] on icon at bounding box center [542, 182] width 4 height 3
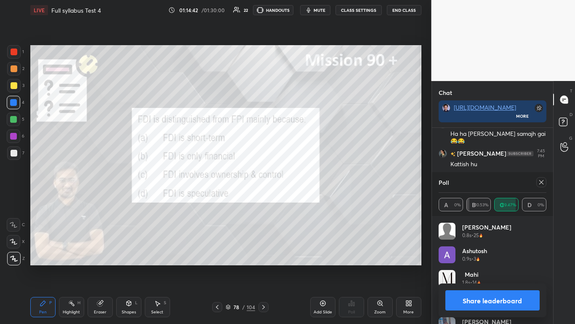
click at [302, 198] on button "Share leaderboard" at bounding box center [493, 300] width 95 height 20
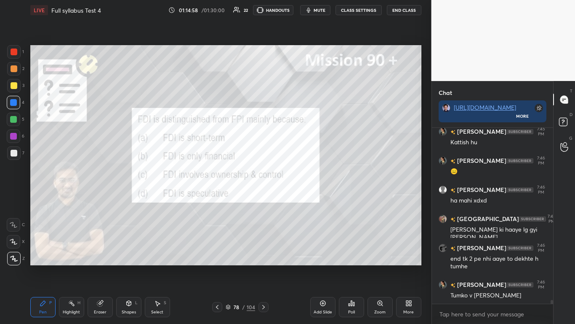
click at [263, 198] on icon at bounding box center [263, 306] width 7 height 7
click at [302, 198] on icon at bounding box center [351, 302] width 7 height 7
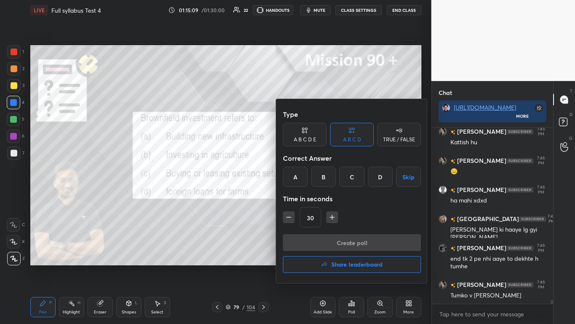
click at [302, 170] on div "C" at bounding box center [352, 176] width 25 height 20
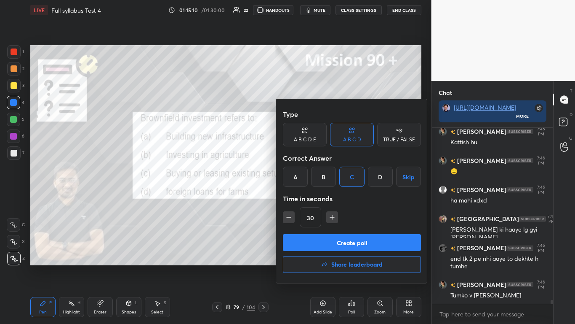
click at [302, 198] on button "Create poll" at bounding box center [352, 242] width 138 height 17
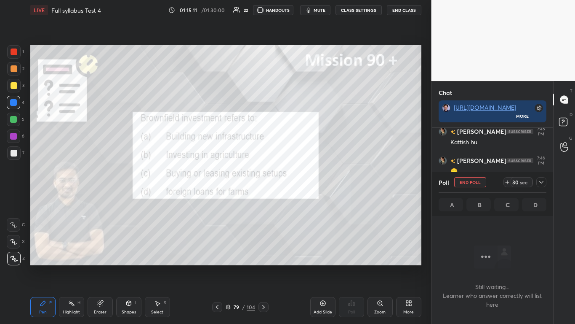
click at [302, 184] on icon at bounding box center [541, 182] width 7 height 7
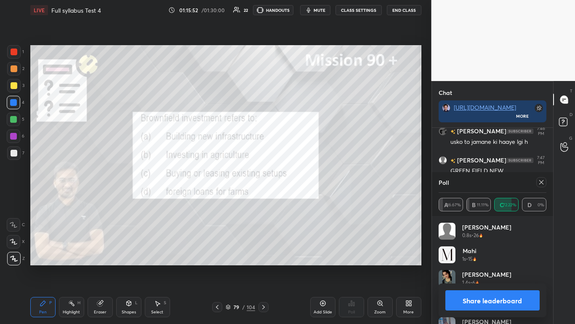
scroll to position [8334, 0]
click at [302, 198] on button "Share leaderboard" at bounding box center [493, 300] width 95 height 20
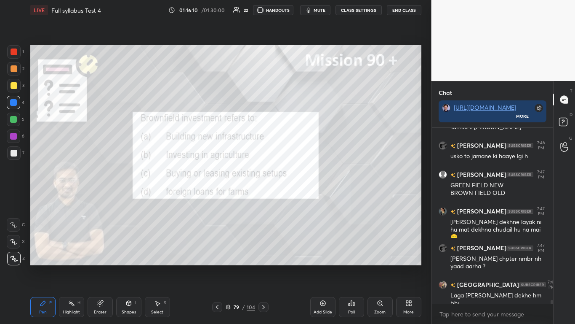
scroll to position [8320, 0]
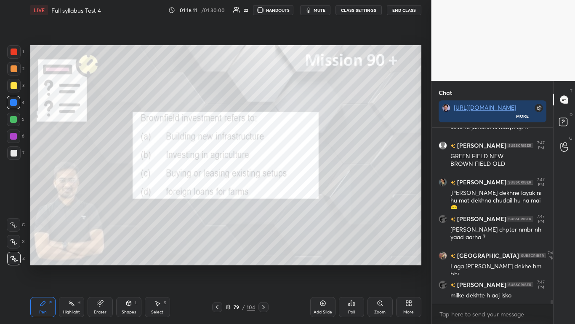
click at [265, 198] on icon at bounding box center [263, 306] width 7 height 7
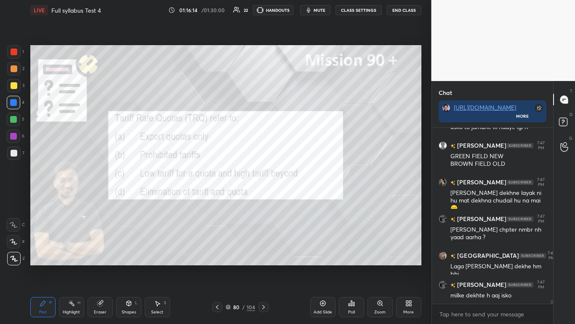
click at [302, 198] on icon at bounding box center [351, 302] width 7 height 7
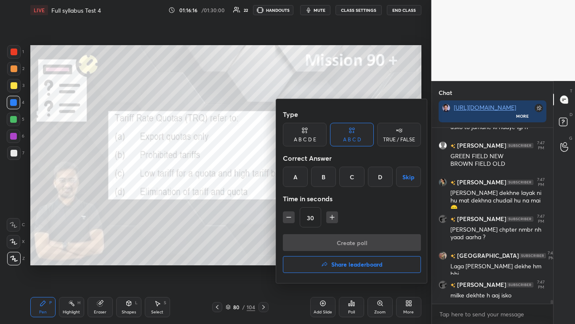
click at [302, 171] on div "C" at bounding box center [352, 176] width 25 height 20
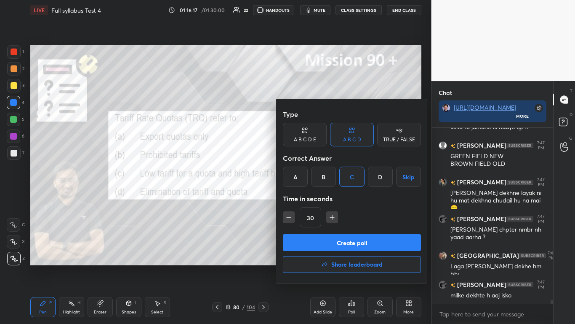
click at [302, 198] on button "Create poll" at bounding box center [352, 242] width 138 height 17
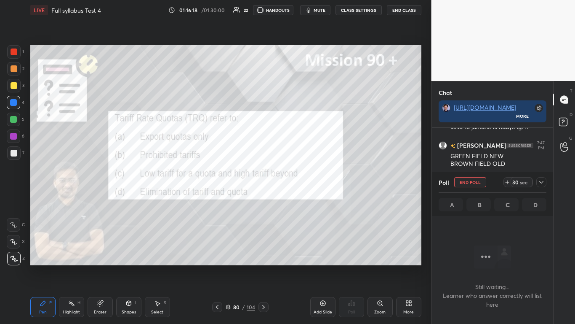
scroll to position [150, 119]
click at [302, 182] on icon at bounding box center [541, 182] width 7 height 7
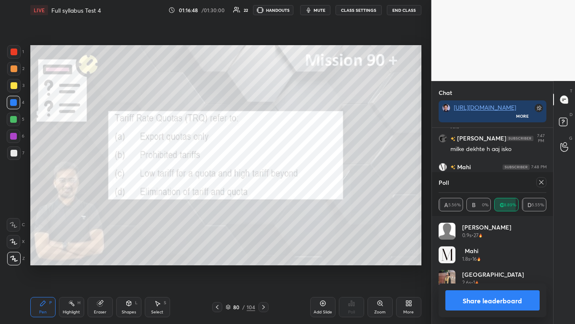
scroll to position [3, 3]
click at [302, 198] on button "Share leaderboard" at bounding box center [493, 300] width 95 height 20
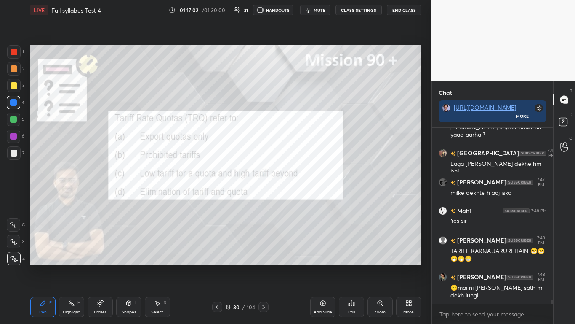
click at [265, 198] on icon at bounding box center [263, 306] width 7 height 7
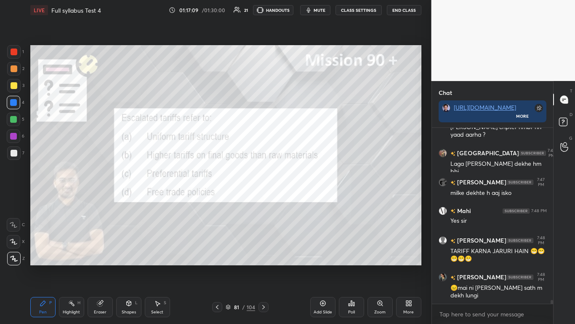
click at [302, 198] on div "Poll" at bounding box center [351, 307] width 25 height 20
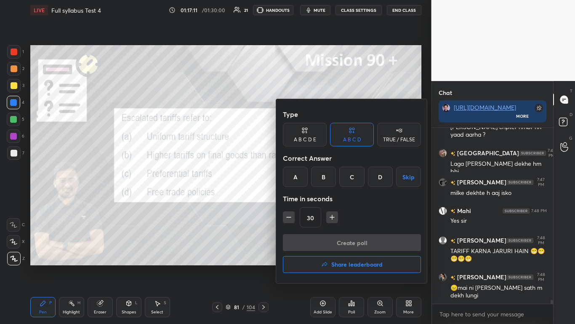
click at [302, 171] on div "B" at bounding box center [323, 176] width 25 height 20
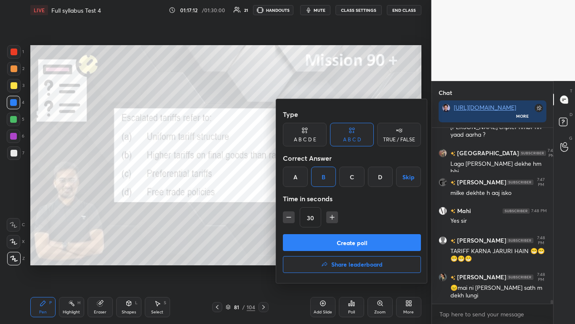
click at [302, 198] on button "Create poll" at bounding box center [352, 242] width 138 height 17
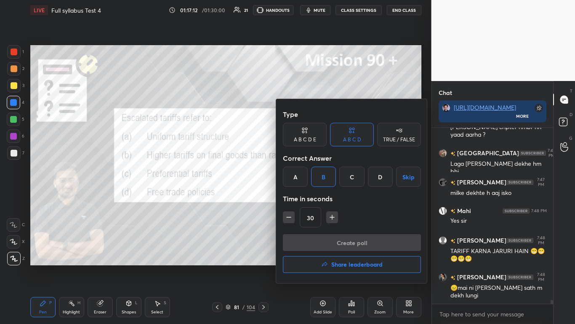
scroll to position [155, 119]
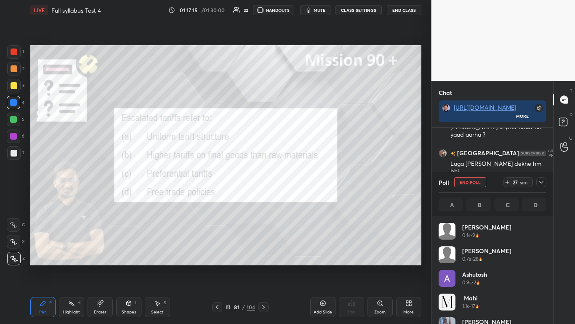
click at [302, 184] on icon at bounding box center [541, 182] width 7 height 7
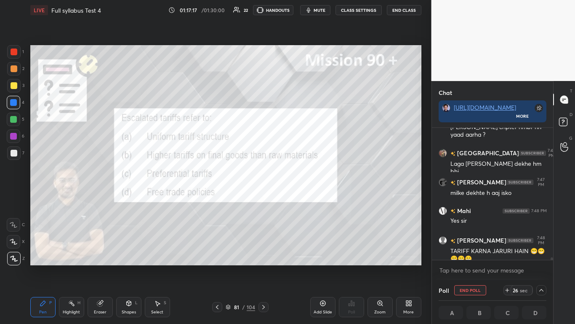
click at [302, 198] on icon at bounding box center [541, 289] width 7 height 7
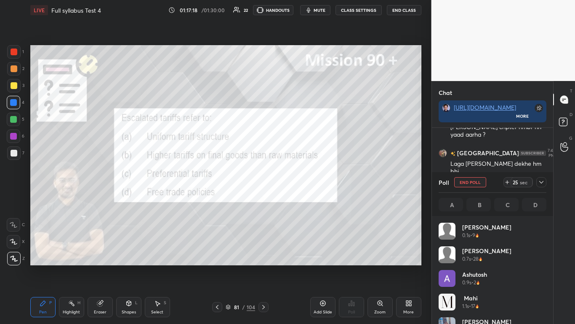
click at [302, 183] on icon at bounding box center [541, 182] width 7 height 7
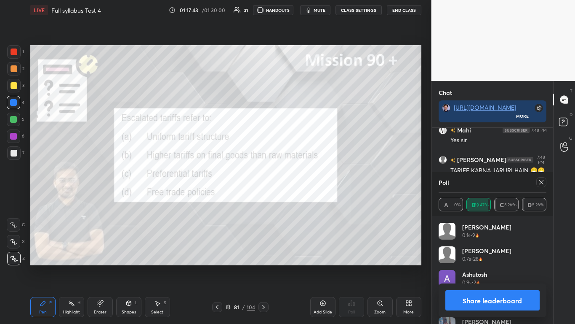
click at [302, 198] on button "Share leaderboard" at bounding box center [493, 300] width 95 height 20
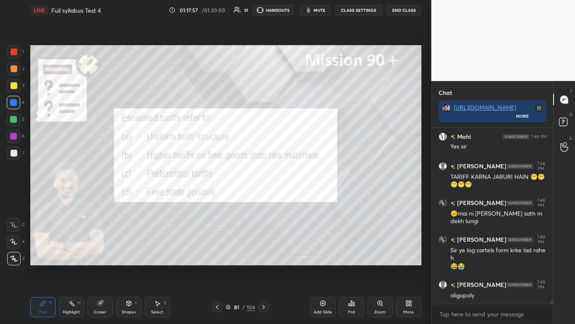
click at [265, 198] on icon at bounding box center [263, 306] width 7 height 7
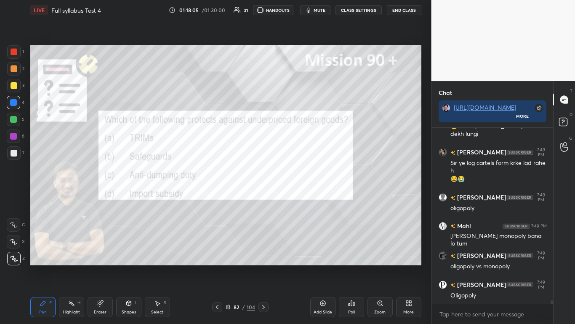
click at [302, 198] on div "Poll" at bounding box center [351, 307] width 25 height 20
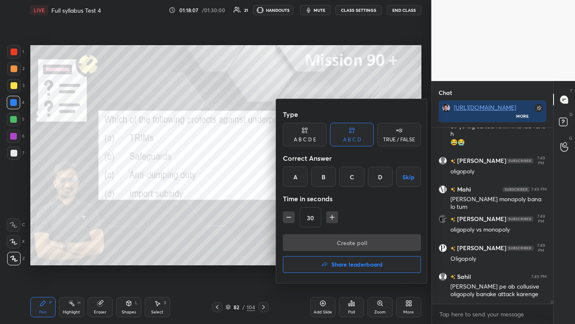
click at [302, 175] on div "C" at bounding box center [352, 176] width 25 height 20
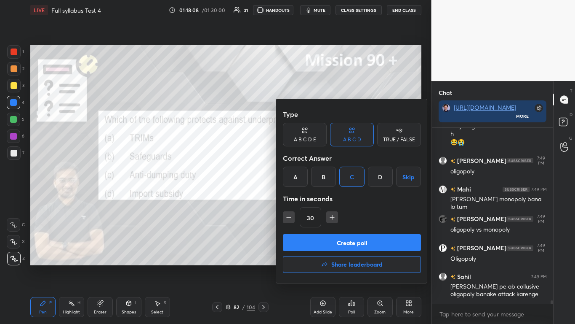
click at [302, 198] on button "Create poll" at bounding box center [352, 242] width 138 height 17
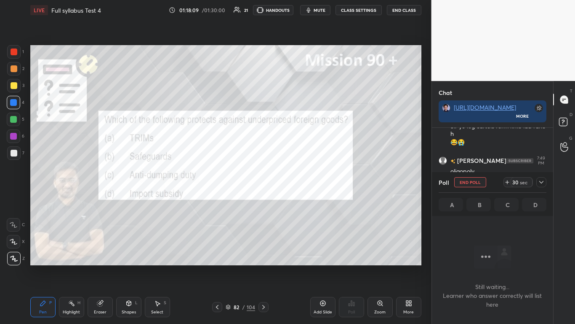
click at [302, 179] on icon at bounding box center [541, 182] width 7 height 7
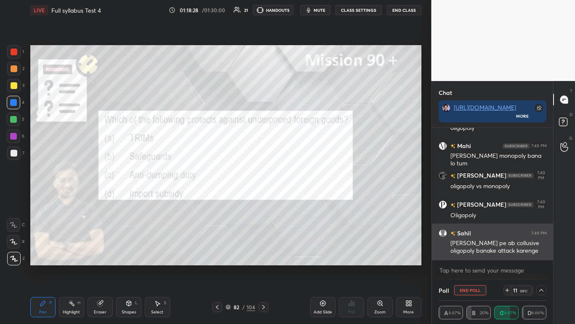
scroll to position [8700, 0]
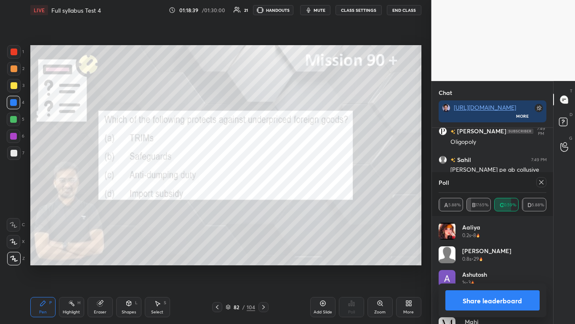
drag, startPoint x: 507, startPoint y: 295, endPoint x: 500, endPoint y: 275, distance: 21.8
click at [302, 198] on button "Share leaderboard" at bounding box center [493, 300] width 95 height 20
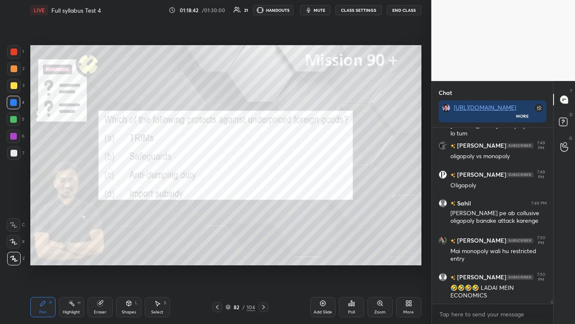
click at [264, 198] on icon at bounding box center [263, 306] width 7 height 7
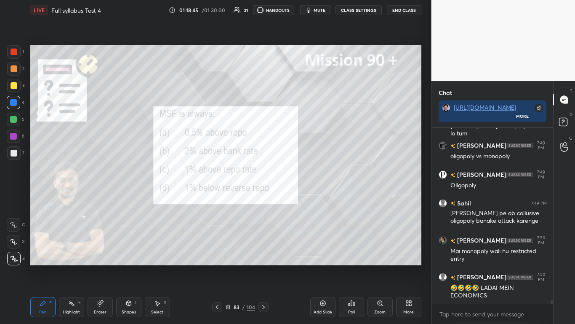
click at [302, 198] on div "Poll" at bounding box center [351, 307] width 25 height 20
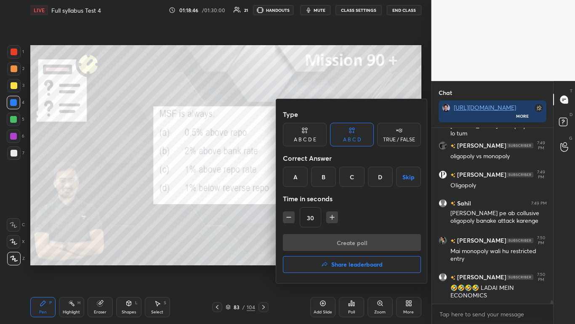
click at [302, 173] on div "C" at bounding box center [352, 176] width 25 height 20
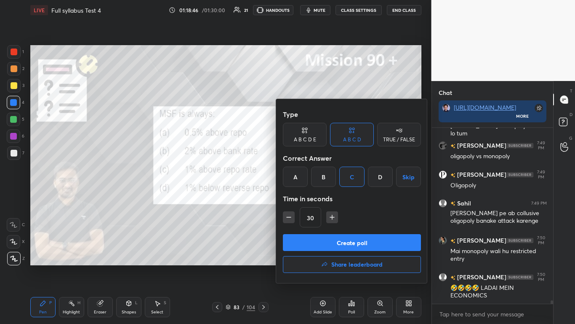
click at [302, 198] on button "Create poll" at bounding box center [352, 242] width 138 height 17
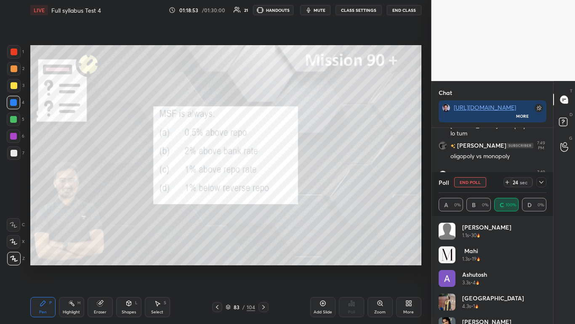
click at [302, 180] on icon at bounding box center [541, 182] width 7 height 7
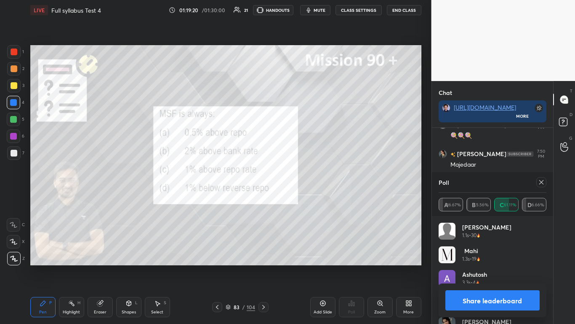
click at [302, 198] on button "Share leaderboard" at bounding box center [493, 300] width 95 height 20
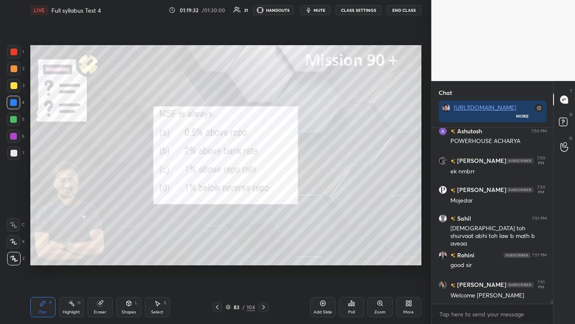
click at [264, 198] on icon at bounding box center [263, 306] width 7 height 7
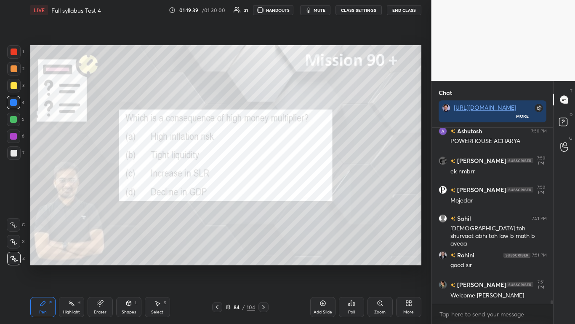
click at [302, 198] on icon at bounding box center [351, 302] width 7 height 7
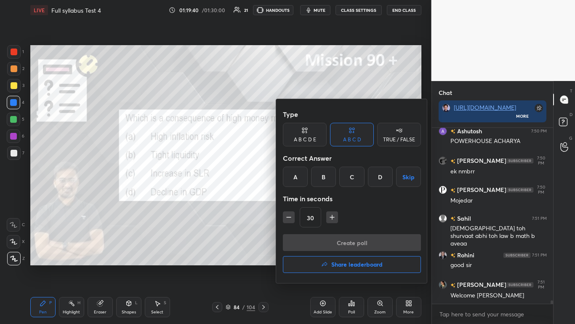
click at [293, 172] on div "A" at bounding box center [295, 176] width 25 height 20
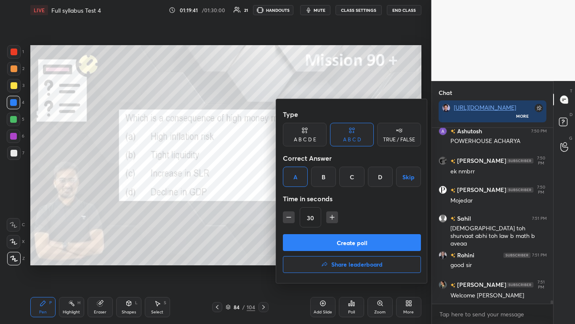
click at [302, 198] on button "Create poll" at bounding box center [352, 242] width 138 height 17
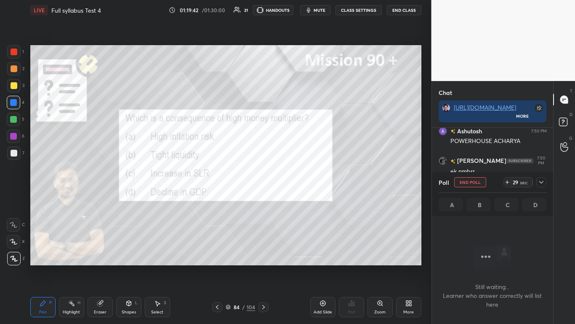
click at [302, 182] on icon at bounding box center [541, 182] width 7 height 7
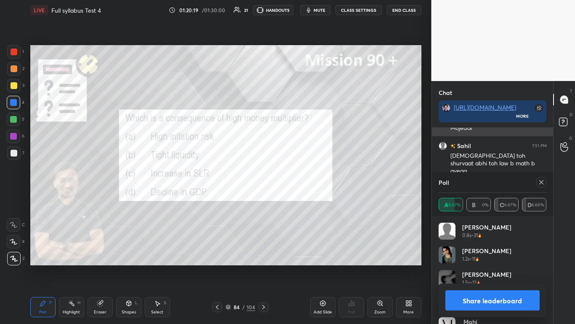
scroll to position [9151, 0]
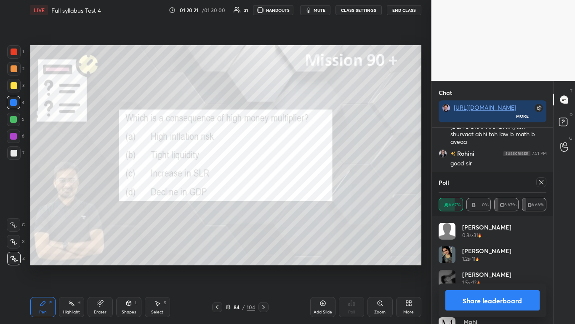
click at [302, 198] on button "Share leaderboard" at bounding box center [493, 300] width 95 height 20
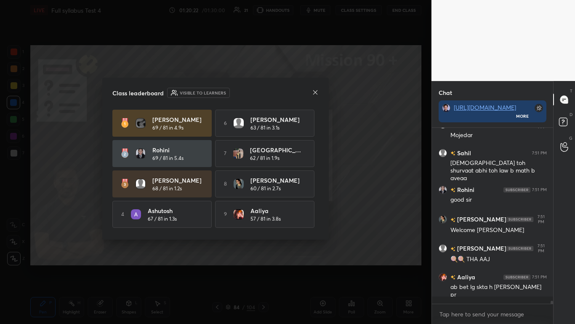
scroll to position [9109, 0]
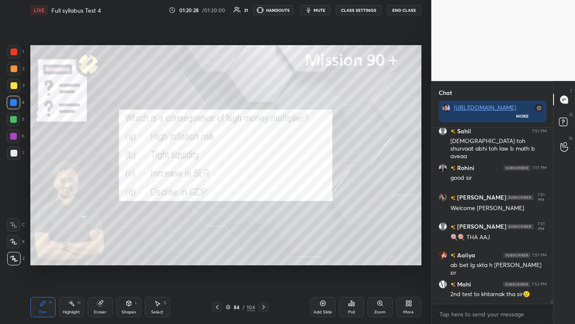
click at [262, 198] on icon at bounding box center [263, 306] width 7 height 7
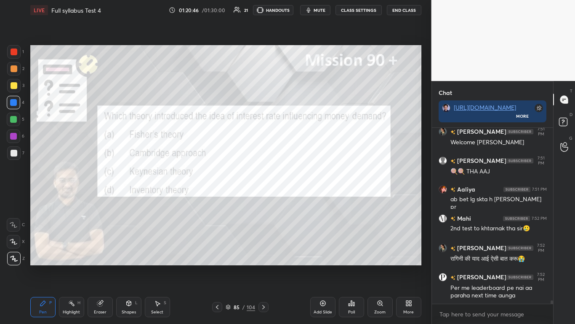
click at [302, 198] on div "Poll" at bounding box center [351, 307] width 25 height 20
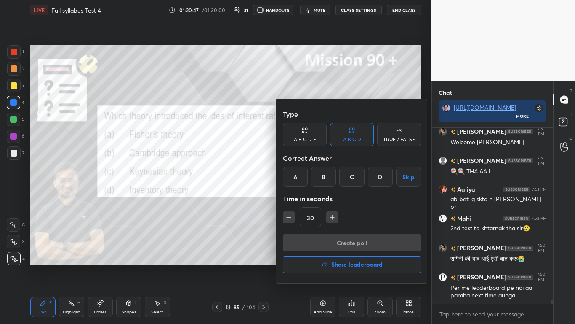
click at [302, 177] on div "C" at bounding box center [352, 176] width 25 height 20
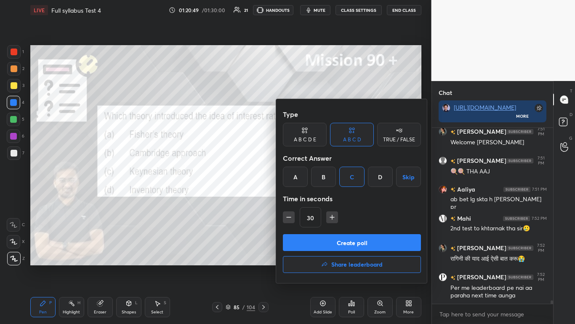
click at [302, 198] on button "Create poll" at bounding box center [352, 242] width 138 height 17
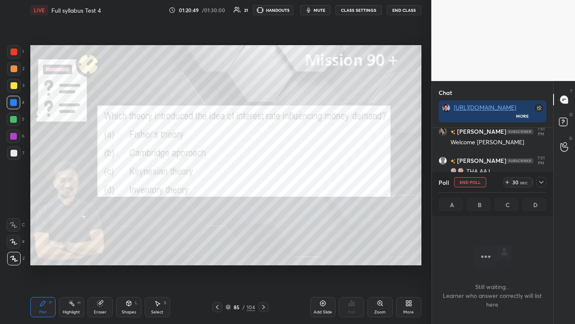
scroll to position [150, 119]
click at [302, 183] on icon at bounding box center [541, 182] width 7 height 7
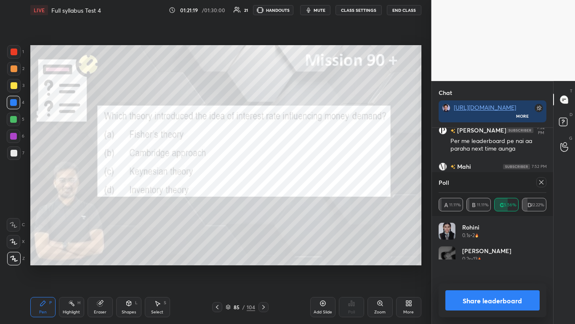
scroll to position [99, 105]
click at [302, 198] on button "Share leaderboard" at bounding box center [493, 300] width 95 height 20
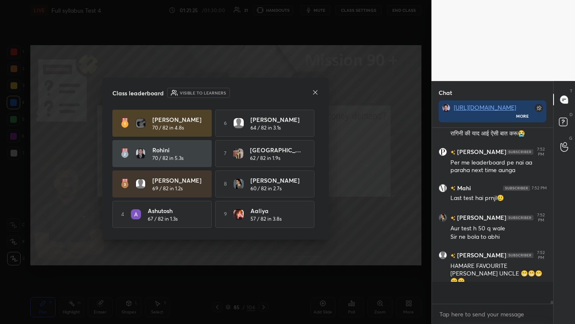
scroll to position [9307, 0]
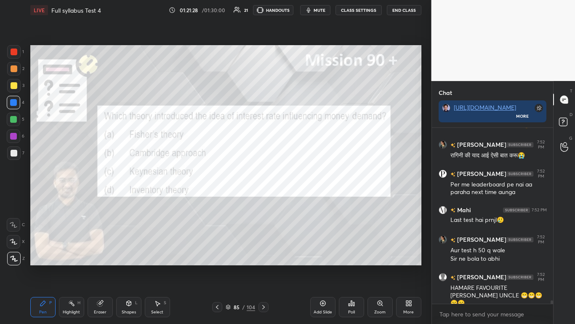
click at [265, 198] on icon at bounding box center [263, 306] width 7 height 7
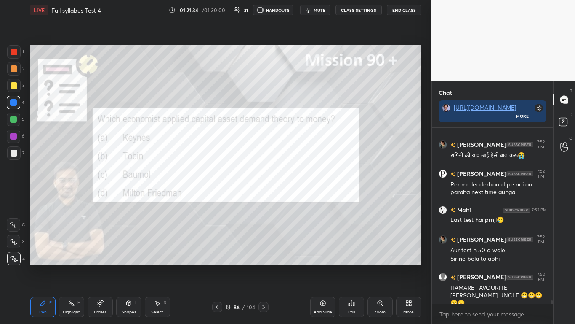
scroll to position [9326, 0]
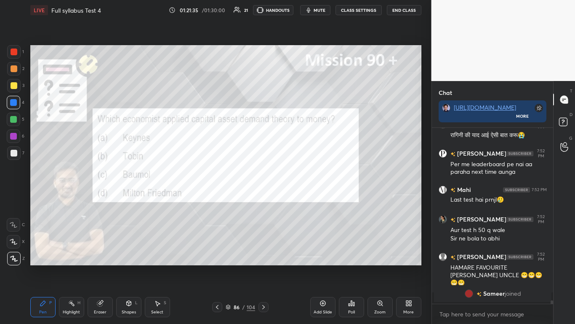
click at [302, 198] on icon at bounding box center [351, 302] width 1 height 5
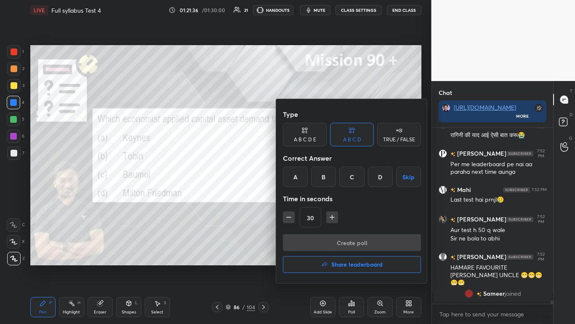
click at [302, 174] on div "D" at bounding box center [380, 176] width 25 height 20
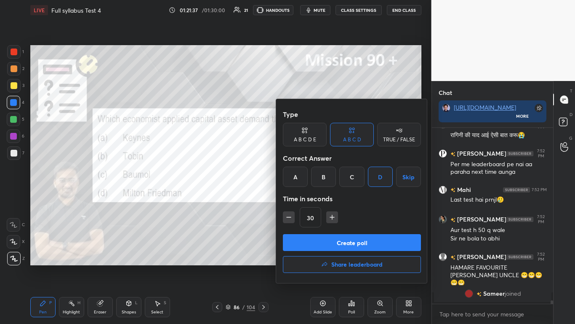
click at [302, 198] on button "Create poll" at bounding box center [352, 242] width 138 height 17
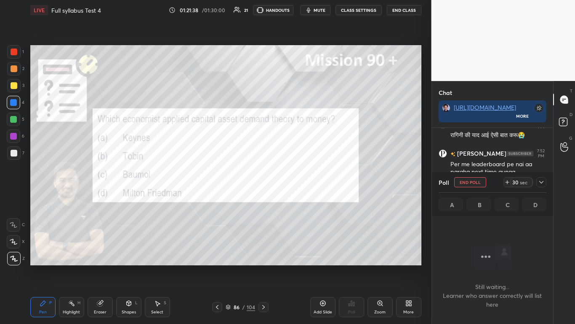
scroll to position [136, 119]
click at [302, 184] on icon at bounding box center [541, 182] width 7 height 7
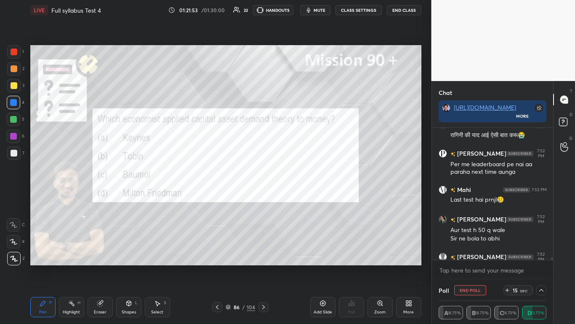
click at [302, 198] on icon at bounding box center [541, 289] width 7 height 7
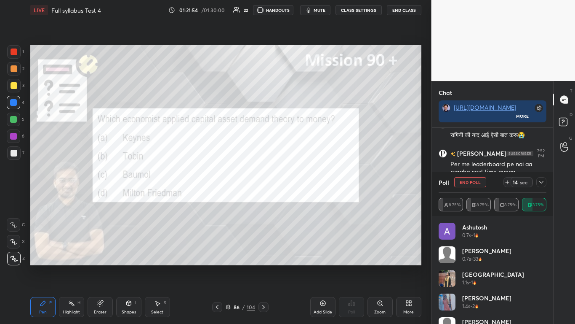
click at [302, 182] on icon at bounding box center [541, 182] width 7 height 7
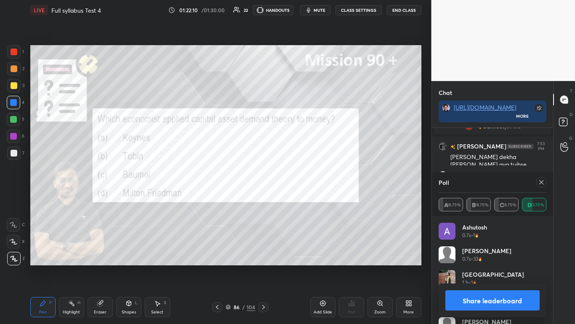
click at [302, 198] on button "Share leaderboard" at bounding box center [493, 300] width 95 height 20
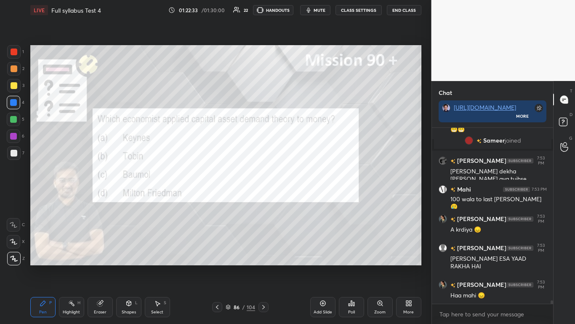
click at [264, 198] on icon at bounding box center [263, 307] width 3 height 4
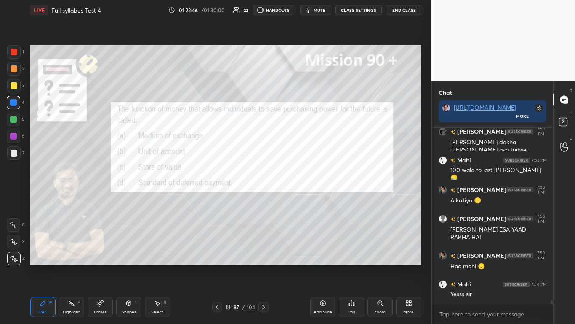
click at [302, 198] on icon at bounding box center [351, 302] width 7 height 7
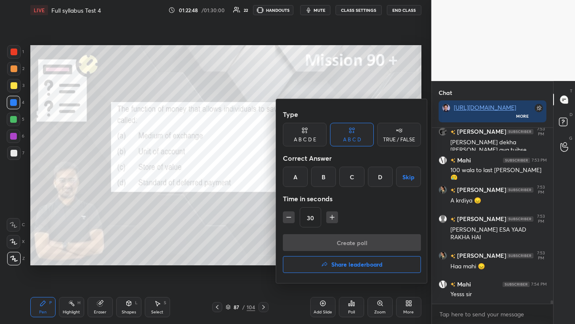
click at [302, 170] on div "C" at bounding box center [352, 176] width 25 height 20
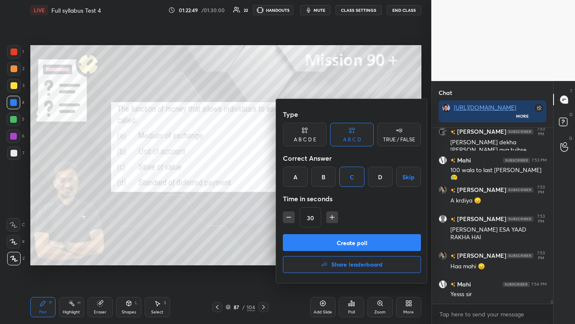
click at [302, 198] on button "Create poll" at bounding box center [352, 242] width 138 height 17
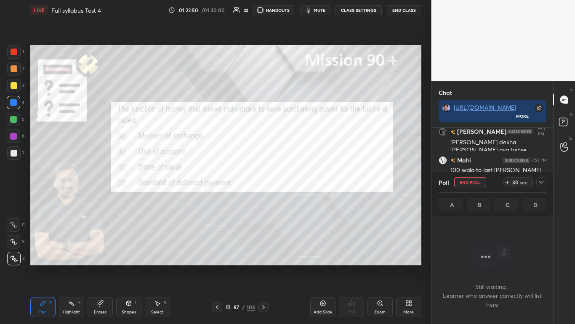
click at [302, 184] on icon at bounding box center [541, 182] width 7 height 7
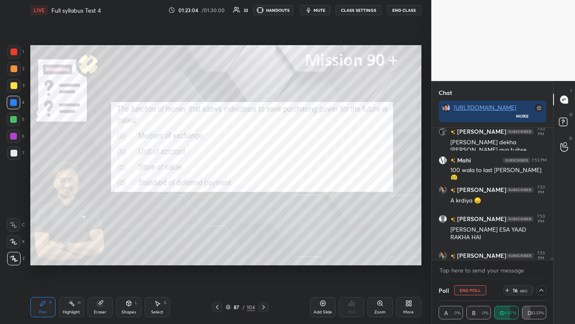
scroll to position [8991, 0]
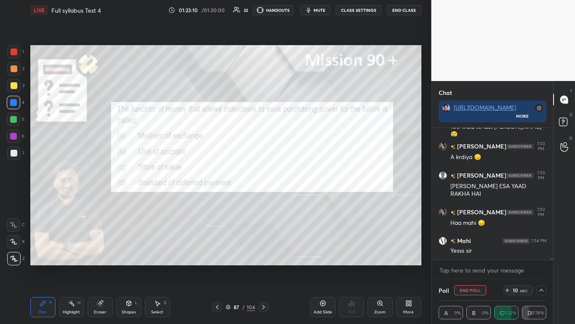
click at [302, 198] on button "End Poll" at bounding box center [471, 290] width 32 height 10
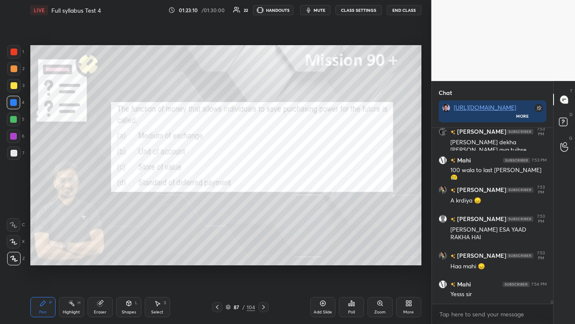
scroll to position [8947, 0]
click at [264, 198] on icon at bounding box center [263, 306] width 7 height 7
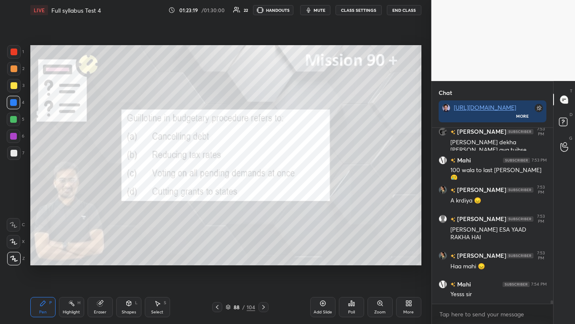
scroll to position [8984, 0]
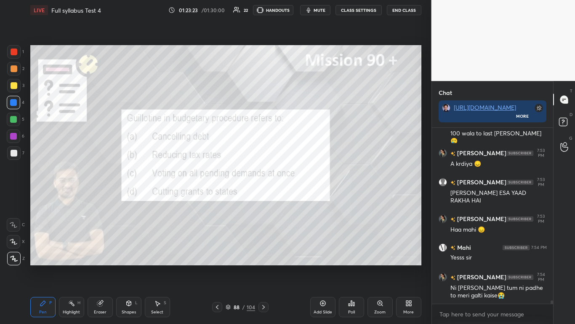
click at [302, 198] on div "Poll" at bounding box center [351, 307] width 25 height 20
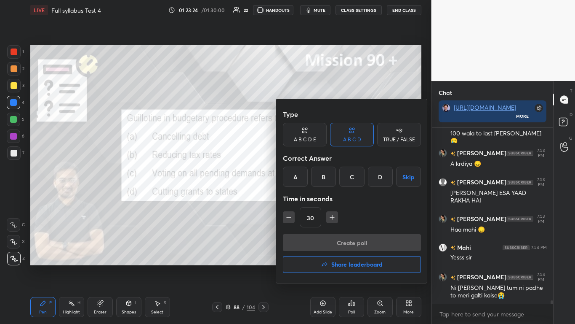
click at [302, 174] on div "C" at bounding box center [352, 176] width 25 height 20
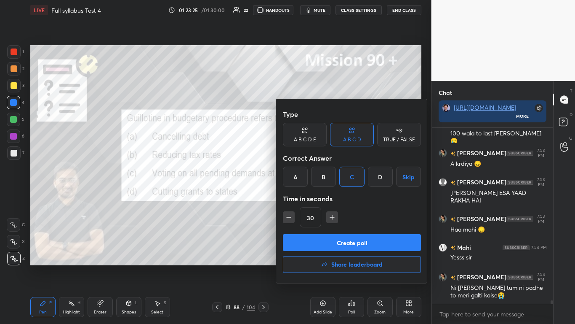
drag, startPoint x: 343, startPoint y: 240, endPoint x: 341, endPoint y: 235, distance: 5.3
click at [302, 198] on button "Create poll" at bounding box center [352, 242] width 138 height 17
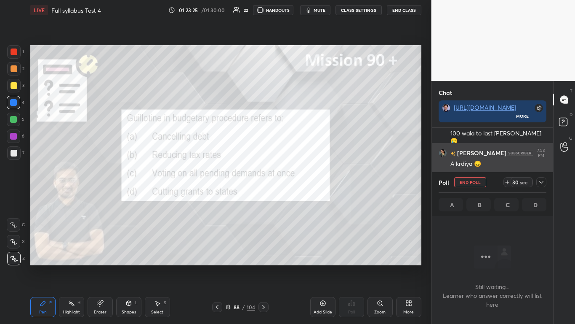
scroll to position [150, 119]
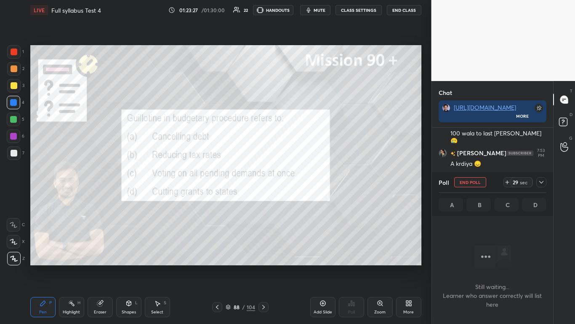
click at [302, 180] on icon at bounding box center [541, 182] width 7 height 7
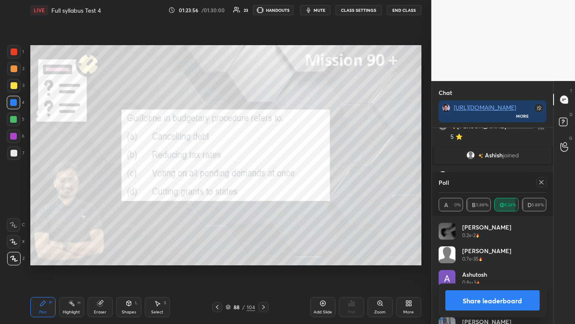
scroll to position [99, 105]
drag, startPoint x: 487, startPoint y: 291, endPoint x: 488, endPoint y: 296, distance: 5.2
click at [302, 198] on div "Share leaderboard" at bounding box center [493, 300] width 108 height 34
click at [302, 198] on button "Share leaderboard" at bounding box center [493, 300] width 95 height 20
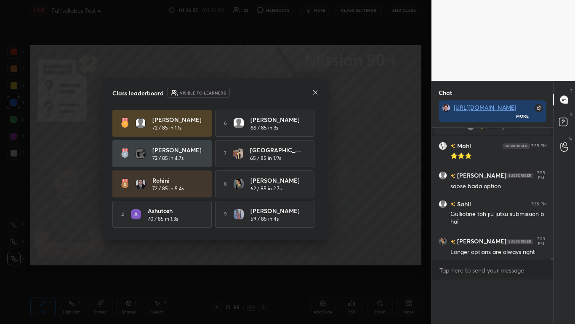
scroll to position [3, 3]
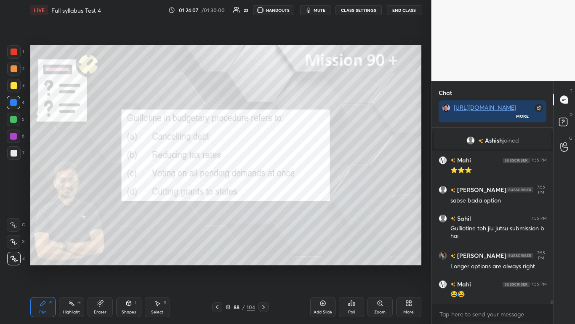
click at [262, 198] on icon at bounding box center [263, 306] width 7 height 7
click at [302, 198] on div "Poll" at bounding box center [351, 307] width 25 height 20
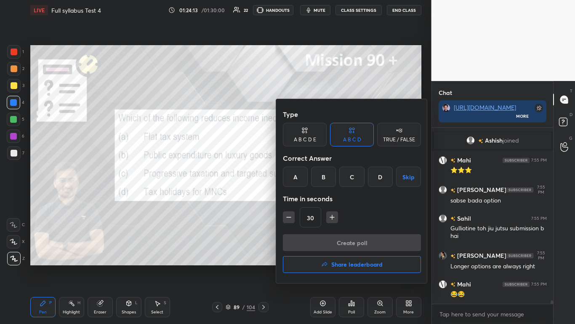
click at [302, 176] on div "C" at bounding box center [352, 176] width 25 height 20
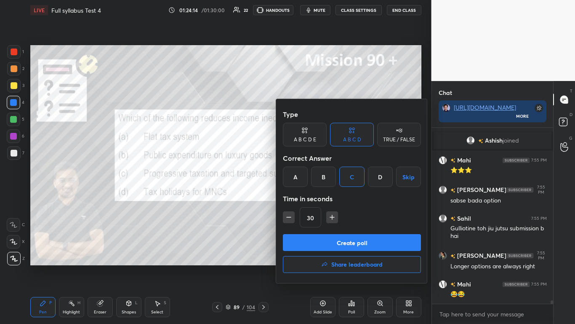
click at [302, 198] on button "Create poll" at bounding box center [352, 242] width 138 height 17
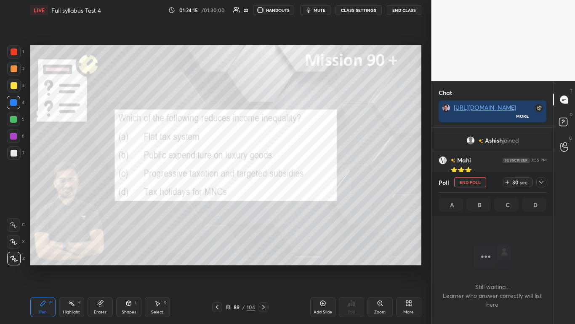
click at [302, 183] on icon at bounding box center [541, 182] width 7 height 7
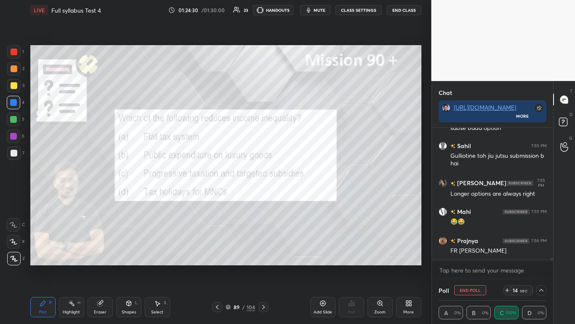
click at [302, 198] on button "End Poll" at bounding box center [471, 290] width 32 height 10
type textarea "x"
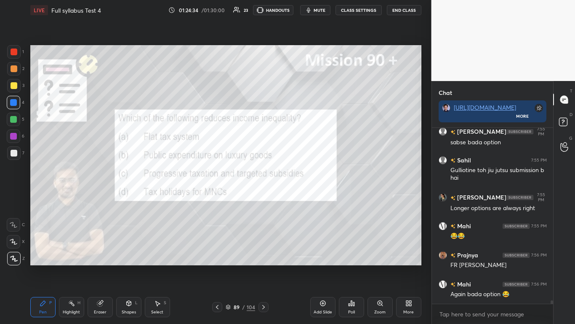
click at [265, 198] on icon at bounding box center [263, 306] width 7 height 7
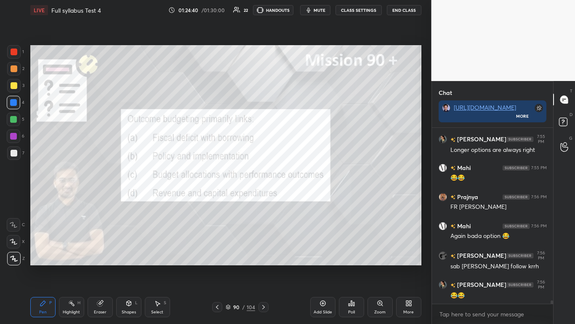
click at [302, 198] on div "Poll" at bounding box center [351, 307] width 25 height 20
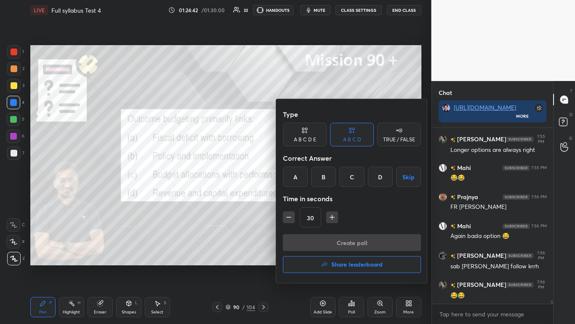
drag, startPoint x: 291, startPoint y: 215, endPoint x: 333, endPoint y: 187, distance: 50.2
click at [292, 198] on icon "button" at bounding box center [289, 217] width 8 height 8
type input "15"
click at [302, 177] on div "C" at bounding box center [352, 176] width 25 height 20
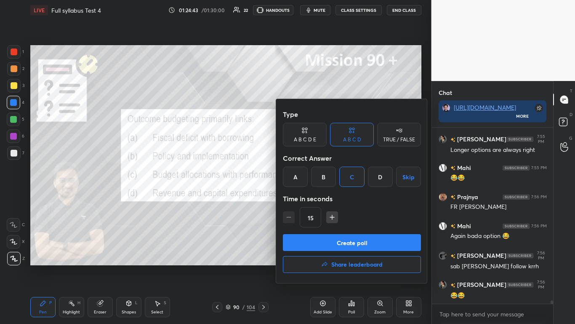
click at [302, 198] on button "Create poll" at bounding box center [352, 242] width 138 height 17
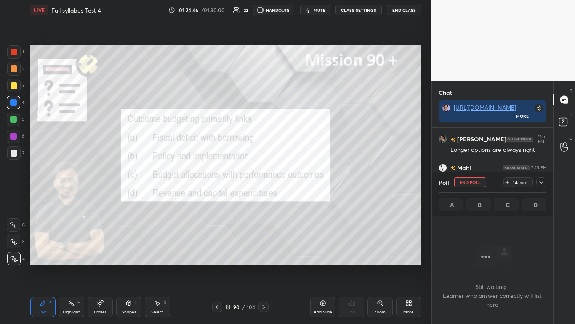
click at [302, 182] on icon at bounding box center [541, 182] width 7 height 7
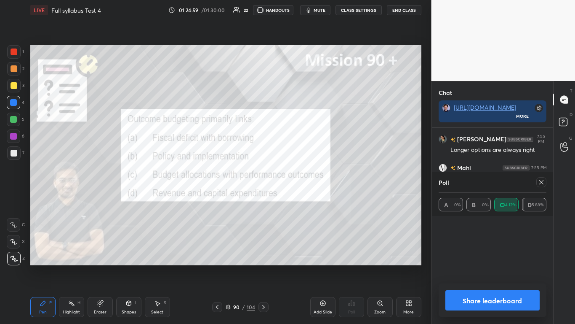
scroll to position [55, 105]
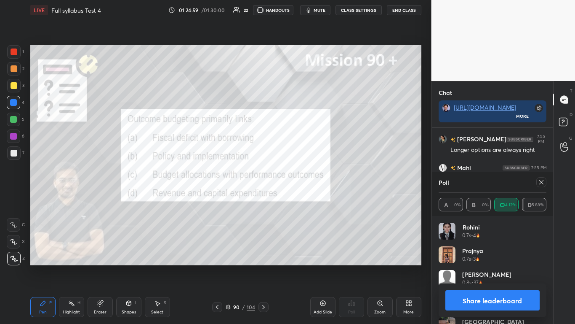
click at [302, 198] on button "Share leaderboard" at bounding box center [493, 300] width 95 height 20
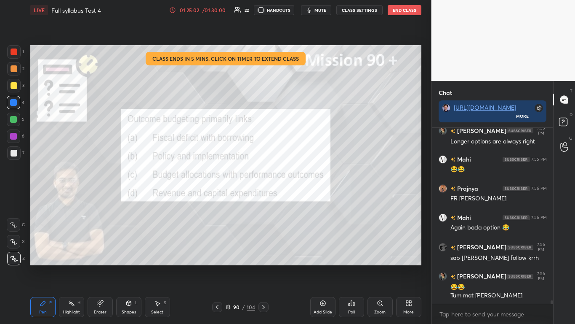
click at [263, 198] on icon at bounding box center [263, 306] width 7 height 7
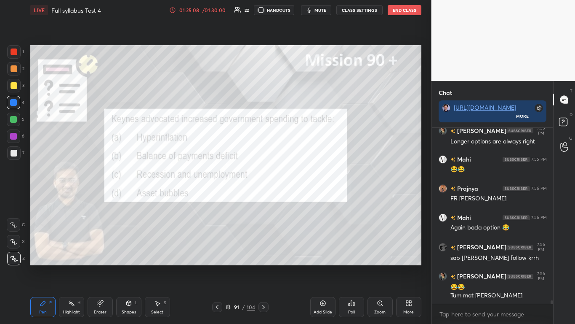
click at [302, 198] on div "Poll" at bounding box center [351, 307] width 25 height 20
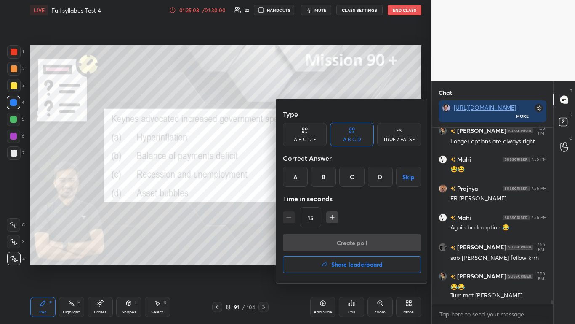
click at [302, 173] on div "C" at bounding box center [352, 176] width 25 height 20
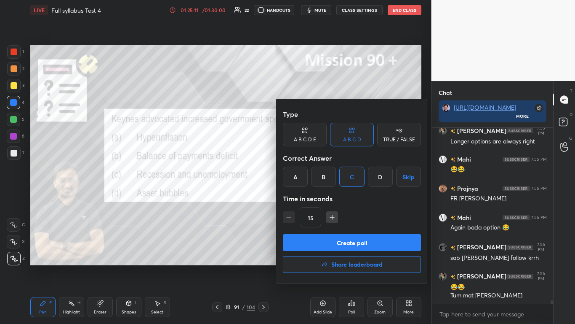
click at [302, 198] on button "Create poll" at bounding box center [352, 242] width 138 height 17
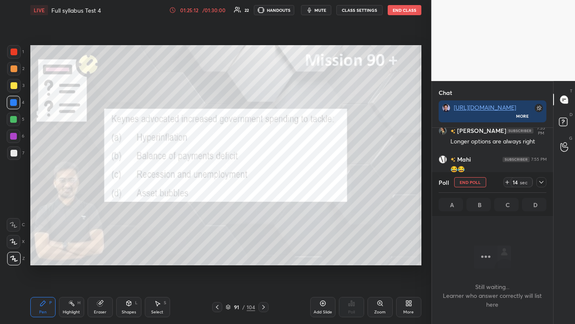
click at [302, 180] on icon at bounding box center [541, 182] width 7 height 7
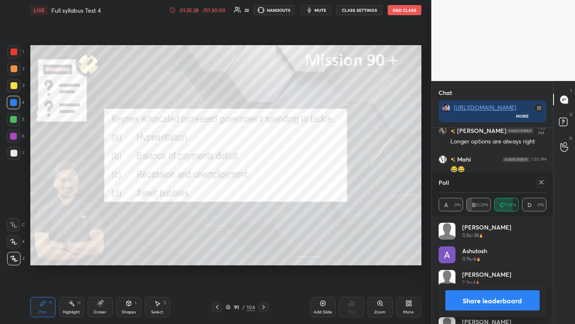
click at [302, 198] on button "Share leaderboard" at bounding box center [493, 300] width 95 height 20
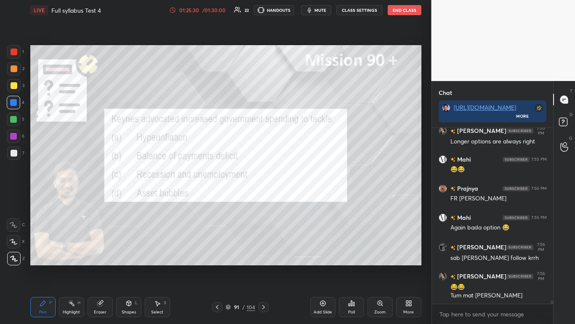
click at [265, 198] on icon at bounding box center [263, 306] width 7 height 7
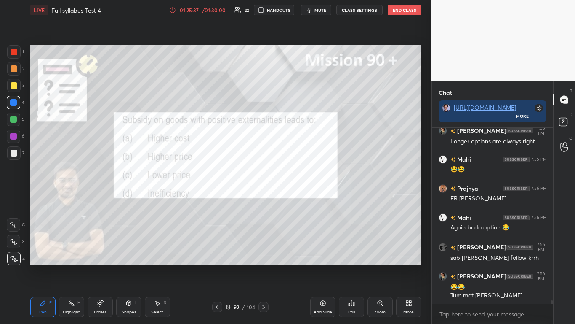
click at [302, 198] on div "Poll" at bounding box center [351, 307] width 25 height 20
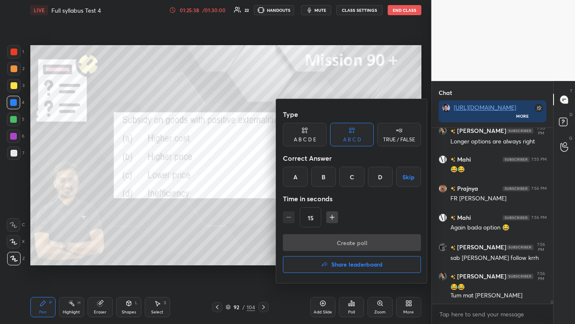
drag, startPoint x: 350, startPoint y: 169, endPoint x: 353, endPoint y: 173, distance: 4.5
click at [302, 168] on div "C" at bounding box center [352, 176] width 25 height 20
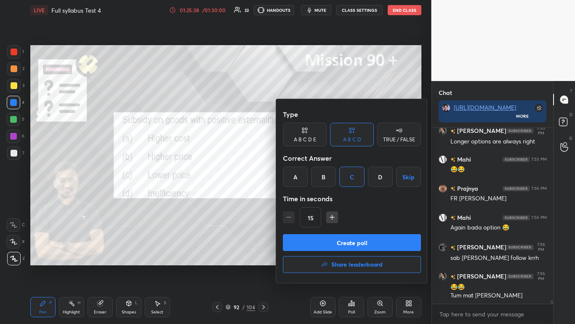
click at [302, 198] on button "Create poll" at bounding box center [352, 242] width 138 height 17
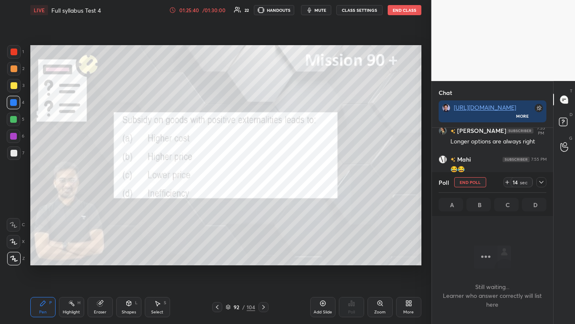
click at [302, 184] on icon at bounding box center [541, 182] width 7 height 7
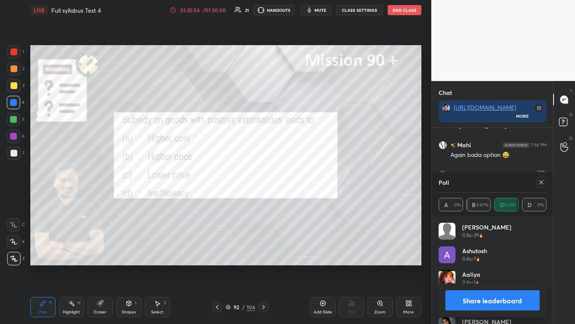
click at [302, 198] on button "Share leaderboard" at bounding box center [493, 300] width 95 height 20
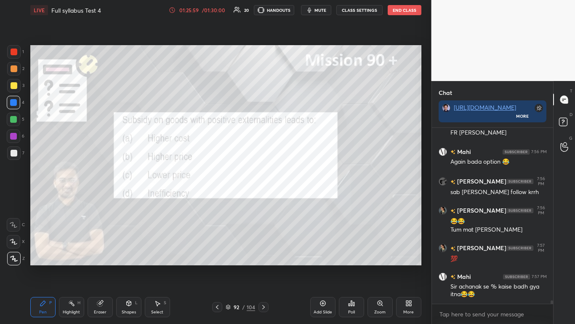
click at [263, 198] on icon at bounding box center [263, 306] width 7 height 7
click at [302, 198] on icon at bounding box center [351, 302] width 7 height 7
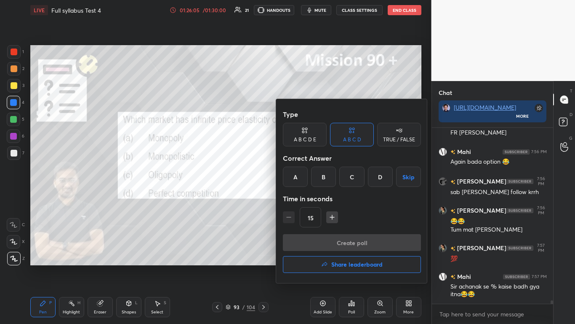
click at [302, 175] on div "D" at bounding box center [380, 176] width 25 height 20
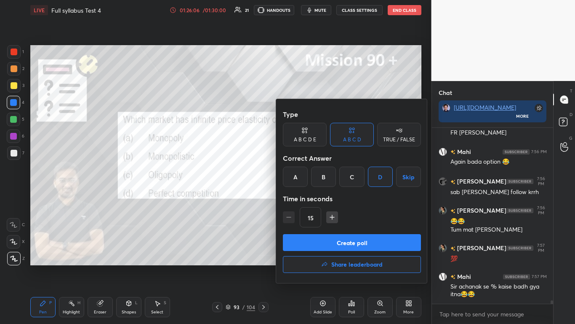
click at [302, 198] on button "Create poll" at bounding box center [352, 242] width 138 height 17
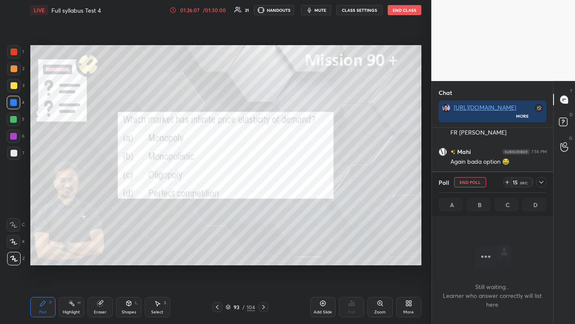
click at [302, 178] on div at bounding box center [542, 182] width 10 height 10
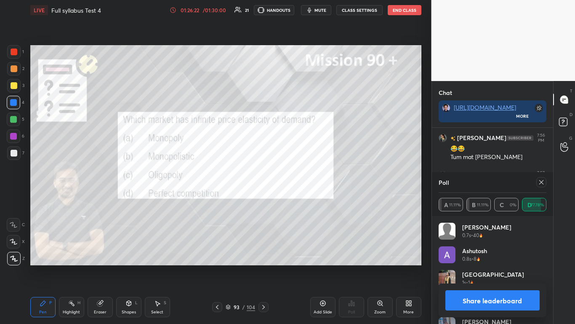
click at [302, 198] on button "Share leaderboard" at bounding box center [493, 300] width 95 height 20
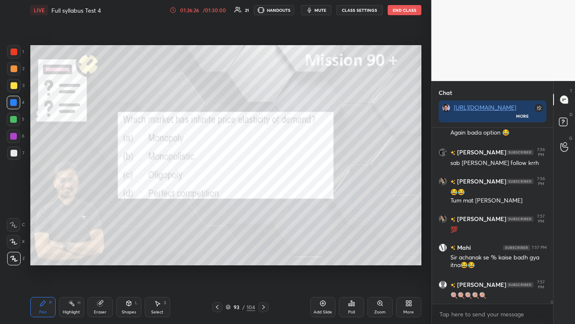
click at [265, 198] on div "Pen P Highlight H Eraser Shapes L Select S 93 / 104 Add Slide Poll Zoom More" at bounding box center [225, 307] width 391 height 34
click at [265, 198] on icon at bounding box center [263, 306] width 7 height 7
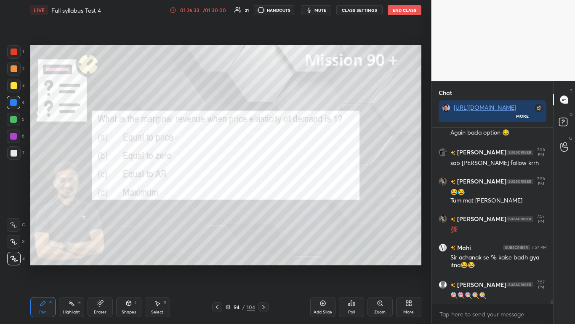
click at [302, 198] on div "Poll" at bounding box center [351, 307] width 25 height 20
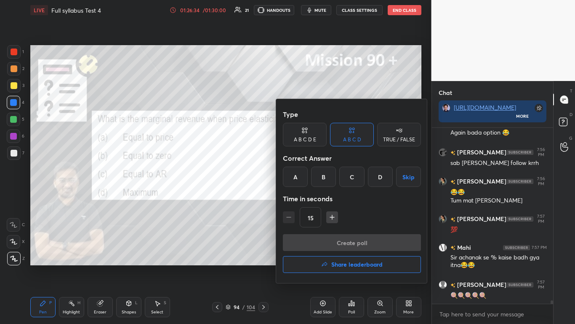
click at [302, 178] on div "B" at bounding box center [323, 176] width 25 height 20
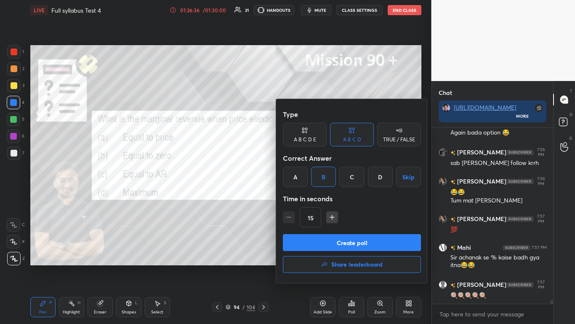
click at [302, 198] on button "Create poll" at bounding box center [352, 242] width 138 height 17
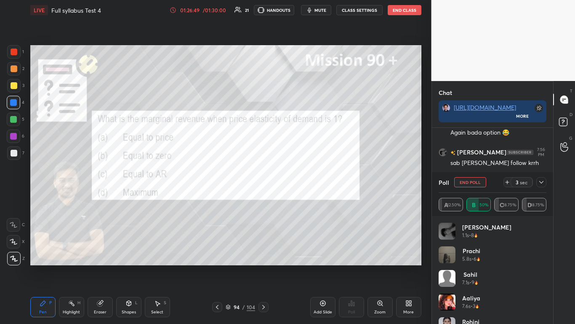
click at [302, 182] on icon at bounding box center [541, 182] width 7 height 7
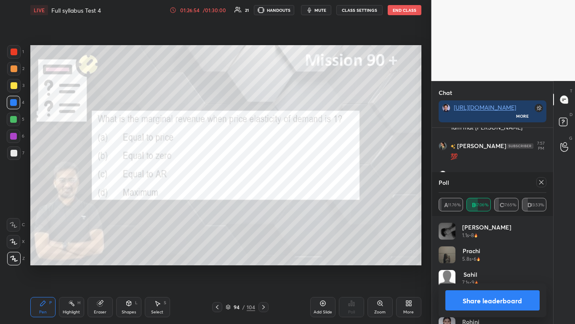
drag, startPoint x: 532, startPoint y: 299, endPoint x: 534, endPoint y: 294, distance: 6.0
click at [302, 198] on button "Share leaderboard" at bounding box center [493, 300] width 95 height 20
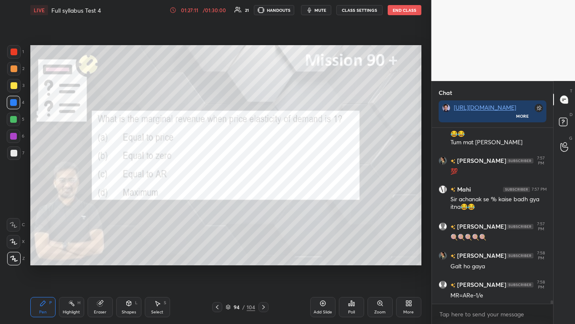
click at [261, 198] on icon at bounding box center [263, 306] width 7 height 7
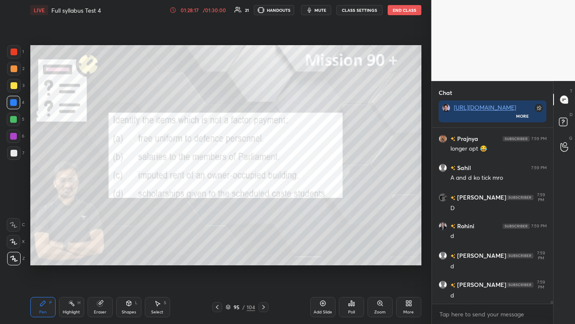
scroll to position [9683, 0]
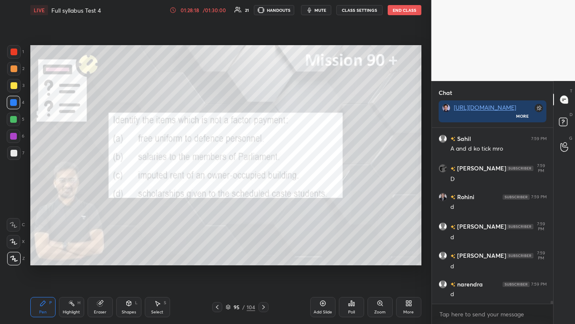
click at [101, 198] on div "Eraser" at bounding box center [100, 307] width 25 height 20
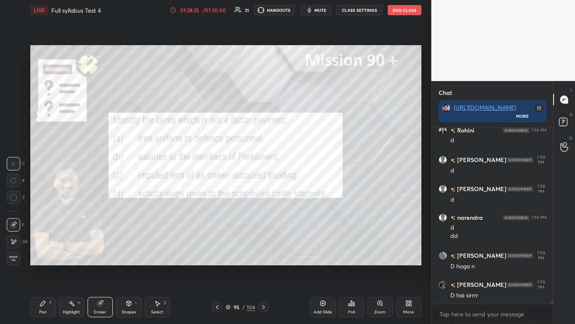
scroll to position [9786, 0]
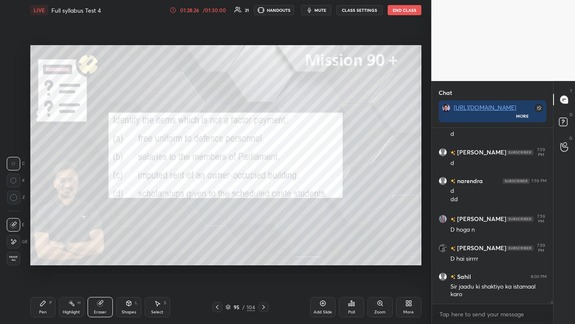
drag, startPoint x: 40, startPoint y: 305, endPoint x: 64, endPoint y: 292, distance: 27.3
click at [40, 198] on div "Pen P" at bounding box center [42, 307] width 25 height 20
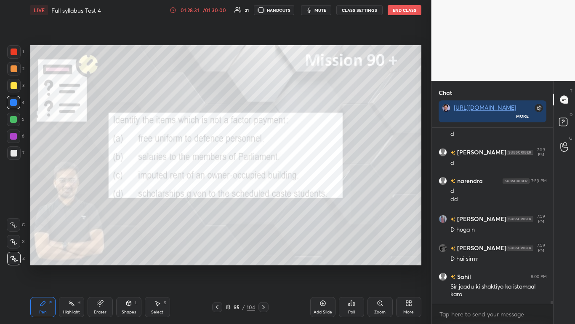
click at [265, 198] on icon at bounding box center [263, 306] width 7 height 7
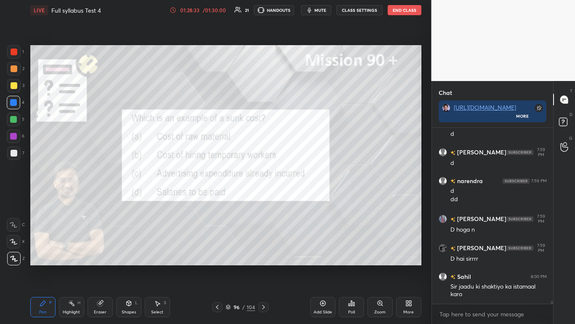
scroll to position [9815, 0]
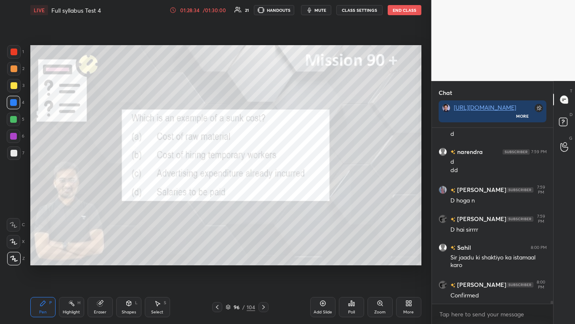
click at [302, 198] on icon at bounding box center [351, 302] width 1 height 5
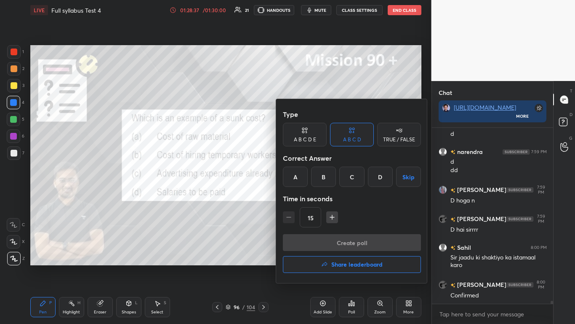
click at [302, 177] on div "C" at bounding box center [352, 176] width 25 height 20
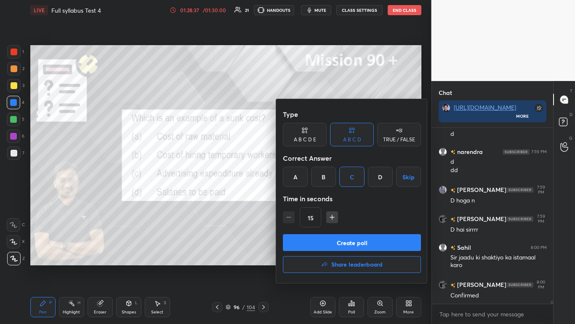
click at [302, 198] on button "Create poll" at bounding box center [352, 242] width 138 height 17
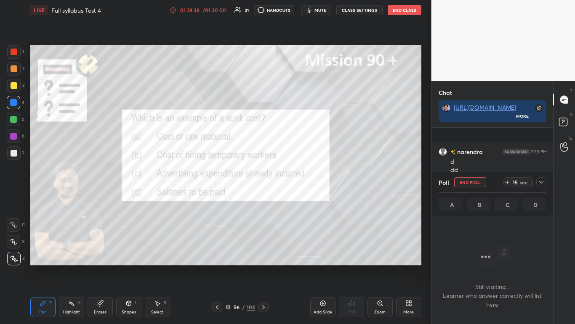
scroll to position [150, 119]
click at [302, 182] on icon at bounding box center [541, 182] width 7 height 7
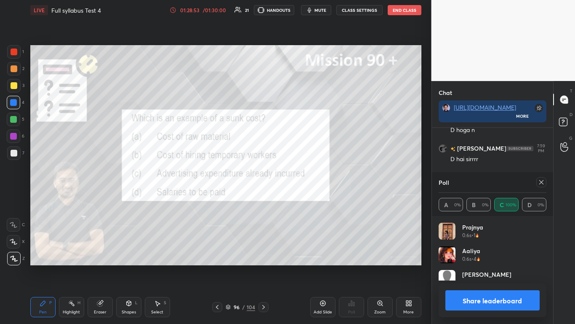
scroll to position [3, 3]
click at [302, 198] on button "Share leaderboard" at bounding box center [493, 300] width 95 height 20
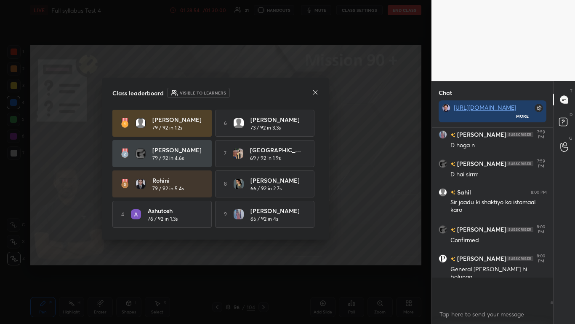
scroll to position [9855, 0]
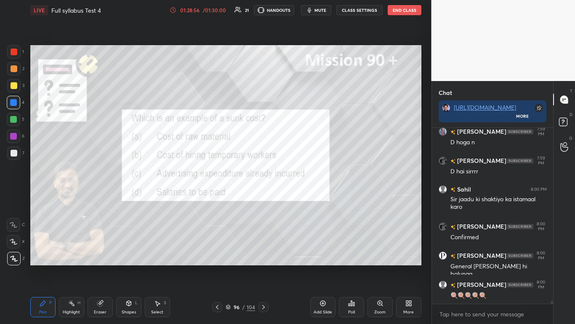
click at [265, 198] on icon at bounding box center [263, 306] width 7 height 7
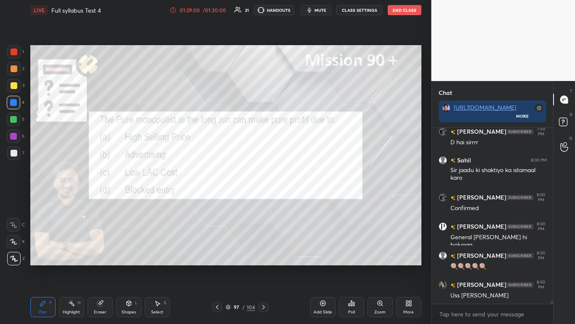
click at [302, 198] on div "Poll" at bounding box center [351, 307] width 25 height 20
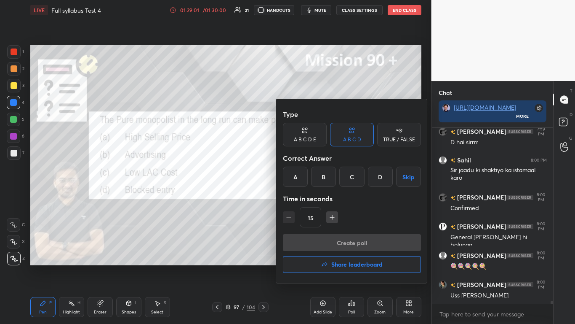
click at [302, 171] on div "D" at bounding box center [380, 176] width 25 height 20
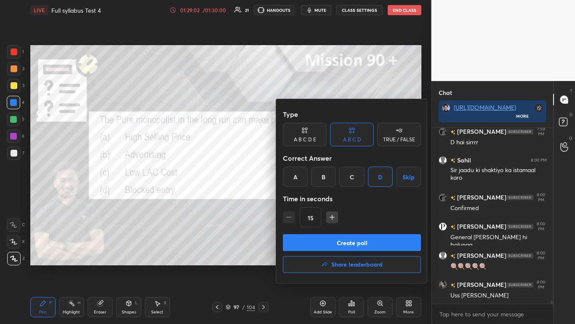
click at [302, 198] on button "Create poll" at bounding box center [352, 242] width 138 height 17
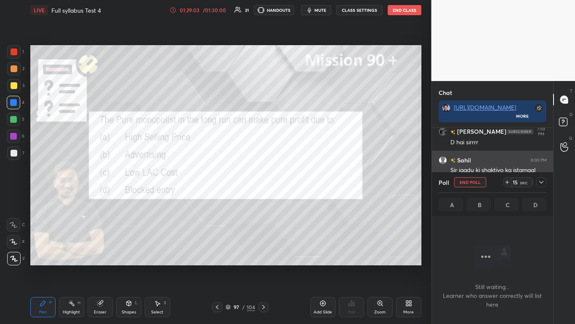
click at [302, 182] on icon at bounding box center [541, 182] width 7 height 7
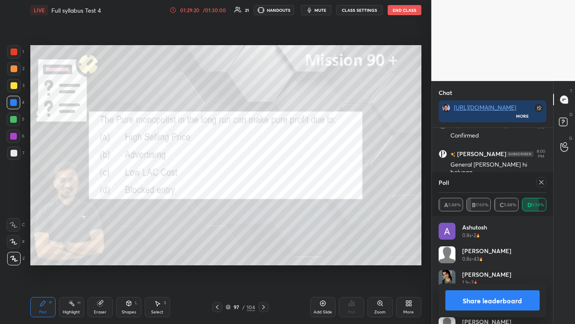
click at [302, 198] on button "Share leaderboard" at bounding box center [493, 300] width 95 height 20
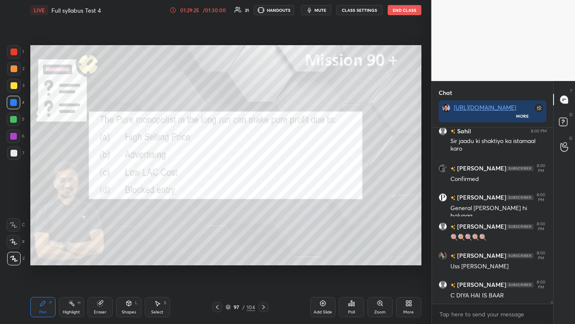
click at [264, 198] on div at bounding box center [264, 307] width 10 height 10
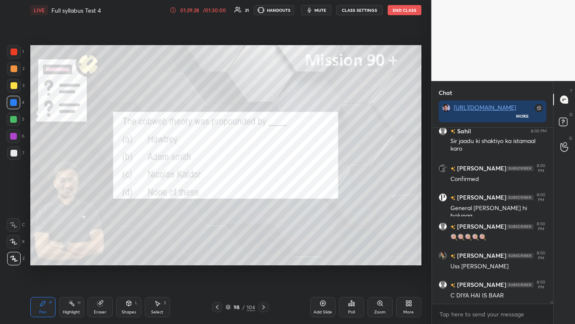
click at [302, 198] on div "Poll" at bounding box center [351, 307] width 25 height 20
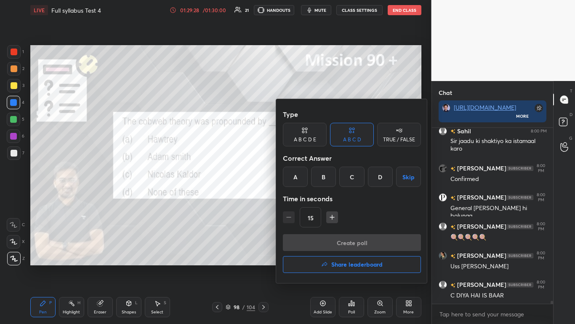
click at [302, 170] on div "C" at bounding box center [352, 176] width 25 height 20
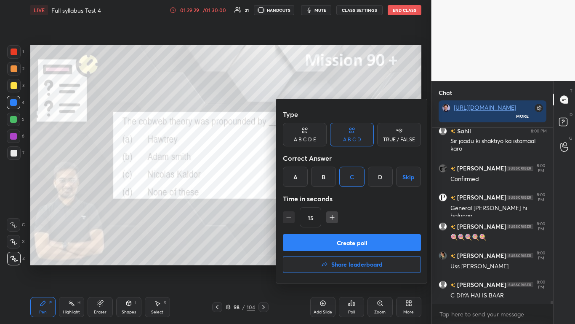
click at [302, 198] on button "Create poll" at bounding box center [352, 242] width 138 height 17
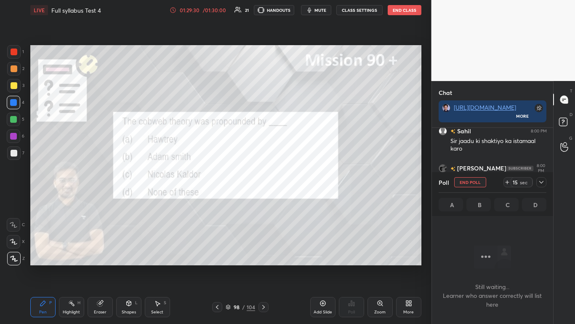
click at [302, 180] on icon at bounding box center [541, 182] width 7 height 7
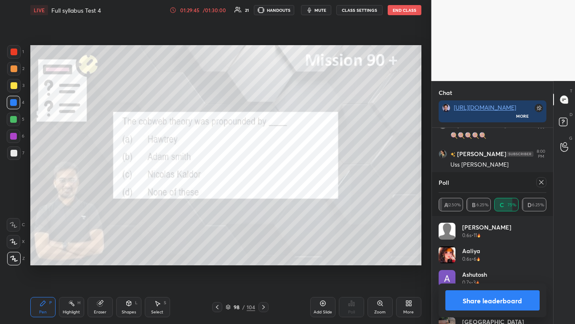
click at [302, 198] on button "Share leaderboard" at bounding box center [493, 300] width 95 height 20
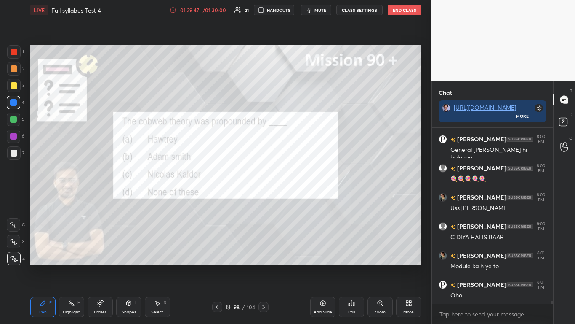
click at [263, 198] on div at bounding box center [264, 307] width 10 height 10
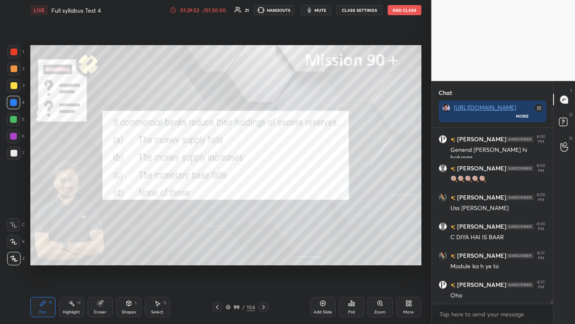
click at [302, 198] on icon at bounding box center [353, 304] width 1 height 4
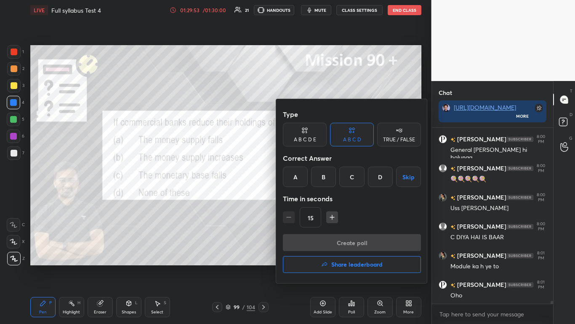
click at [302, 171] on div "B" at bounding box center [323, 176] width 25 height 20
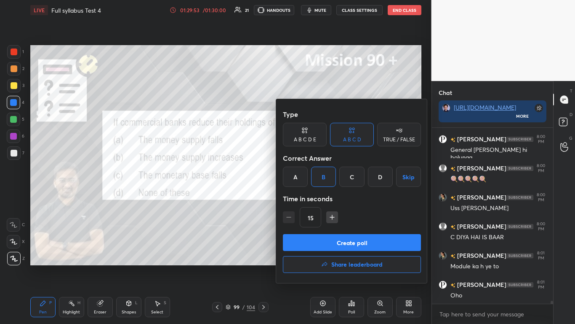
click at [302, 198] on button "Create poll" at bounding box center [352, 242] width 138 height 17
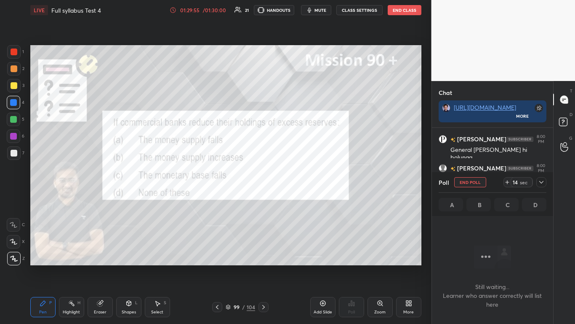
click at [302, 181] on icon at bounding box center [541, 182] width 7 height 7
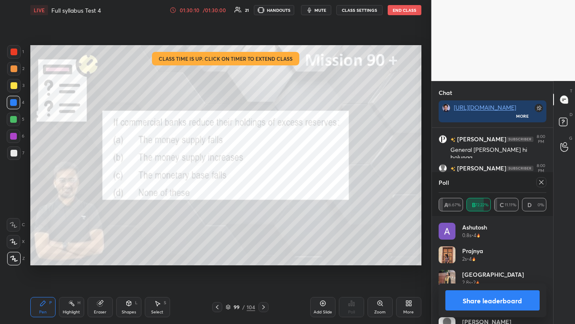
click at [302, 198] on button "Share leaderboard" at bounding box center [493, 300] width 95 height 20
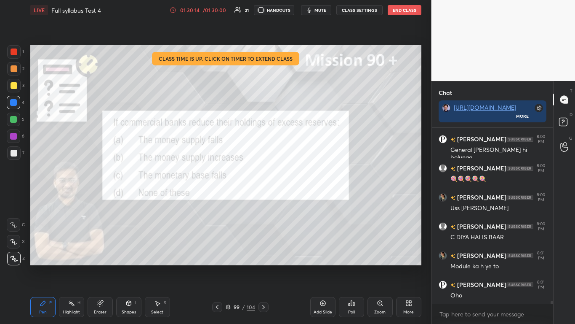
click at [263, 198] on icon at bounding box center [263, 307] width 3 height 4
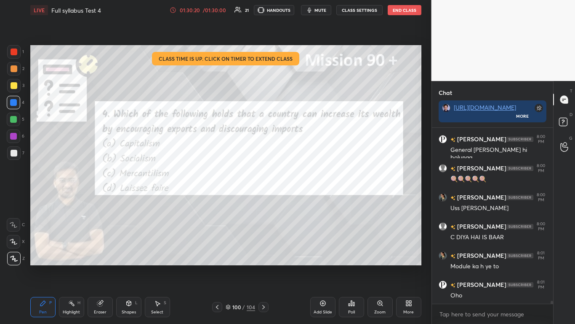
click at [302, 198] on div "Poll" at bounding box center [351, 307] width 25 height 20
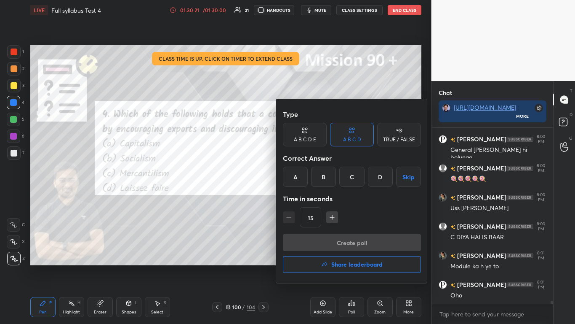
click at [302, 176] on div "C" at bounding box center [352, 176] width 25 height 20
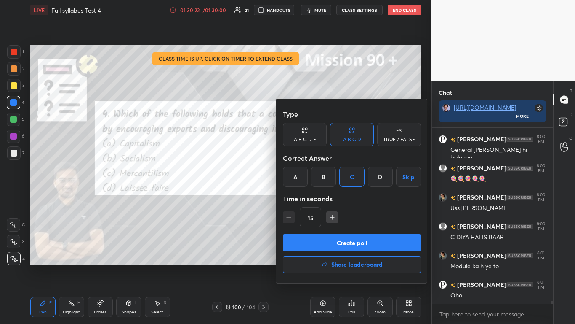
click at [302, 198] on button "Create poll" at bounding box center [352, 242] width 138 height 17
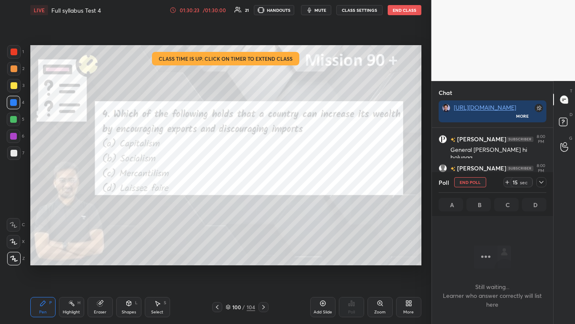
drag, startPoint x: 536, startPoint y: 184, endPoint x: 541, endPoint y: 185, distance: 5.3
click at [302, 183] on div "15 sec" at bounding box center [525, 182] width 43 height 10
click at [302, 183] on icon at bounding box center [541, 182] width 7 height 7
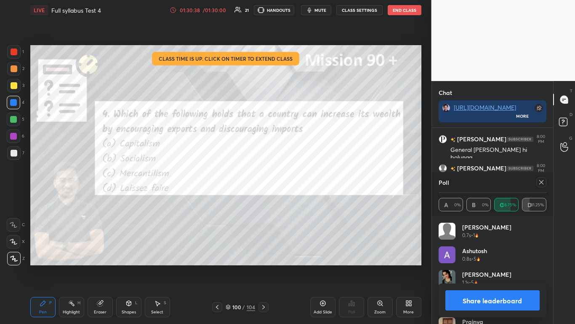
drag, startPoint x: 533, startPoint y: 298, endPoint x: 537, endPoint y: 295, distance: 4.9
click at [302, 198] on button "Share leaderboard" at bounding box center [493, 300] width 95 height 20
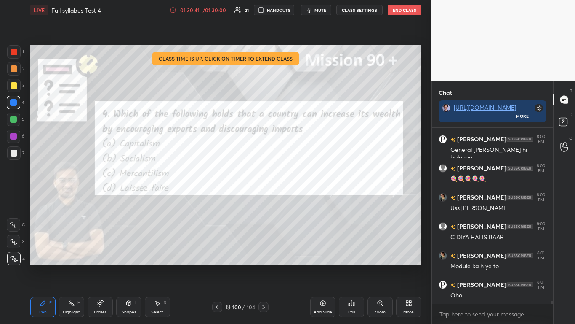
click at [263, 198] on icon at bounding box center [263, 307] width 3 height 4
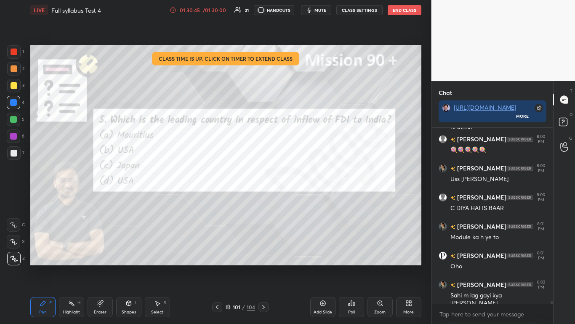
click at [302, 198] on div "Poll" at bounding box center [351, 307] width 25 height 20
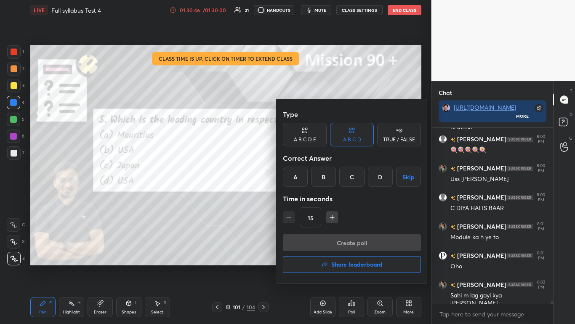
drag, startPoint x: 292, startPoint y: 176, endPoint x: 294, endPoint y: 180, distance: 4.7
click at [292, 175] on div "A" at bounding box center [295, 176] width 25 height 20
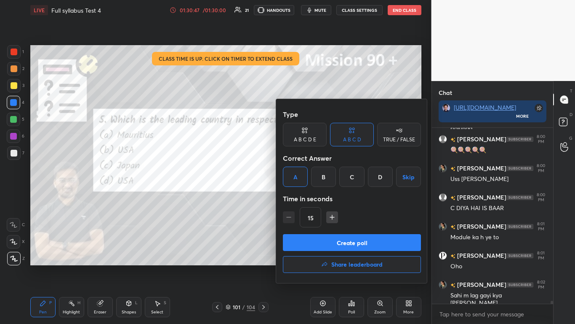
click at [302, 198] on button "Create poll" at bounding box center [352, 242] width 138 height 17
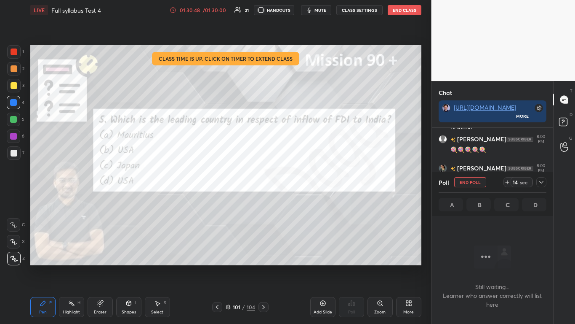
click at [302, 176] on div "Poll End Poll 14 sec" at bounding box center [493, 182] width 108 height 20
click at [302, 183] on icon at bounding box center [542, 182] width 4 height 3
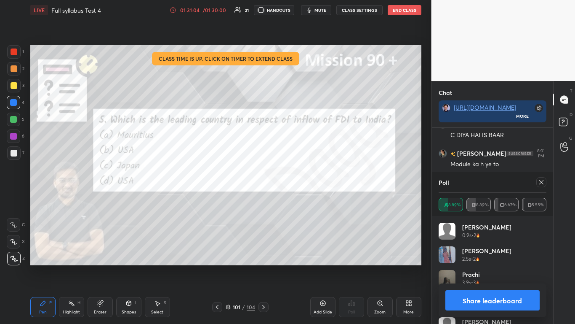
click at [302, 198] on button "Share leaderboard" at bounding box center [493, 300] width 95 height 20
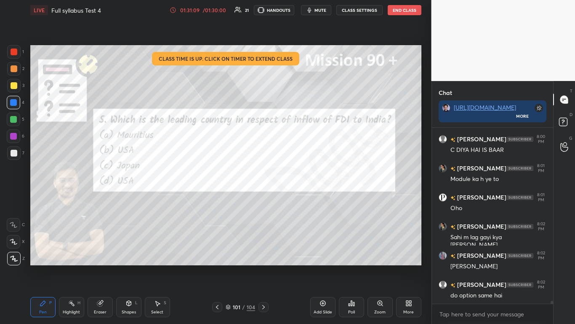
click at [265, 198] on icon at bounding box center [263, 306] width 7 height 7
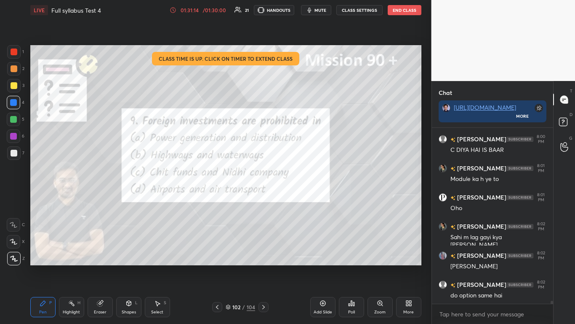
click at [302, 198] on div "Poll" at bounding box center [351, 312] width 7 height 4
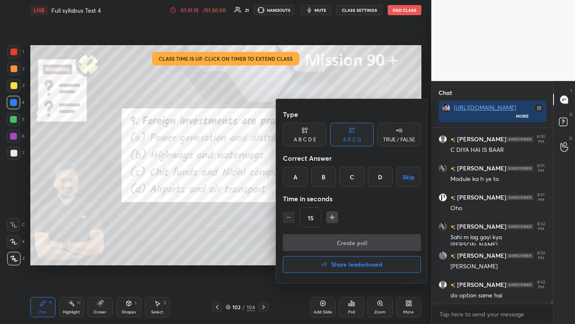
drag, startPoint x: 351, startPoint y: 179, endPoint x: 357, endPoint y: 202, distance: 23.4
click at [302, 179] on div "C" at bounding box center [352, 176] width 25 height 20
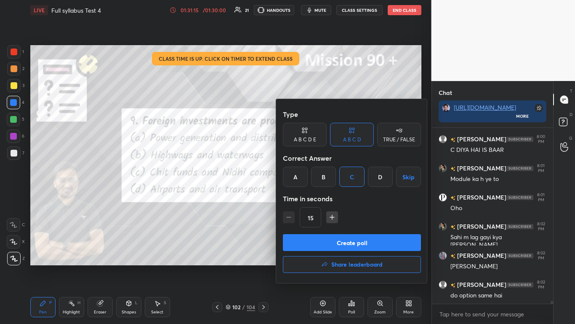
click at [302, 198] on div "Type A B C D E A B C D TRUE / FALSE Correct Answer A B C D Skip Time in seconds…" at bounding box center [352, 170] width 138 height 128
click at [302, 198] on button "Create poll" at bounding box center [352, 242] width 138 height 17
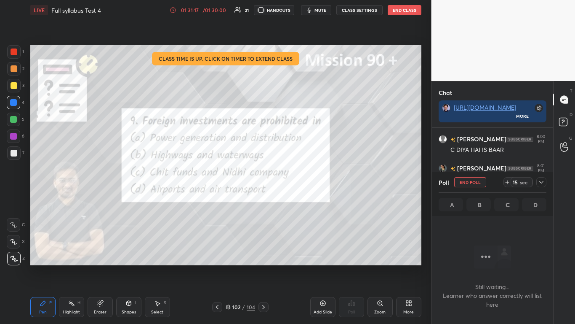
click at [302, 184] on icon at bounding box center [541, 182] width 7 height 7
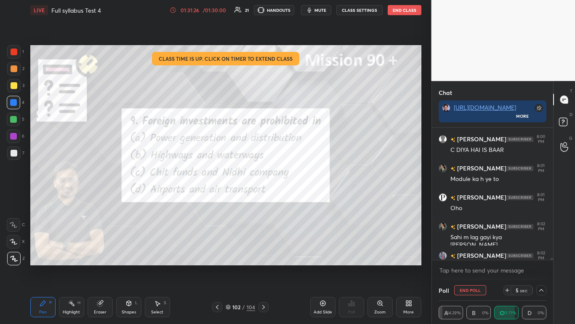
click at [302, 198] on icon at bounding box center [541, 289] width 7 height 7
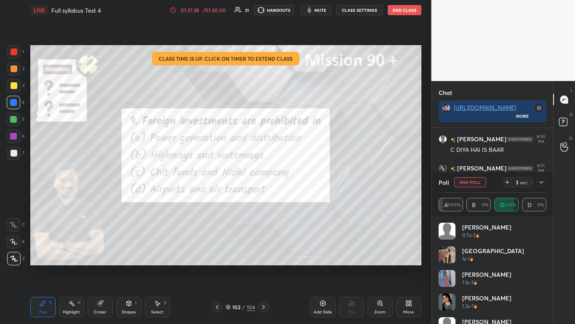
click at [302, 182] on icon at bounding box center [542, 182] width 4 height 3
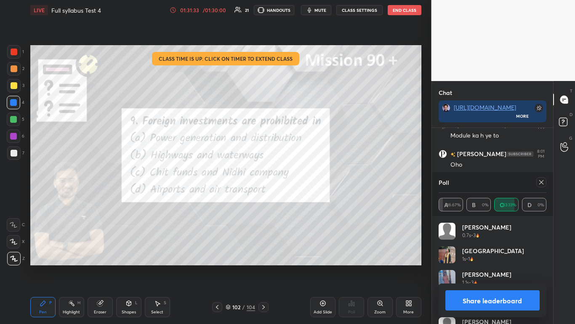
click at [302, 198] on button "Share leaderboard" at bounding box center [493, 300] width 95 height 20
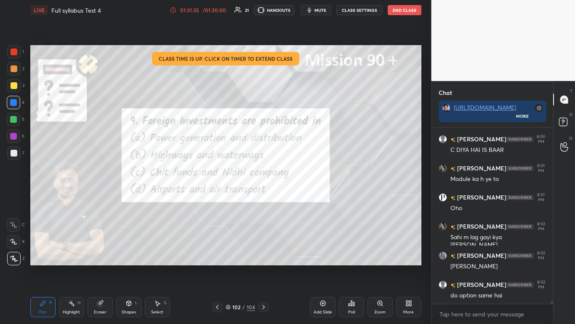
click at [264, 198] on icon at bounding box center [263, 306] width 7 height 7
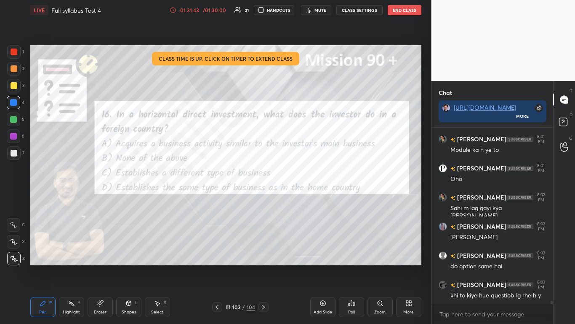
click at [302, 198] on div "Poll" at bounding box center [351, 307] width 25 height 20
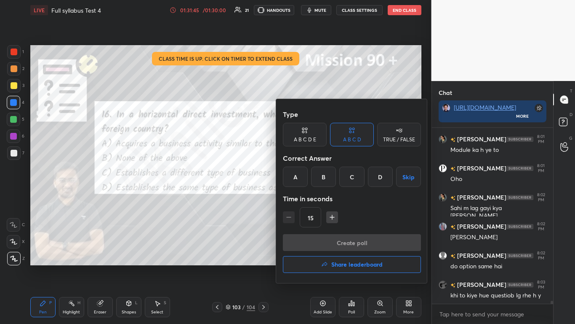
click at [302, 174] on div "D" at bounding box center [380, 176] width 25 height 20
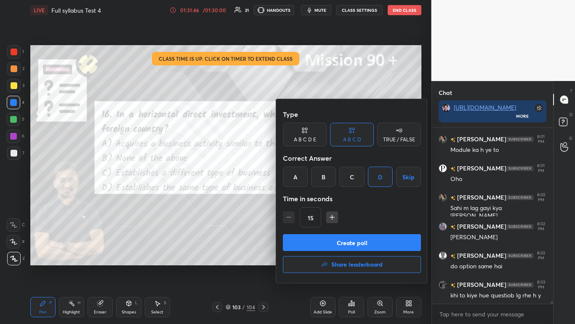
click at [302, 198] on button "Create poll" at bounding box center [352, 242] width 138 height 17
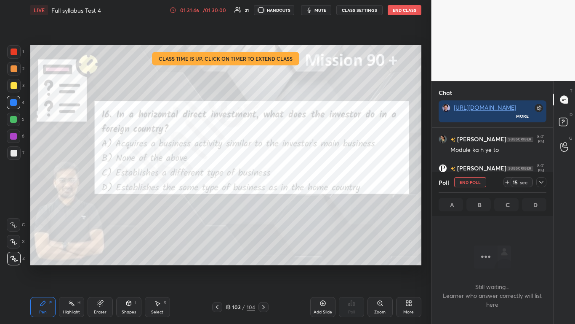
click at [302, 181] on icon at bounding box center [541, 182] width 7 height 7
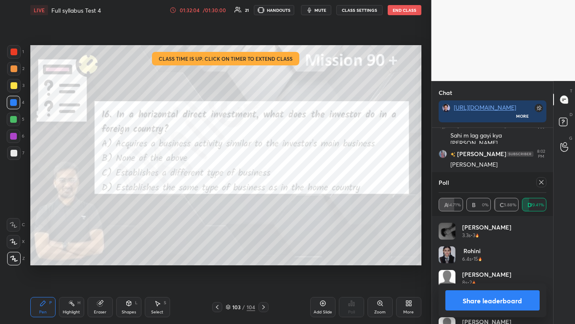
click at [302, 198] on button "Share leaderboard" at bounding box center [493, 300] width 95 height 20
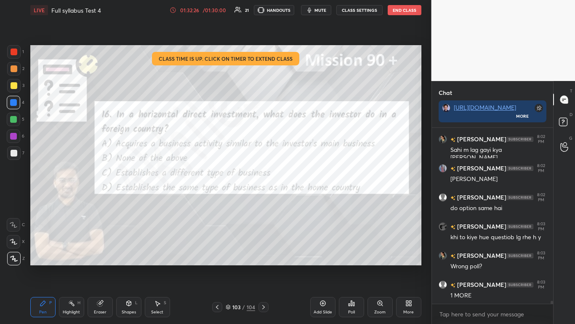
click at [302, 198] on div "Poll" at bounding box center [351, 307] width 25 height 20
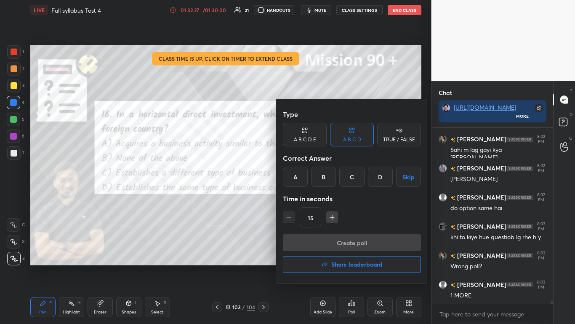
click at [302, 198] on button "Share leaderboard" at bounding box center [352, 264] width 138 height 17
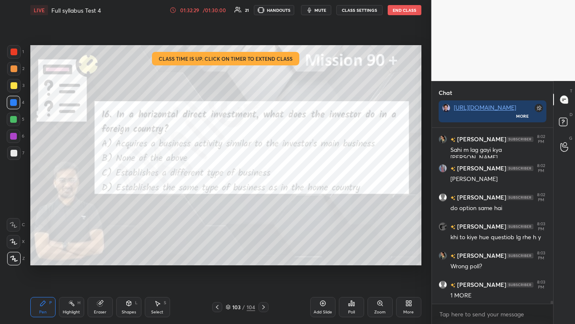
click at [263, 198] on div at bounding box center [264, 307] width 10 height 10
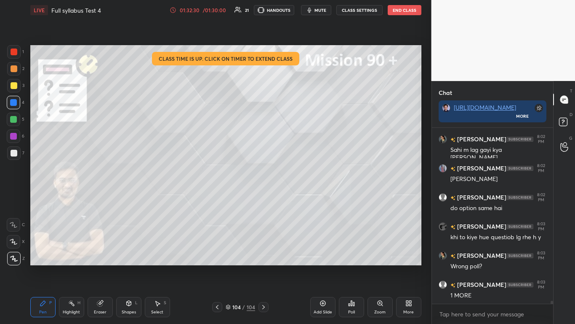
click at [218, 198] on icon at bounding box center [217, 306] width 7 height 7
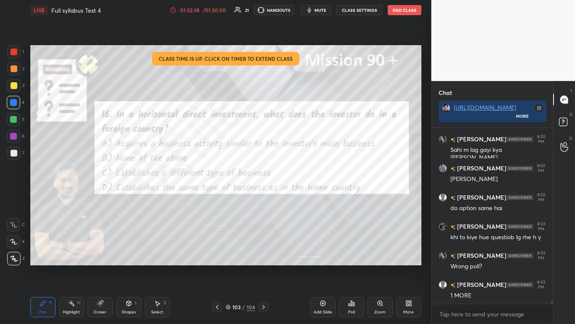
click at [302, 198] on div "Poll" at bounding box center [351, 307] width 25 height 20
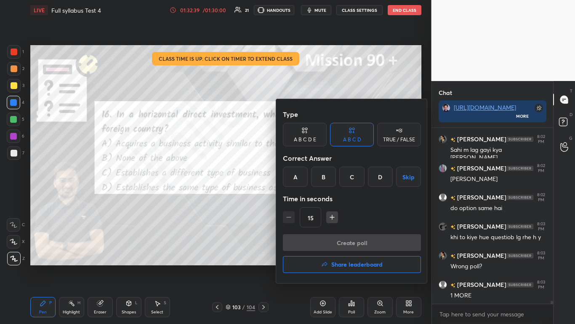
click at [302, 198] on button "Share leaderboard" at bounding box center [352, 264] width 138 height 17
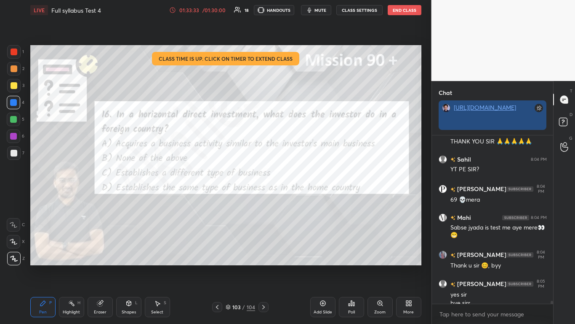
scroll to position [190, 119]
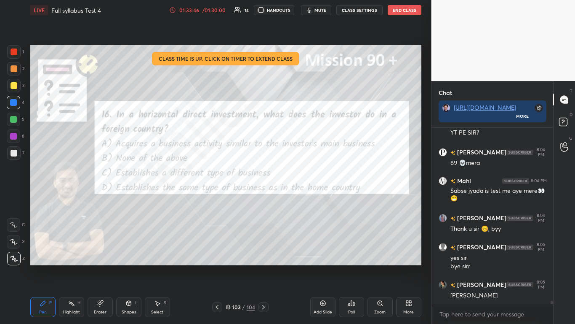
click at [302, 11] on button "End Class" at bounding box center [405, 10] width 34 height 10
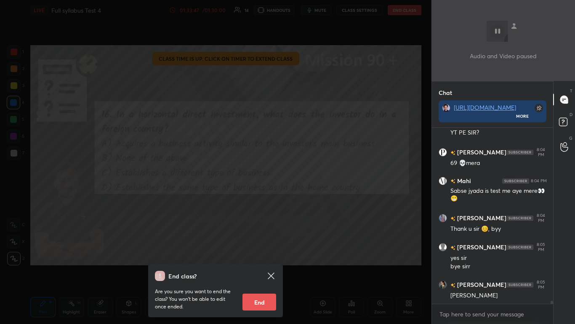
click at [266, 198] on button "End" at bounding box center [260, 301] width 34 height 17
type textarea "x"
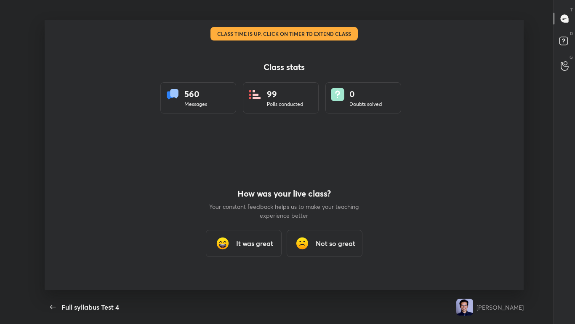
click at [259, 198] on h3 "It was great" at bounding box center [254, 243] width 37 height 10
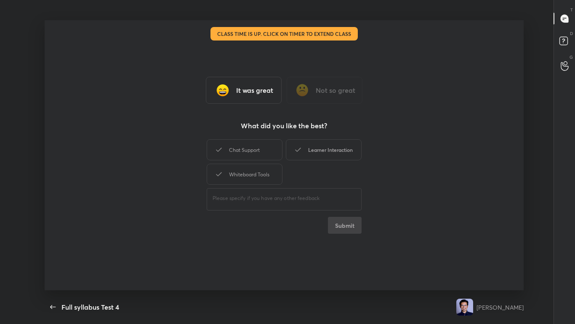
click at [302, 148] on div "Learner Interaction" at bounding box center [324, 149] width 76 height 21
click at [302, 198] on button "Submit" at bounding box center [345, 225] width 34 height 17
